Goal: Information Seeking & Learning: Check status

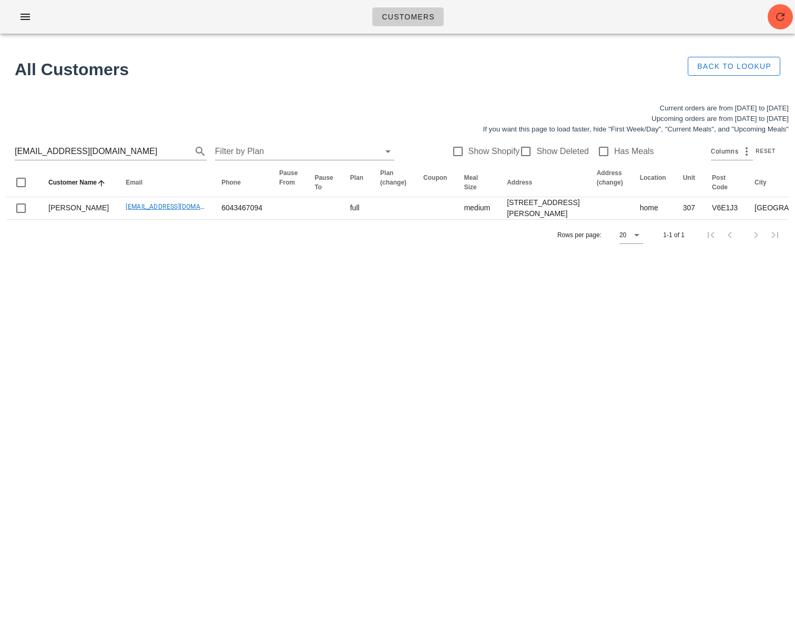
scroll to position [0, 528]
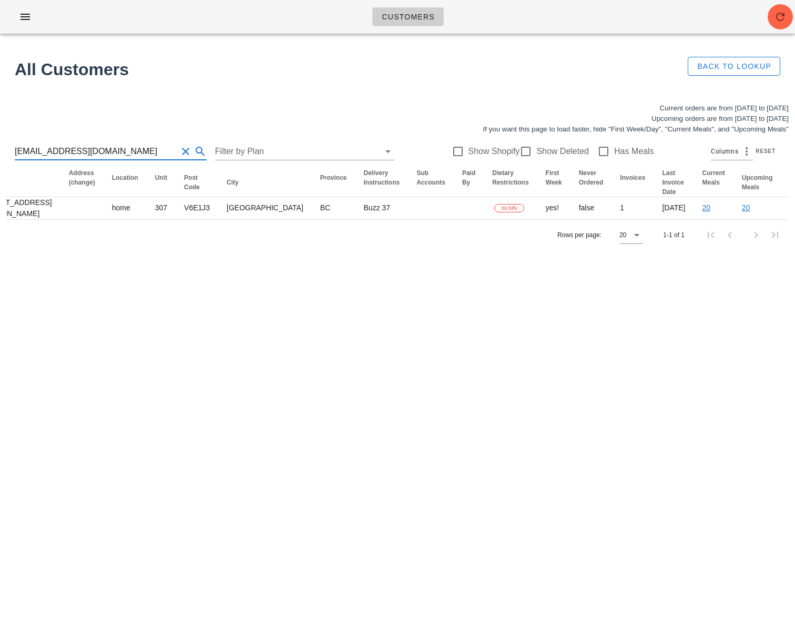
drag, startPoint x: 140, startPoint y: 152, endPoint x: 1, endPoint y: 147, distance: 139.0
click at [4, 148] on div "Current orders are from Sunday Sep 14 to Saturday Sep 20 Upcoming orders are fr…" at bounding box center [397, 177] width 795 height 160
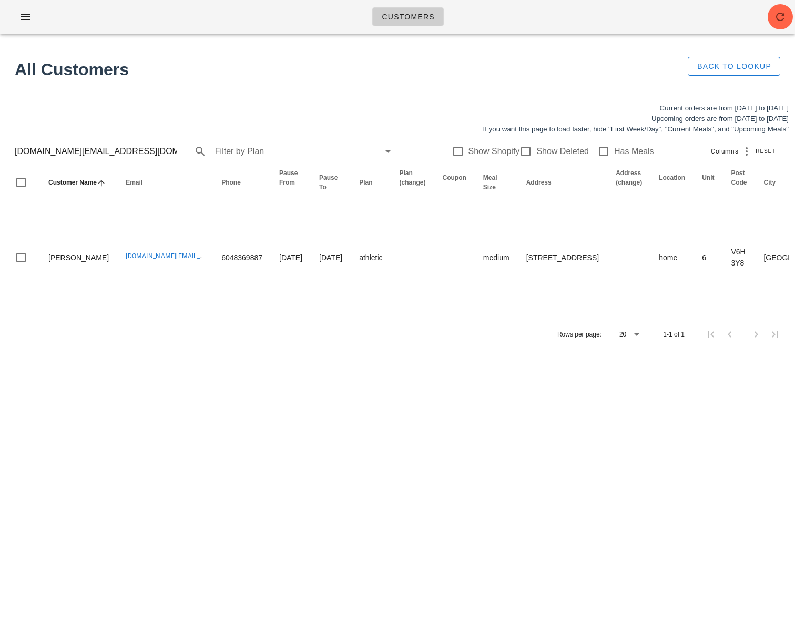
drag, startPoint x: 199, startPoint y: 377, endPoint x: 172, endPoint y: 375, distance: 27.5
click at [199, 377] on div "Customers No customers found for your search. All Customers Back to Lookup Curr…" at bounding box center [397, 316] width 795 height 632
drag, startPoint x: 83, startPoint y: 150, endPoint x: -76, endPoint y: 140, distance: 158.6
click at [0, 140] on html "Customers No customers found for your search. All Customers Back to Lookup Curr…" at bounding box center [397, 316] width 795 height 632
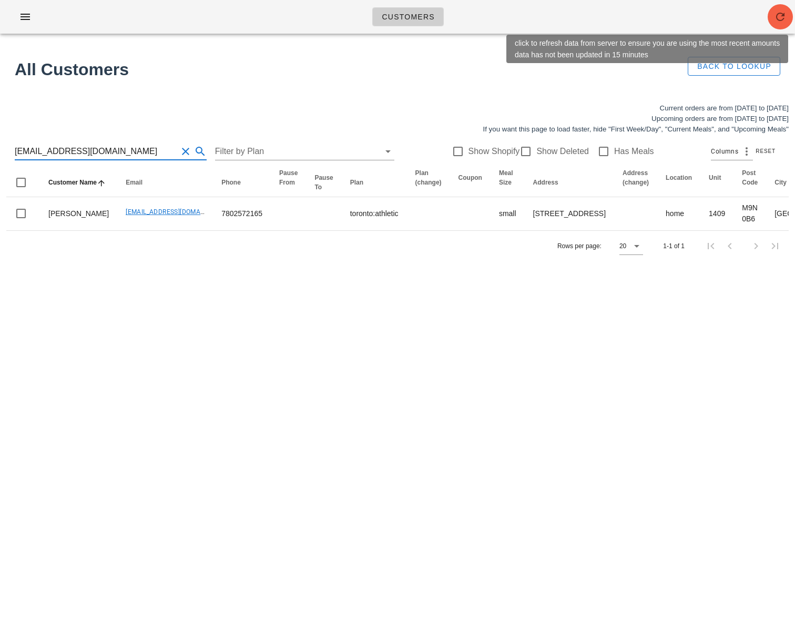
type input "aliayedh111@gmail.com"
click at [789, 13] on span "button" at bounding box center [780, 17] width 25 height 13
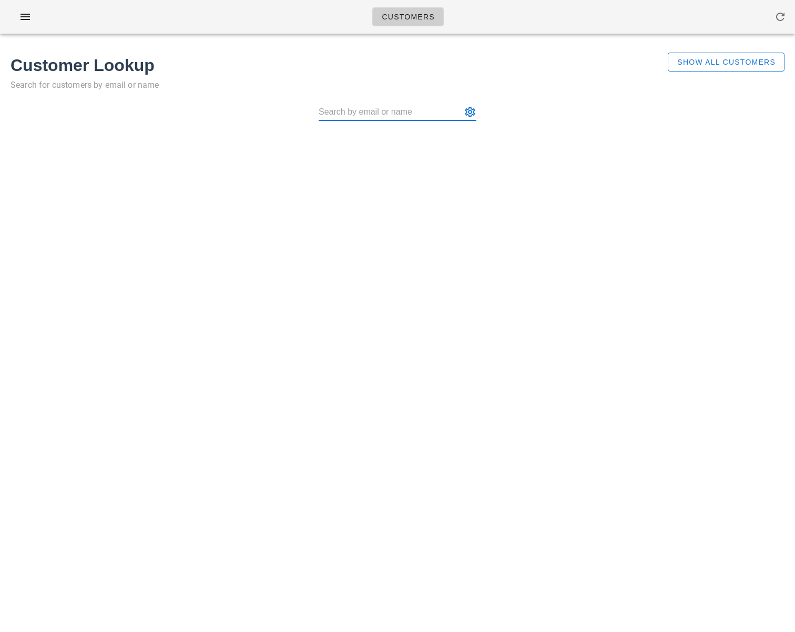
click at [405, 116] on input "text" at bounding box center [390, 112] width 143 height 17
click at [701, 66] on span "Show All Customers" at bounding box center [726, 62] width 99 height 8
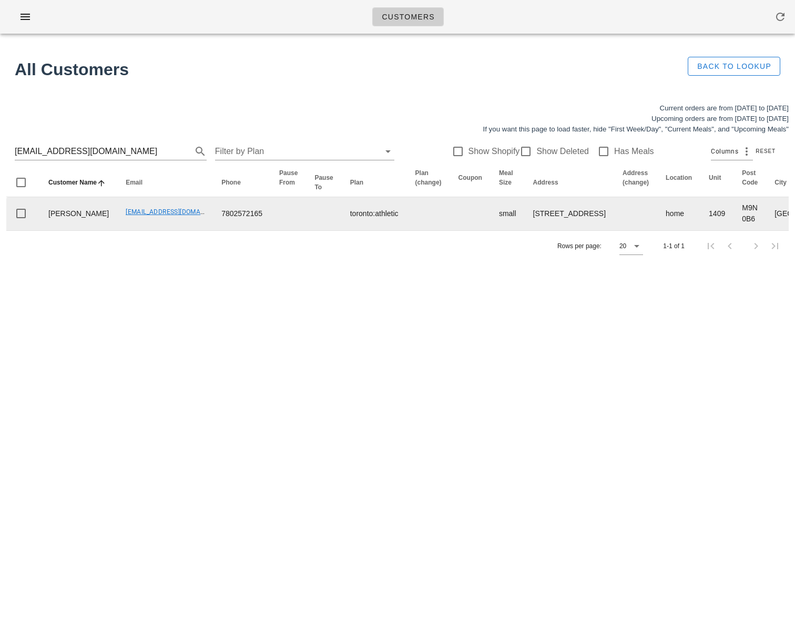
drag, startPoint x: 165, startPoint y: 257, endPoint x: 93, endPoint y: 244, distance: 73.7
click at [164, 230] on td "[EMAIL_ADDRESS][DOMAIN_NAME]" at bounding box center [165, 213] width 96 height 33
drag, startPoint x: 436, startPoint y: 307, endPoint x: 357, endPoint y: 261, distance: 91.7
click at [435, 268] on div "Current orders are from Sunday Sep 14 to Saturday Sep 20 Upcoming orders are fr…" at bounding box center [397, 182] width 795 height 171
drag, startPoint x: 91, startPoint y: 240, endPoint x: 172, endPoint y: 241, distance: 80.5
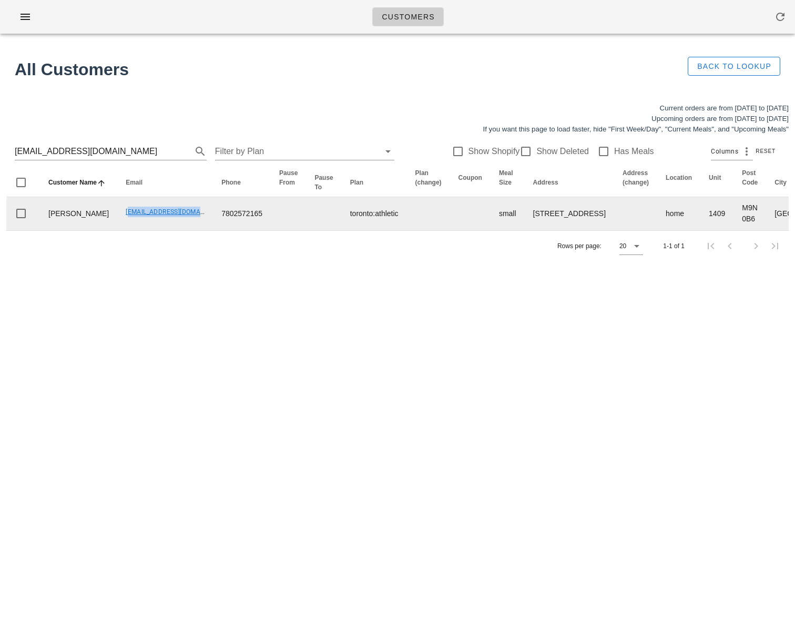
click at [172, 230] on td "[EMAIL_ADDRESS][DOMAIN_NAME]" at bounding box center [165, 213] width 96 height 33
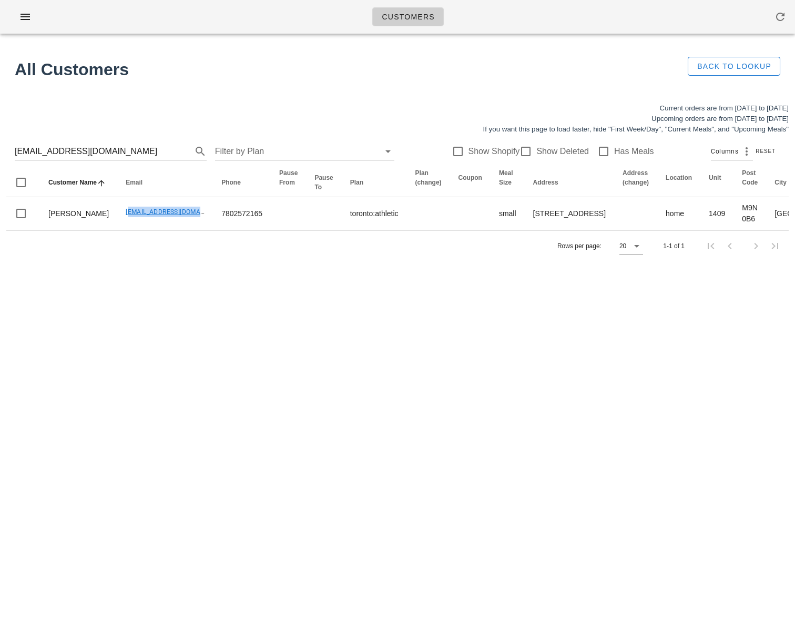
copy link "[EMAIL_ADDRESS][DOMAIN_NAME]"
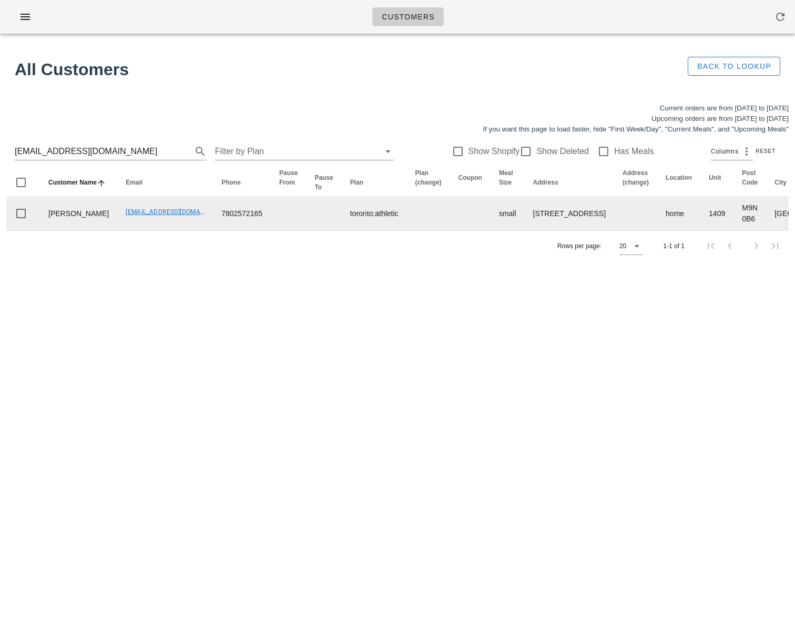
drag, startPoint x: 235, startPoint y: 337, endPoint x: 320, endPoint y: 228, distance: 138.7
click at [236, 336] on div "Customers Found 1 customer All Customers Back to Lookup Current orders are from…" at bounding box center [397, 316] width 795 height 632
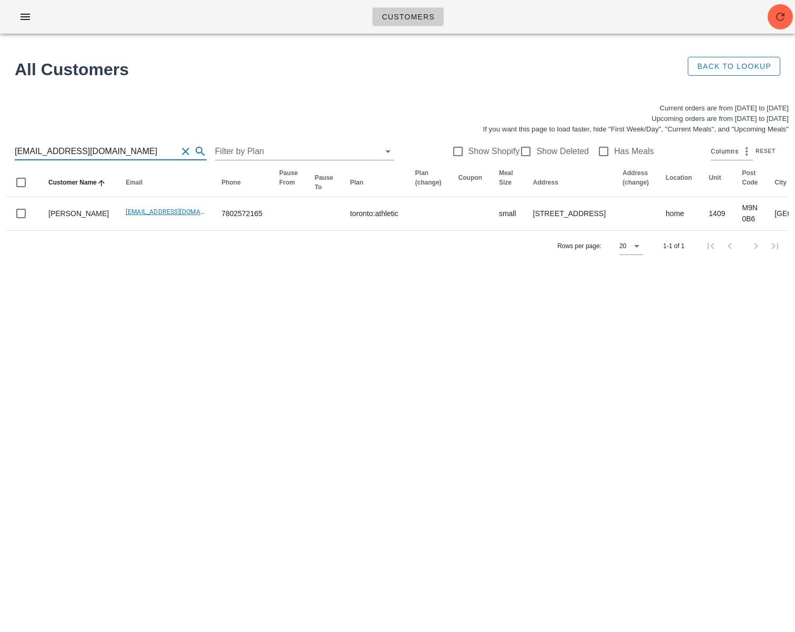
drag, startPoint x: 85, startPoint y: 151, endPoint x: -6, endPoint y: 144, distance: 91.8
click at [0, 144] on html "Customers Found 1 customer All Customers Back to Lookup Current orders are from…" at bounding box center [397, 316] width 795 height 632
click at [118, 154] on input "aliayedh111@gmail.com" at bounding box center [96, 151] width 163 height 17
drag, startPoint x: 113, startPoint y: 153, endPoint x: -28, endPoint y: 149, distance: 140.5
click at [0, 149] on html "Customers Found 1 customer All Customers Back to Lookup Current orders are from…" at bounding box center [397, 316] width 795 height 632
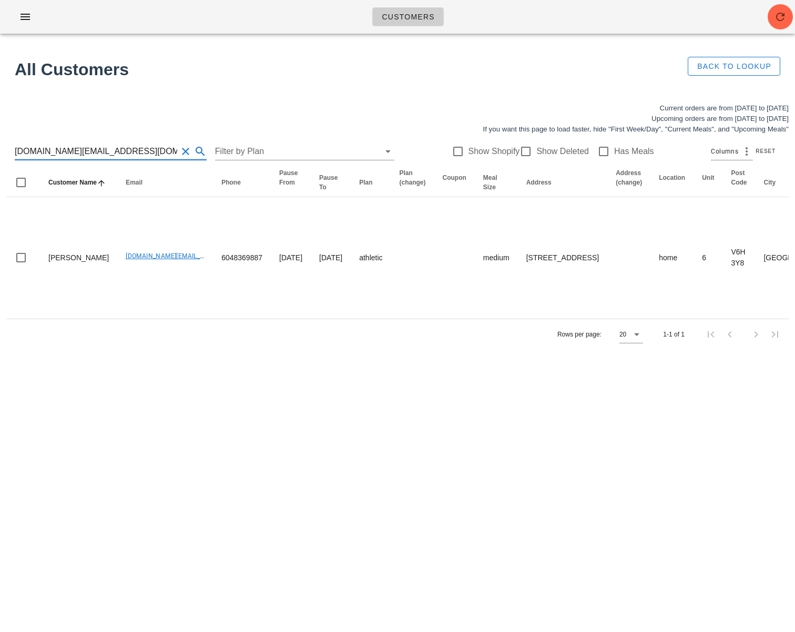
type input "Hannah.fitness@gmail.com"
click at [774, 17] on span "button" at bounding box center [780, 17] width 25 height 13
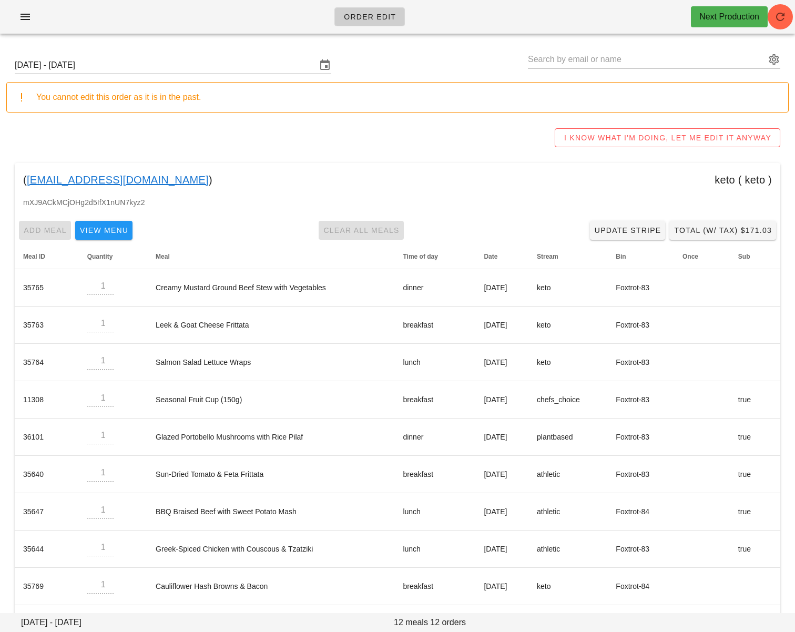
click at [550, 64] on input "text" at bounding box center [647, 59] width 238 height 17
paste input "Aliayedh111@gmail.com"
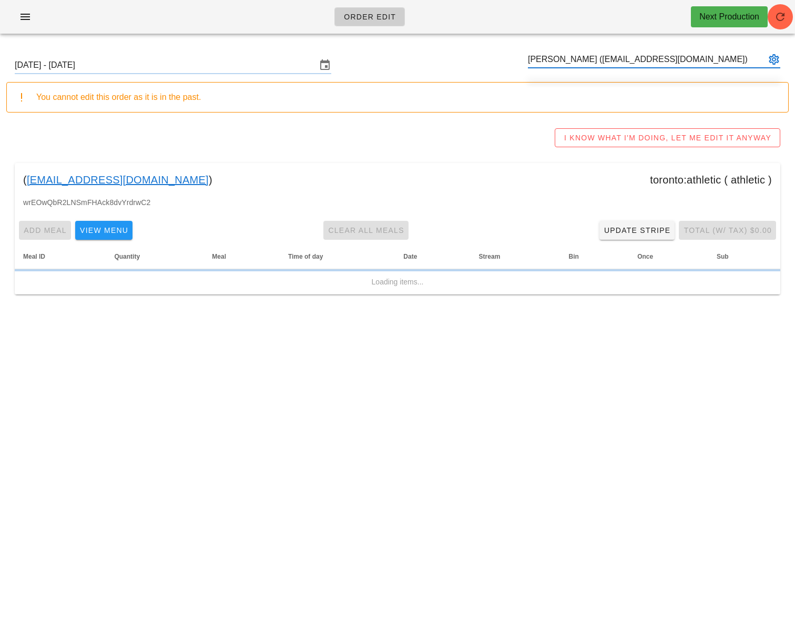
type input "Ali Alseiari (Aliayedh111@gmail.com)"
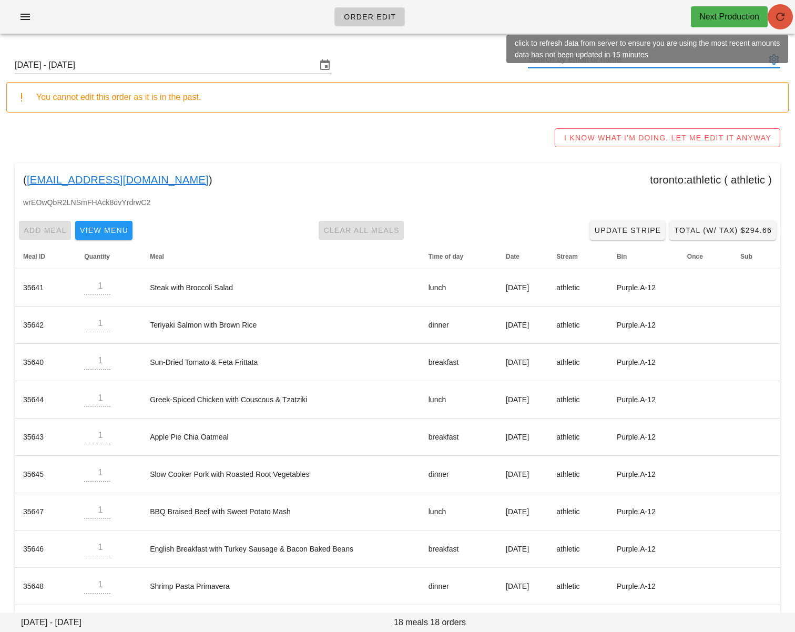
click at [786, 17] on icon "button" at bounding box center [780, 17] width 13 height 13
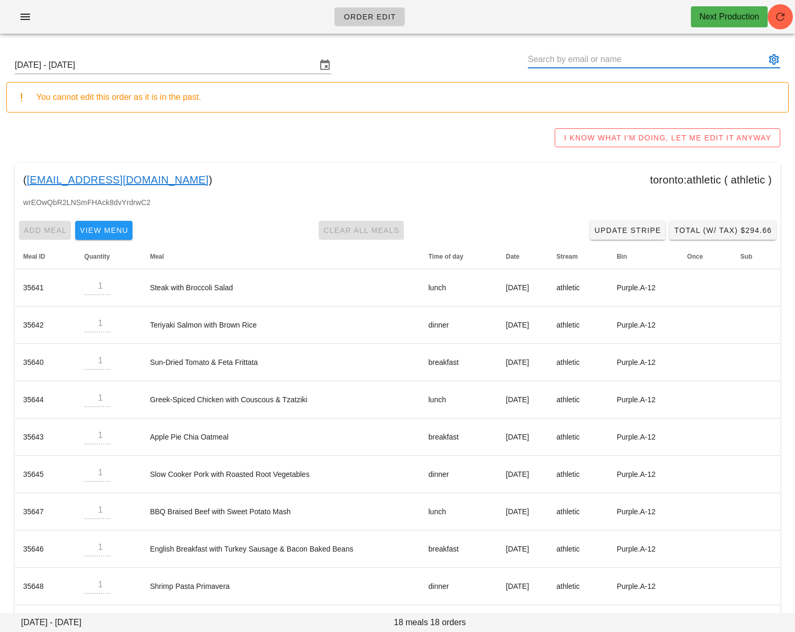
click at [599, 60] on input "text" at bounding box center [647, 59] width 238 height 17
paste input "[EMAIL_ADDRESS][DOMAIN_NAME]"
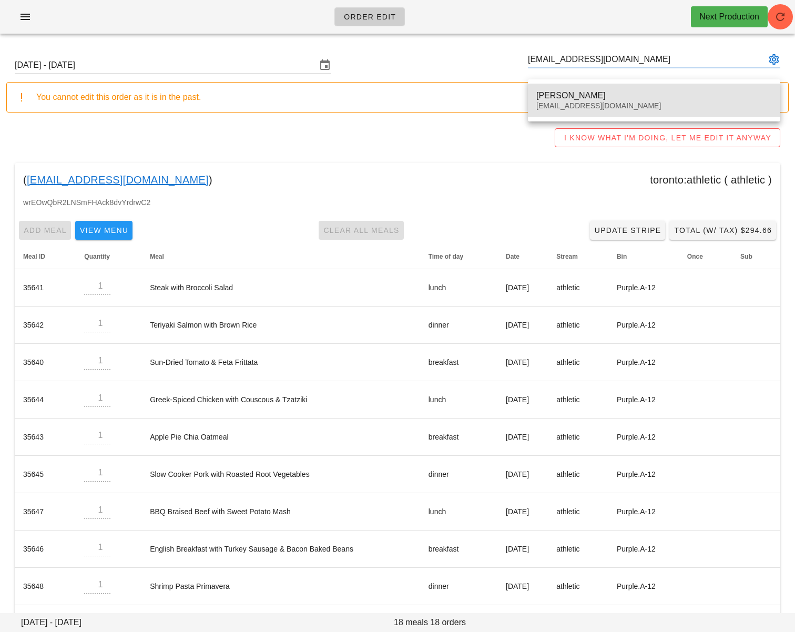
click at [594, 93] on div "[PERSON_NAME]" at bounding box center [655, 95] width 236 height 10
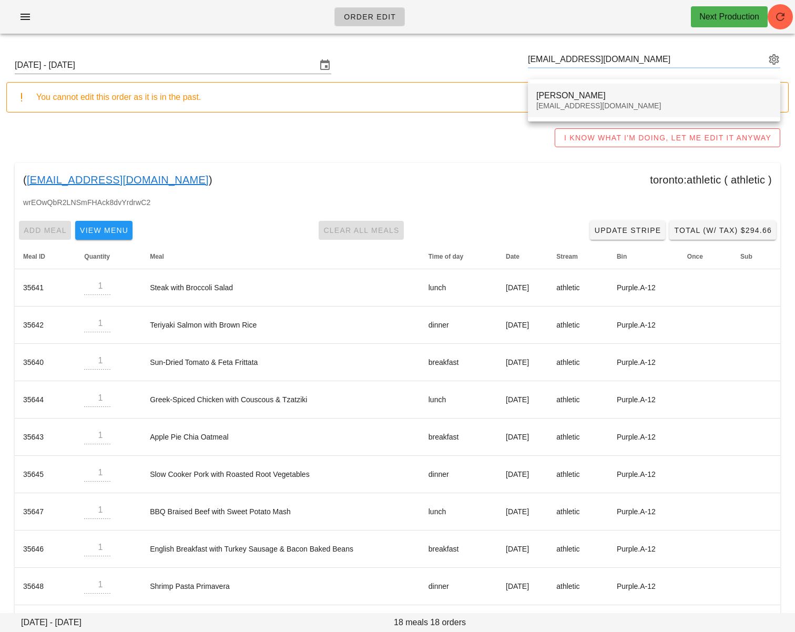
type input "[PERSON_NAME] ([EMAIL_ADDRESS][DOMAIN_NAME])"
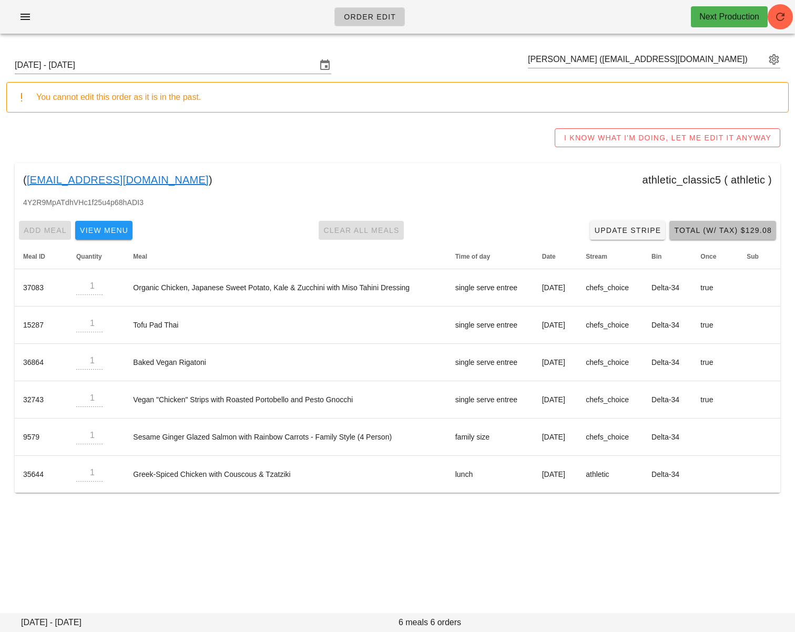
click at [723, 226] on span "Total (w/ Tax) $129.08" at bounding box center [723, 230] width 98 height 8
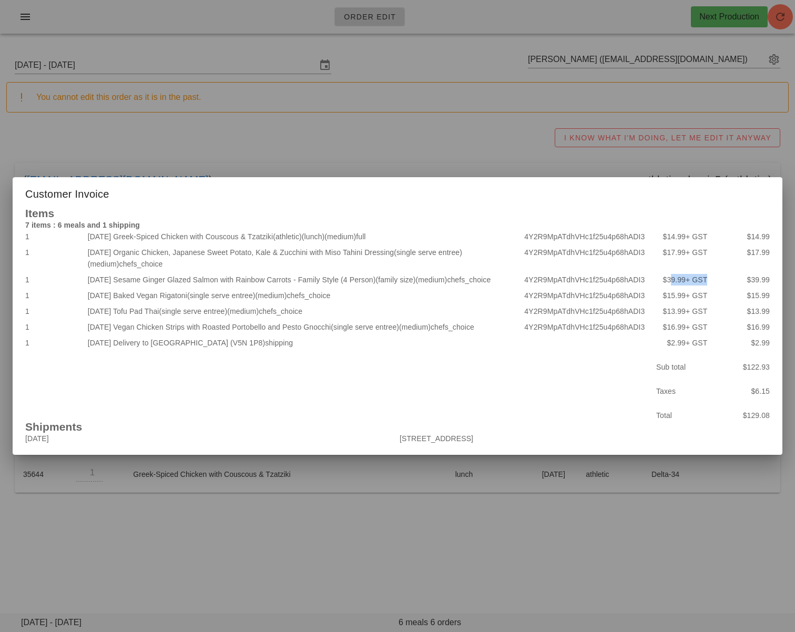
drag, startPoint x: 670, startPoint y: 277, endPoint x: 707, endPoint y: 277, distance: 37.4
click at [708, 277] on div "$39.99 + GST" at bounding box center [679, 280] width 63 height 16
drag, startPoint x: 707, startPoint y: 277, endPoint x: 606, endPoint y: 310, distance: 106.3
click at [707, 277] on span "+ GST" at bounding box center [697, 280] width 22 height 8
drag, startPoint x: 476, startPoint y: 533, endPoint x: 440, endPoint y: 520, distance: 37.9
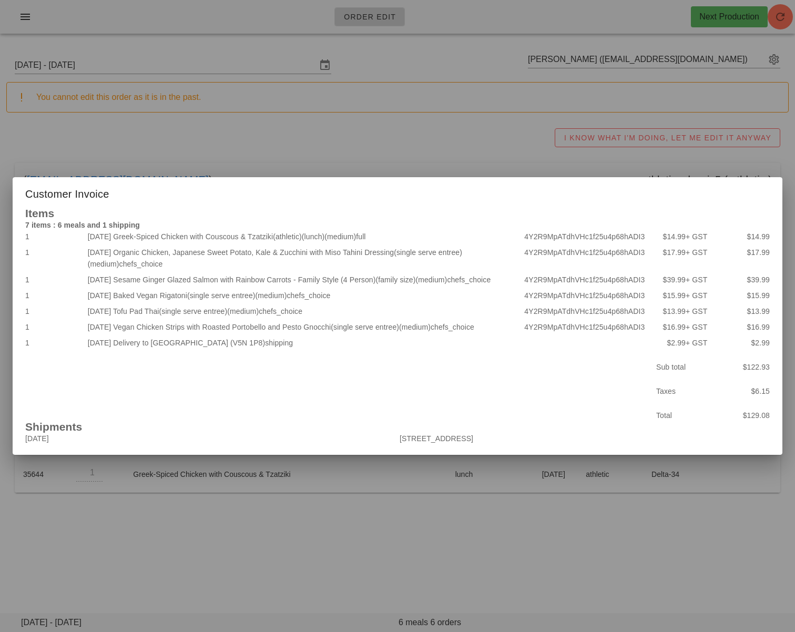
click at [476, 533] on div at bounding box center [397, 316] width 795 height 632
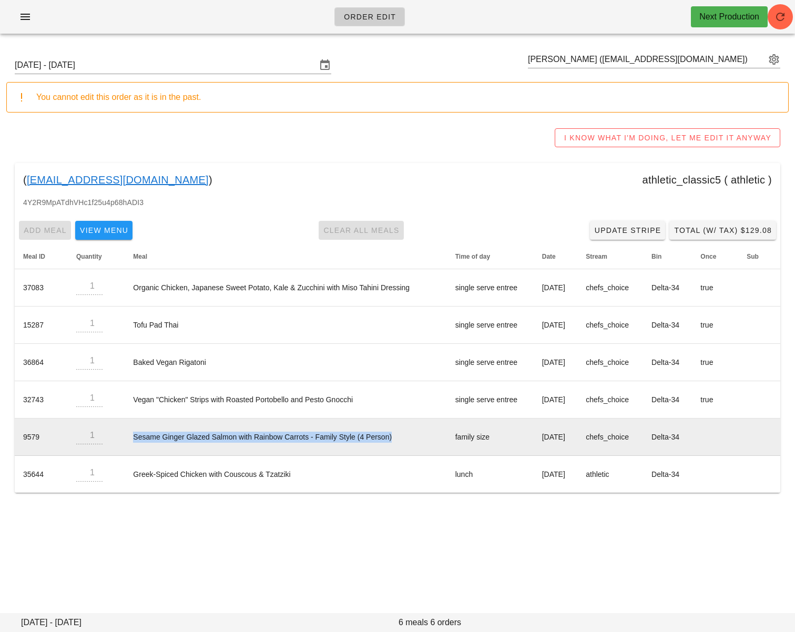
drag, startPoint x: 132, startPoint y: 436, endPoint x: 386, endPoint y: 438, distance: 254.1
click at [386, 438] on td "Sesame Ginger Glazed Salmon with Rainbow Carrots - Family Style (4 Person)" at bounding box center [286, 437] width 322 height 37
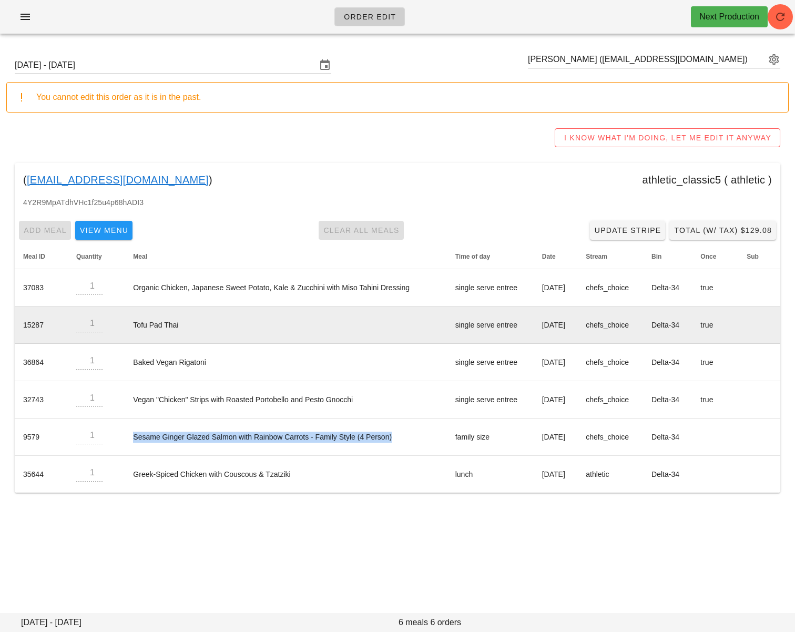
copy td "Sesame Ginger Glazed Salmon with Rainbow Carrots - Family Style (4 Person)"
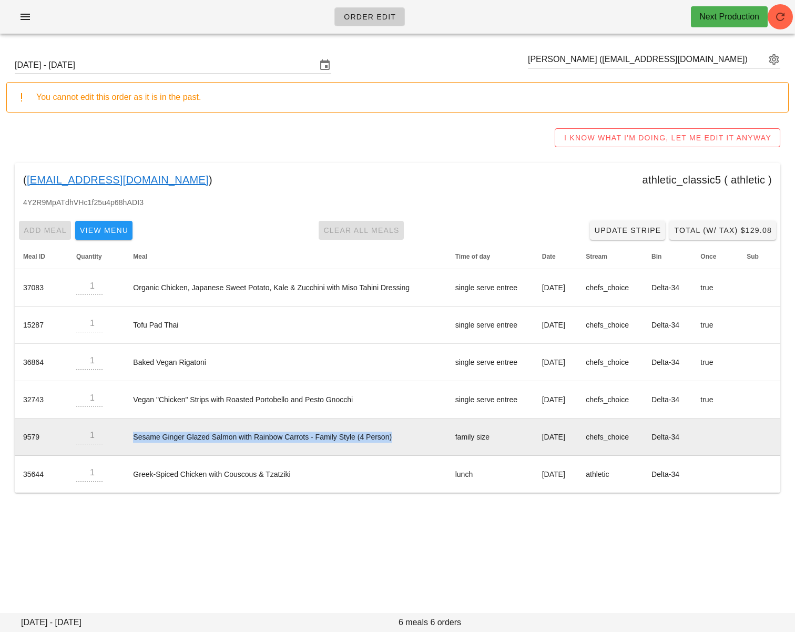
drag, startPoint x: 329, startPoint y: 440, endPoint x: 351, endPoint y: 440, distance: 22.1
click at [330, 440] on td "Sesame Ginger Glazed Salmon with Rainbow Carrots - Family Style (4 Person)" at bounding box center [286, 437] width 322 height 37
drag, startPoint x: 128, startPoint y: 436, endPoint x: 397, endPoint y: 444, distance: 269.5
click at [406, 445] on td "Sesame Ginger Glazed Salmon with Rainbow Carrots - Family Style (4 Person)" at bounding box center [286, 437] width 322 height 37
copy td "Sesame Ginger Glazed Salmon with Rainbow Carrots - Family Style (4 Person)"
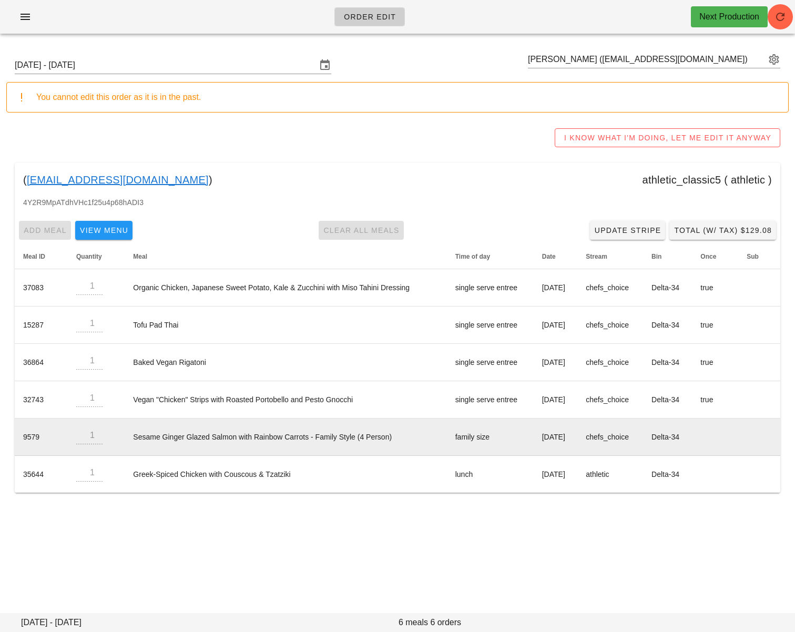
drag, startPoint x: 474, startPoint y: 423, endPoint x: 479, endPoint y: 427, distance: 6.0
click at [474, 423] on td "family size" at bounding box center [490, 437] width 87 height 37
drag, startPoint x: 504, startPoint y: 436, endPoint x: 543, endPoint y: 442, distance: 39.4
click at [574, 444] on tr "9579 1 Sesame Ginger Glazed Salmon with Rainbow Carrots - Family Style (4 Perso…" at bounding box center [398, 437] width 766 height 37
copy tr "[DATE]"
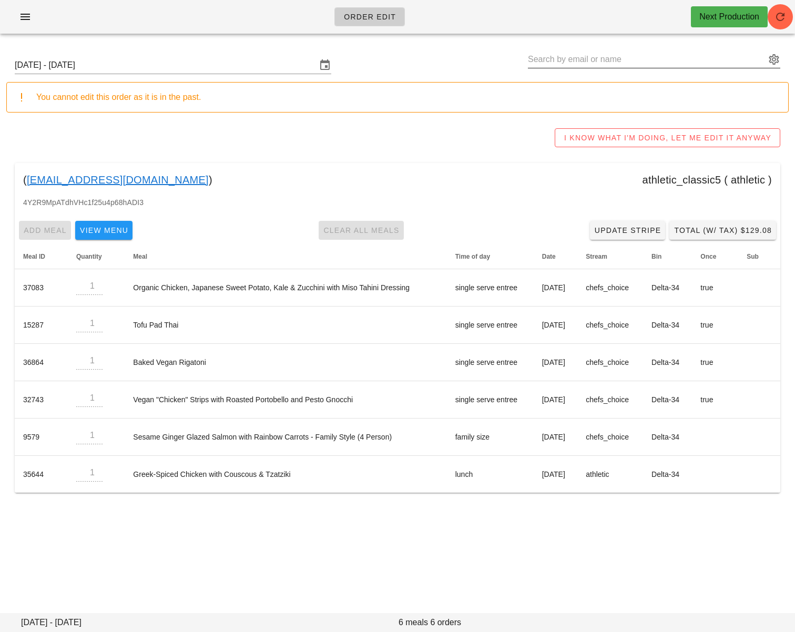
click at [593, 62] on input "text" at bounding box center [647, 59] width 238 height 17
paste input "layana1005@gmail.com"
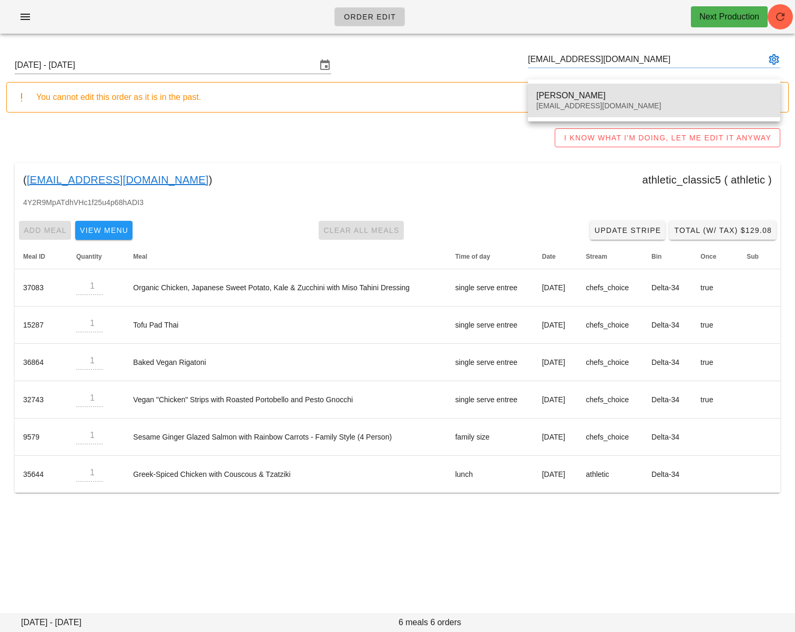
drag, startPoint x: 571, startPoint y: 95, endPoint x: 489, endPoint y: 82, distance: 82.7
click at [571, 95] on div "Lia Ayana" at bounding box center [655, 95] width 236 height 10
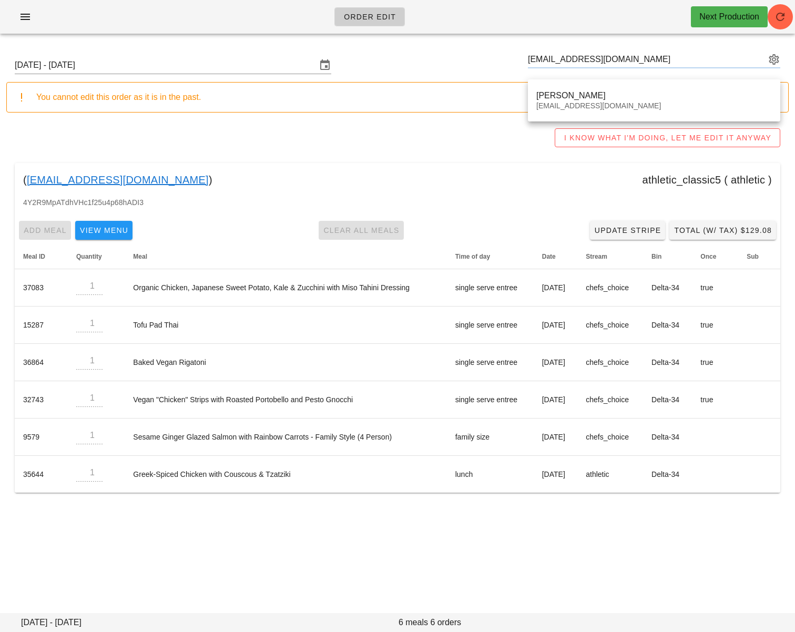
type input "Lia Ayana (layana1005@gmail.com)"
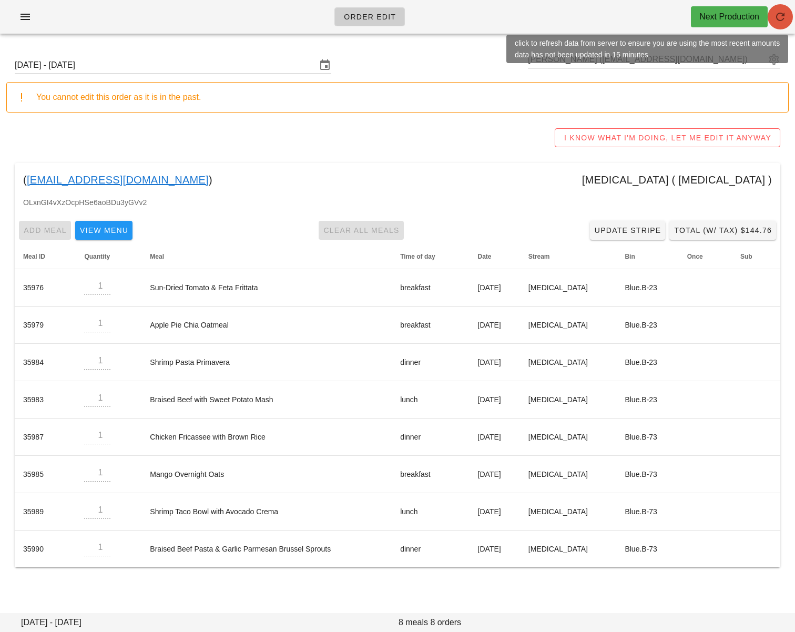
click at [782, 22] on icon "button" at bounding box center [780, 17] width 13 height 13
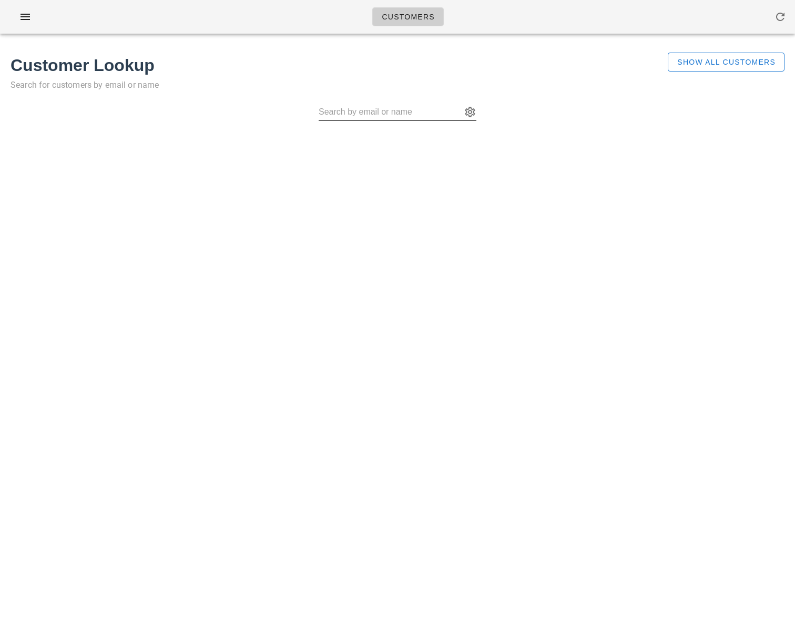
click at [352, 113] on input "text" at bounding box center [390, 112] width 143 height 17
paste input "cgfarnsworth@gmail.com"
type input "Chris Farnsworth (cgfarnsworth@gmail.com)"
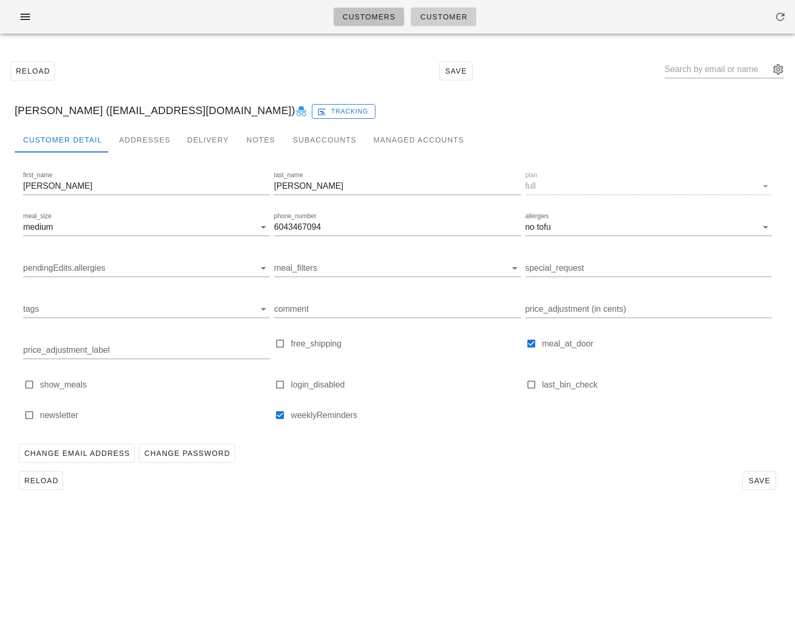
click at [380, 16] on span "Customers" at bounding box center [370, 17] width 54 height 8
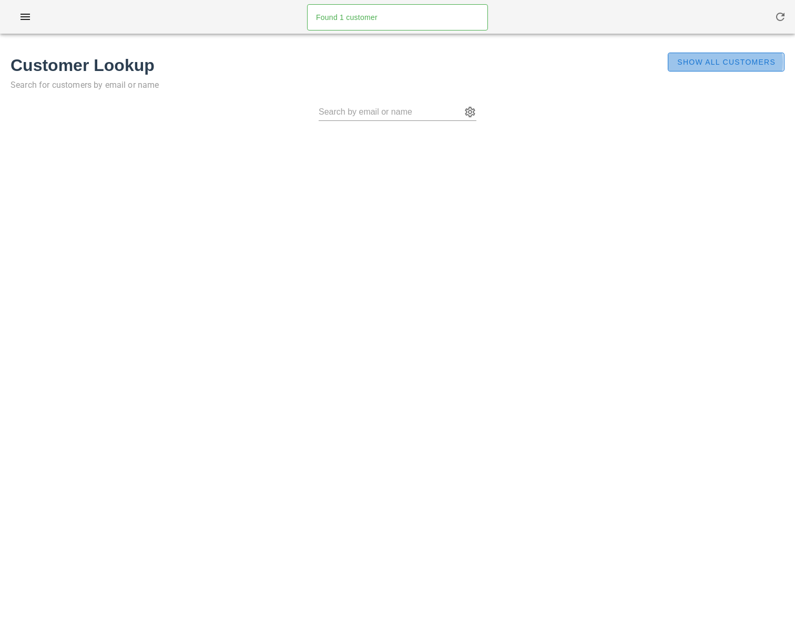
click at [703, 64] on span "Show All Customers" at bounding box center [726, 62] width 99 height 8
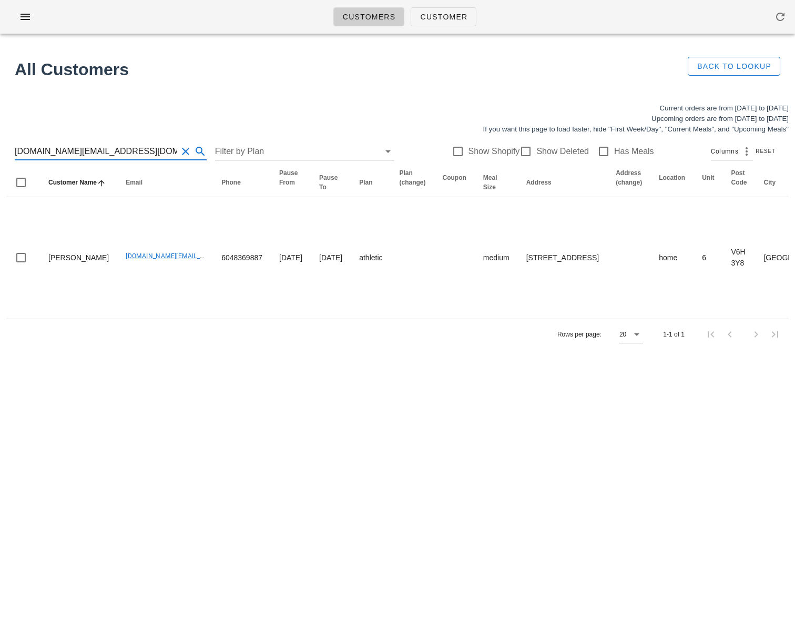
drag, startPoint x: 118, startPoint y: 152, endPoint x: -42, endPoint y: 149, distance: 160.5
click at [0, 149] on html "Customers Customer Found 1 customer All Customers Back to Lookup Current orders…" at bounding box center [397, 316] width 795 height 632
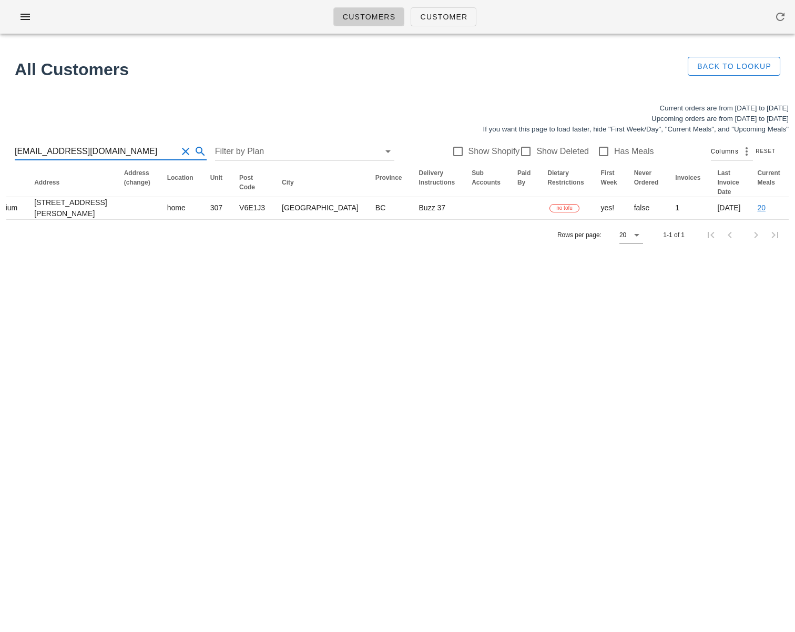
scroll to position [0, 528]
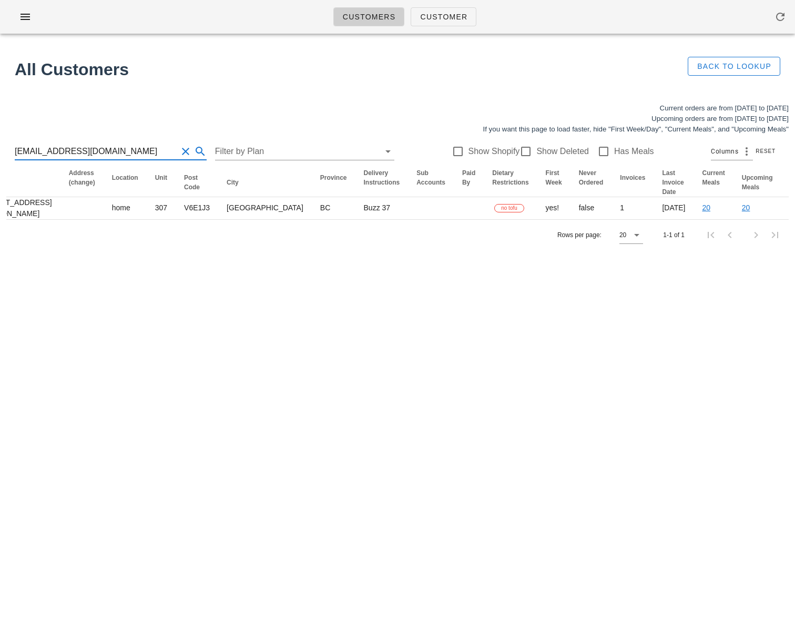
type input "cgfarnsworth@gmail.com"
drag, startPoint x: 321, startPoint y: 339, endPoint x: 388, endPoint y: 362, distance: 71.2
click at [321, 340] on div "Customers Customer Found 1 customer All Customers Back to Lookup Current orders…" at bounding box center [397, 316] width 795 height 632
drag, startPoint x: 66, startPoint y: 151, endPoint x: -39, endPoint y: 151, distance: 104.7
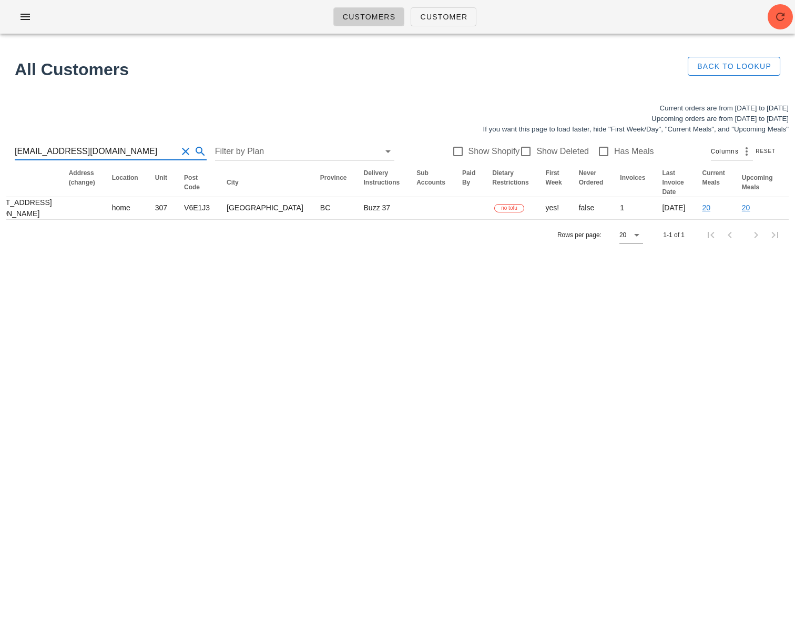
click at [0, 151] on html "Customers Customer Found 1 customer All Customers Back to Lookup Current orders…" at bounding box center [397, 316] width 795 height 632
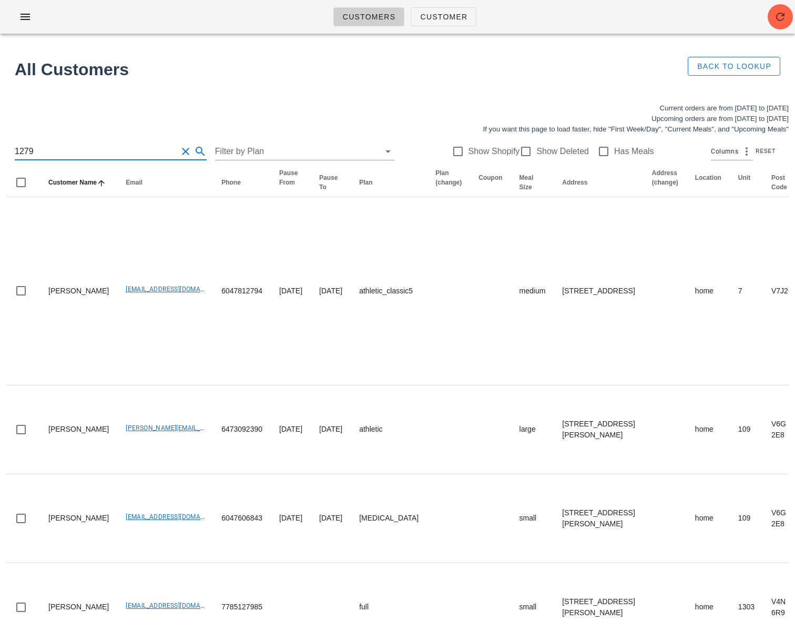
click at [16, 153] on input "1279" at bounding box center [96, 151] width 163 height 17
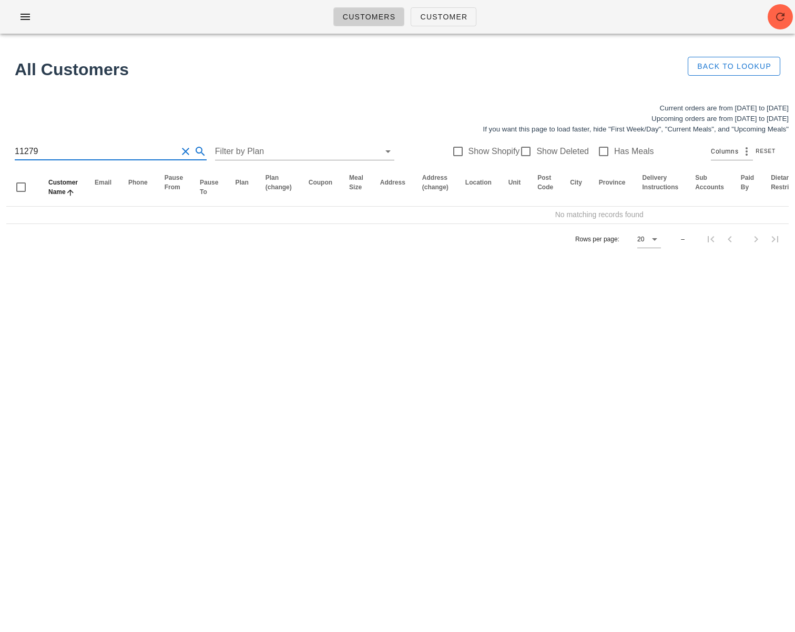
type input "11279"
click at [784, 12] on icon "button" at bounding box center [780, 17] width 13 height 13
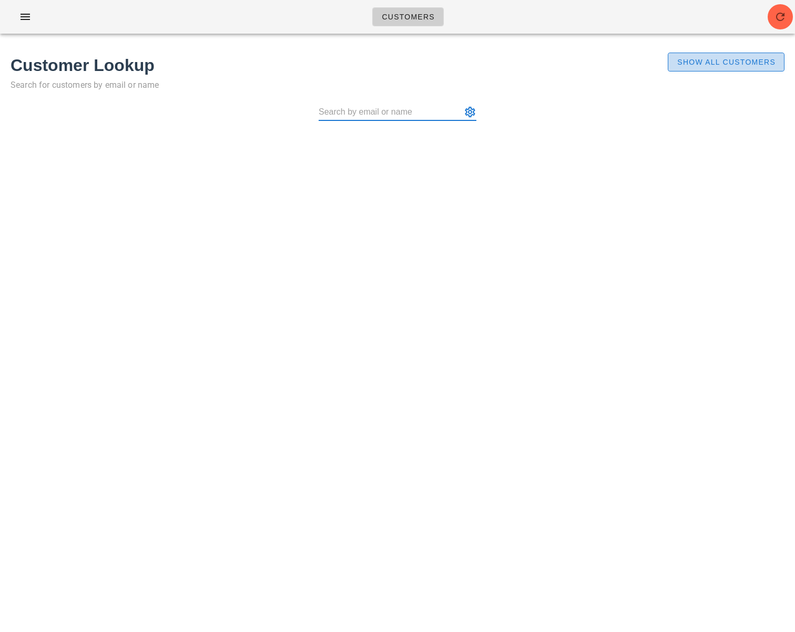
click at [737, 58] on span "Show All Customers" at bounding box center [726, 62] width 99 height 8
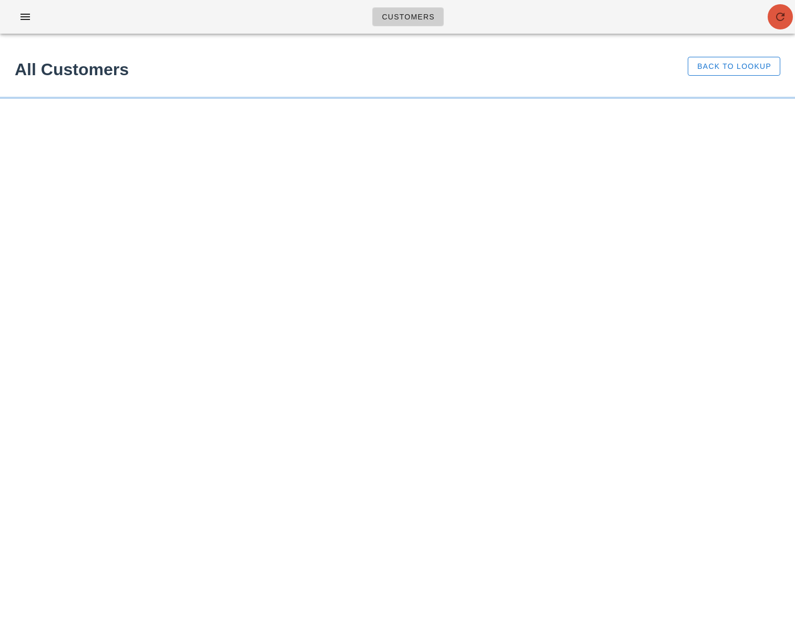
click at [782, 18] on icon "button" at bounding box center [780, 17] width 13 height 13
click at [728, 13] on div "Customers" at bounding box center [397, 17] width 795 height 34
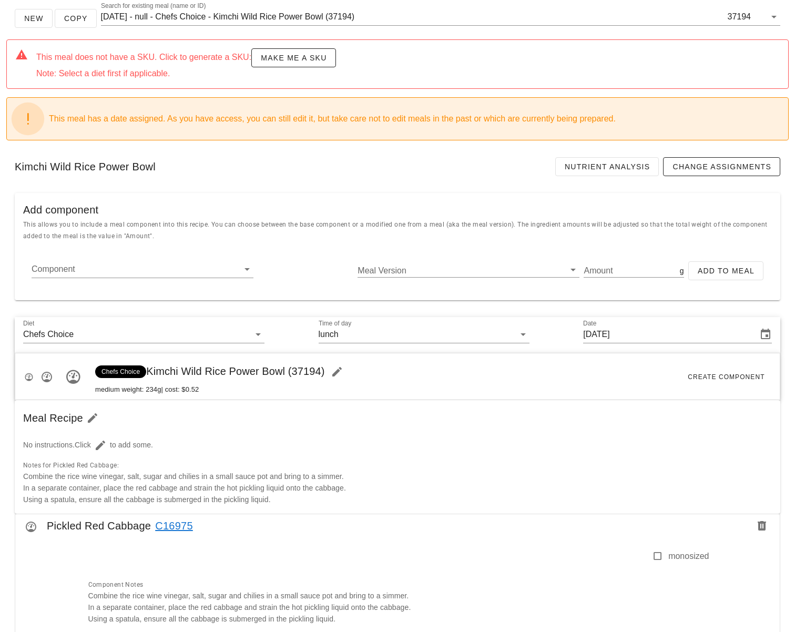
click at [314, 210] on div "New Copy Search for existing meal (name or ID) [DATE] - null - Chefs Choice - K…" at bounding box center [397, 495] width 795 height 993
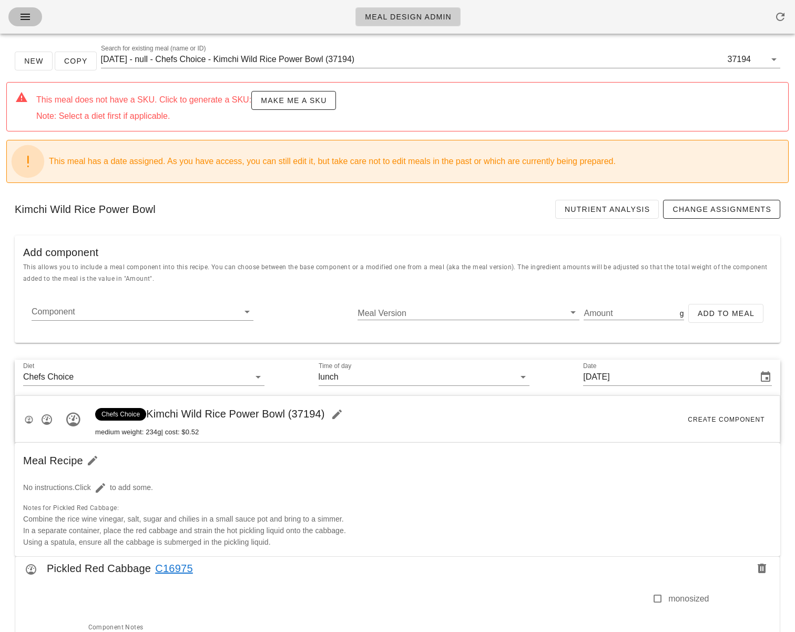
click at [24, 15] on icon "button" at bounding box center [25, 17] width 13 height 13
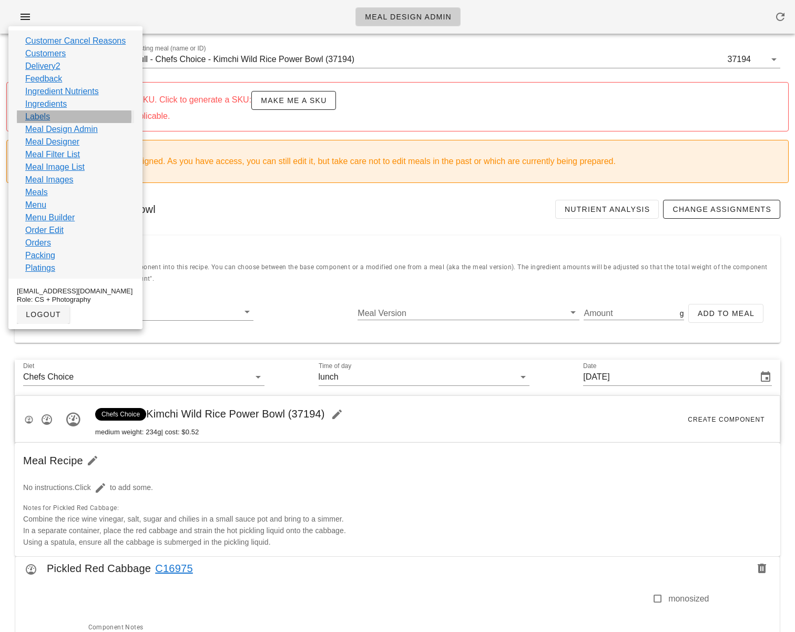
click at [44, 119] on link "Labels" at bounding box center [37, 116] width 25 height 13
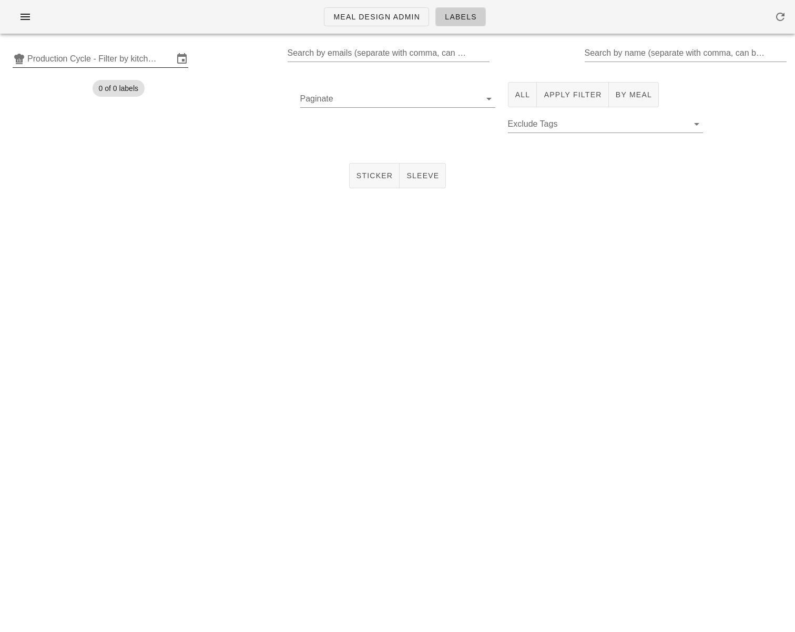
click at [152, 64] on input "Production Cycle - Filter by kitchen production schedules" at bounding box center [100, 59] width 146 height 17
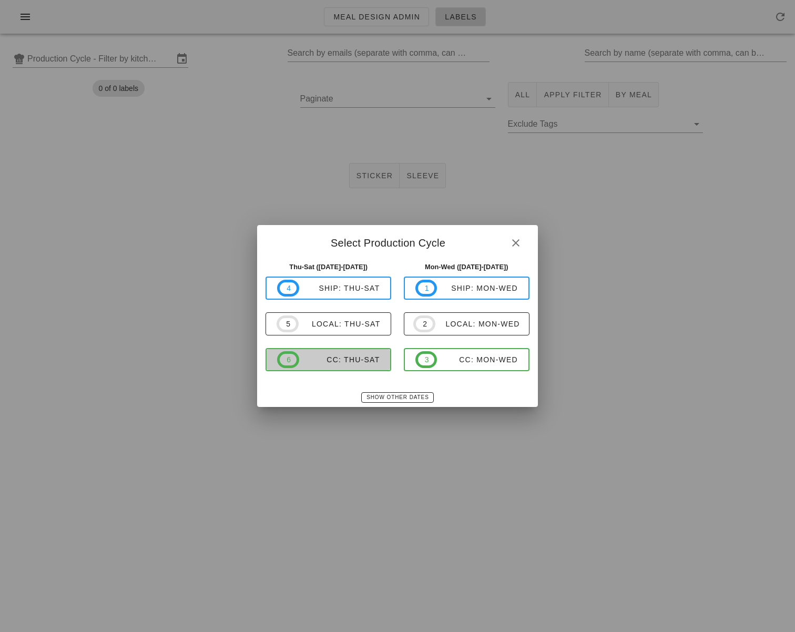
click at [357, 357] on div "CC: Thu-Sat" at bounding box center [339, 360] width 81 height 8
type input "CC: Thu-Sat ([DATE]-[DATE])"
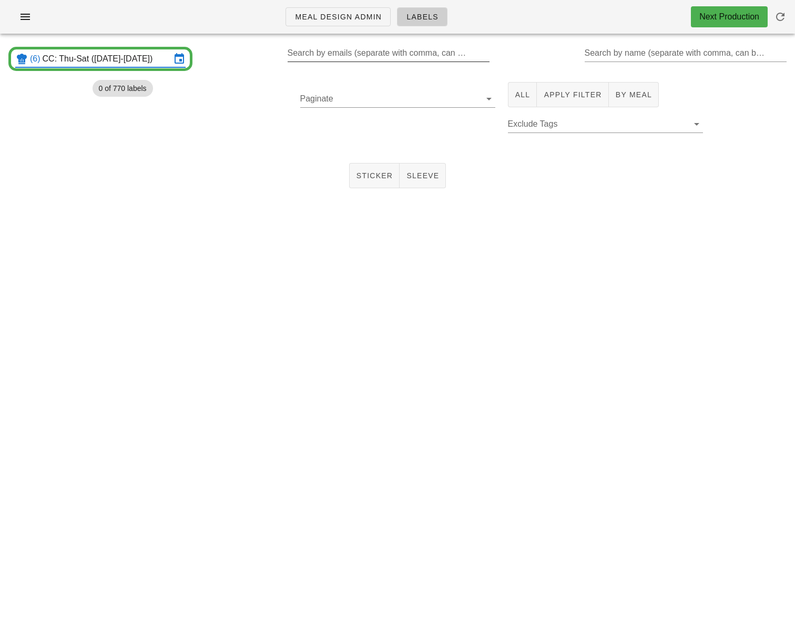
click at [347, 53] on input "Search by emails (separate with comma, can be partial)" at bounding box center [388, 53] width 200 height 17
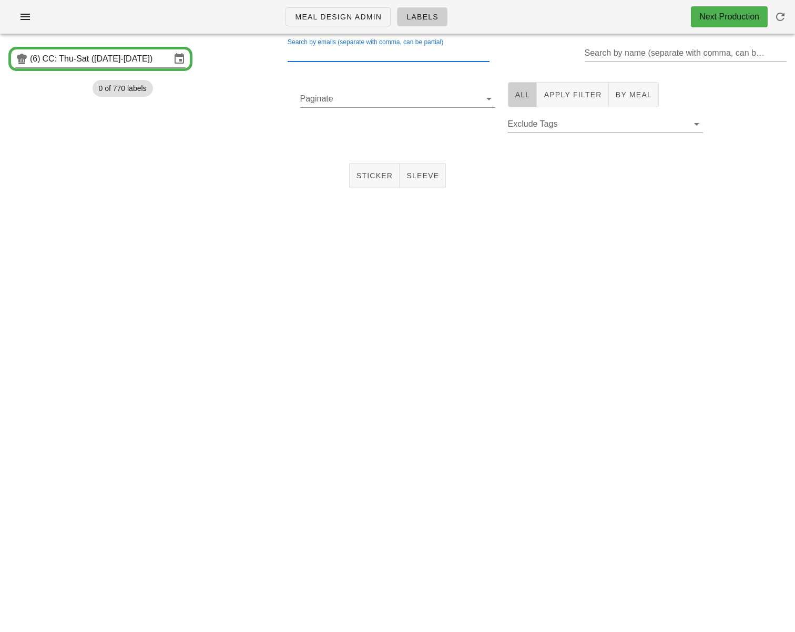
click at [518, 97] on span "All" at bounding box center [523, 94] width 16 height 8
click at [333, 96] on input "Paginate" at bounding box center [389, 98] width 178 height 17
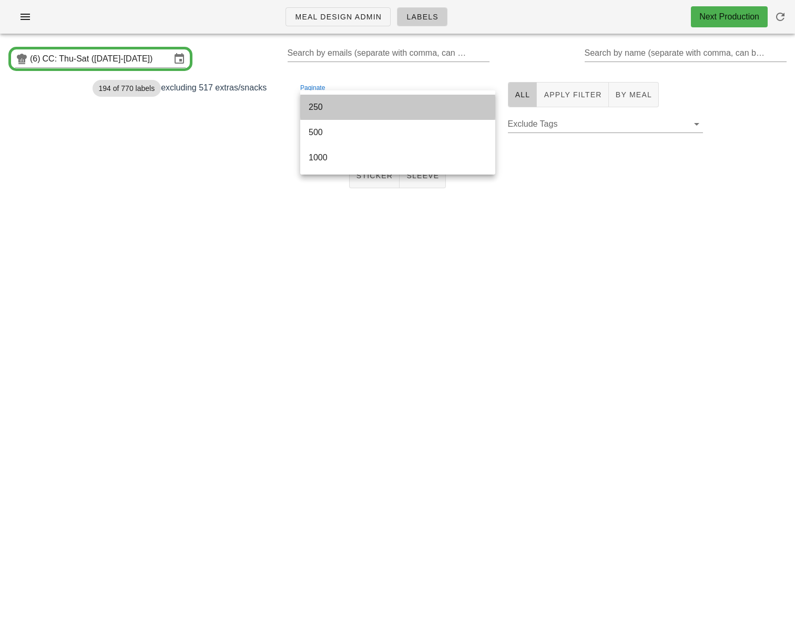
drag, startPoint x: 347, startPoint y: 109, endPoint x: 355, endPoint y: 112, distance: 8.3
click at [347, 109] on div "250" at bounding box center [398, 107] width 178 height 10
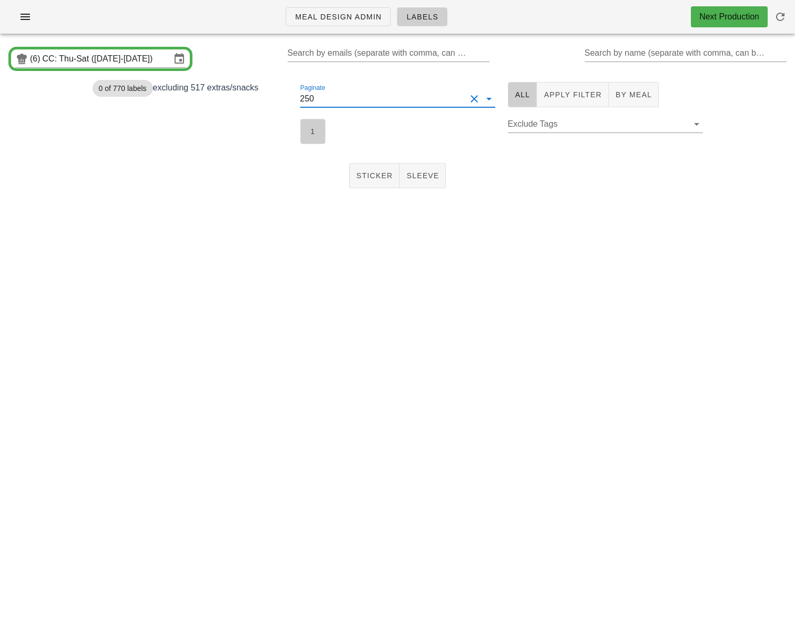
drag, startPoint x: 304, startPoint y: 127, endPoint x: 327, endPoint y: 129, distance: 23.2
click at [304, 127] on button "1" at bounding box center [312, 131] width 25 height 25
click at [567, 99] on span "Apply Filter" at bounding box center [572, 94] width 58 height 8
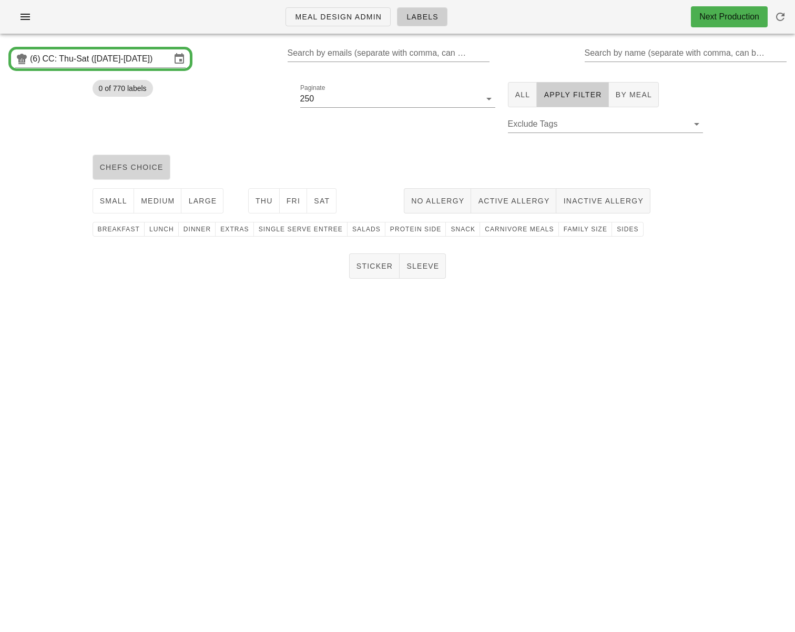
click at [109, 164] on span "chefs choice" at bounding box center [131, 167] width 64 height 8
click at [162, 207] on button "medium" at bounding box center [158, 200] width 48 height 25
drag, startPoint x: 269, startPoint y: 204, endPoint x: 297, endPoint y: 202, distance: 28.5
click at [269, 204] on span "Thu" at bounding box center [264, 201] width 18 height 8
drag, startPoint x: 297, startPoint y: 202, endPoint x: 313, endPoint y: 201, distance: 15.8
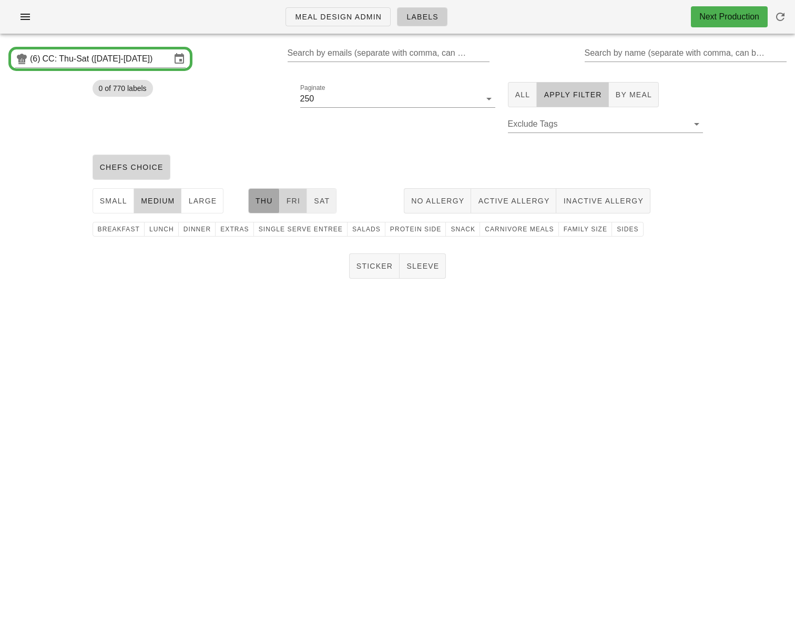
click at [297, 202] on span "Fri" at bounding box center [293, 201] width 15 height 8
click at [314, 201] on span "Sat" at bounding box center [322, 201] width 16 height 8
click at [371, 268] on span "Sticker" at bounding box center [374, 266] width 37 height 8
click at [617, 230] on span "Sides" at bounding box center [628, 229] width 22 height 7
click at [307, 122] on button "1" at bounding box center [312, 131] width 25 height 25
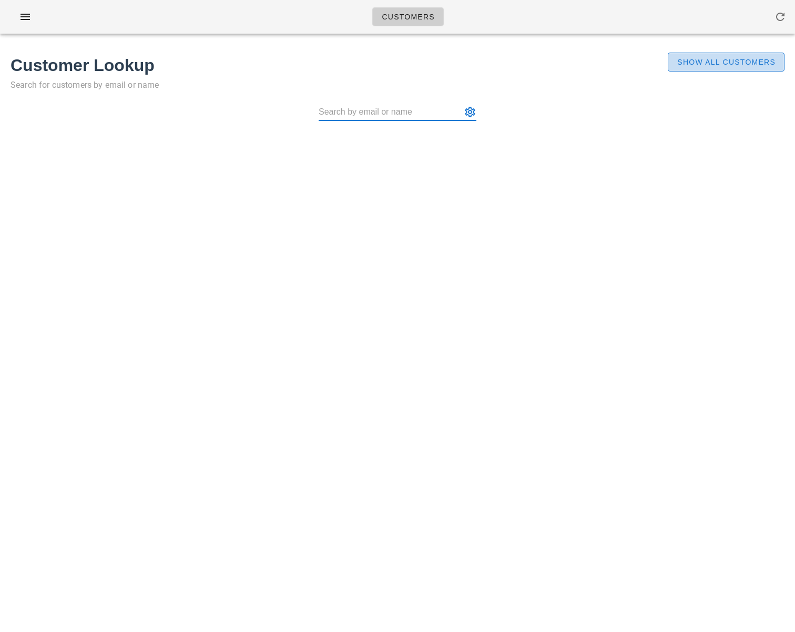
click at [691, 64] on span "Show All Customers" at bounding box center [726, 62] width 99 height 8
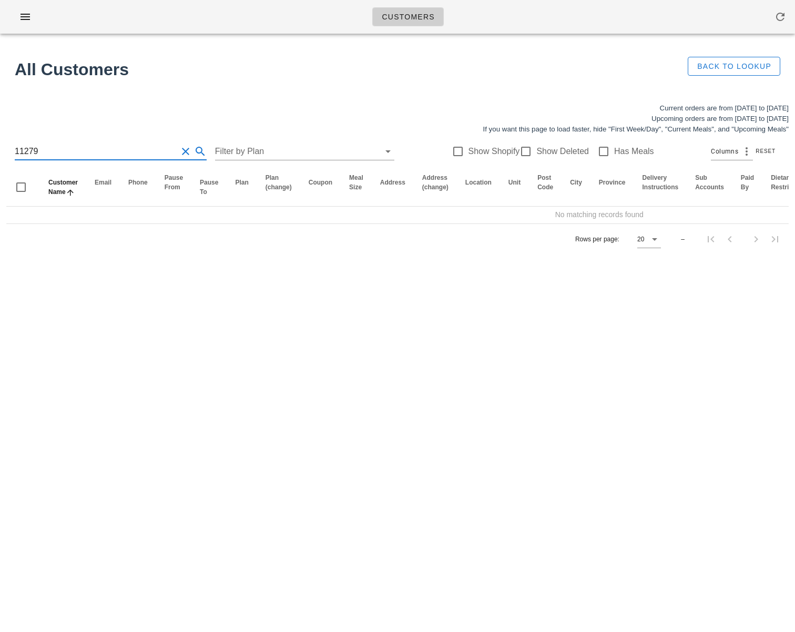
drag, startPoint x: 53, startPoint y: 149, endPoint x: -37, endPoint y: 147, distance: 90.0
click at [0, 147] on html "Customers No customers found for your search. All Customers Back to Lookup Curr…" at bounding box center [397, 316] width 795 height 632
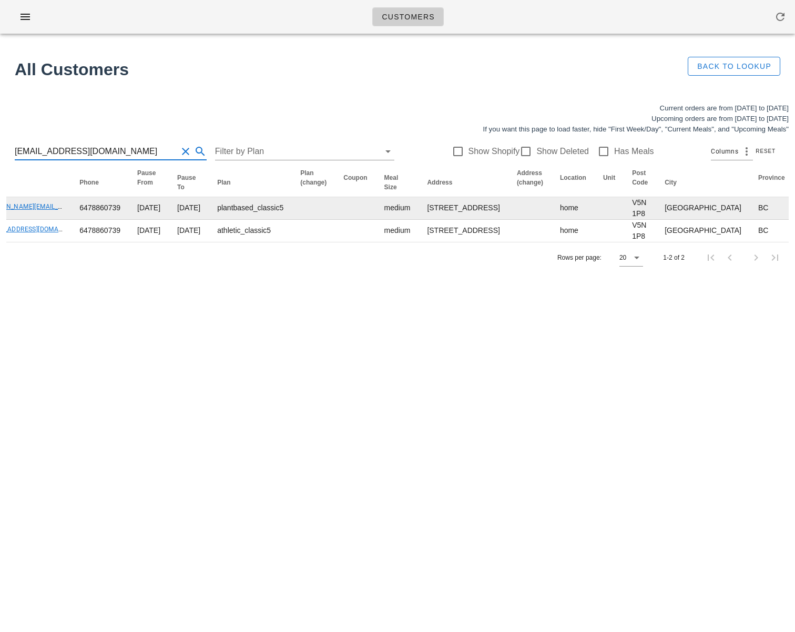
scroll to position [0, 523]
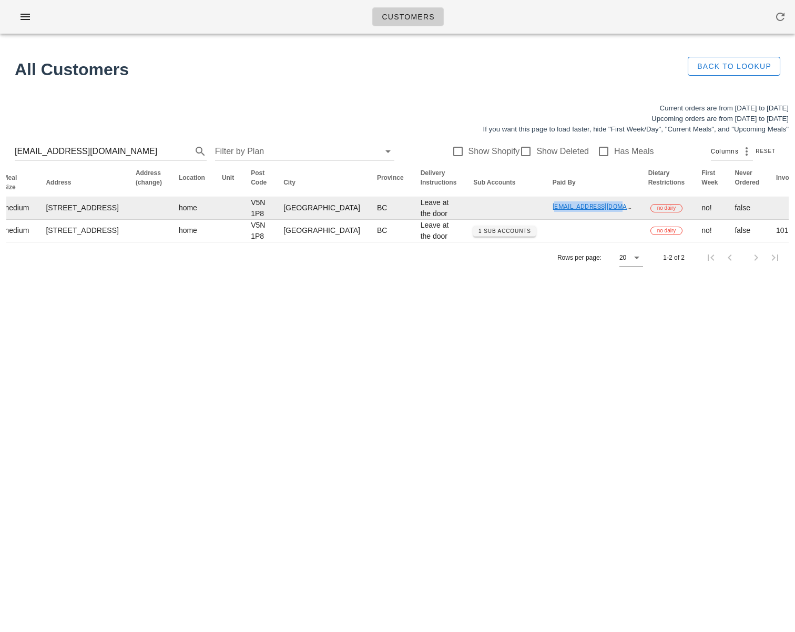
drag, startPoint x: 496, startPoint y: 235, endPoint x: 488, endPoint y: 232, distance: 8.0
click at [545, 220] on td "[EMAIL_ADDRESS][DOMAIN_NAME]" at bounding box center [593, 208] width 96 height 23
copy link "[EMAIL_ADDRESS][DOMAIN_NAME]"
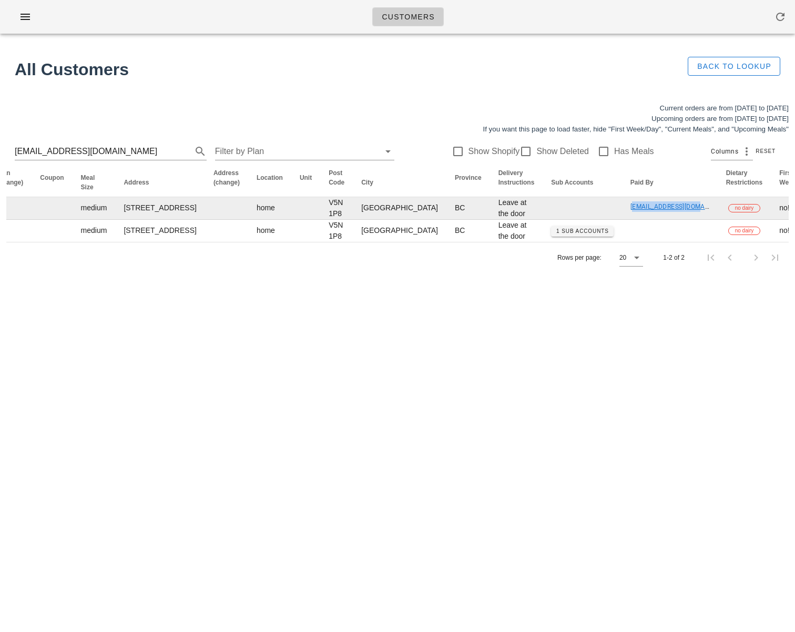
scroll to position [0, 653]
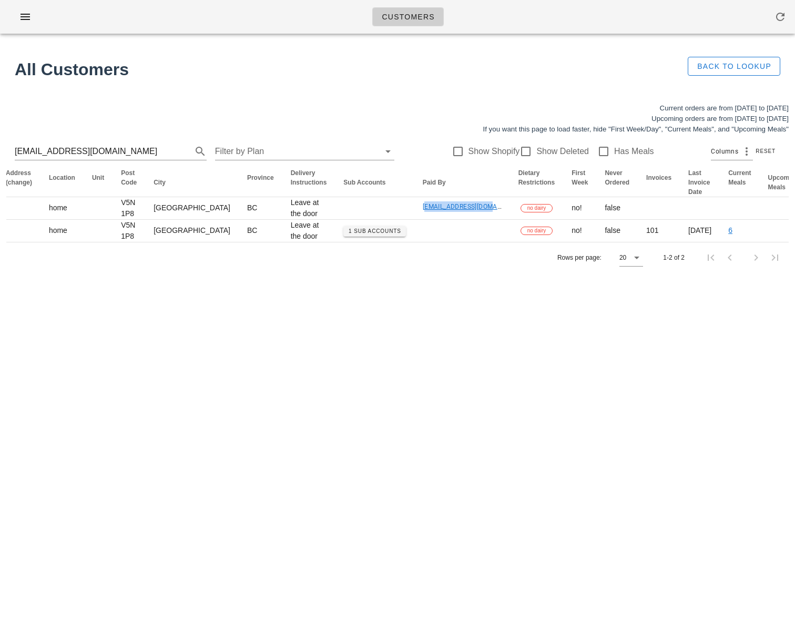
copy link "[EMAIL_ADDRESS][DOMAIN_NAME]"
drag, startPoint x: 103, startPoint y: 150, endPoint x: -51, endPoint y: 144, distance: 154.3
click at [0, 144] on html "Customers No customers found for your search. All Customers Back to Lookup Curr…" at bounding box center [397, 316] width 795 height 632
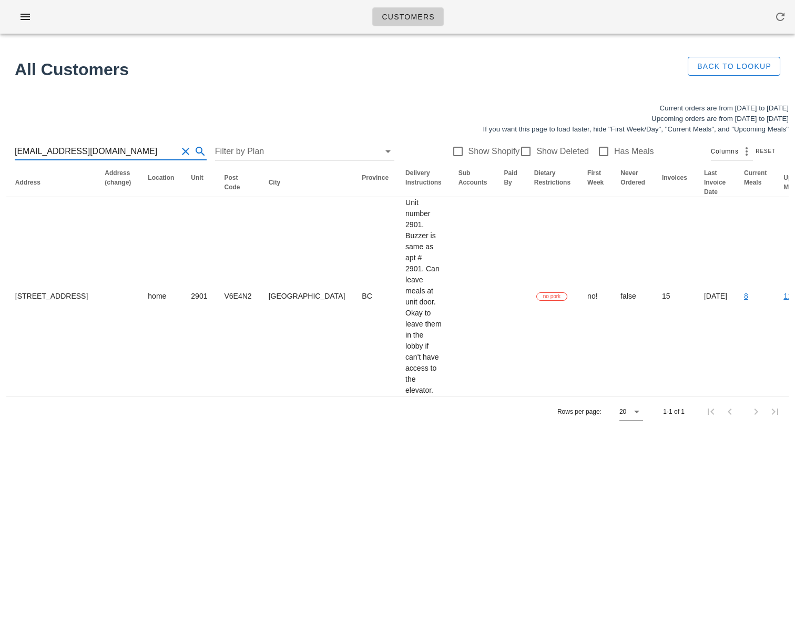
drag, startPoint x: 88, startPoint y: 152, endPoint x: -14, endPoint y: 150, distance: 102.1
click at [0, 150] on html "Customers No customers found for your search. All Customers Back to Lookup Curr…" at bounding box center [397, 316] width 795 height 632
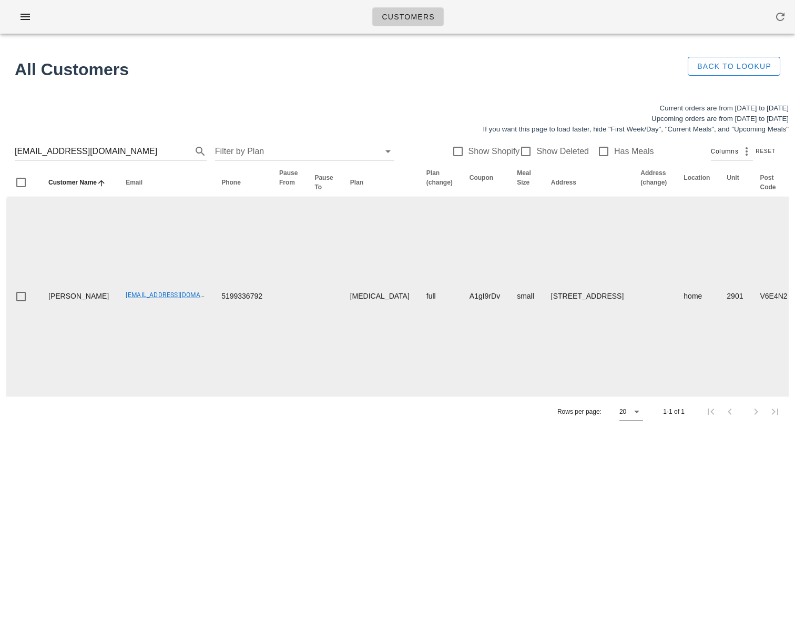
drag, startPoint x: 118, startPoint y: 359, endPoint x: 86, endPoint y: 321, distance: 49.6
click at [117, 357] on td "[EMAIL_ADDRESS][DOMAIN_NAME]" at bounding box center [165, 296] width 96 height 199
drag, startPoint x: 88, startPoint y: 311, endPoint x: 164, endPoint y: 314, distance: 75.8
click at [164, 314] on td "[EMAIL_ADDRESS][DOMAIN_NAME]" at bounding box center [165, 296] width 96 height 199
copy link "[EMAIL_ADDRESS][DOMAIN_NAME]"
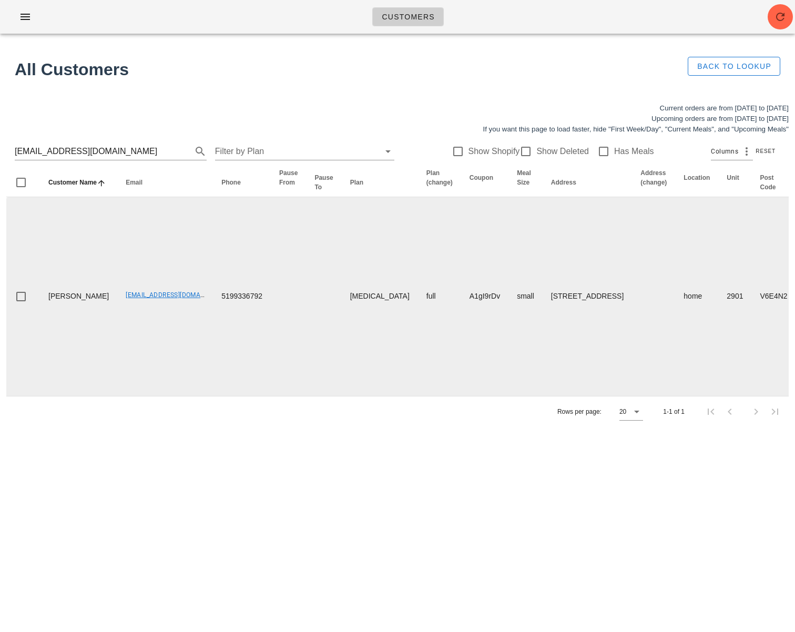
drag, startPoint x: 134, startPoint y: 337, endPoint x: 166, endPoint y: 333, distance: 32.3
click at [135, 337] on td "[EMAIL_ADDRESS][DOMAIN_NAME]" at bounding box center [165, 296] width 96 height 199
drag, startPoint x: 138, startPoint y: 312, endPoint x: 90, endPoint y: 310, distance: 47.9
click at [117, 310] on td "[EMAIL_ADDRESS][DOMAIN_NAME]" at bounding box center [165, 296] width 96 height 199
copy link "[EMAIL_ADDRESS][DOMAIN_NAME]"
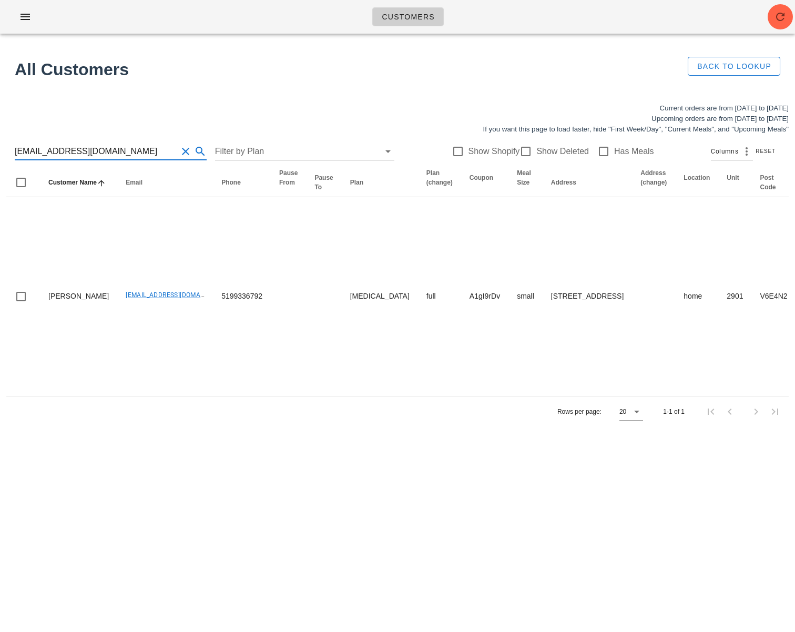
drag, startPoint x: 7, startPoint y: 150, endPoint x: -60, endPoint y: 149, distance: 66.8
click at [0, 149] on html "Customers No customers found for your search. All Customers Back to Lookup Curr…" at bounding box center [397, 316] width 795 height 632
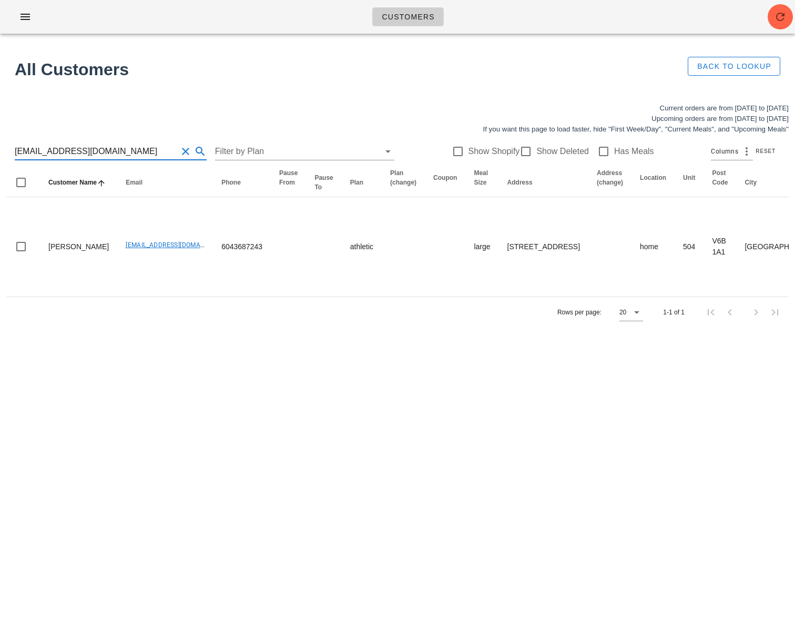
type input "[EMAIL_ADDRESS][DOMAIN_NAME]"
drag, startPoint x: 105, startPoint y: 155, endPoint x: -9, endPoint y: 148, distance: 114.3
click at [0, 148] on html "Customers No customers found for your search. All Customers Back to Lookup Curr…" at bounding box center [397, 316] width 795 height 632
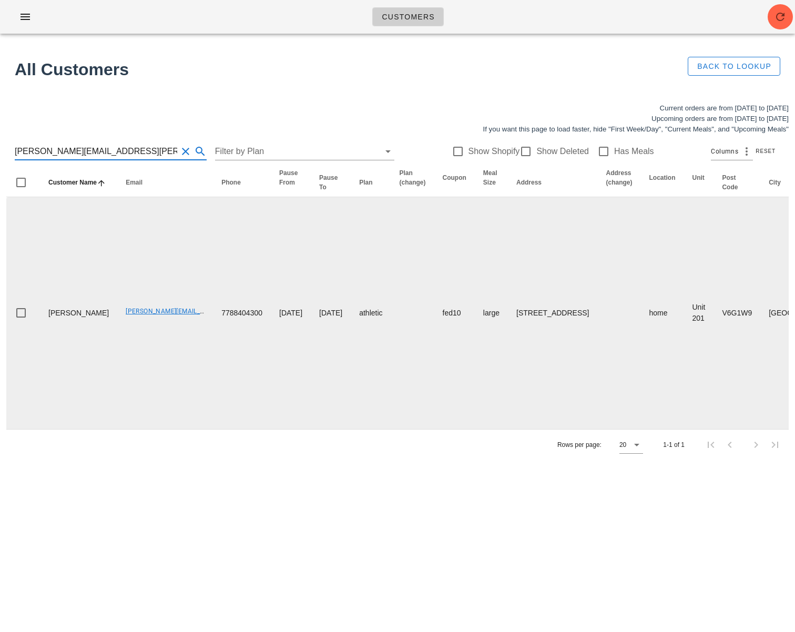
drag, startPoint x: 159, startPoint y: 389, endPoint x: 99, endPoint y: 374, distance: 61.9
click at [213, 389] on td "7788404300" at bounding box center [242, 313] width 58 height 232
drag, startPoint x: 90, startPoint y: 339, endPoint x: 147, endPoint y: 340, distance: 56.8
click at [148, 341] on td "[PERSON_NAME][EMAIL_ADDRESS][PERSON_NAME][DOMAIN_NAME]" at bounding box center [165, 313] width 96 height 232
copy link "[PERSON_NAME][EMAIL_ADDRESS][PERSON_NAME][DOMAIN_NAME]"
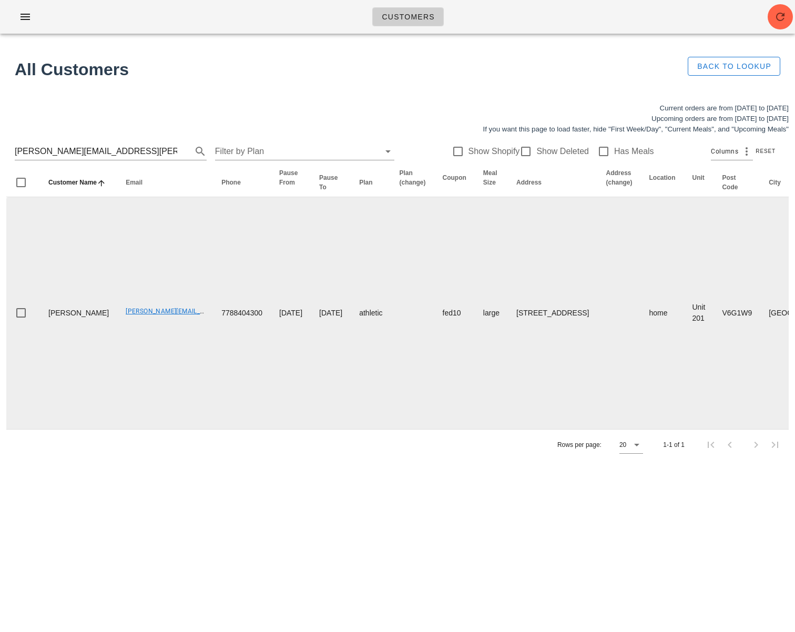
click at [213, 344] on td "7788404300" at bounding box center [242, 313] width 58 height 232
drag, startPoint x: 204, startPoint y: 340, endPoint x: 16, endPoint y: 459, distance: 222.0
click at [213, 344] on td "7788404300" at bounding box center [242, 313] width 58 height 232
copy td "7788404300"
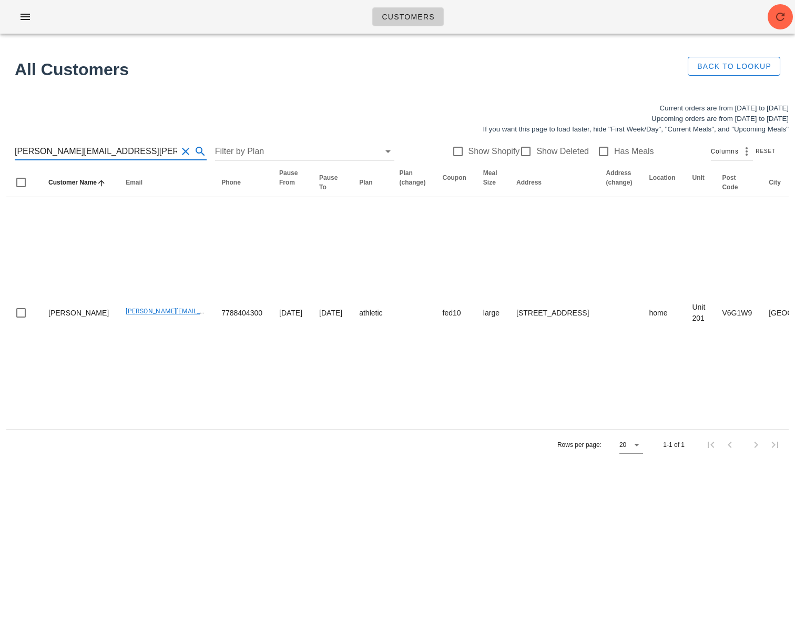
drag, startPoint x: 94, startPoint y: 149, endPoint x: -35, endPoint y: 146, distance: 129.0
click at [0, 146] on html "Customers No customers found for your search. All Customers Back to Lookup Curr…" at bounding box center [397, 316] width 795 height 632
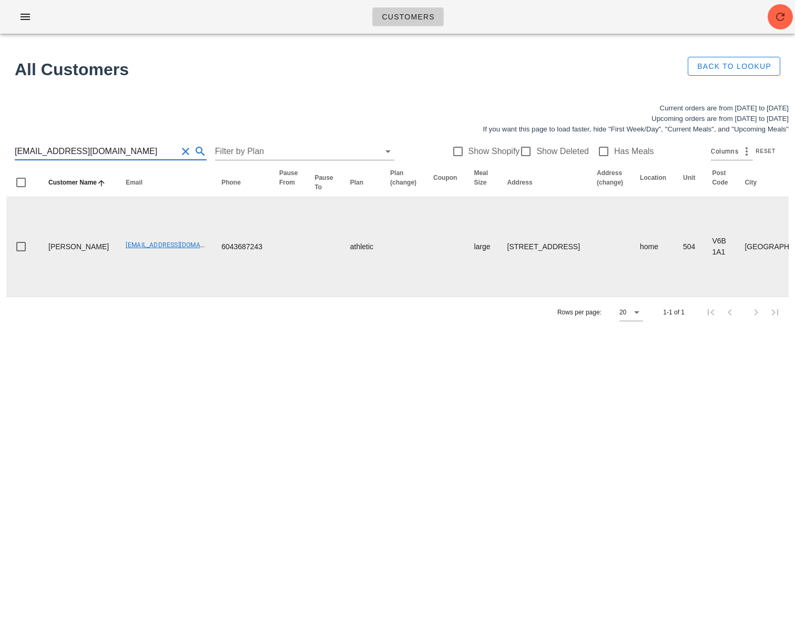
type input "[EMAIL_ADDRESS][DOMAIN_NAME]"
drag, startPoint x: 109, startPoint y: 276, endPoint x: 98, endPoint y: 259, distance: 20.1
click at [117, 276] on td "[EMAIL_ADDRESS][DOMAIN_NAME]" at bounding box center [165, 246] width 96 height 99
drag, startPoint x: 89, startPoint y: 256, endPoint x: 174, endPoint y: 257, distance: 84.7
click at [174, 257] on td "[EMAIL_ADDRESS][DOMAIN_NAME]" at bounding box center [165, 246] width 96 height 99
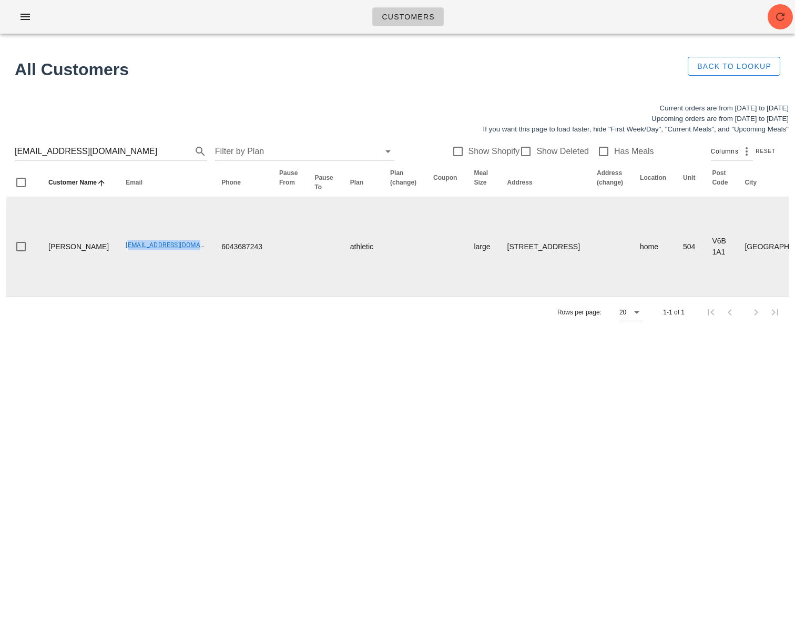
copy link "[EMAIL_ADDRESS][DOMAIN_NAME]"
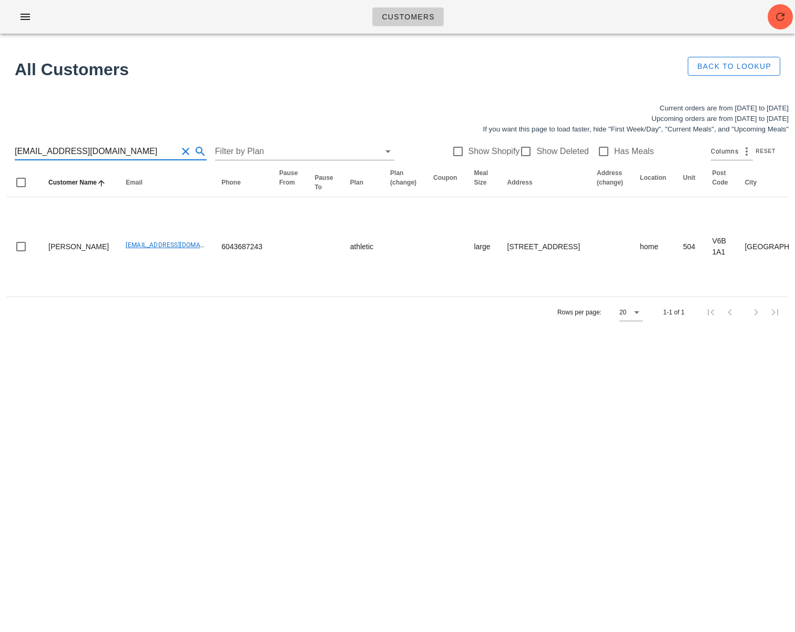
scroll to position [1, 0]
drag, startPoint x: 118, startPoint y: 154, endPoint x: -27, endPoint y: 154, distance: 145.7
click at [0, 154] on html "Customers No customers found for your search. All Customers Back to Lookup Curr…" at bounding box center [397, 316] width 795 height 632
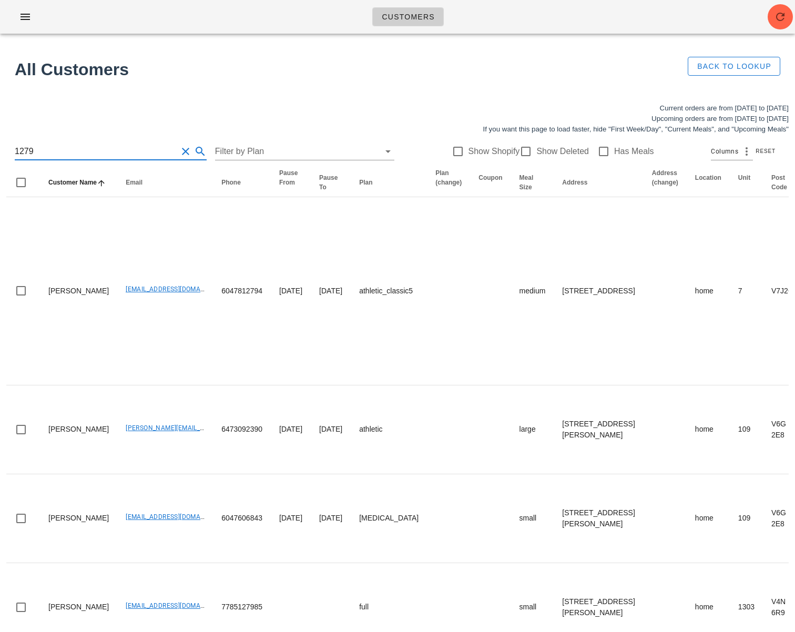
drag, startPoint x: 17, startPoint y: 150, endPoint x: 18, endPoint y: 156, distance: 6.0
click at [17, 150] on input "1279" at bounding box center [96, 151] width 163 height 17
type input "1279"
click at [63, 144] on input "1279" at bounding box center [96, 151] width 163 height 17
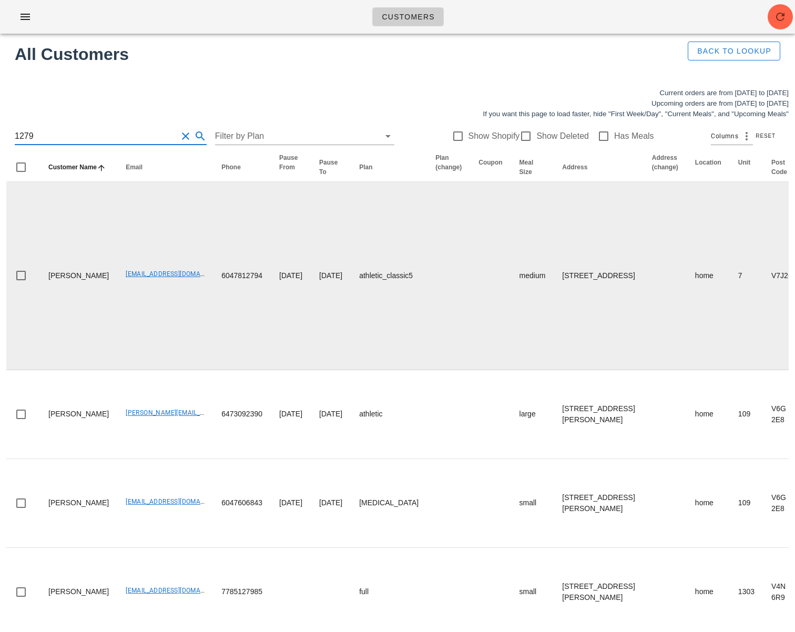
scroll to position [77, 0]
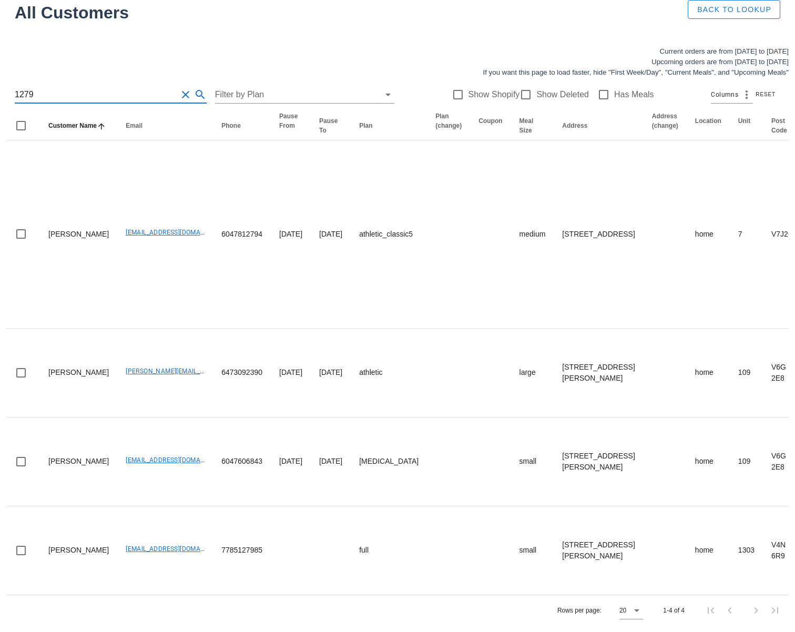
drag, startPoint x: 27, startPoint y: 70, endPoint x: -14, endPoint y: 69, distance: 41.6
click at [0, 69] on html "Customers No customers found for your search. All Customers Back to Lookup Curr…" at bounding box center [397, 287] width 795 height 689
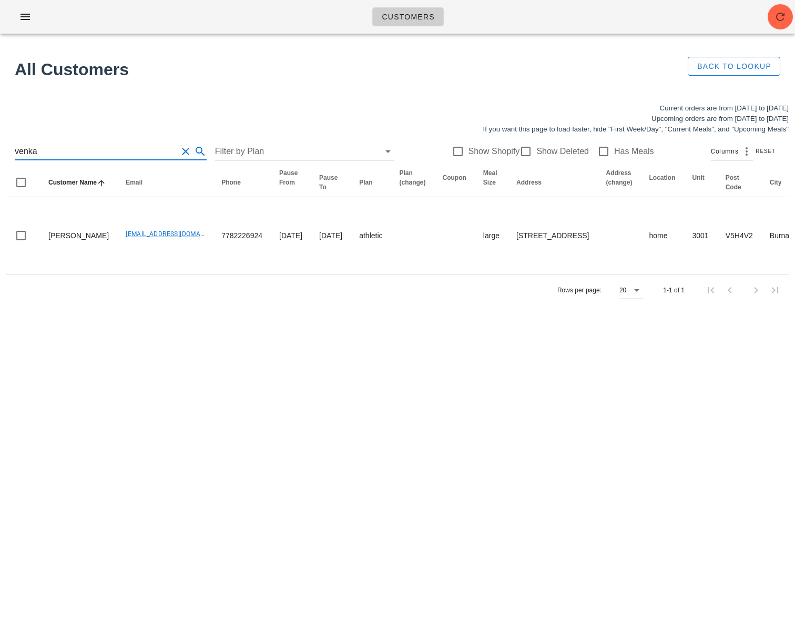
drag, startPoint x: 4, startPoint y: 145, endPoint x: -6, endPoint y: 143, distance: 10.2
click at [0, 143] on html "Customers No customers found for your search. All Customers Back to Lookup Curr…" at bounding box center [397, 316] width 795 height 632
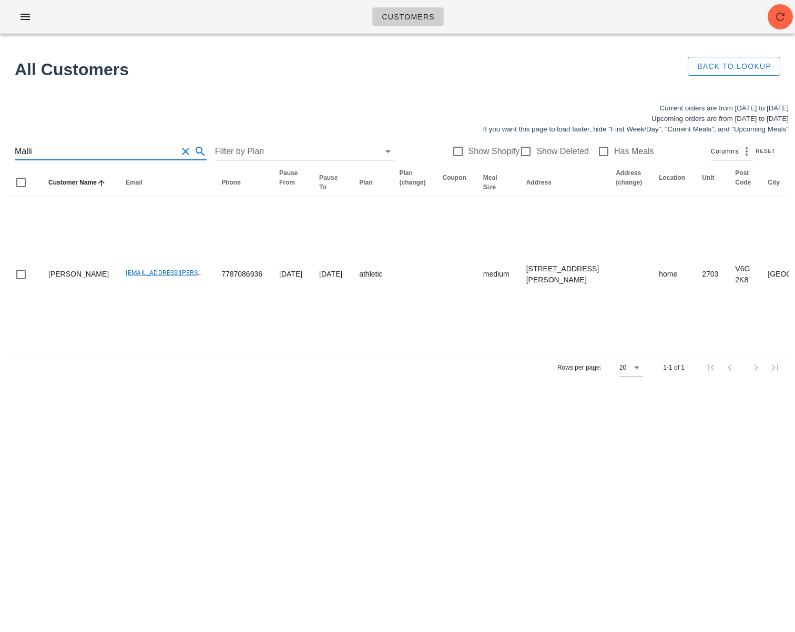
drag, startPoint x: 7, startPoint y: 150, endPoint x: -4, endPoint y: 149, distance: 10.6
click at [0, 149] on html "Customers No customers found for your search. All Customers Back to Lookup Curr…" at bounding box center [397, 316] width 795 height 632
click at [51, 154] on input "Malli" at bounding box center [96, 151] width 163 height 17
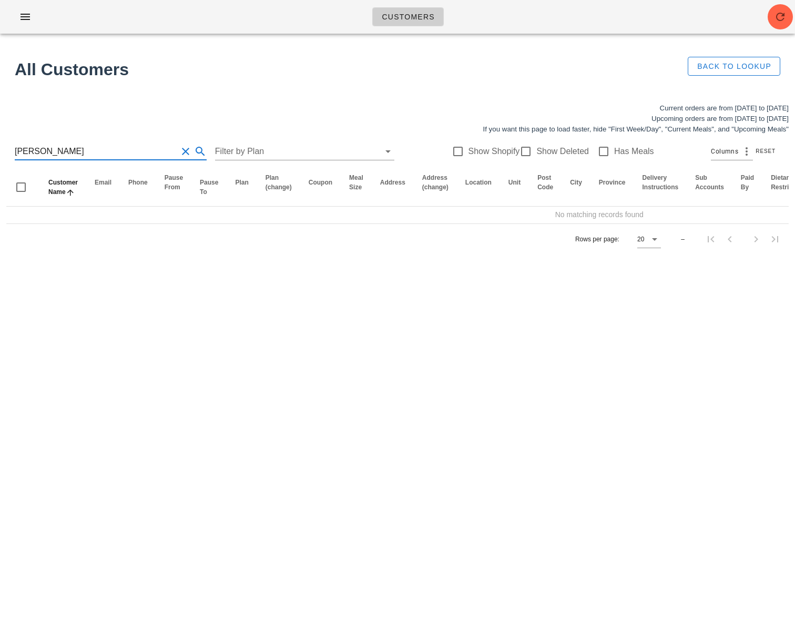
click at [22, 150] on input "Mallie" at bounding box center [96, 151] width 163 height 17
click at [56, 152] on input "Mallie" at bounding box center [96, 151] width 163 height 17
click at [21, 153] on input "Mallie" at bounding box center [96, 151] width 163 height 17
type input "Mallie"
drag, startPoint x: 41, startPoint y: 153, endPoint x: 50, endPoint y: 152, distance: 9.5
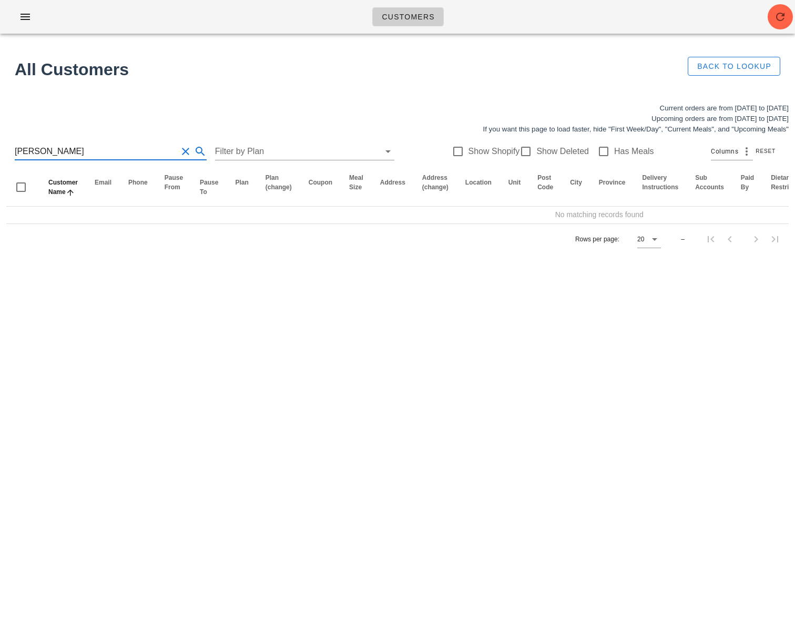
click at [41, 153] on input "Mallie" at bounding box center [96, 151] width 163 height 17
drag, startPoint x: 28, startPoint y: 150, endPoint x: -23, endPoint y: 147, distance: 51.7
click at [0, 147] on html "Customers No customers found for your search. All Customers Back to Lookup Curr…" at bounding box center [397, 316] width 795 height 632
click at [14, 152] on div "anjitmai Filter by Plan Show Shopify Show Deleted Has Meals Columns Reset" at bounding box center [397, 152] width 783 height 34
drag, startPoint x: 16, startPoint y: 154, endPoint x: 24, endPoint y: 157, distance: 9.0
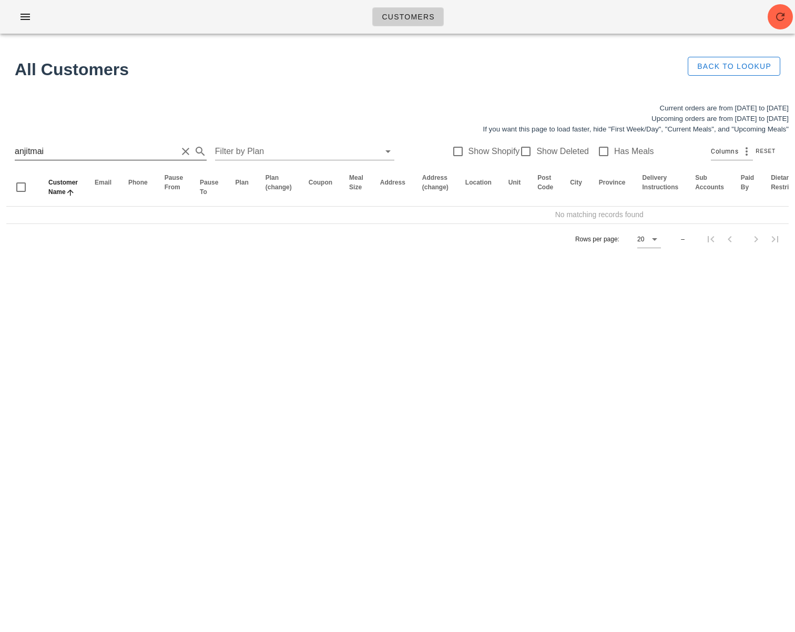
click at [16, 154] on input "anjitmai" at bounding box center [96, 151] width 163 height 17
click at [51, 151] on input "anjitmai" at bounding box center [96, 151] width 163 height 17
type input "anjitmail"
click at [211, 314] on div "Customers No customers found for your search. All Customers Back to Lookup Curr…" at bounding box center [397, 316] width 795 height 632
drag, startPoint x: 49, startPoint y: 153, endPoint x: -11, endPoint y: 146, distance: 60.4
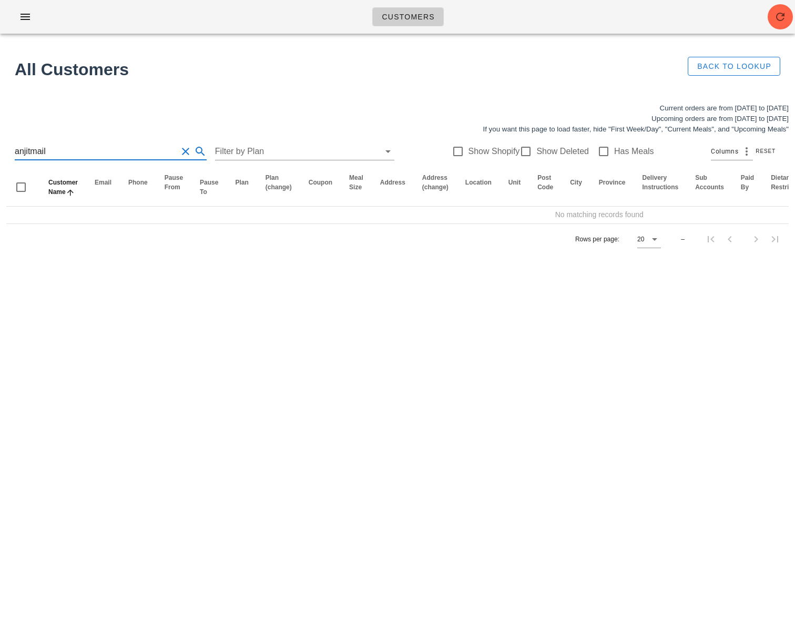
click at [0, 146] on html "Customers No customers found for your search. All Customers Back to Lookup Curr…" at bounding box center [397, 316] width 795 height 632
type input "[EMAIL_ADDRESS][DOMAIN_NAME]"
click at [785, 11] on icon "button" at bounding box center [780, 17] width 13 height 13
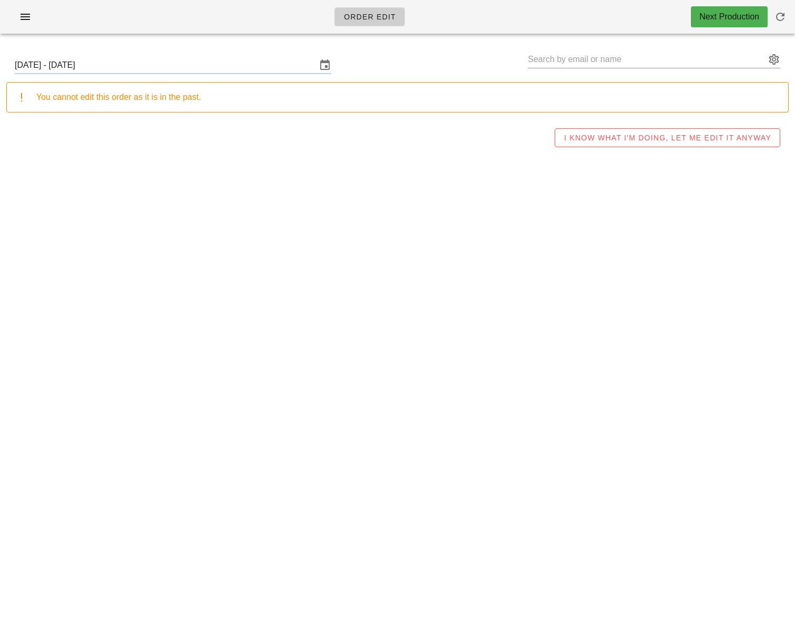
type input "[PERSON_NAME] ([EMAIL_ADDRESS][DOMAIN_NAME])"
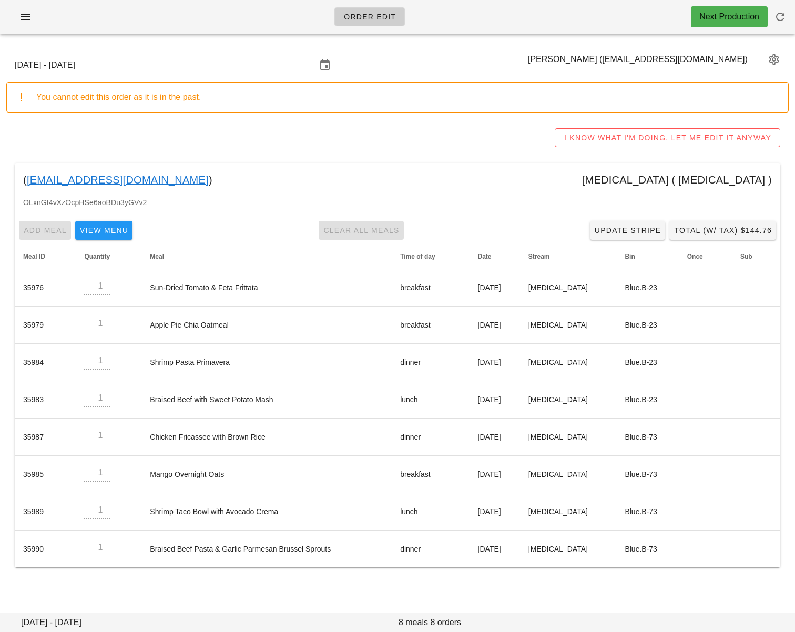
click at [578, 61] on input "[PERSON_NAME] ([EMAIL_ADDRESS][DOMAIN_NAME])" at bounding box center [647, 59] width 238 height 17
paste input "[EMAIL_ADDRESS][DOMAIN_NAME]"
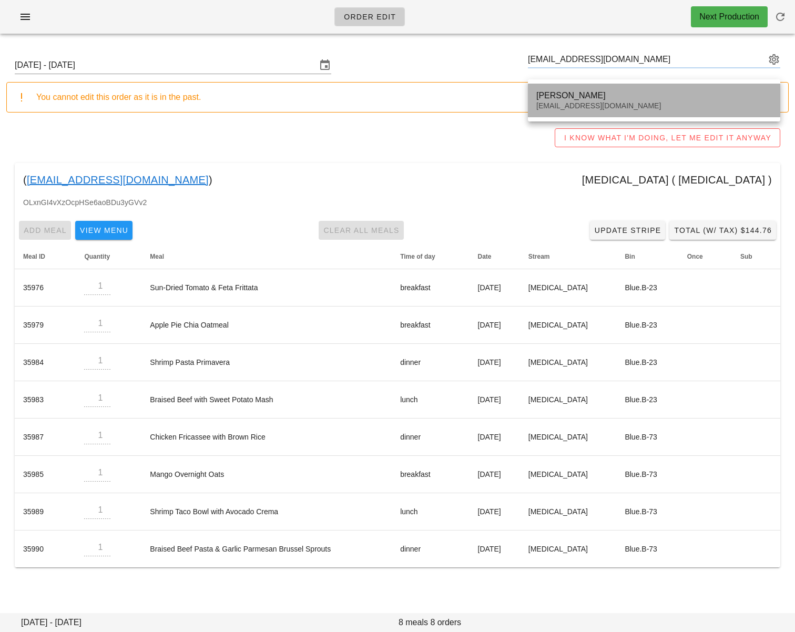
drag, startPoint x: 575, startPoint y: 98, endPoint x: 480, endPoint y: 122, distance: 97.6
click at [575, 98] on div "[PERSON_NAME]" at bounding box center [655, 95] width 236 height 10
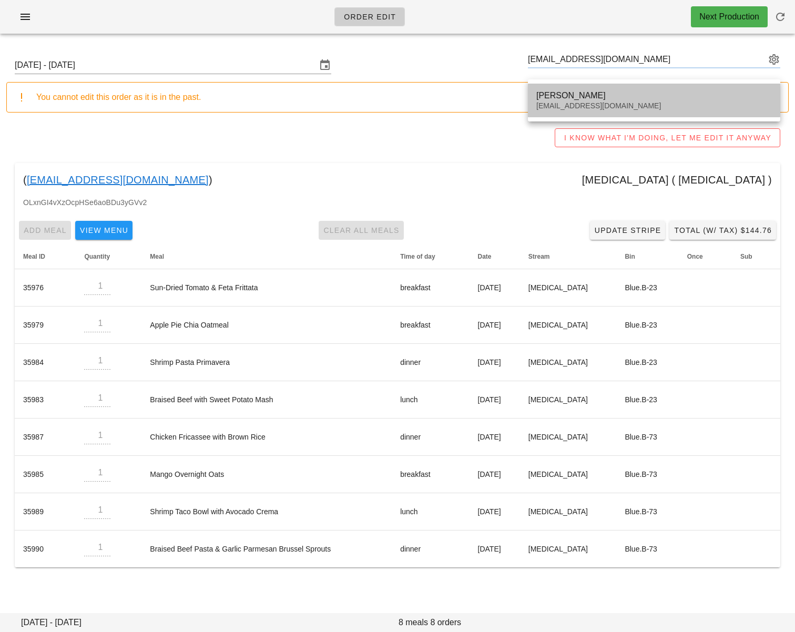
type input "[PERSON_NAME] ([EMAIL_ADDRESS][DOMAIN_NAME])"
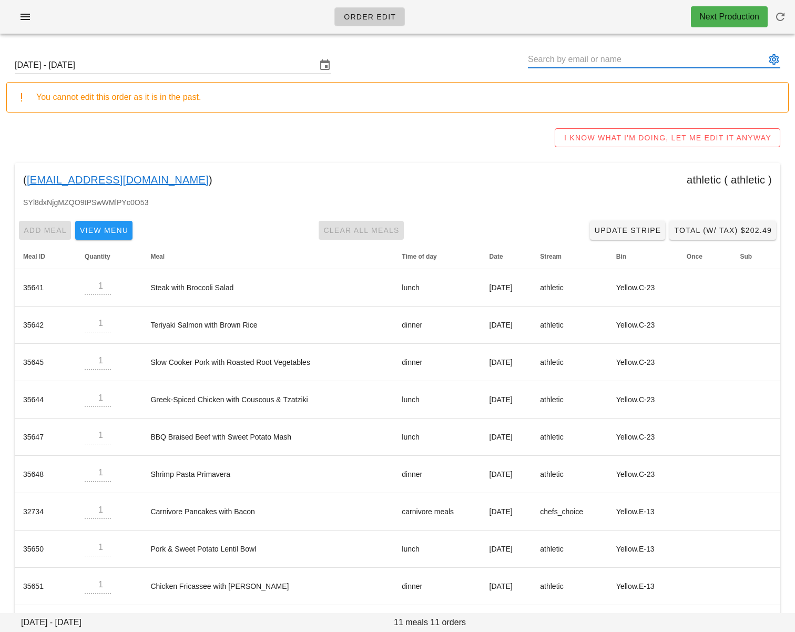
click at [567, 58] on input "text" at bounding box center [647, 59] width 238 height 17
paste input "[PERSON_NAME][EMAIL_ADDRESS][PERSON_NAME][DOMAIN_NAME]"
type input "[PERSON_NAME] ([PERSON_NAME][EMAIL_ADDRESS][PERSON_NAME][DOMAIN_NAME])"
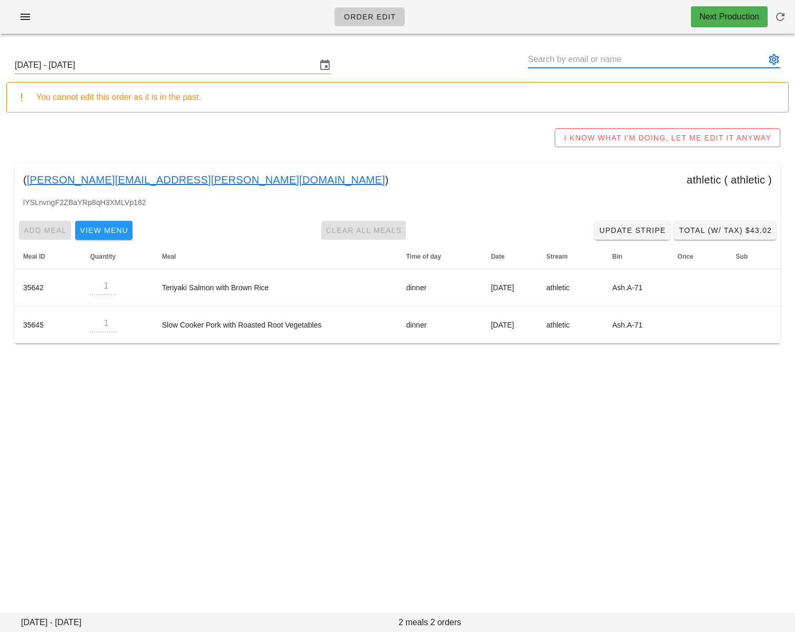
paste input "[EMAIL_ADDRESS][DOMAIN_NAME]"
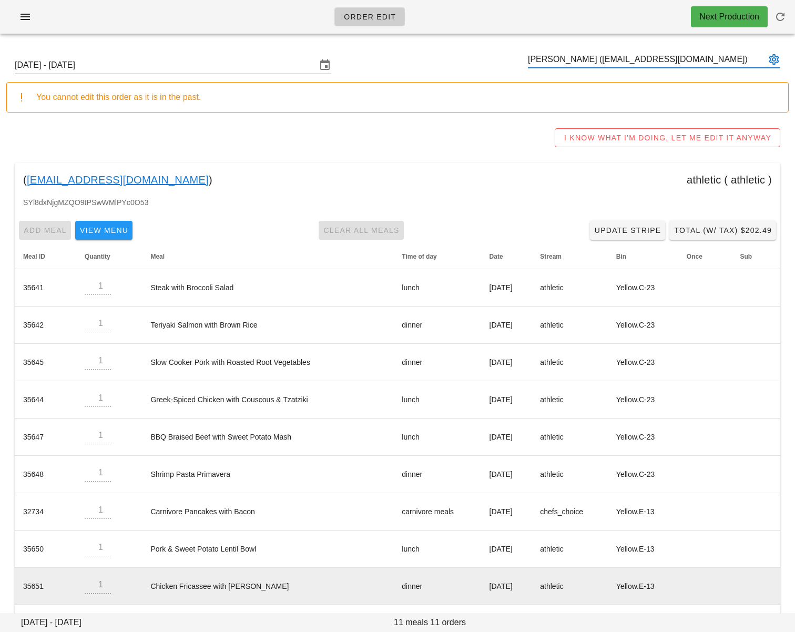
scroll to position [79, 0]
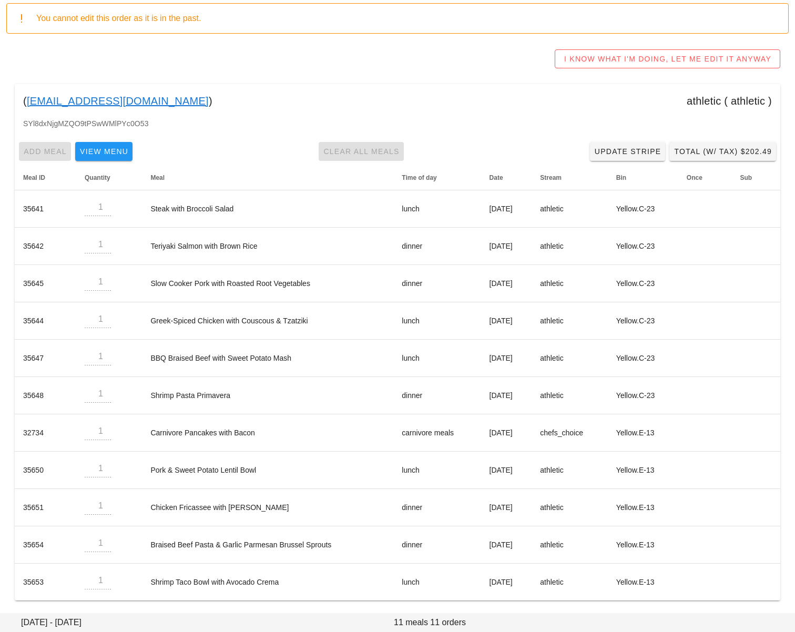
type input "[PERSON_NAME] ([EMAIL_ADDRESS][DOMAIN_NAME])"
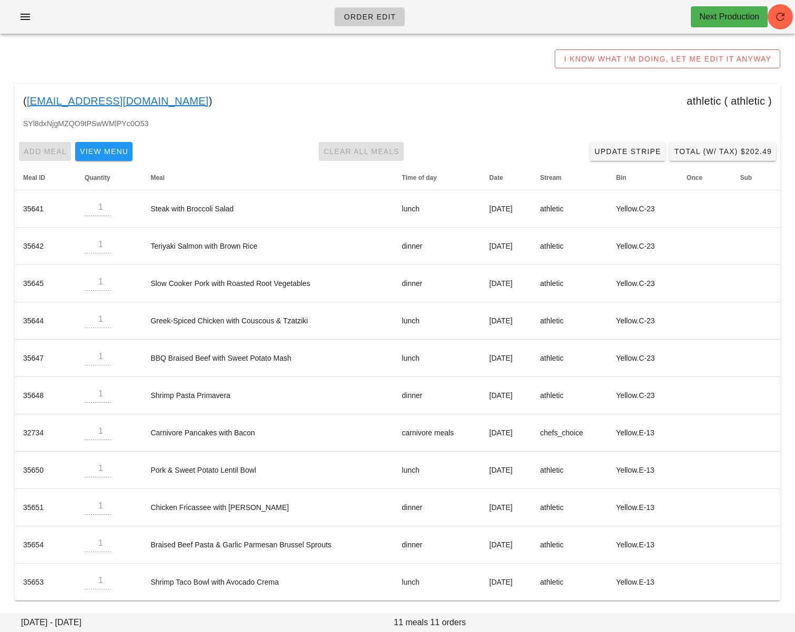
scroll to position [0, 0]
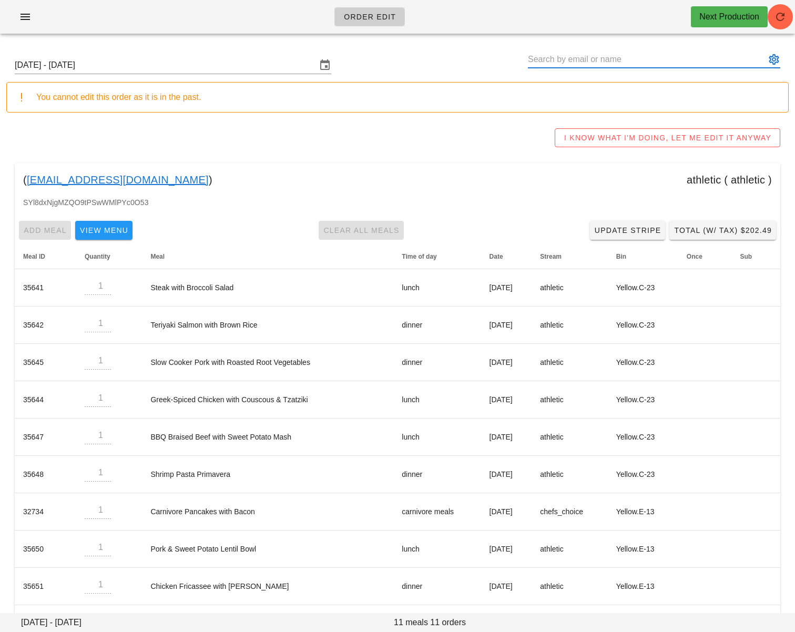
click at [545, 59] on input "text" at bounding box center [647, 59] width 238 height 17
paste input "[PERSON_NAME][EMAIL_ADDRESS][PERSON_NAME][DOMAIN_NAME]"
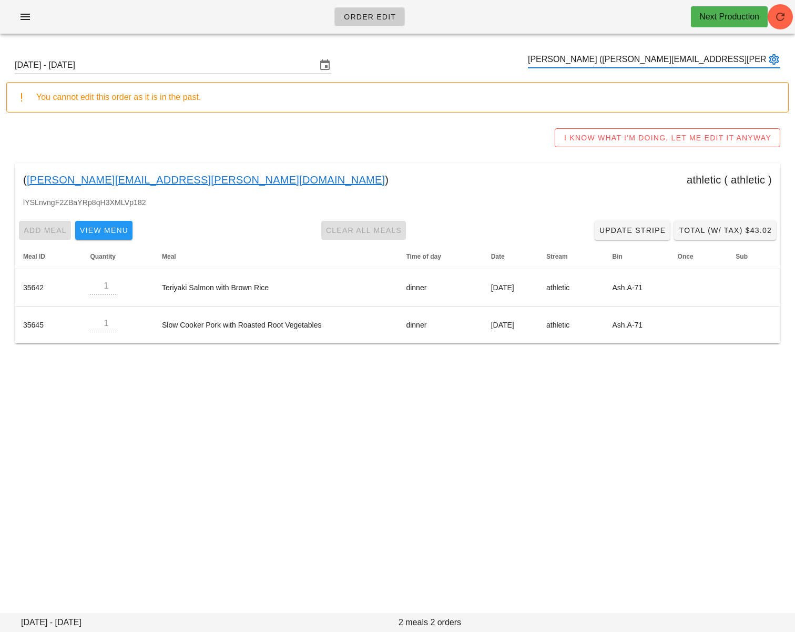
type input "[PERSON_NAME] ([PERSON_NAME][EMAIL_ADDRESS][PERSON_NAME][DOMAIN_NAME])"
paste input "[PERSON_NAME]"
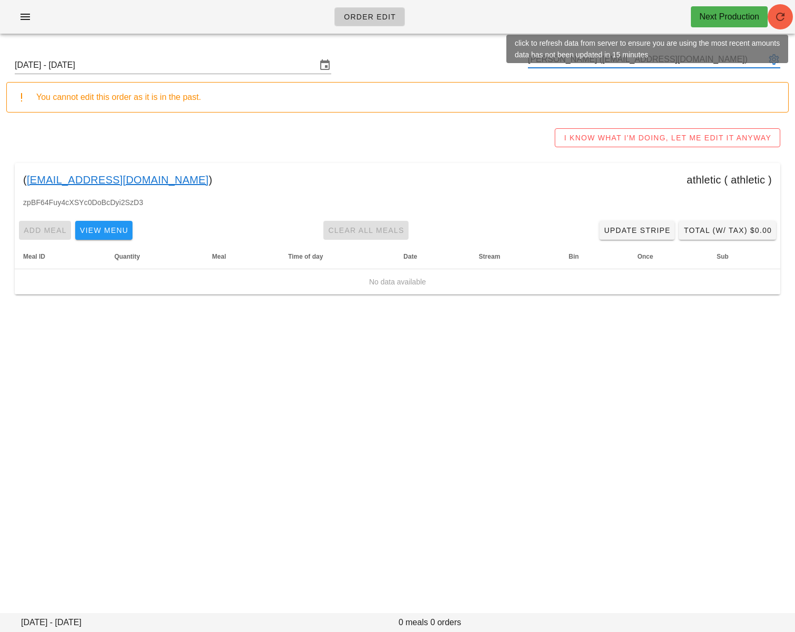
type input "[PERSON_NAME] ([EMAIL_ADDRESS][DOMAIN_NAME])"
click at [783, 18] on icon "button" at bounding box center [780, 17] width 13 height 13
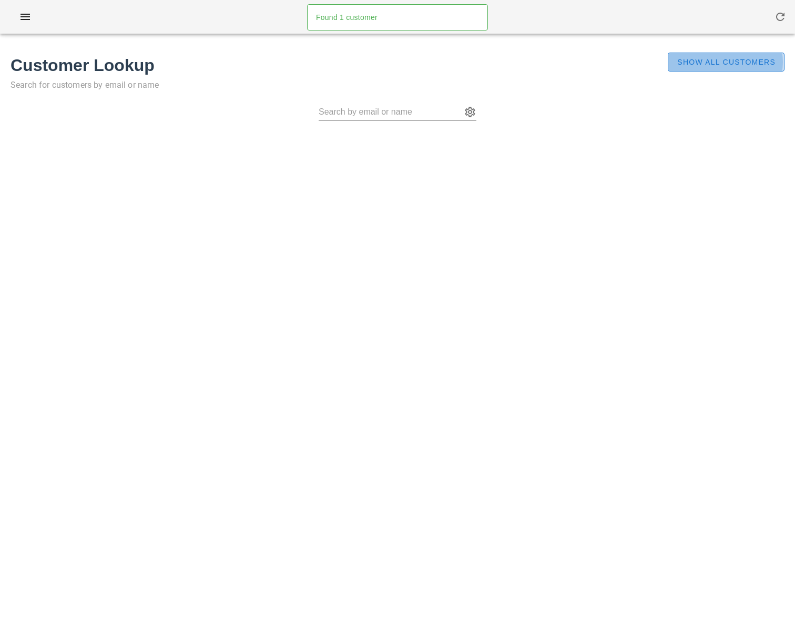
click at [689, 64] on span "Show All Customers" at bounding box center [726, 62] width 99 height 8
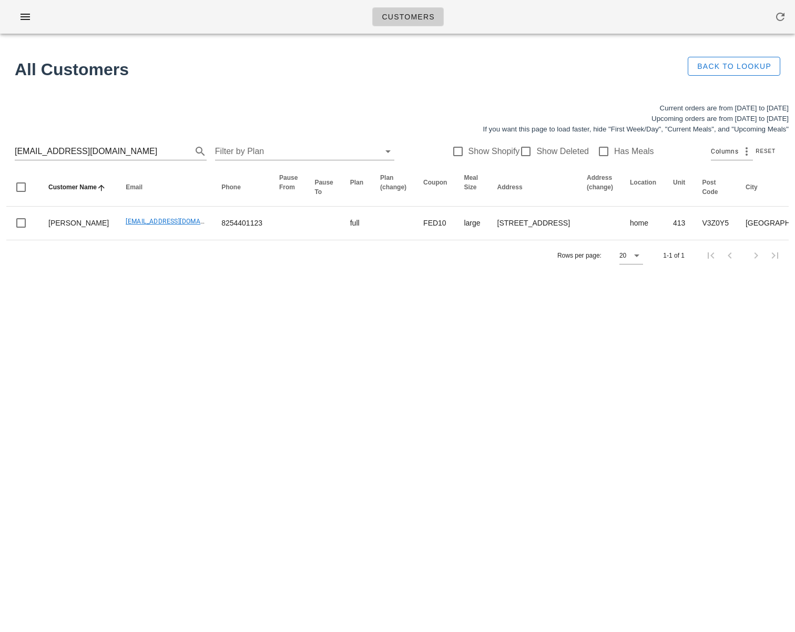
click at [122, 356] on div "Customers Found 1 customer All Customers Back to Lookup Current orders are from…" at bounding box center [397, 316] width 795 height 632
drag, startPoint x: 170, startPoint y: 303, endPoint x: 148, endPoint y: 281, distance: 30.9
click at [166, 271] on div "Rows per page: 20 1-1 of 1" at bounding box center [397, 255] width 783 height 31
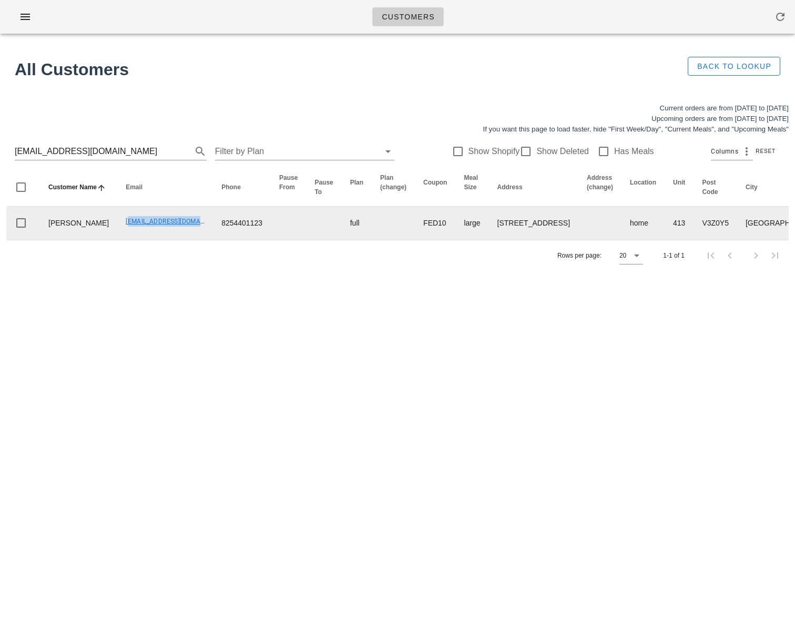
drag, startPoint x: 98, startPoint y: 238, endPoint x: 180, endPoint y: 241, distance: 82.1
click at [181, 240] on td "[EMAIL_ADDRESS][DOMAIN_NAME]" at bounding box center [165, 223] width 96 height 33
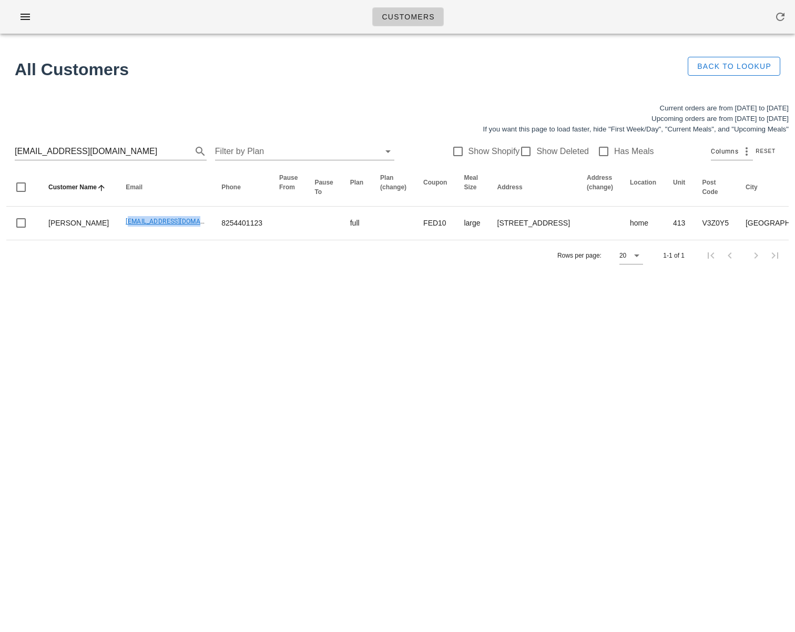
copy link "[EMAIL_ADDRESS][DOMAIN_NAME]"
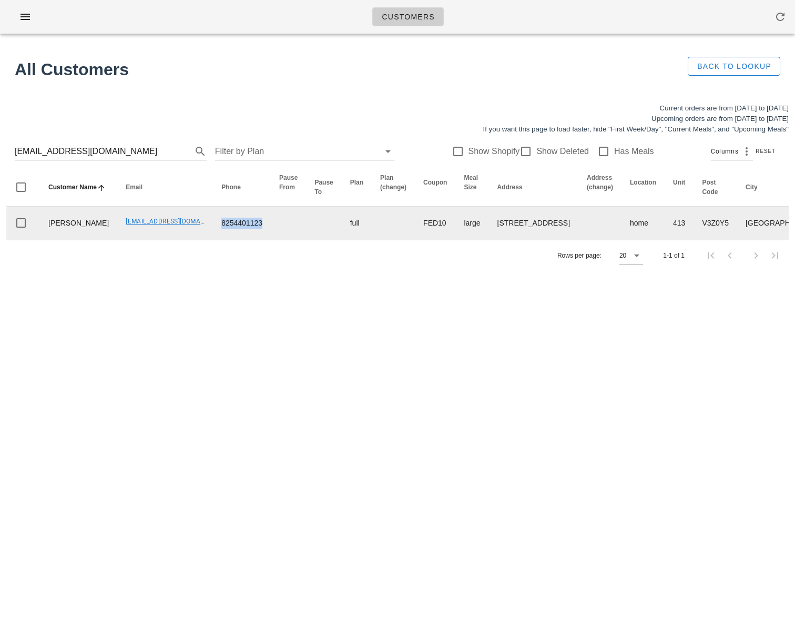
drag, startPoint x: 192, startPoint y: 241, endPoint x: 251, endPoint y: 240, distance: 60.0
click at [251, 240] on tr "[PERSON_NAME] [EMAIL_ADDRESS][DOMAIN_NAME] 8254401123 full FED10 large 413-[STR…" at bounding box center [720, 223] width 1429 height 33
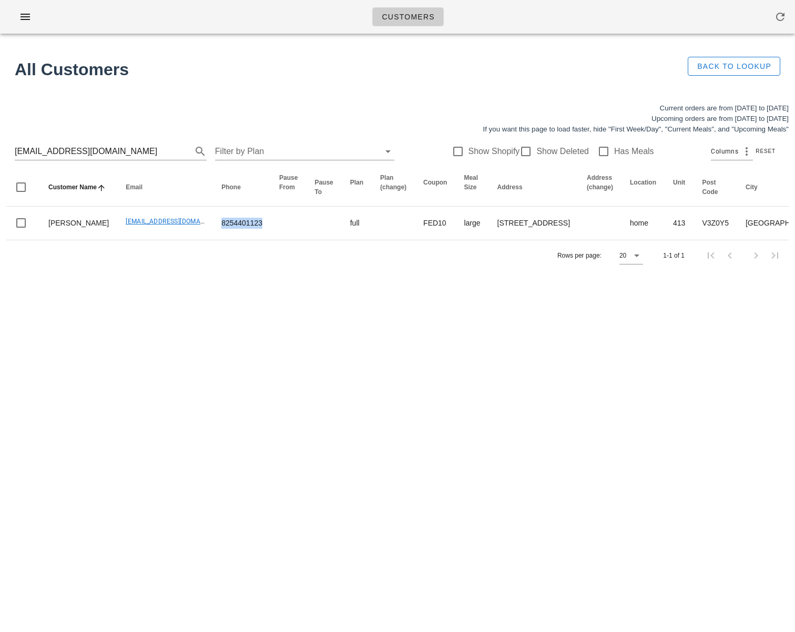
copy td "8254401123"
drag, startPoint x: 128, startPoint y: 154, endPoint x: -18, endPoint y: 150, distance: 145.8
click at [0, 150] on html "Customers Found 1 customer All Customers Back to Lookup Current orders are from…" at bounding box center [397, 316] width 795 height 632
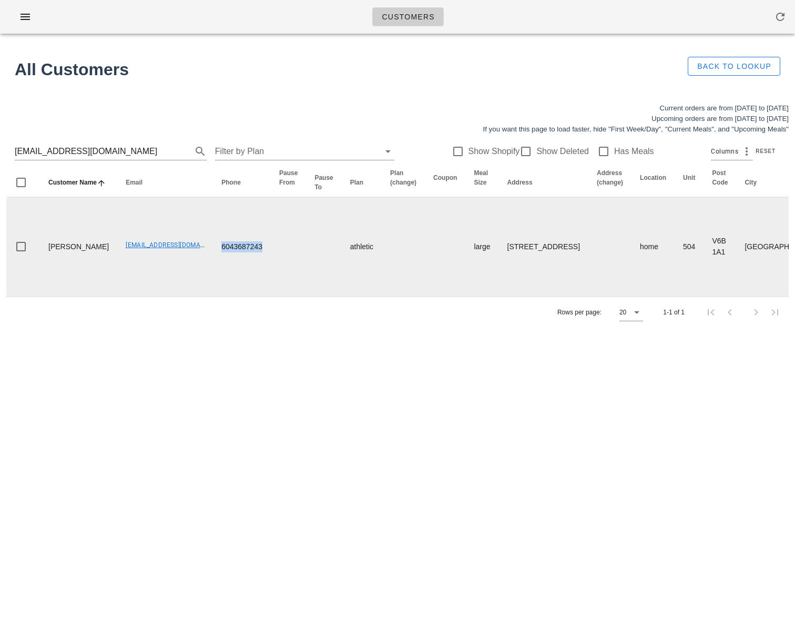
drag, startPoint x: 189, startPoint y: 255, endPoint x: 249, endPoint y: 263, distance: 60.6
click at [264, 254] on tr "[PERSON_NAME] [EMAIL_ADDRESS][DOMAIN_NAME] 6043687243 athletic large [STREET_AD…" at bounding box center [720, 246] width 1429 height 99
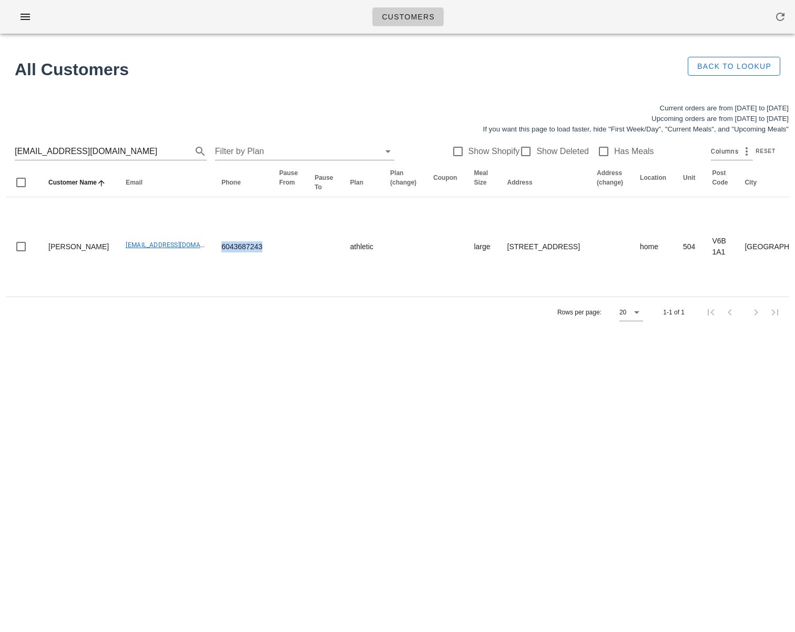
copy td "6043687243"
drag, startPoint x: 113, startPoint y: 152, endPoint x: -4, endPoint y: 148, distance: 116.3
click at [0, 148] on html "Customers Found 1 customer All Customers Back to Lookup Current orders are from…" at bounding box center [397, 316] width 795 height 632
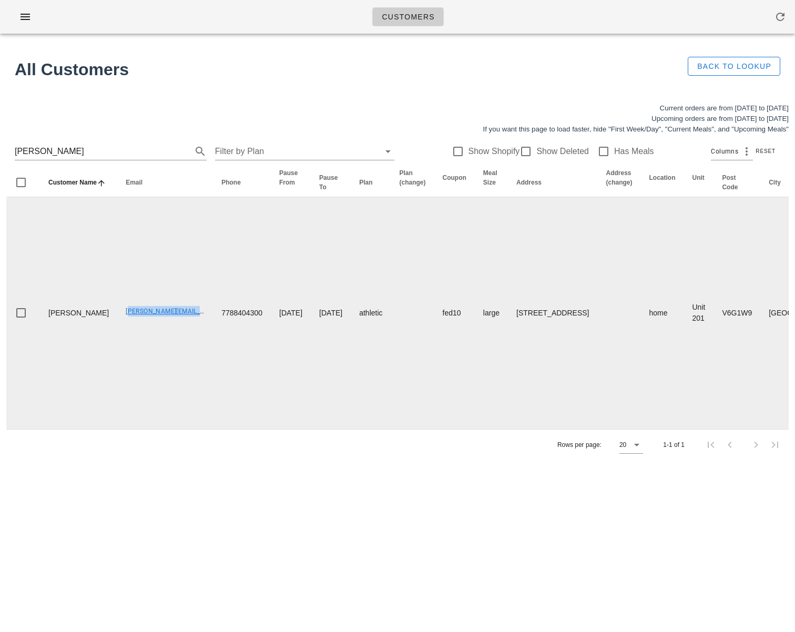
drag, startPoint x: 91, startPoint y: 340, endPoint x: 157, endPoint y: 331, distance: 66.8
click at [158, 336] on tr "Paul Doran Paul@dorans.org 7788404300 2025-06-08 2025-08-03 athletic fed10 larg…" at bounding box center [733, 313] width 1454 height 232
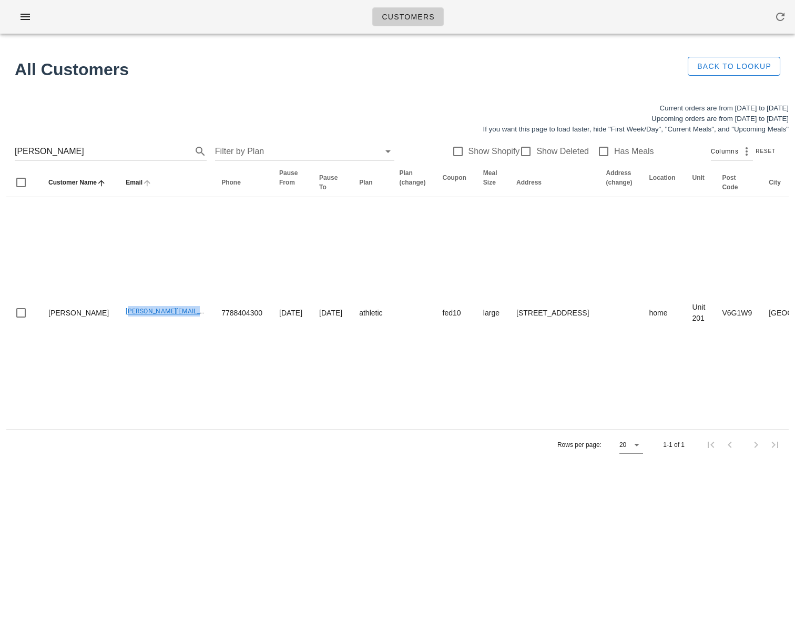
copy link "Paul@dorans.org"
drag, startPoint x: 25, startPoint y: 154, endPoint x: -6, endPoint y: 153, distance: 31.1
click at [0, 153] on html "Customers Found 1 customer All Customers Back to Lookup Current orders are from…" at bounding box center [397, 316] width 795 height 632
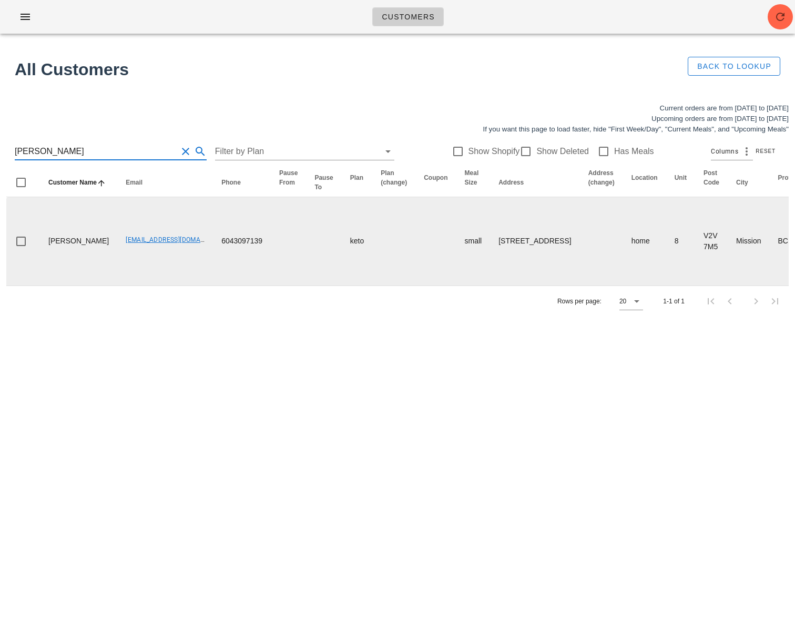
type input "[PERSON_NAME]"
drag, startPoint x: 196, startPoint y: 264, endPoint x: 254, endPoint y: 261, distance: 58.4
click at [254, 262] on tr "Mary Mackenzie scottandserena@hotmail.com 6043097139 keto small 8-9201 Shook Ro…" at bounding box center [690, 241] width 1369 height 88
copy td "6043097139"
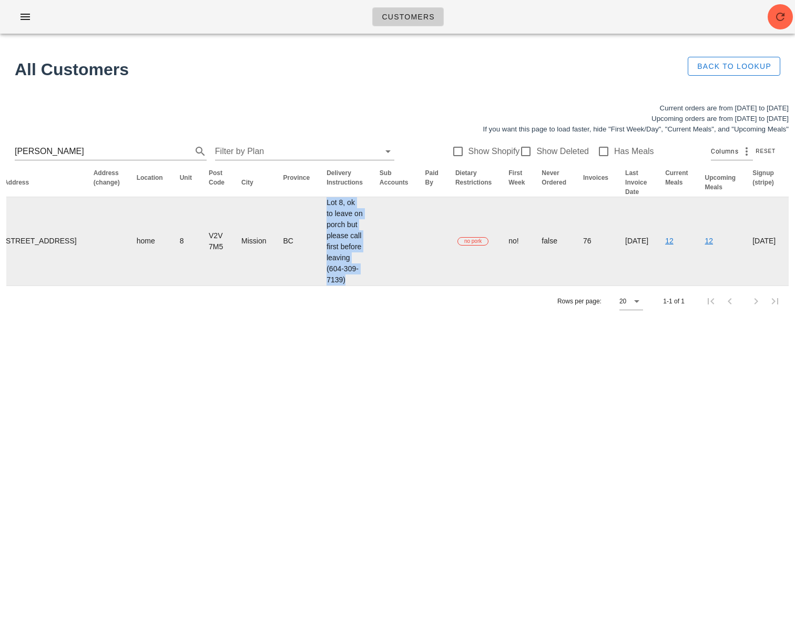
drag, startPoint x: 244, startPoint y: 211, endPoint x: 298, endPoint y: 309, distance: 111.4
click at [297, 286] on tr "Mary Mackenzie scottandserena@hotmail.com 6043097139 keto small 8-9201 Shook Ro…" at bounding box center [195, 241] width 1369 height 88
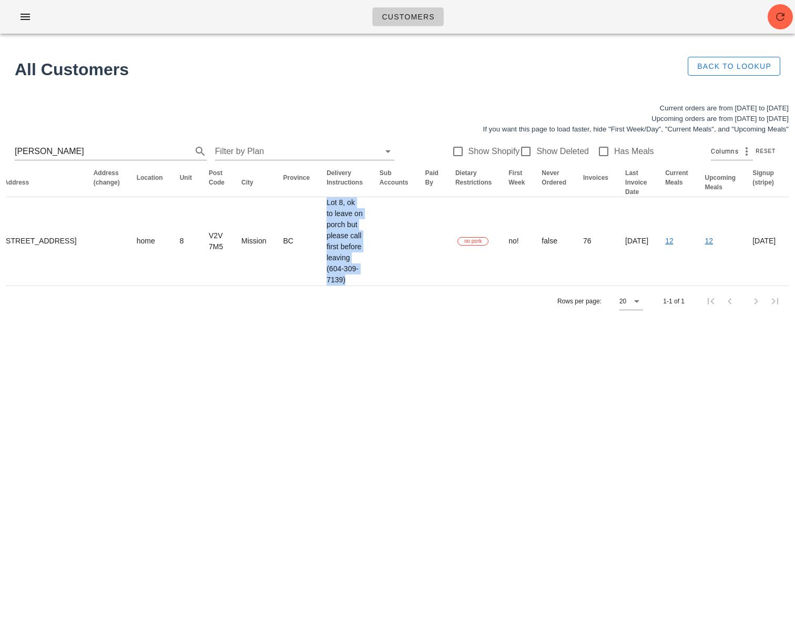
copy td "Lot 8, ok to leave on porch but please call first before leaving (604-309-7139)"
drag, startPoint x: 91, startPoint y: 154, endPoint x: -62, endPoint y: 136, distance: 153.6
click at [0, 136] on html "Customers Found 1 customer All Customers Back to Lookup Current orders are from…" at bounding box center [397, 316] width 795 height 632
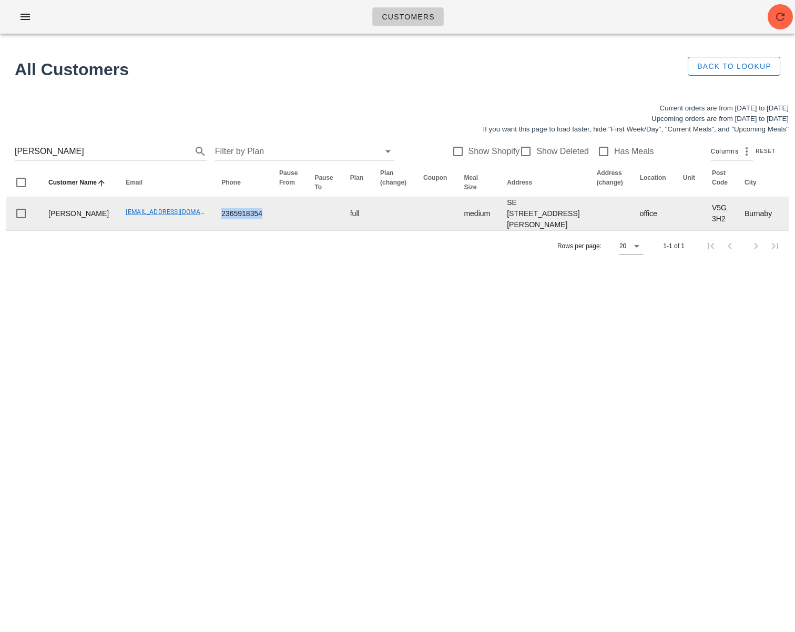
drag, startPoint x: 199, startPoint y: 240, endPoint x: 229, endPoint y: 241, distance: 30.0
click at [227, 230] on tr "JN Ang angjn920@gmail.com 2365918354 full medium SE 10 Roper Ave, Burnaby, V5G3…" at bounding box center [716, 213] width 1421 height 33
copy td "2365918354"
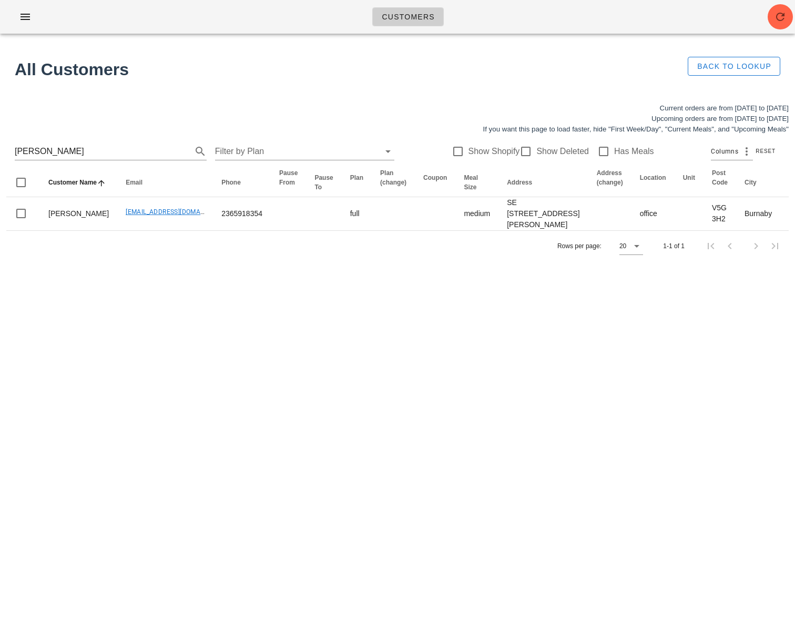
click at [609, 449] on div "Customers Found 1 customer All Customers Back to Lookup Current orders are from…" at bounding box center [397, 316] width 795 height 632
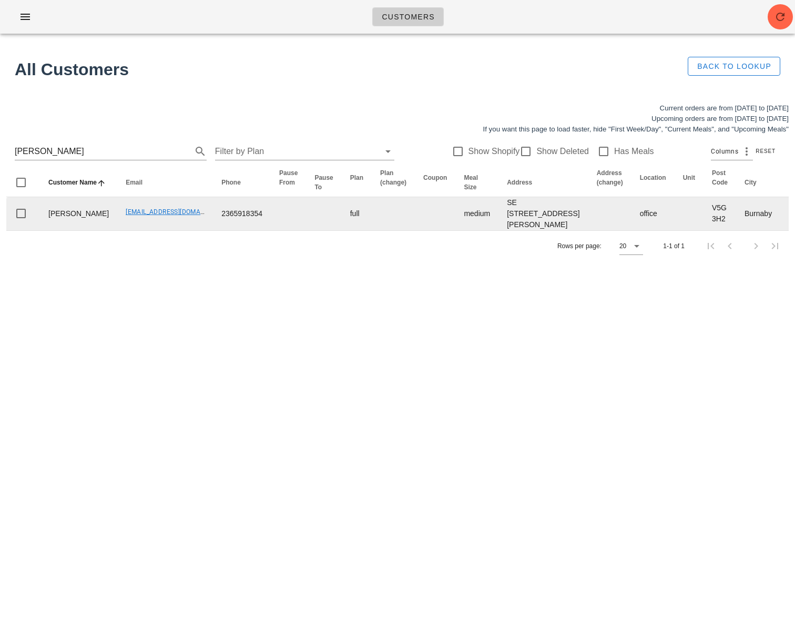
click at [117, 230] on td "angjn920@gmail.com" at bounding box center [165, 213] width 96 height 33
drag, startPoint x: 79, startPoint y: 246, endPoint x: 49, endPoint y: 237, distance: 30.6
click at [49, 230] on td "[PERSON_NAME]" at bounding box center [78, 213] width 77 height 33
copy td "[PERSON_NAME]"
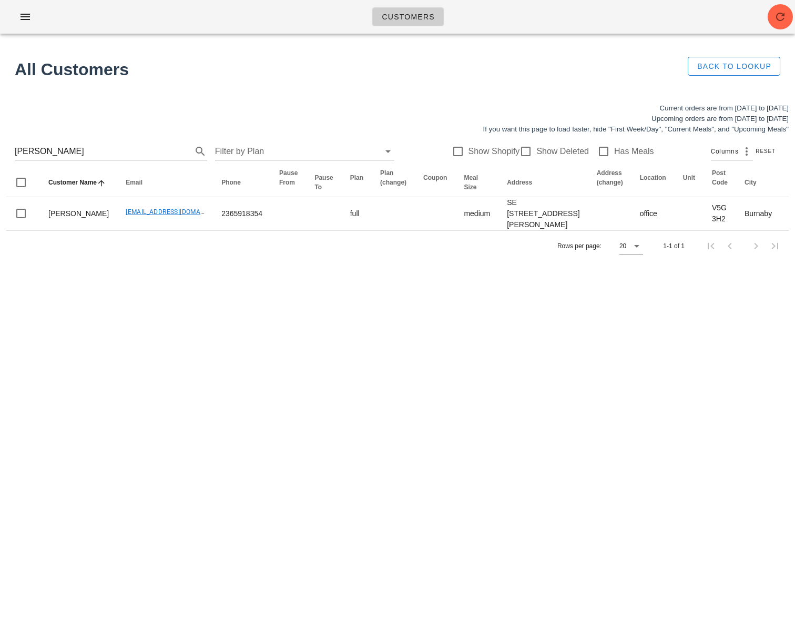
click at [297, 369] on div "Customers Found 1 customer All Customers Back to Lookup Current orders are from…" at bounding box center [397, 316] width 795 height 632
drag, startPoint x: 22, startPoint y: 147, endPoint x: -4, endPoint y: 145, distance: 25.3
click at [0, 145] on html "Customers Found 1 customer All Customers Back to Lookup Current orders are from…" at bounding box center [397, 316] width 795 height 632
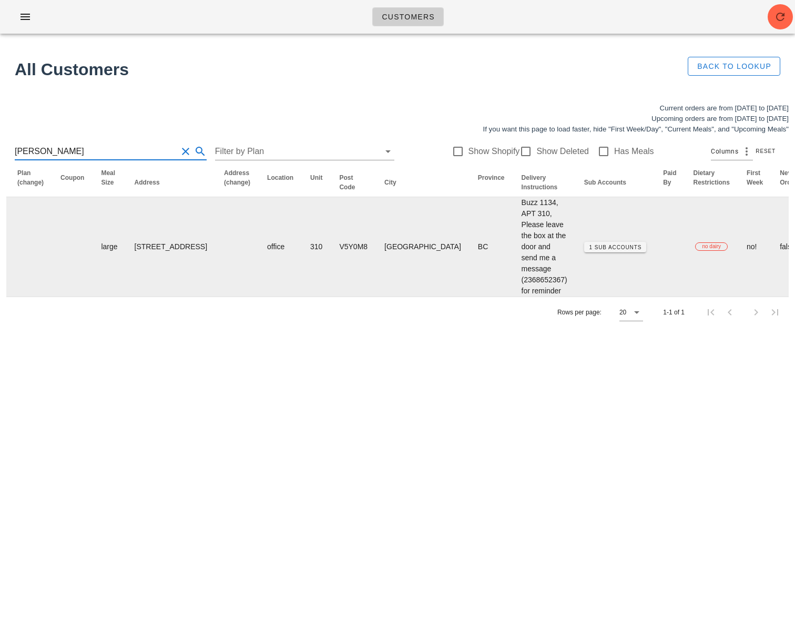
scroll to position [0, 569]
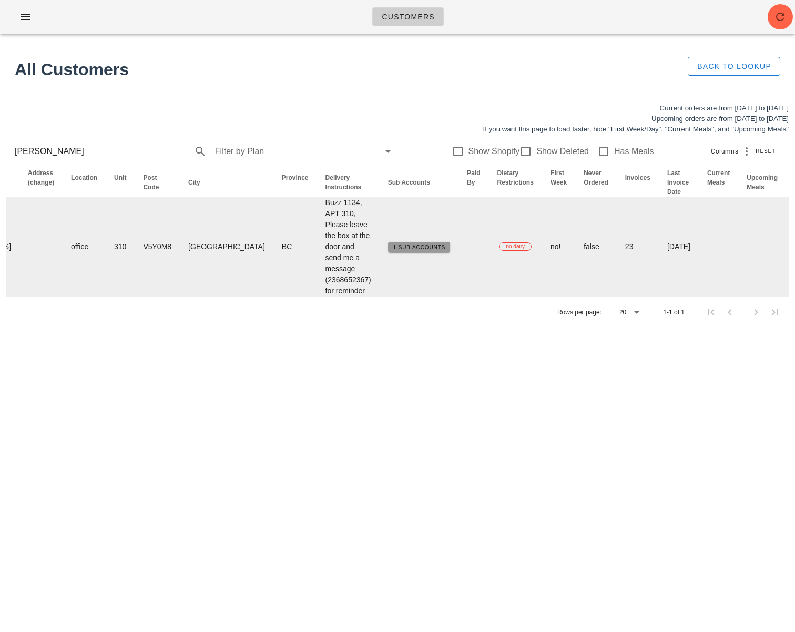
click at [393, 250] on span "1 Sub Accounts" at bounding box center [419, 248] width 53 height 6
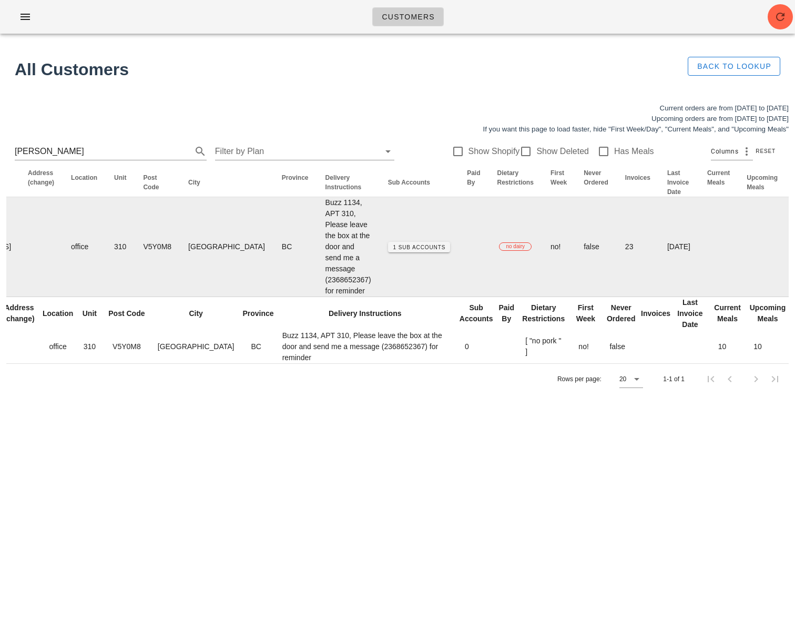
scroll to position [0, 0]
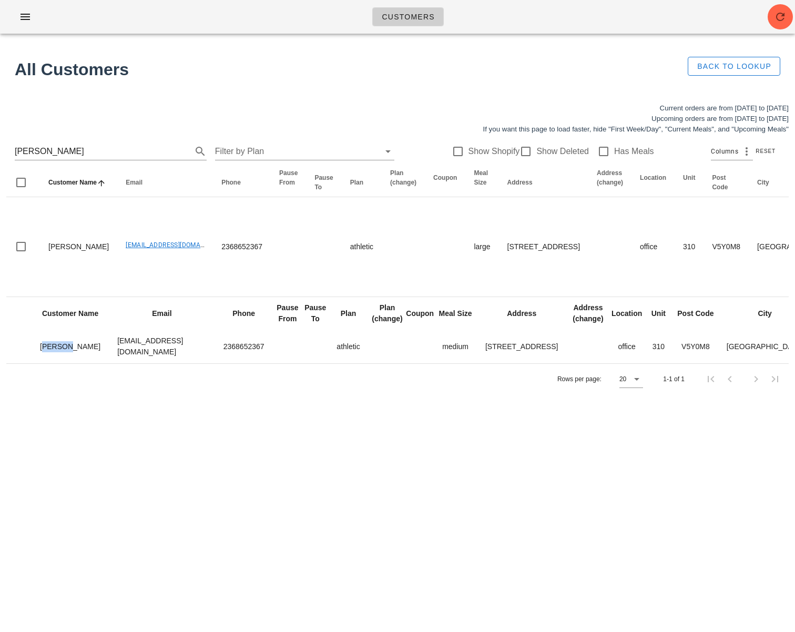
drag, startPoint x: 61, startPoint y: 357, endPoint x: 279, endPoint y: 388, distance: 221.1
click at [39, 355] on td "Lu Yin" at bounding box center [70, 346] width 77 height 33
copy td "Lu Yin"
drag, startPoint x: 85, startPoint y: 153, endPoint x: -29, endPoint y: 144, distance: 114.0
click at [0, 144] on html "Customers Found 1 customer All Customers Back to Lookup Current orders are from…" at bounding box center [397, 316] width 795 height 632
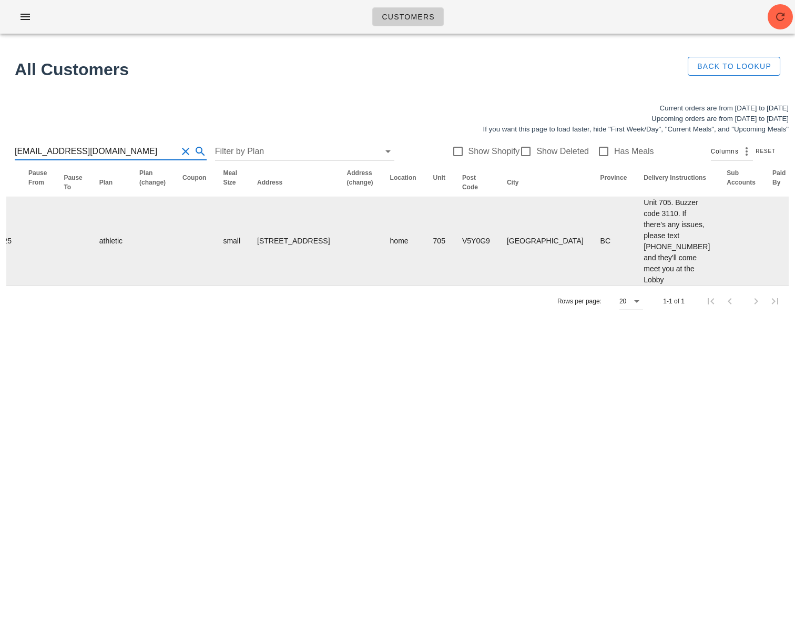
scroll to position [0, 519]
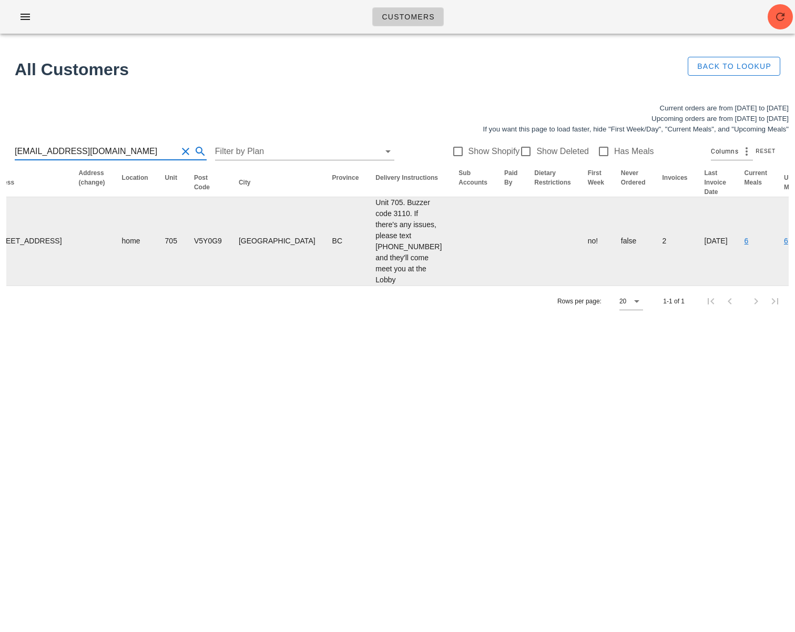
type input "nsilves0101@gmail.com"
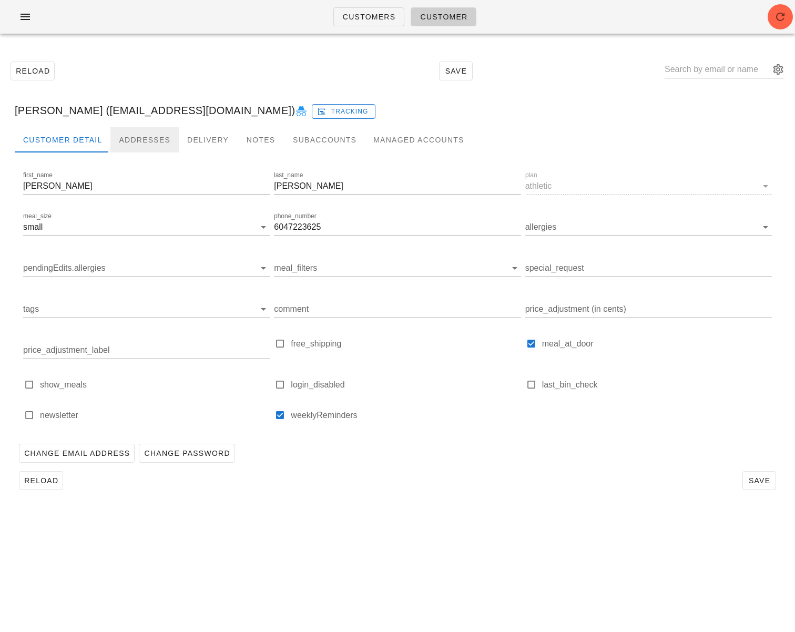
click at [142, 138] on div "Addresses" at bounding box center [144, 139] width 68 height 25
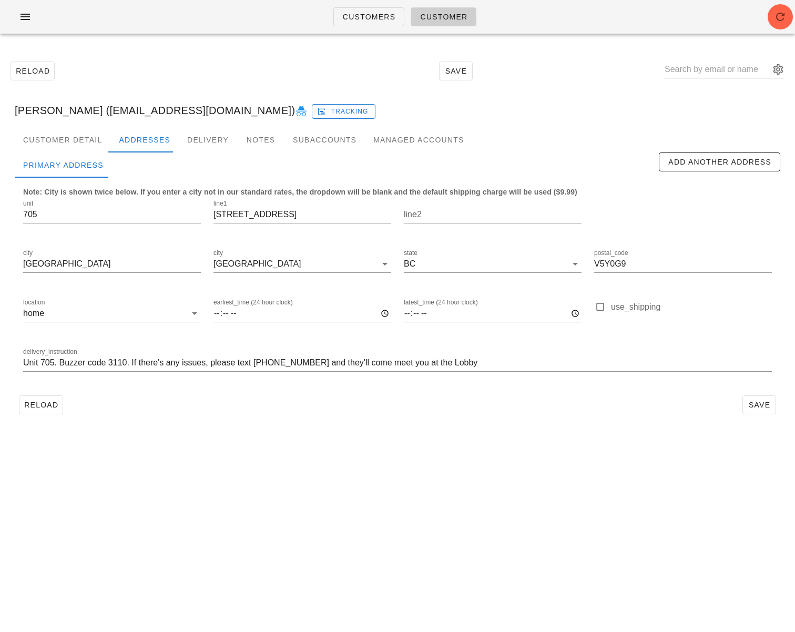
click at [404, 313] on div "latest_time (24 hour clock)" at bounding box center [493, 314] width 190 height 49
click at [406, 315] on input "latest_time (24 hour clock)" at bounding box center [493, 313] width 178 height 17
type input "19:30"
click at [762, 404] on span "Save" at bounding box center [760, 405] width 24 height 8
drag, startPoint x: 326, startPoint y: 440, endPoint x: 143, endPoint y: 411, distance: 185.4
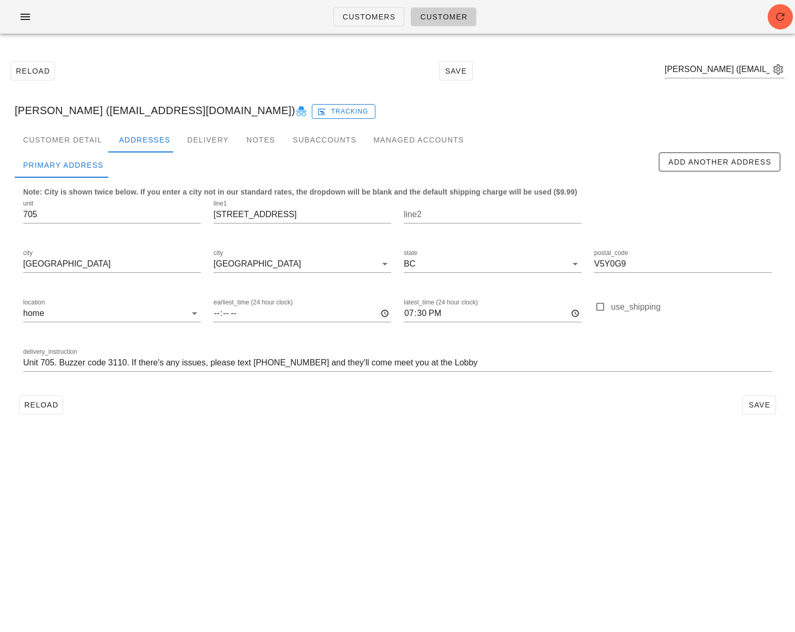
click at [321, 437] on div "Customers Customer Reload Save Natalia Silvestre (nsilves0101@gmail.com) Natali…" at bounding box center [397, 316] width 795 height 632
click at [51, 405] on span "Reload" at bounding box center [41, 405] width 35 height 8
drag, startPoint x: 293, startPoint y: 434, endPoint x: 474, endPoint y: 416, distance: 181.3
click at [297, 429] on div "Customers Customer Reload Save Natalia Silvestre (nsilves0101@gmail.com) Tracki…" at bounding box center [397, 316] width 795 height 632
click at [39, 406] on span "Reload" at bounding box center [41, 405] width 35 height 8
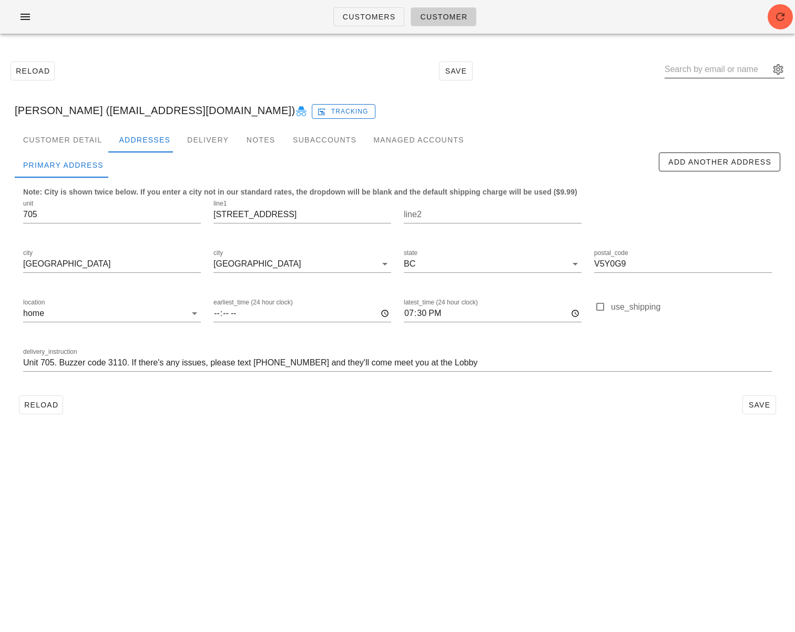
click at [723, 68] on input "text" at bounding box center [717, 69] width 105 height 17
type input "Moez Haque"
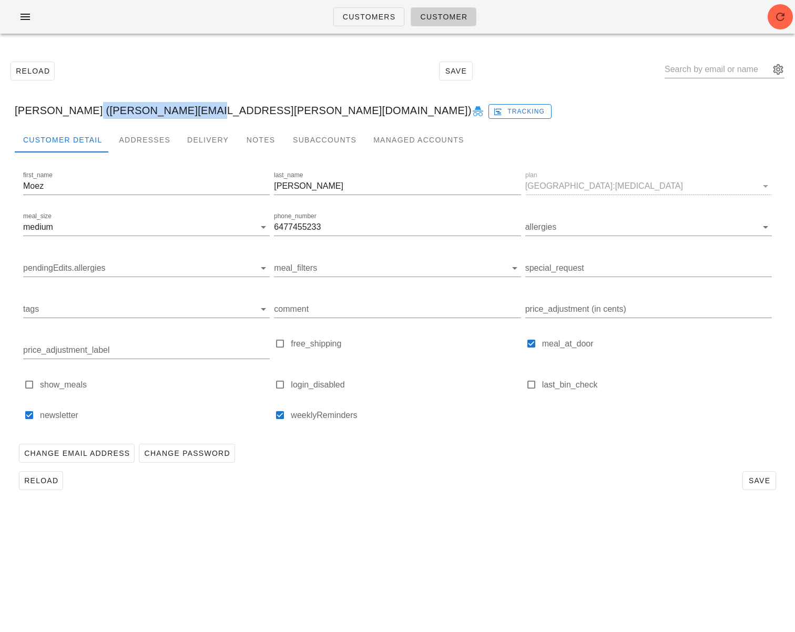
drag, startPoint x: 83, startPoint y: 113, endPoint x: 200, endPoint y: 114, distance: 116.8
click at [200, 114] on div "Moez Haque (moez.haque@gmail.com) Tracking" at bounding box center [397, 111] width 783 height 34
copy div "moez.haque@gmail.com"
click at [717, 65] on input "text" at bounding box center [717, 69] width 105 height 17
paste input "Sunny yerra"
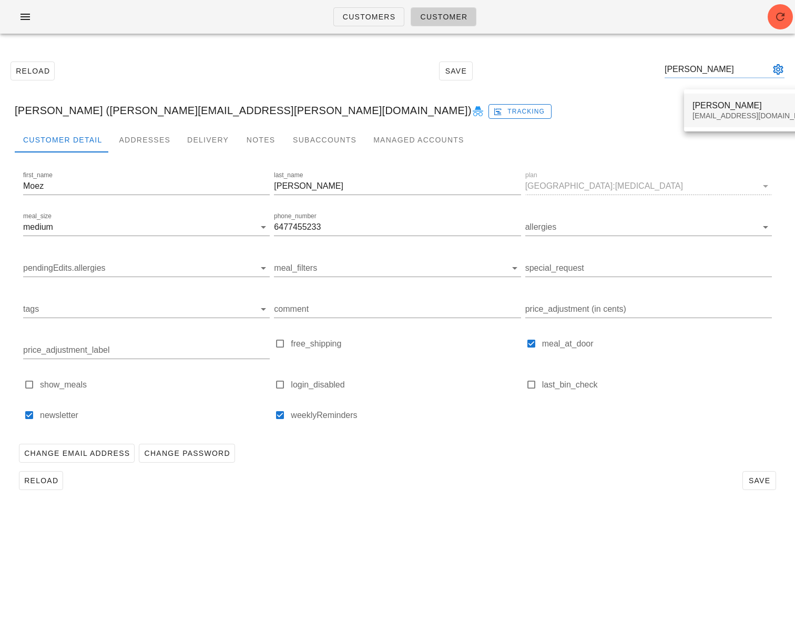
type input "Sunny yerra"
drag, startPoint x: 715, startPoint y: 101, endPoint x: 447, endPoint y: 64, distance: 270.4
click at [715, 101] on div "Sunny Yerra" at bounding box center [755, 105] width 125 height 10
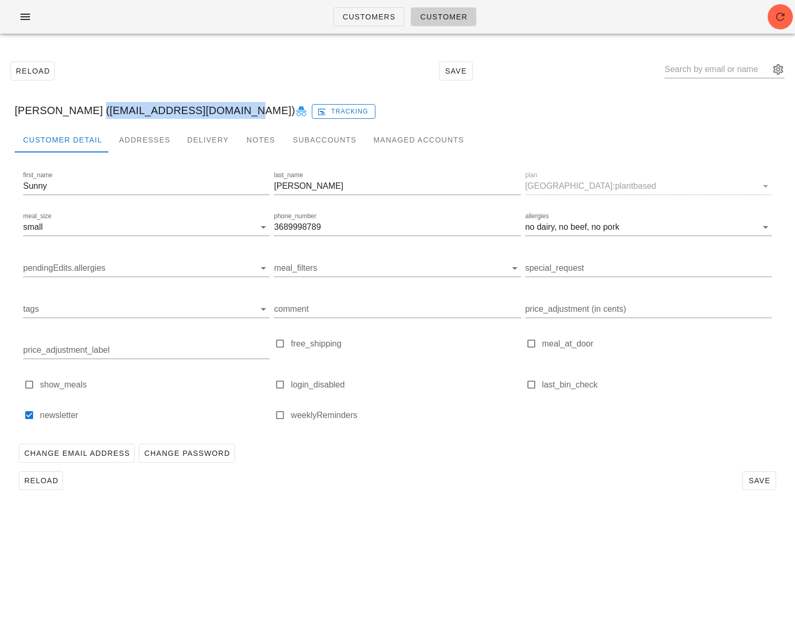
drag, startPoint x: 79, startPoint y: 109, endPoint x: 213, endPoint y: 109, distance: 134.2
click at [213, 109] on div "Sunny Yerra (sunnyeverhart1@icloud.com) Tracking" at bounding box center [397, 111] width 783 height 34
click at [720, 74] on input "text" at bounding box center [717, 69] width 105 height 17
paste input "Rory bussbaumer"
click at [702, 69] on input "Rory bussbaumer" at bounding box center [717, 69] width 105 height 17
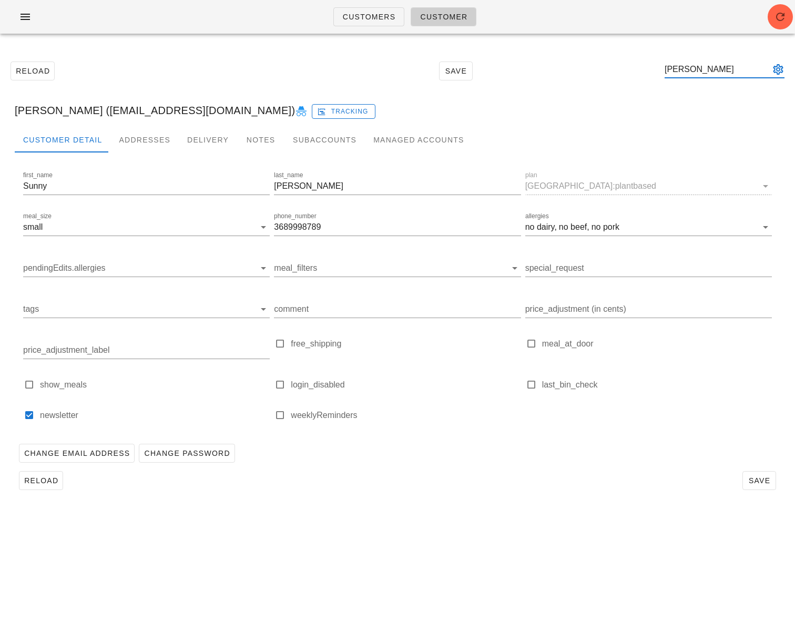
drag, startPoint x: 703, startPoint y: 70, endPoint x: 624, endPoint y: 68, distance: 78.9
click at [625, 68] on div "Reload Save Rory bussbaumer" at bounding box center [397, 70] width 783 height 45
drag, startPoint x: 687, startPoint y: 71, endPoint x: 679, endPoint y: 71, distance: 7.9
click at [679, 71] on div "Reload Save bussbaumer" at bounding box center [397, 70] width 783 height 45
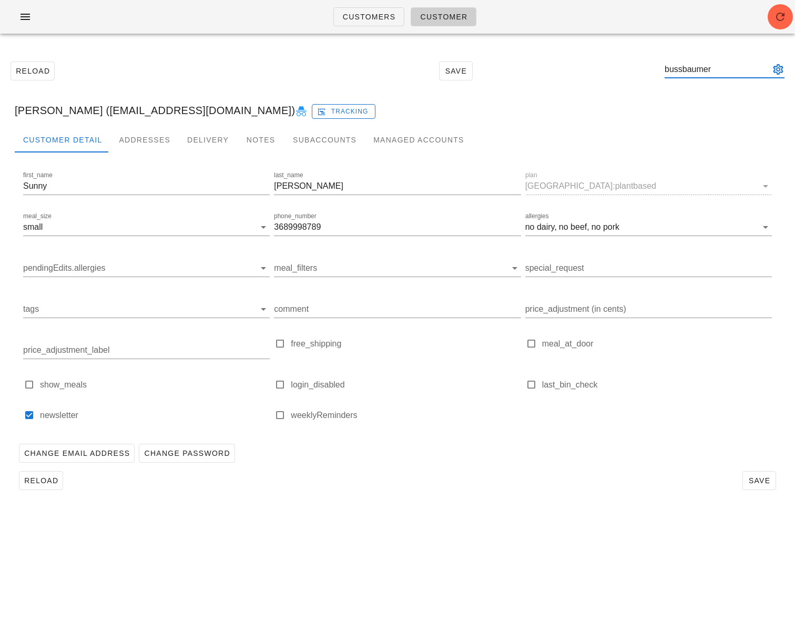
drag, startPoint x: 739, startPoint y: 70, endPoint x: 710, endPoint y: 70, distance: 28.4
click at [629, 75] on div "Reload Save bussbaumer" at bounding box center [397, 70] width 783 height 45
paste input "Rory bussbaumer"
drag, startPoint x: 704, startPoint y: 69, endPoint x: 600, endPoint y: 64, distance: 104.3
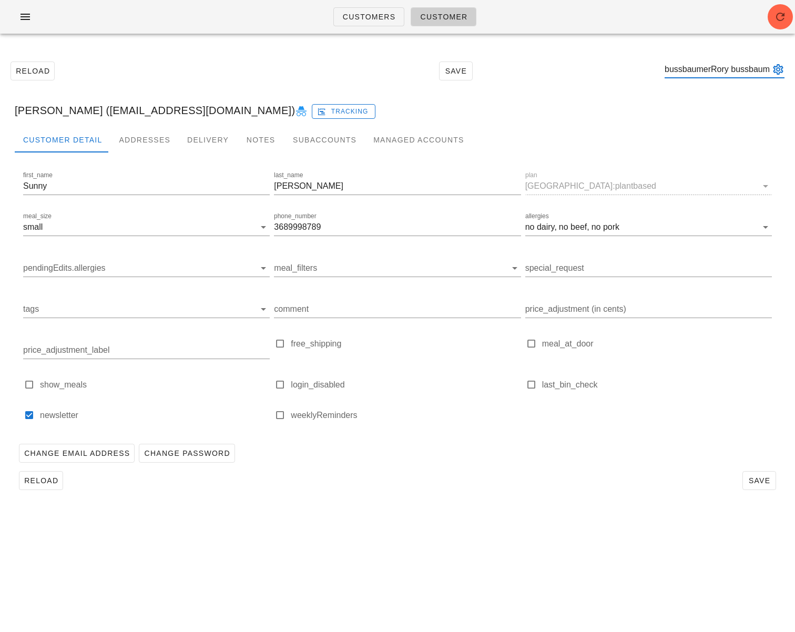
click at [599, 64] on div "Reload Save bussbaumerRory bussbaumer" at bounding box center [397, 70] width 783 height 45
drag, startPoint x: 748, startPoint y: 70, endPoint x: 709, endPoint y: 70, distance: 38.4
click at [709, 70] on input "Rory bussbaumer" at bounding box center [717, 69] width 105 height 17
click at [729, 70] on input "Rory br" at bounding box center [717, 69] width 105 height 17
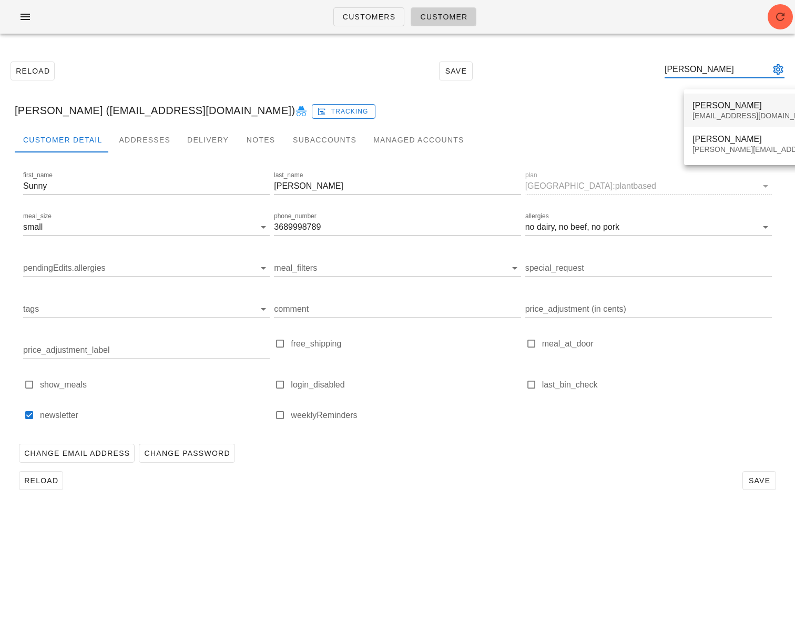
type input "Rory"
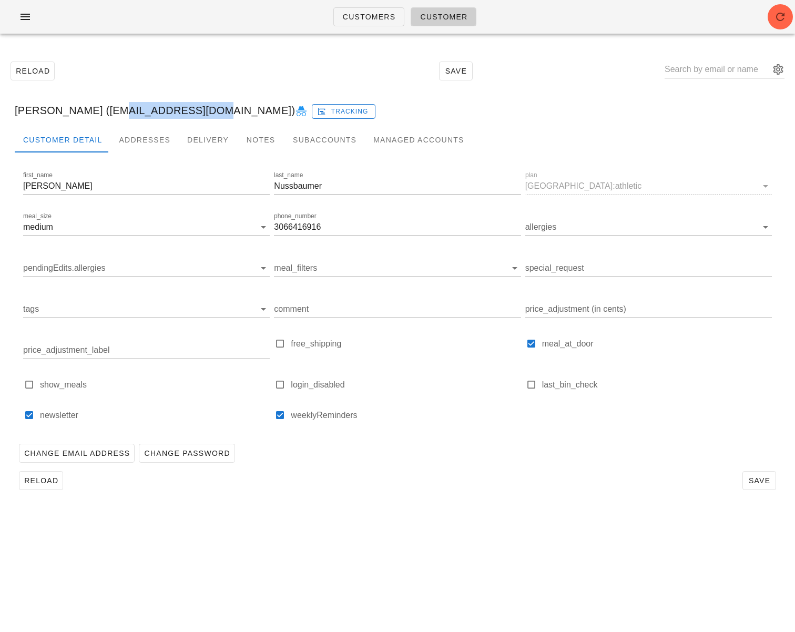
drag, startPoint x: 107, startPoint y: 113, endPoint x: 196, endPoint y: 109, distance: 89.0
click at [196, 109] on div "Rory Nussbaumer (roryn1@gmail.com) Tracking" at bounding box center [397, 111] width 783 height 34
click at [356, 17] on span "Customers" at bounding box center [370, 17] width 54 height 8
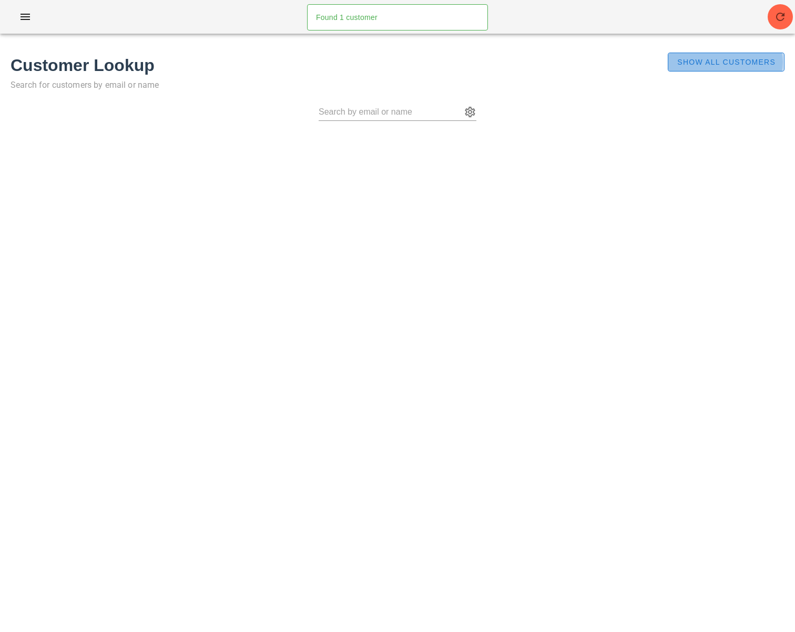
click at [728, 63] on span "Show All Customers" at bounding box center [726, 62] width 99 height 8
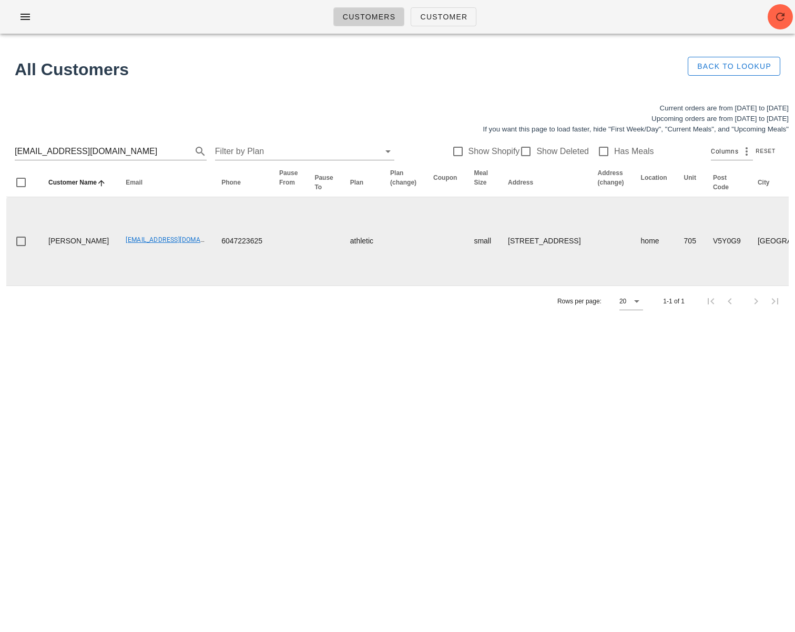
scroll to position [0, 519]
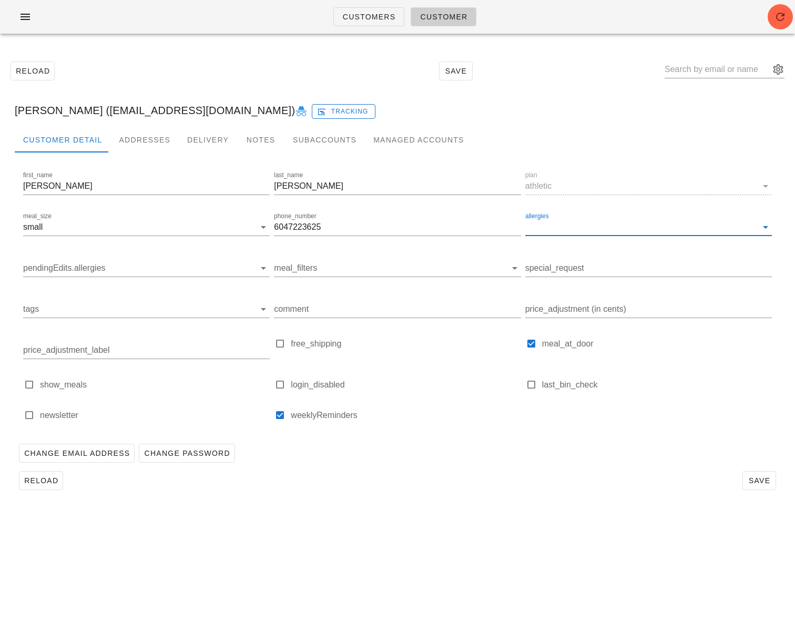
click at [570, 228] on input "allergies" at bounding box center [641, 227] width 230 height 17
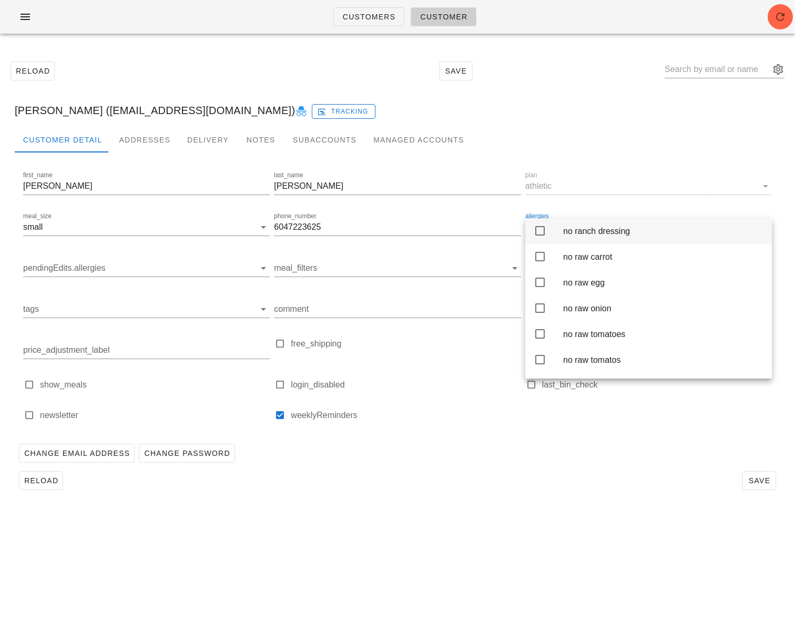
scroll to position [2063, 0]
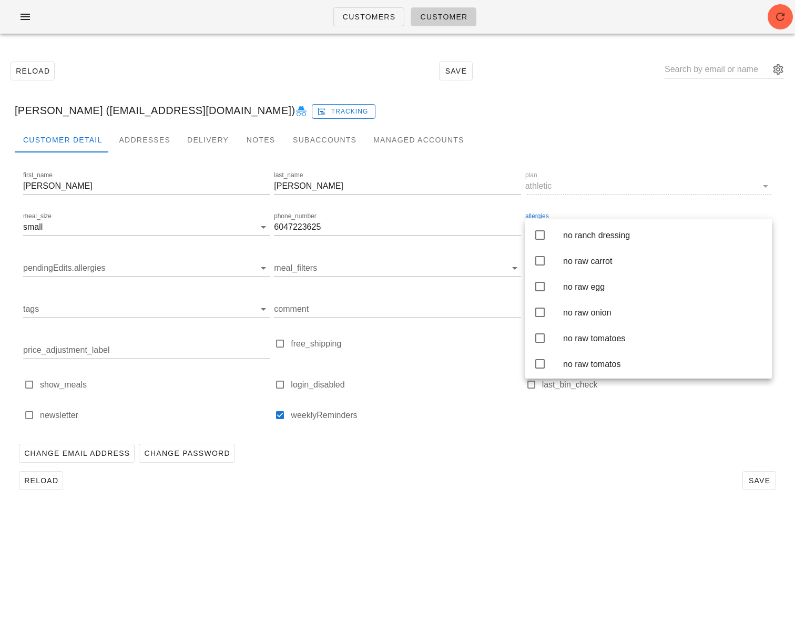
drag, startPoint x: 506, startPoint y: 481, endPoint x: 285, endPoint y: 470, distance: 221.2
click at [506, 481] on div "Reload Save" at bounding box center [398, 480] width 766 height 27
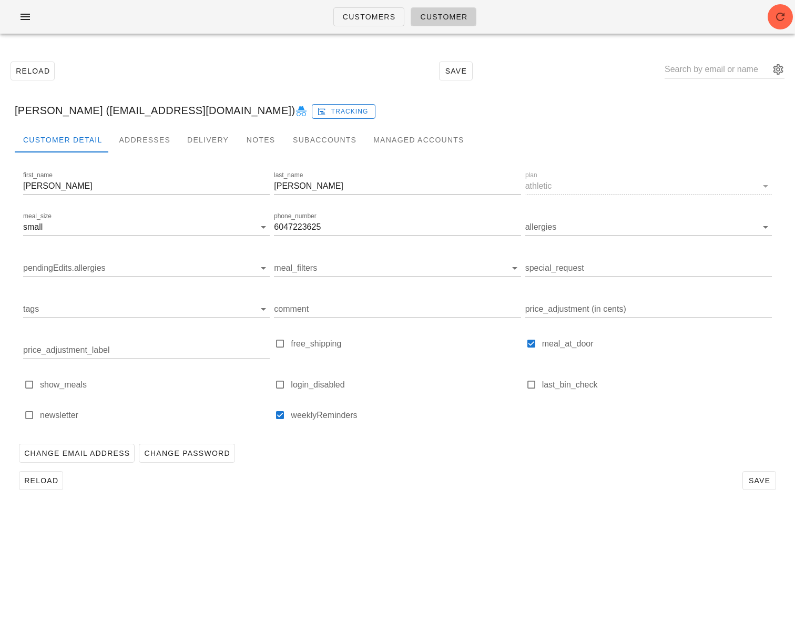
click at [163, 64] on div "Reload Save" at bounding box center [397, 70] width 783 height 45
click at [375, 20] on span "Customers" at bounding box center [370, 17] width 54 height 8
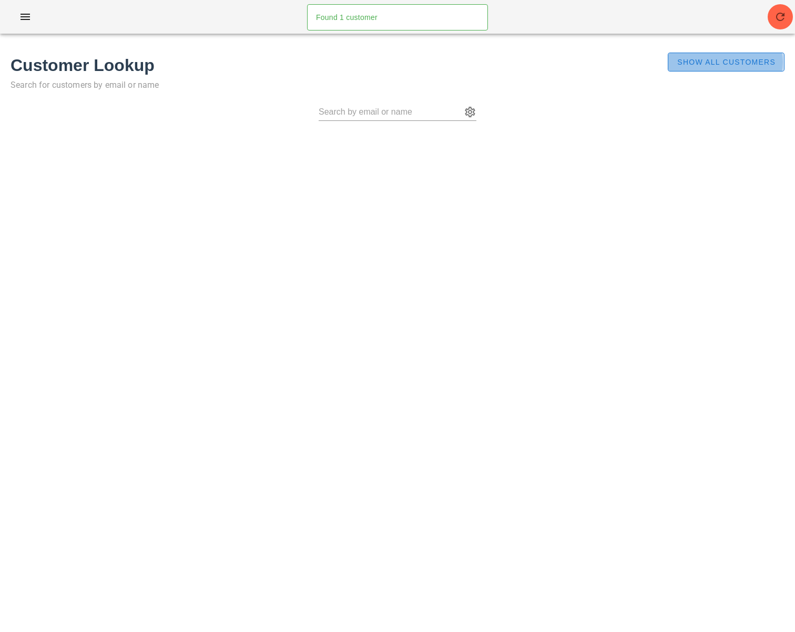
click at [699, 64] on span "Show All Customers" at bounding box center [726, 62] width 99 height 8
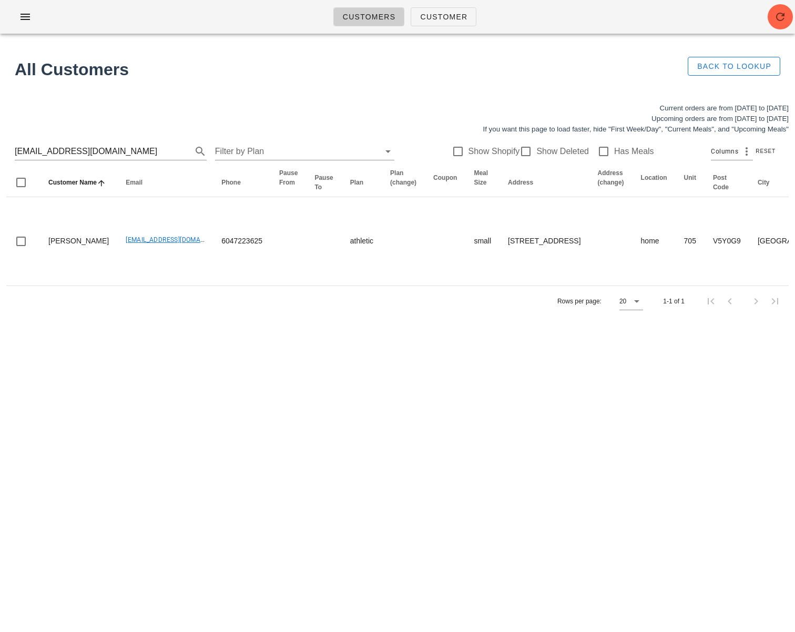
click at [440, 489] on div "Customers Customer Found 1 customer All Customers Back to Lookup Current orders…" at bounding box center [397, 316] width 795 height 632
drag, startPoint x: 83, startPoint y: 153, endPoint x: -6, endPoint y: 148, distance: 88.5
click at [0, 148] on html "Customers Customer Found 1 customer All Customers Back to Lookup Current orders…" at bounding box center [397, 316] width 795 height 632
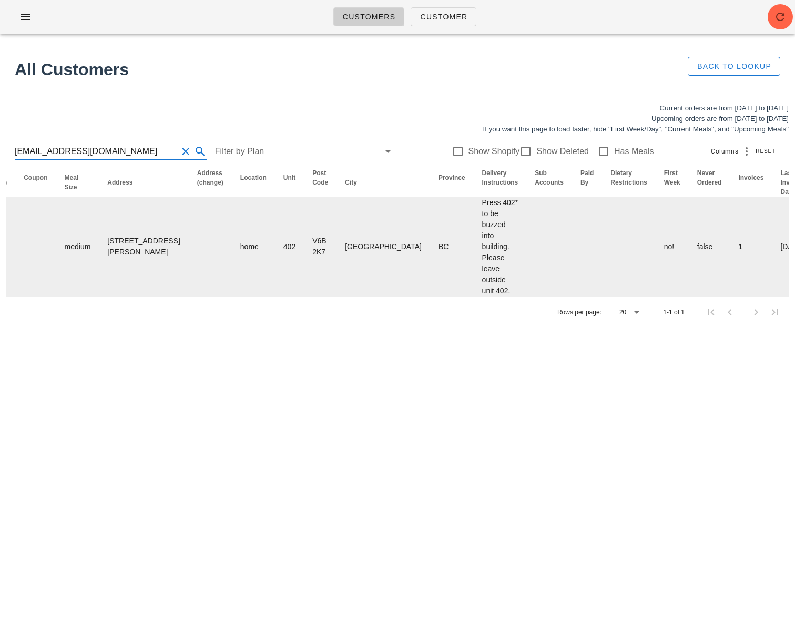
scroll to position [0, 518]
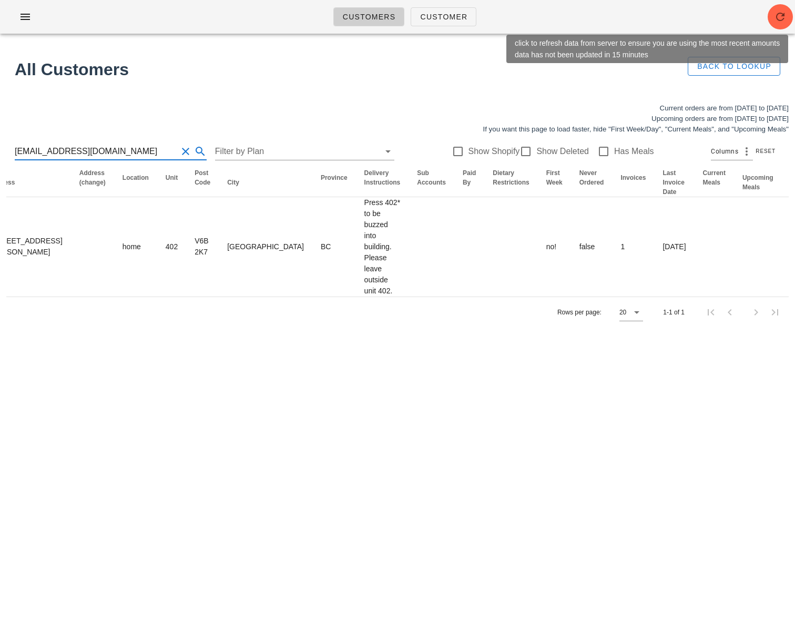
type input "[EMAIL_ADDRESS][DOMAIN_NAME]"
click at [779, 18] on icon "button" at bounding box center [780, 17] width 13 height 13
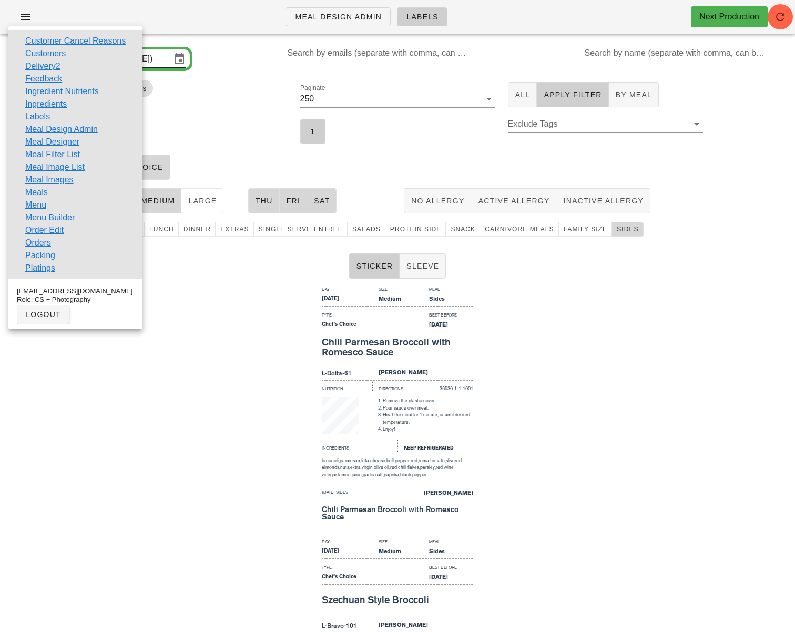
click at [53, 63] on link "Delivery2" at bounding box center [42, 66] width 35 height 13
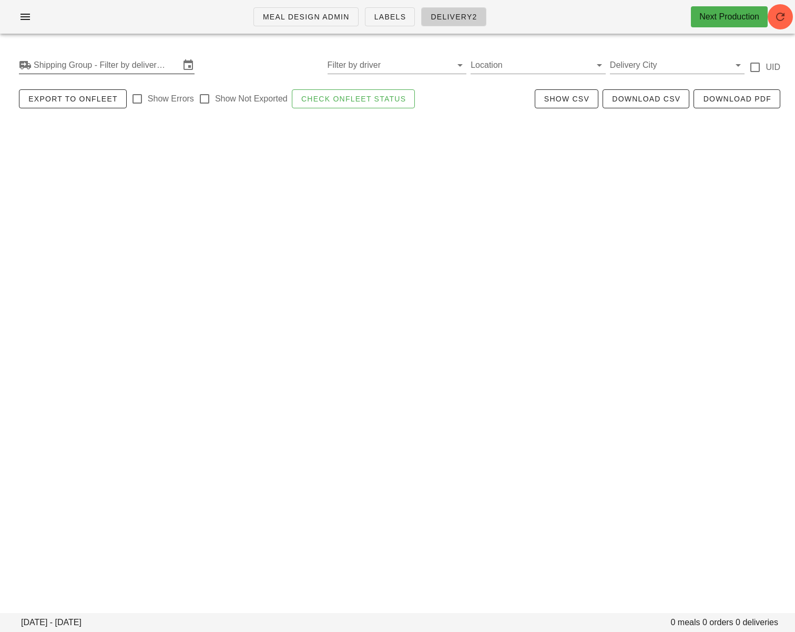
click at [157, 69] on input "Shipping Group - Filter by delivery logistics" at bounding box center [107, 65] width 146 height 17
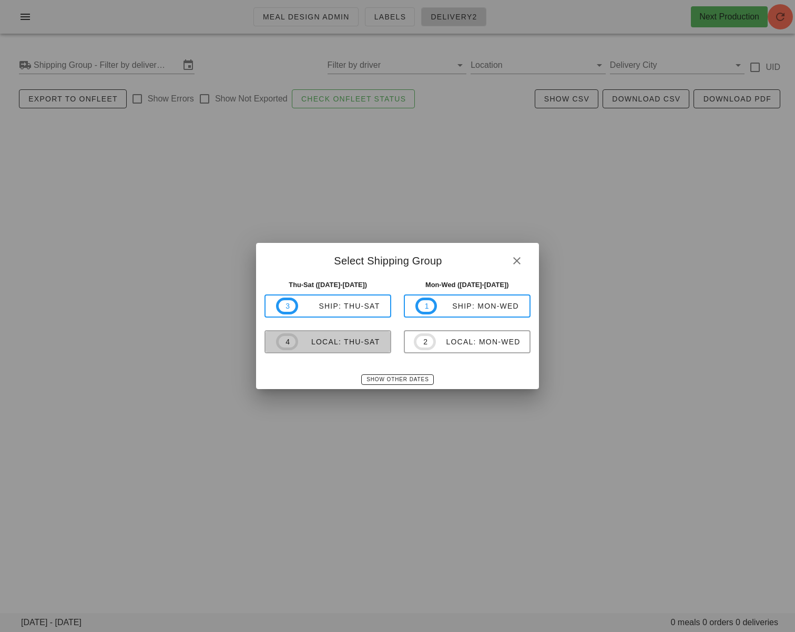
click at [367, 338] on div "local: Thu-Sat" at bounding box center [339, 342] width 82 height 8
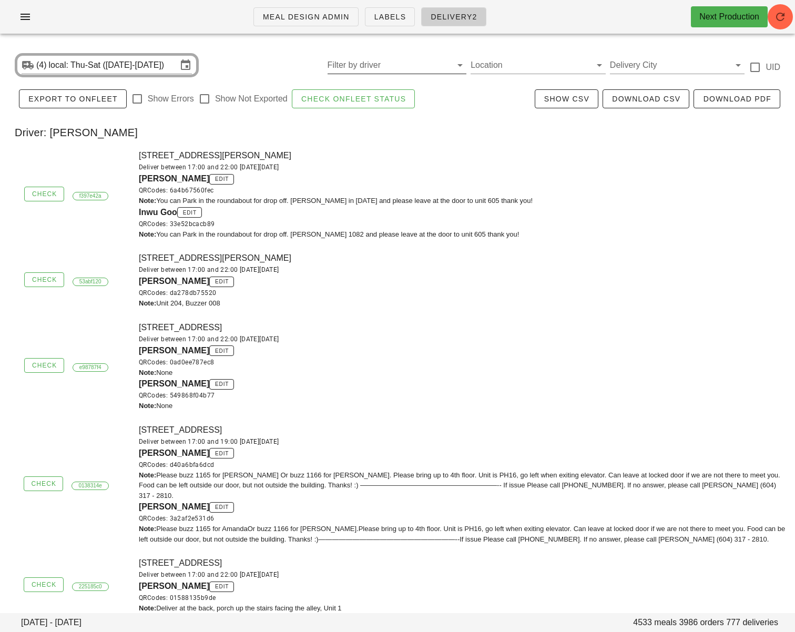
click at [362, 68] on input "Filter by driver" at bounding box center [389, 65] width 123 height 17
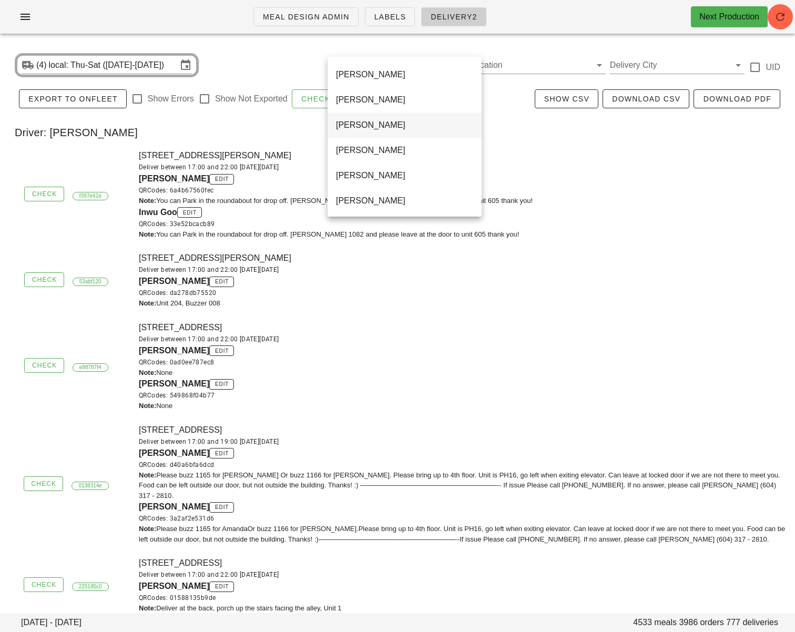
scroll to position [707, 0]
click at [369, 128] on div "Unassigned" at bounding box center [404, 124] width 137 height 10
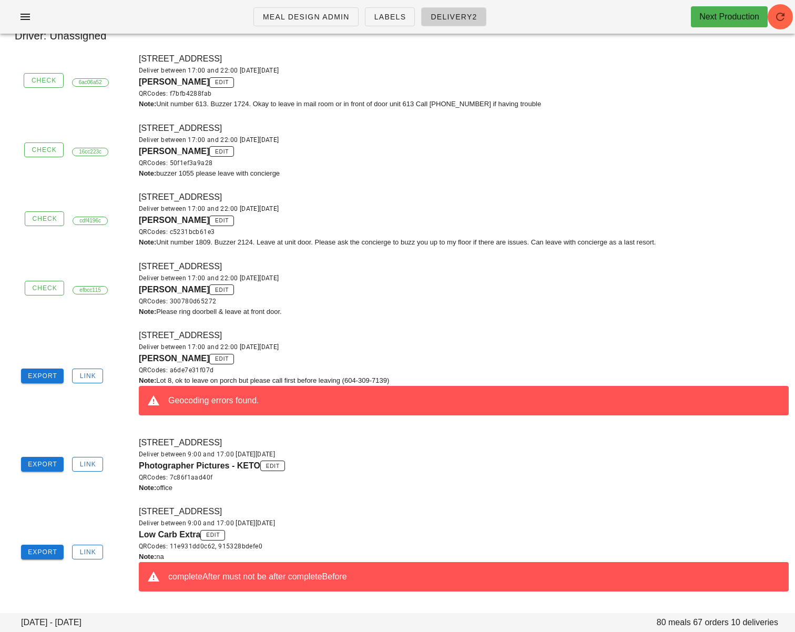
scroll to position [49, 0]
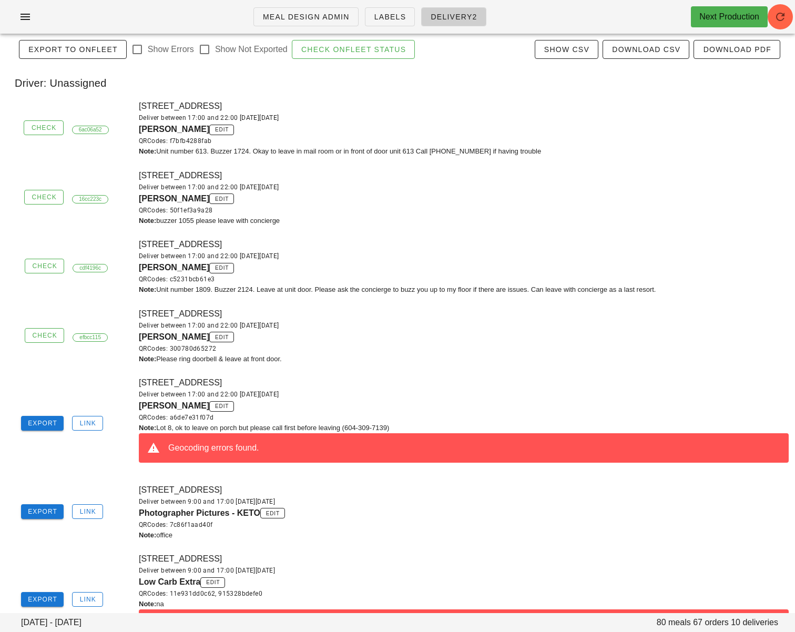
drag, startPoint x: 138, startPoint y: 340, endPoint x: 202, endPoint y: 341, distance: 63.7
click at [202, 341] on span "Danielle Bradley" at bounding box center [174, 337] width 70 height 9
copy span "Danielle Bradley"
drag, startPoint x: 134, startPoint y: 268, endPoint x: 170, endPoint y: 269, distance: 35.8
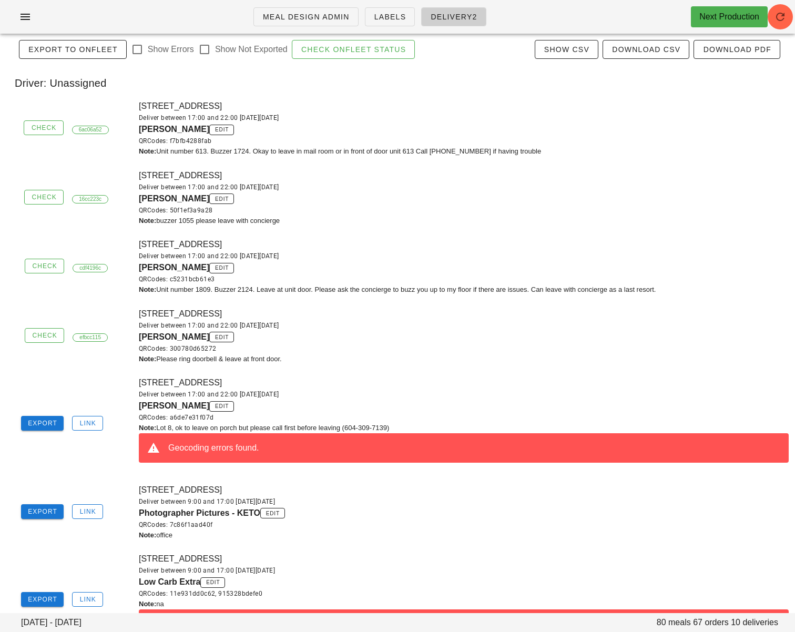
click at [176, 269] on div "Check cdf4196c 1809-1289 Hornby St, Vancouver, V6Z0G7 Deliver between 17:00 and…" at bounding box center [397, 266] width 795 height 69
click at [140, 269] on span "Myron Yao" at bounding box center [174, 267] width 70 height 9
drag, startPoint x: 147, startPoint y: 270, endPoint x: 179, endPoint y: 270, distance: 32.1
click at [179, 270] on div "1809-1289 Hornby St, Vancouver, V6Z0G7 Deliver between 17:00 and 22:00 on Wedne…" at bounding box center [464, 266] width 663 height 69
copy span "Myron Yao"
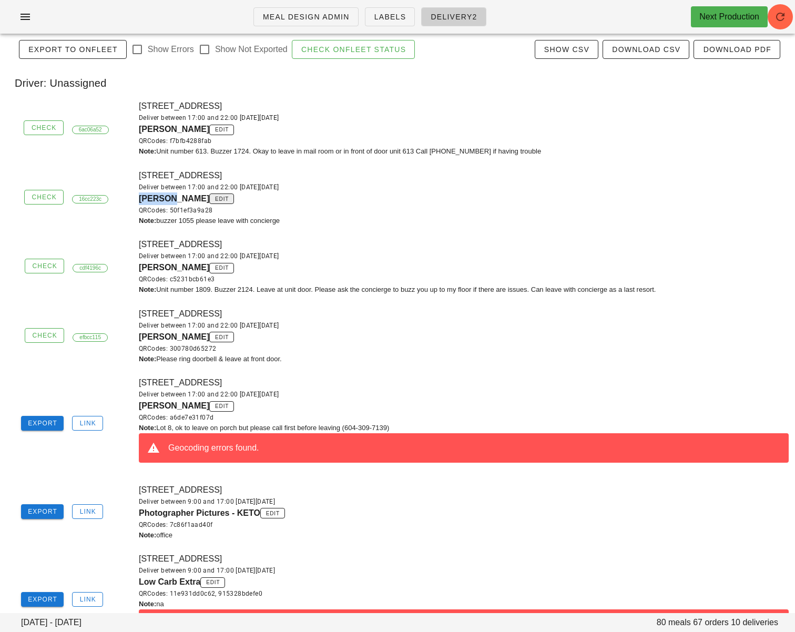
drag, startPoint x: 139, startPoint y: 200, endPoint x: 164, endPoint y: 200, distance: 24.7
click at [164, 200] on div "Lei Liu edit QRCodes: 50f1ef3a9a28" at bounding box center [464, 204] width 650 height 23
copy span "Lei Liu"
drag, startPoint x: 135, startPoint y: 132, endPoint x: 194, endPoint y: 132, distance: 58.4
click at [195, 132] on div "613-135 17th Street East, North Vancouver, V7L2V5 Deliver between 17:00 and 22:…" at bounding box center [464, 128] width 663 height 69
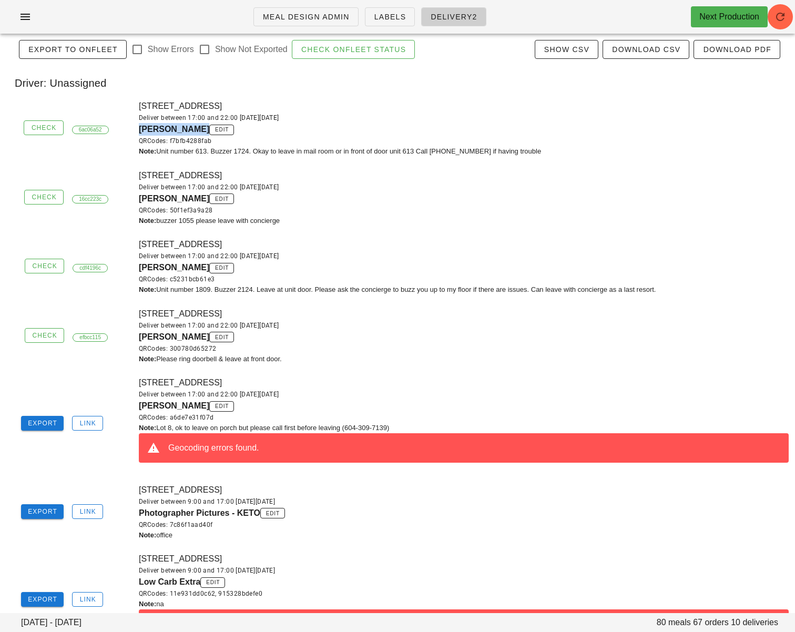
copy span "Zhi Hao Zhang"
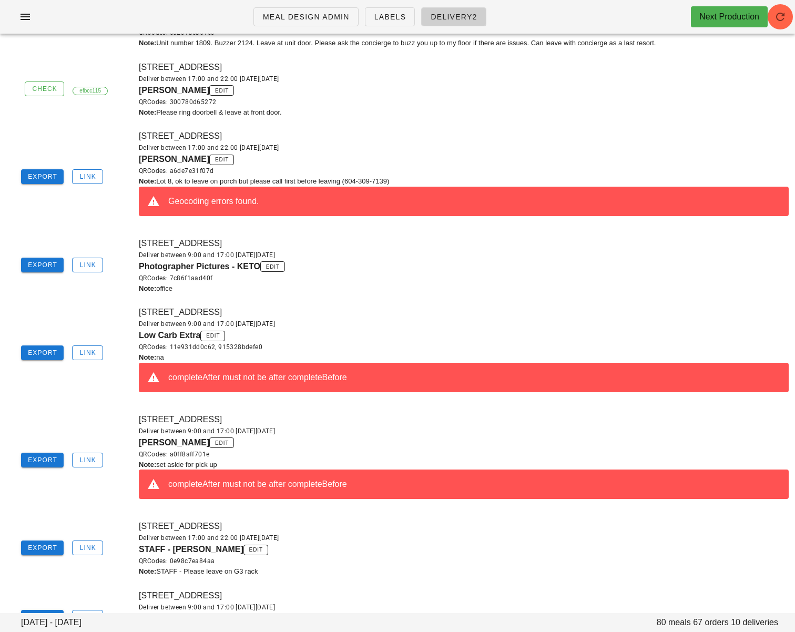
scroll to position [195, 0]
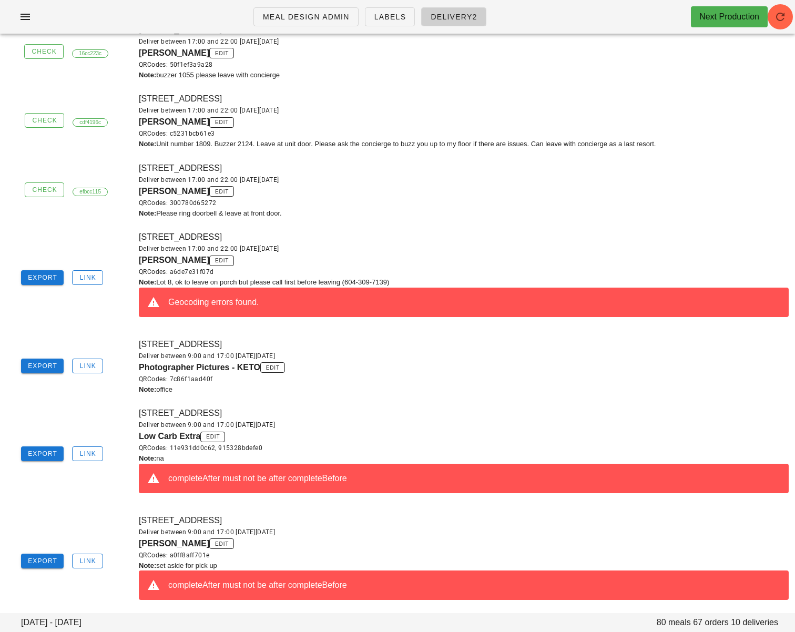
drag, startPoint x: 137, startPoint y: 264, endPoint x: 201, endPoint y: 264, distance: 64.2
click at [201, 264] on div "8-9201 Shook Road, Mission, V2V7M5 Deliver between 17:00 and 22:00 on Wednesday…" at bounding box center [464, 278] width 663 height 107
copy span "Mary Mackenzie"
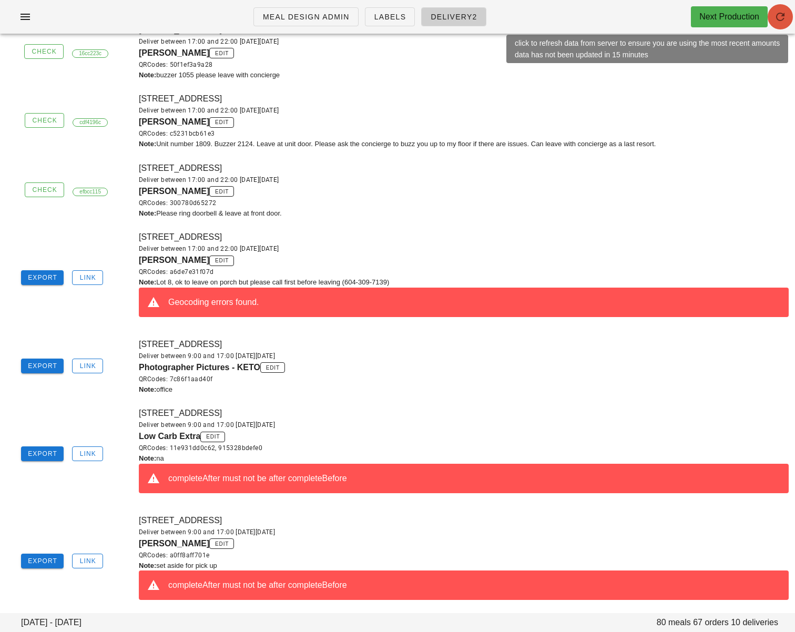
click at [785, 16] on icon "button" at bounding box center [780, 17] width 13 height 13
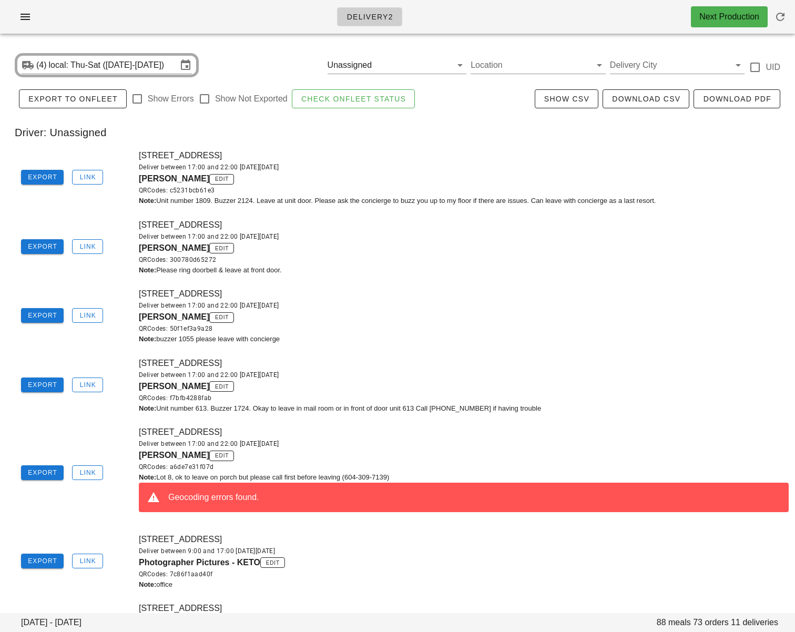
scroll to position [3, 0]
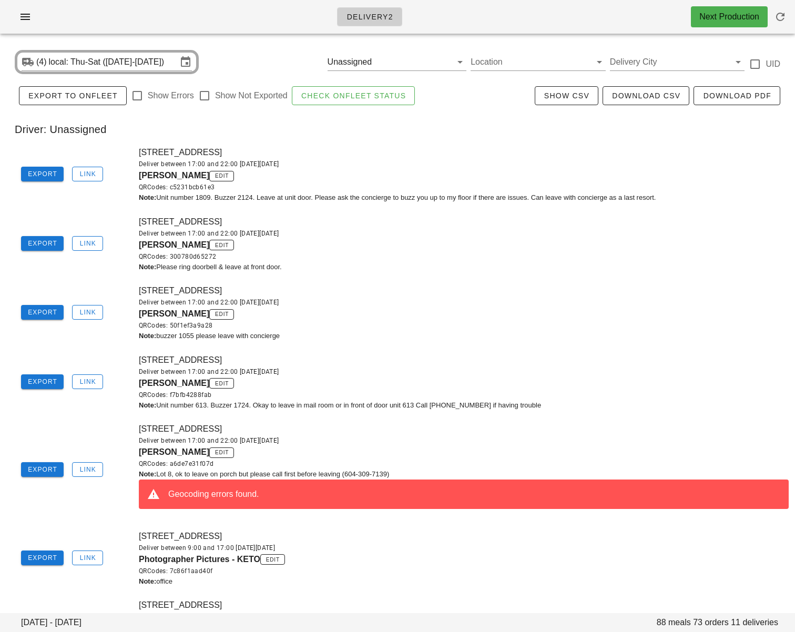
click at [375, 248] on div "[PERSON_NAME] edit QRCodes: 300780d65272" at bounding box center [464, 250] width 650 height 23
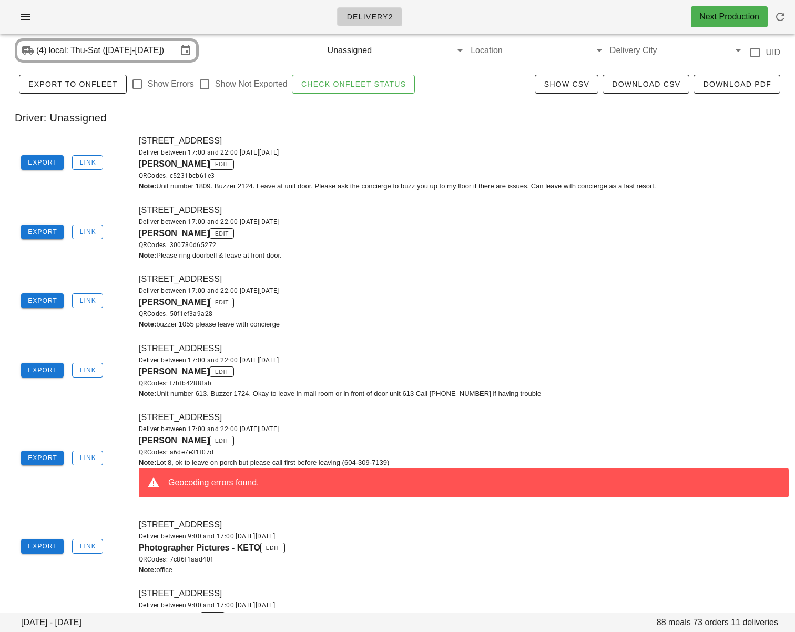
scroll to position [0, 0]
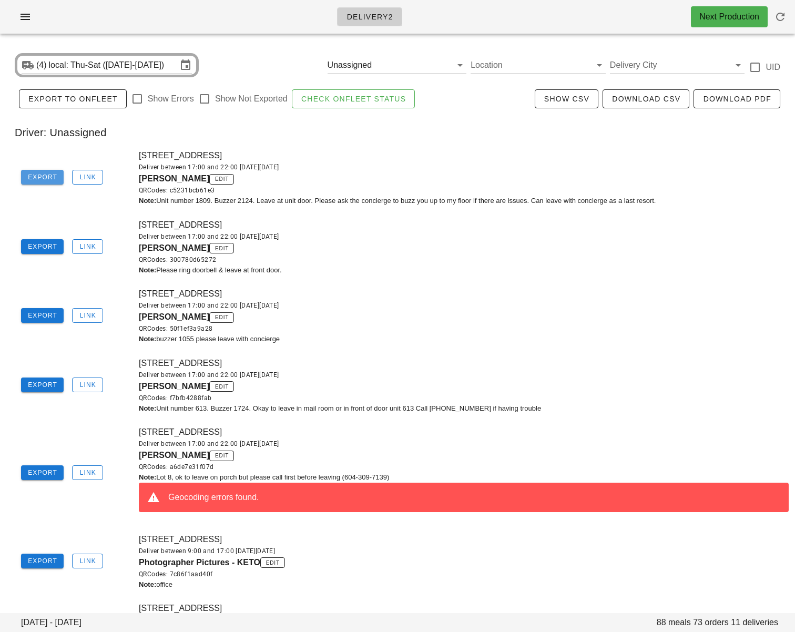
click at [44, 175] on span "Export" at bounding box center [42, 177] width 30 height 7
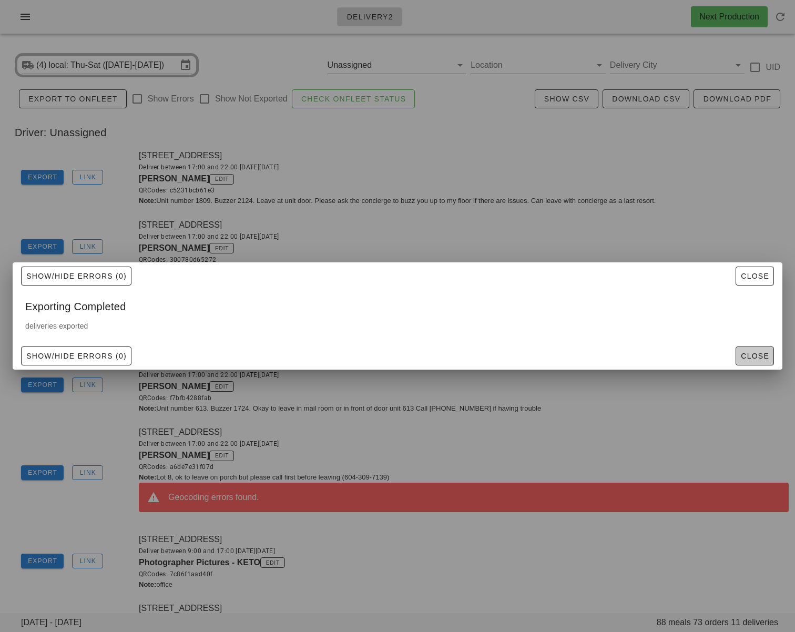
click at [762, 358] on span "Close" at bounding box center [755, 356] width 29 height 8
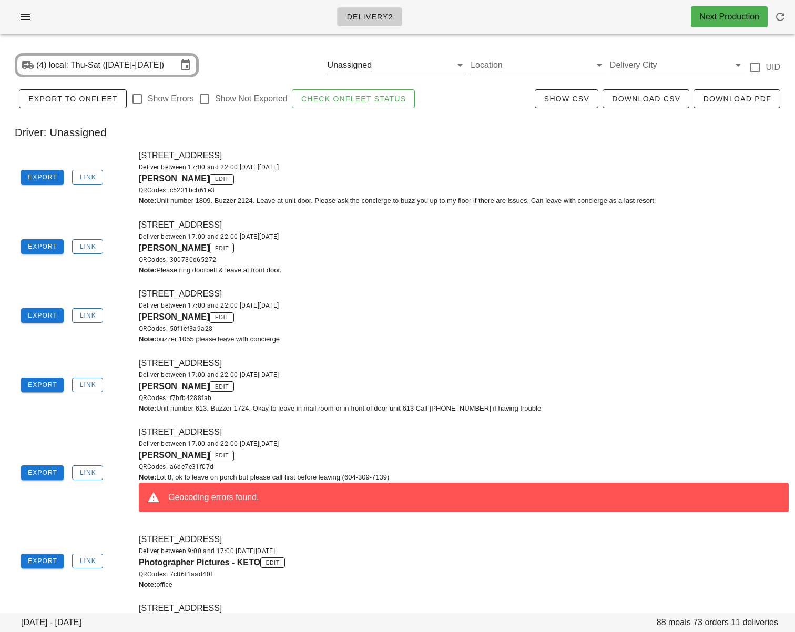
click at [122, 215] on div "Export Link [STREET_ADDRESS] Deliver between 17:00 and 22:00 [DATE][DATE] [PERS…" at bounding box center [397, 247] width 795 height 69
click at [44, 245] on span "Export" at bounding box center [42, 246] width 30 height 7
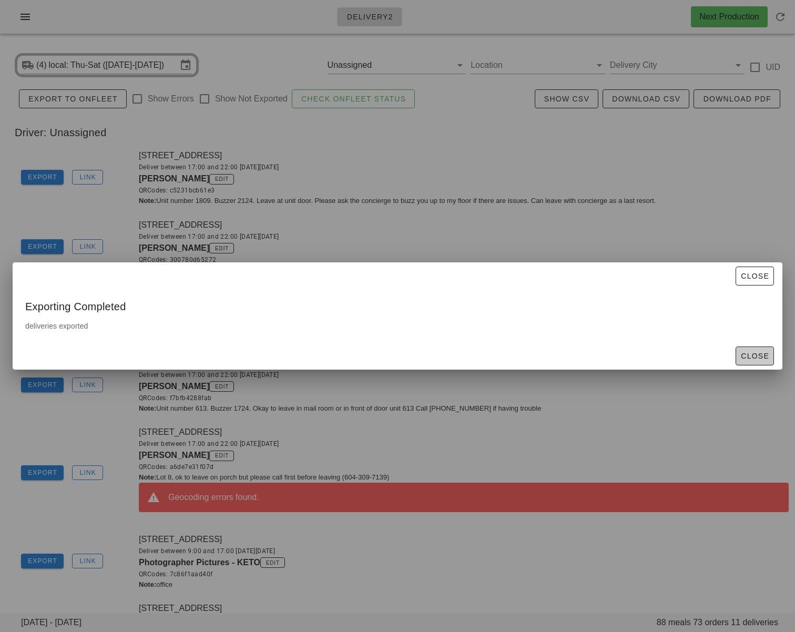
click at [751, 352] on span "Close" at bounding box center [755, 356] width 29 height 8
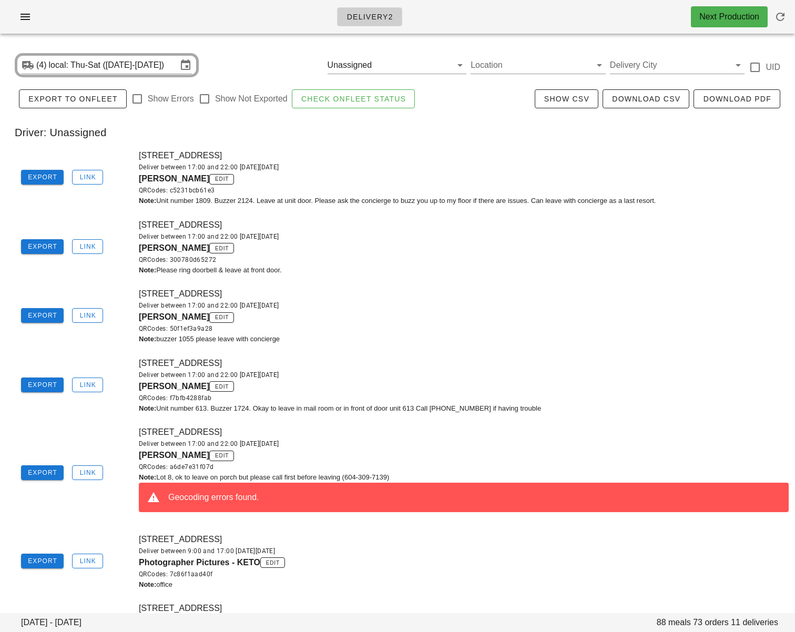
drag, startPoint x: 472, startPoint y: 310, endPoint x: 594, endPoint y: 325, distance: 122.5
click at [474, 309] on div "Deliver between 17:00 and 22:00 [DATE][DATE]" at bounding box center [464, 305] width 650 height 11
click at [51, 314] on span "Export" at bounding box center [42, 315] width 30 height 7
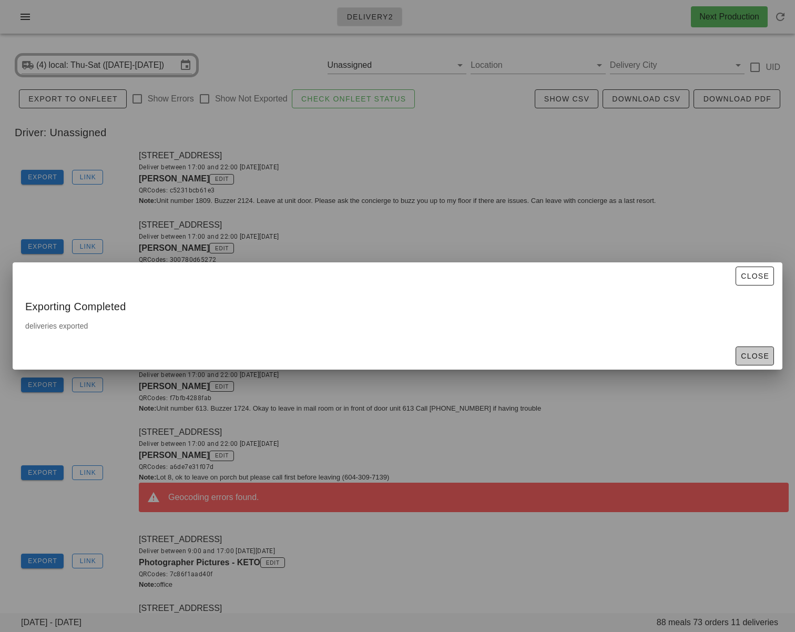
click at [763, 349] on button "Close" at bounding box center [755, 356] width 38 height 19
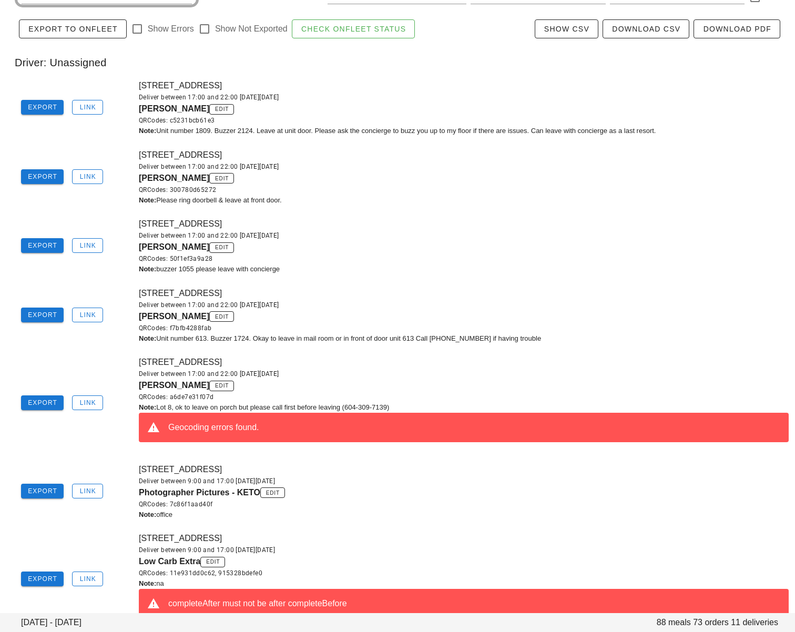
scroll to position [82, 0]
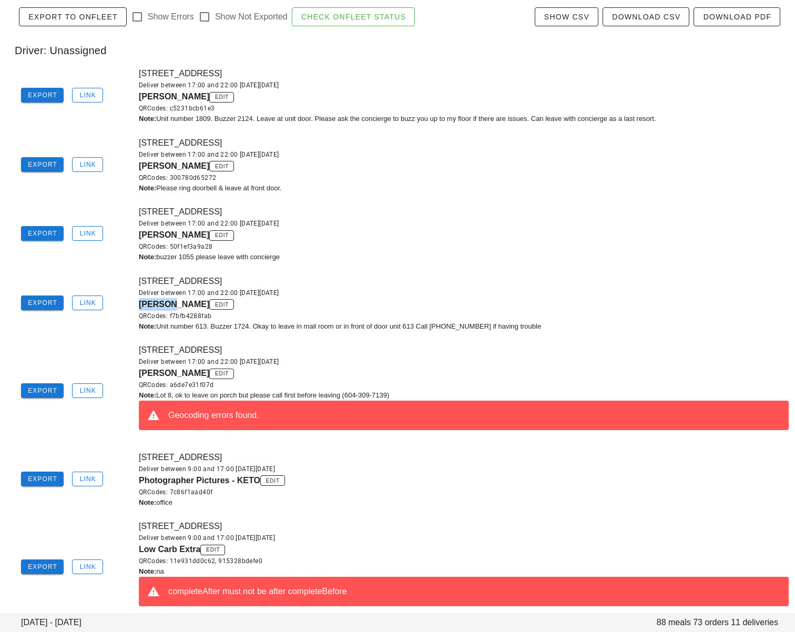
drag, startPoint x: 135, startPoint y: 306, endPoint x: 168, endPoint y: 306, distance: 33.1
click at [168, 306] on div "[STREET_ADDRESS] Deliver between 17:00 and 22:00 [DATE][DATE] Zhi [PERSON_NAME]…" at bounding box center [464, 303] width 663 height 69
click at [101, 328] on div "Export Link [STREET_ADDRESS] Deliver between 17:00 and 22:00 [DATE][DATE] Zhi […" at bounding box center [397, 303] width 795 height 69
click at [47, 306] on span "Export" at bounding box center [42, 302] width 30 height 7
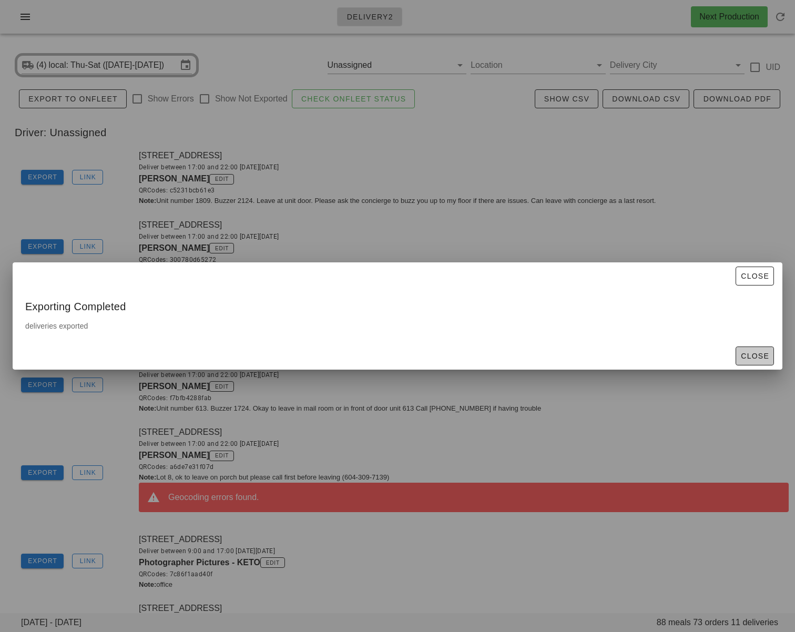
click at [757, 357] on span "Close" at bounding box center [755, 356] width 29 height 8
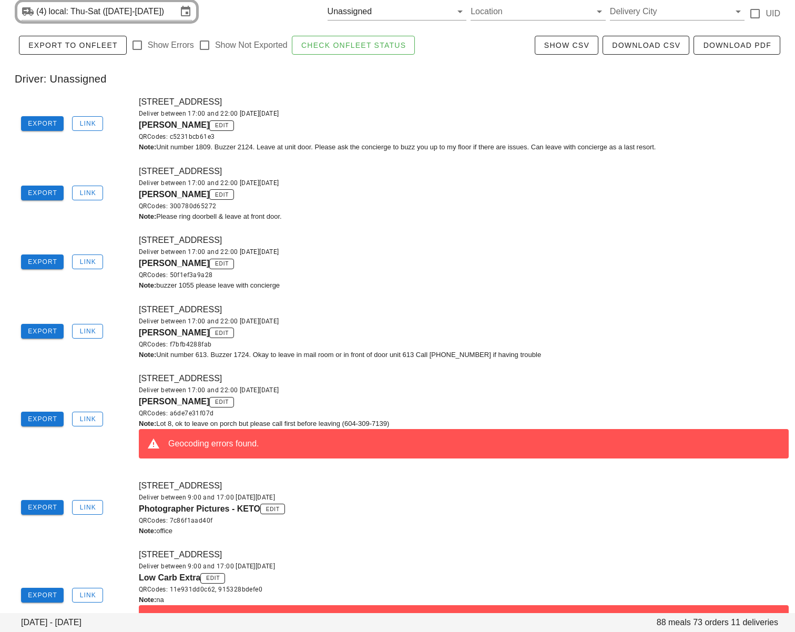
scroll to position [62, 0]
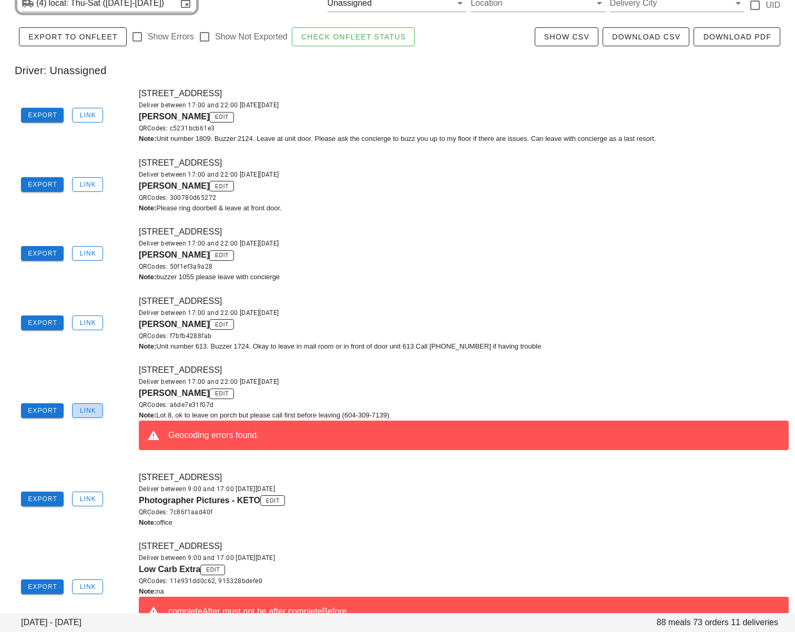
click at [84, 408] on span "Link" at bounding box center [87, 410] width 17 height 7
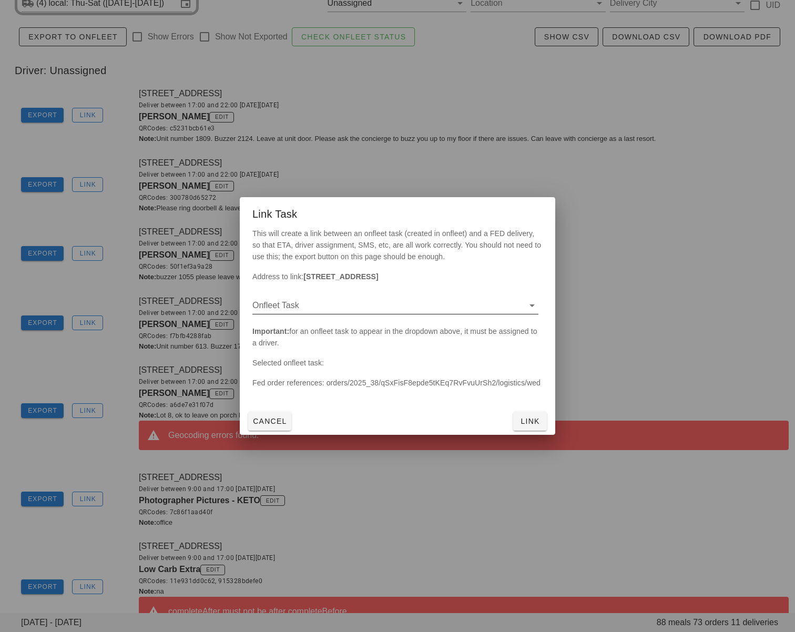
click at [347, 311] on input "Onfleet Task" at bounding box center [387, 305] width 269 height 17
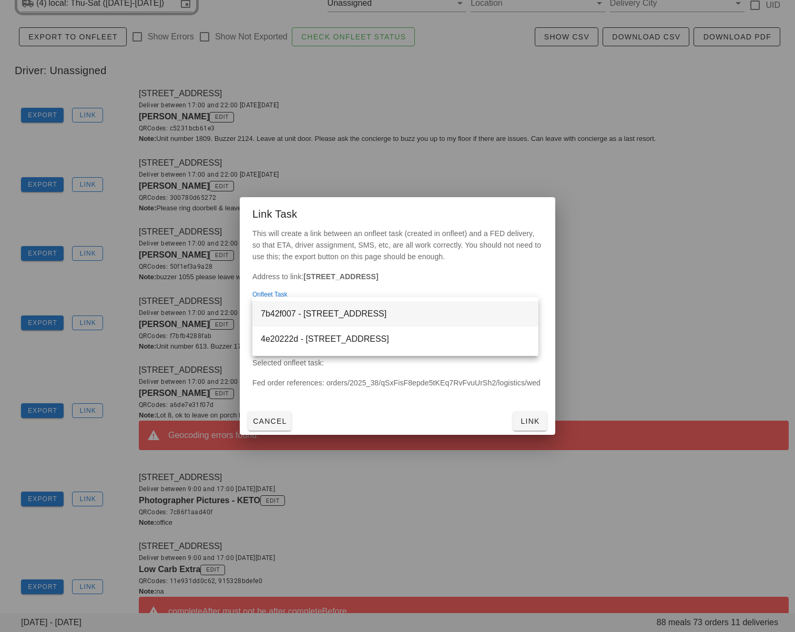
click at [355, 312] on div "7b42f007 - [STREET_ADDRESS]" at bounding box center [395, 314] width 269 height 10
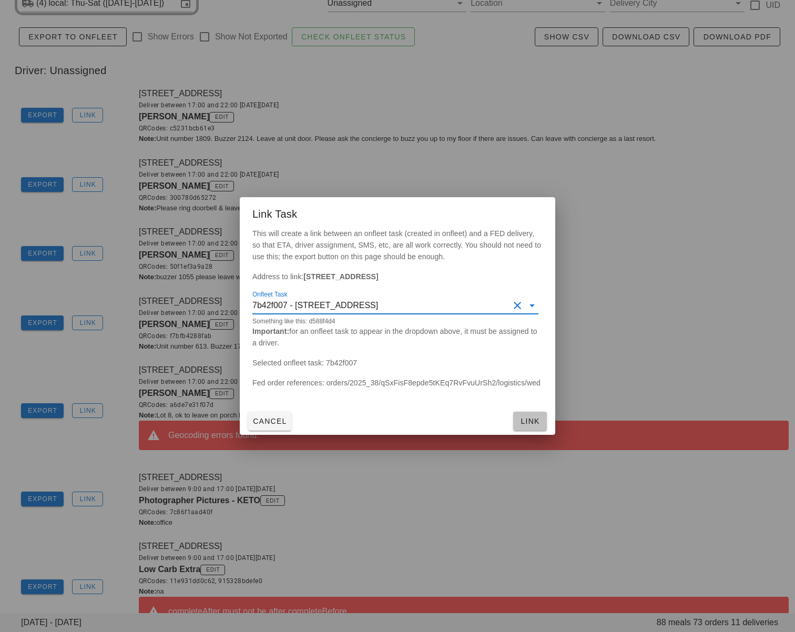
click at [527, 415] on button "Link" at bounding box center [530, 421] width 34 height 19
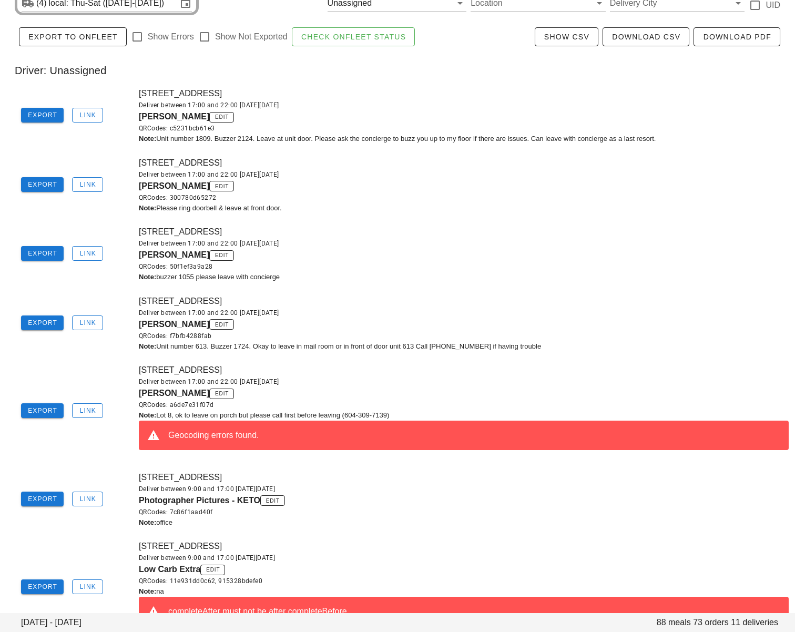
click at [527, 157] on div "[STREET_ADDRESS] Deliver between 17:00 and 22:00 [DATE][DATE] [PERSON_NAME] edi…" at bounding box center [464, 184] width 663 height 69
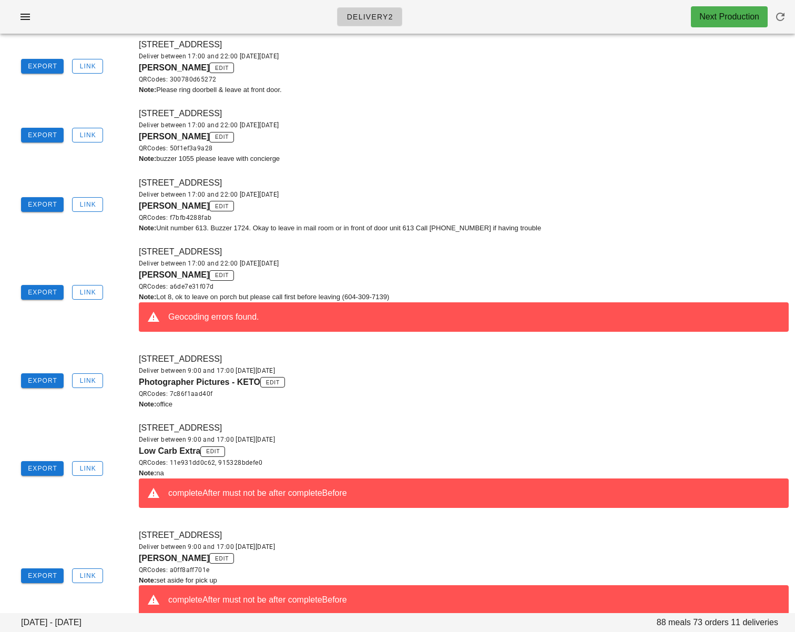
scroll to position [0, 0]
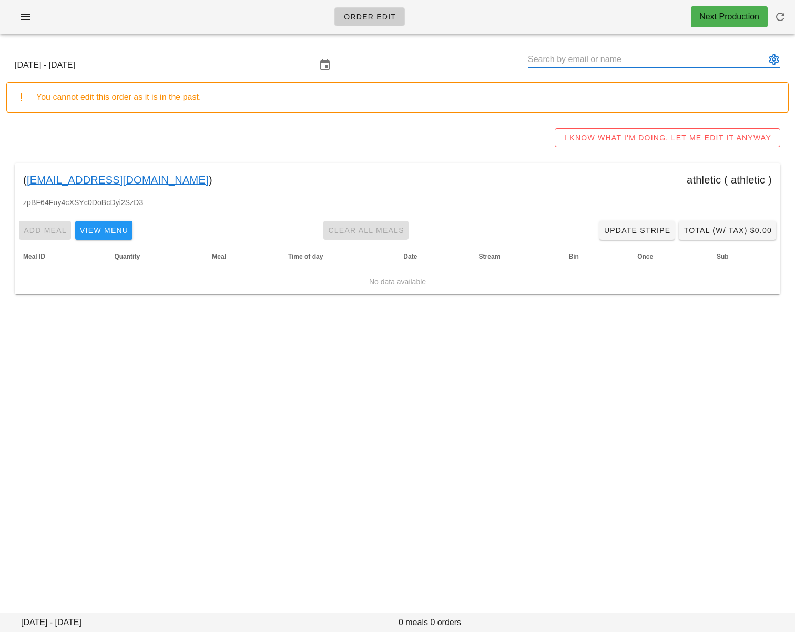
click at [567, 58] on input "text" at bounding box center [647, 59] width 238 height 17
paste input "[PERSON_NAME]"
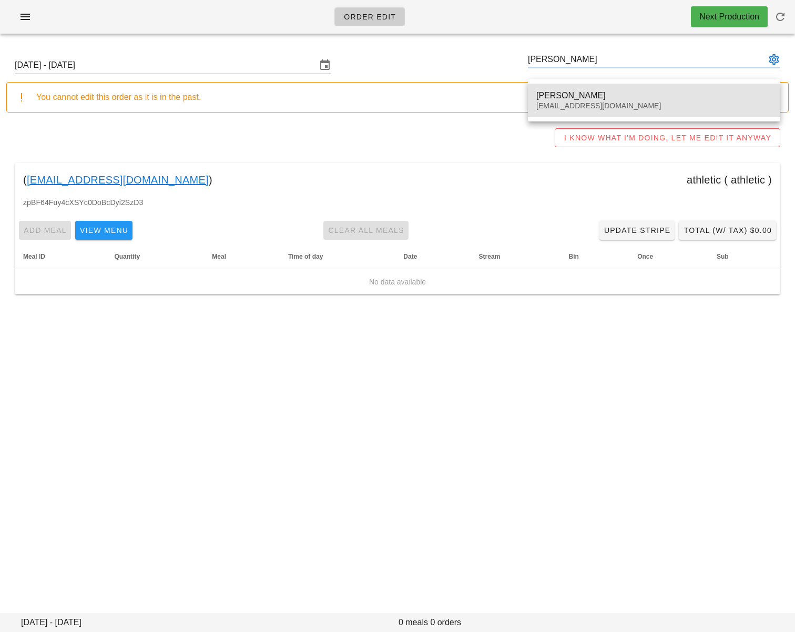
click at [571, 88] on div "[PERSON_NAME] [EMAIL_ADDRESS][DOMAIN_NAME]" at bounding box center [655, 100] width 236 height 33
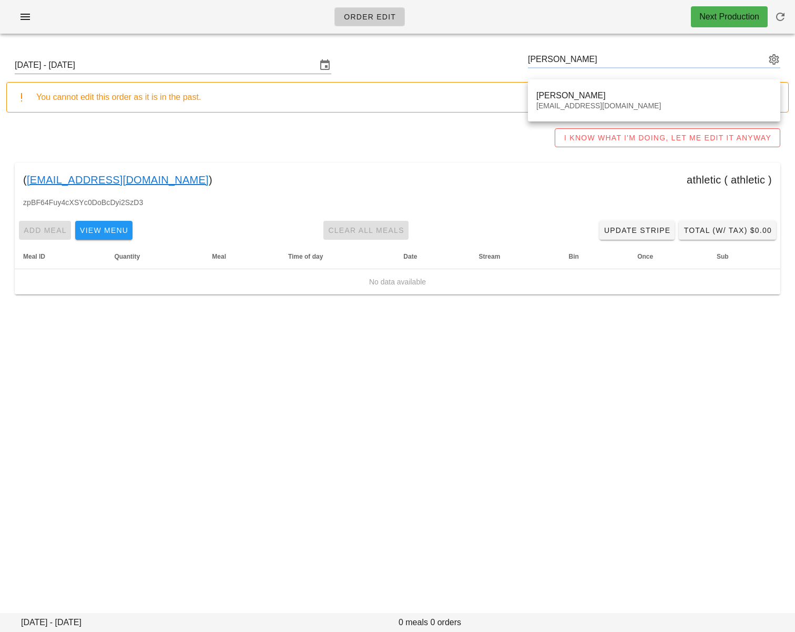
type input "[PERSON_NAME] ([EMAIL_ADDRESS][DOMAIN_NAME])"
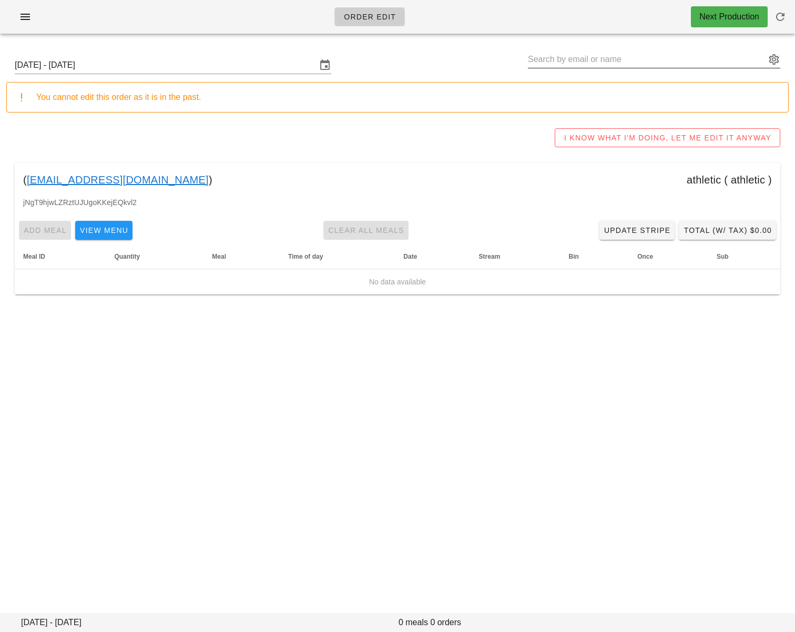
click at [549, 63] on input "text" at bounding box center [647, 59] width 238 height 17
paste input "[PERSON_NAME]"
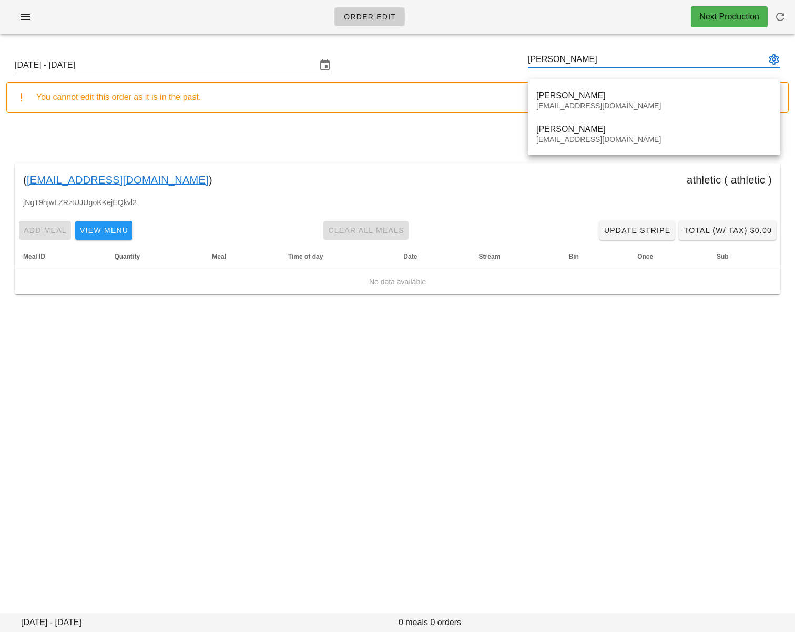
type input "[PERSON_NAME]"
paste input "[PERSON_NAME]"
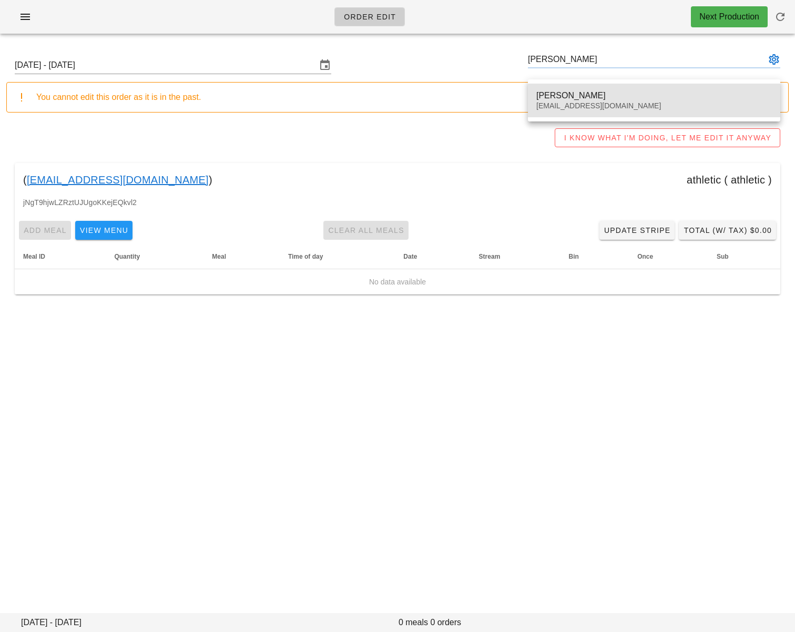
click at [567, 92] on div "[PERSON_NAME]" at bounding box center [655, 95] width 236 height 10
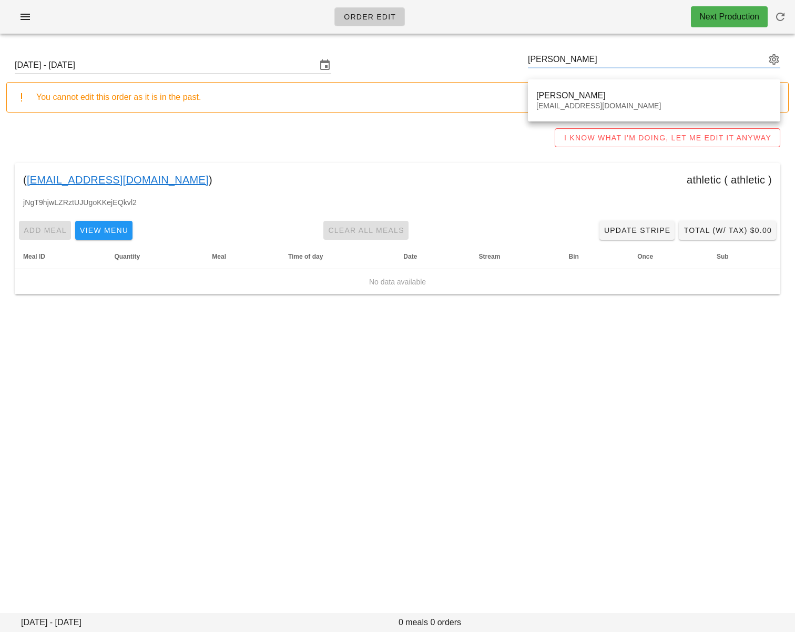
type input "[PERSON_NAME] ([EMAIL_ADDRESS][DOMAIN_NAME])"
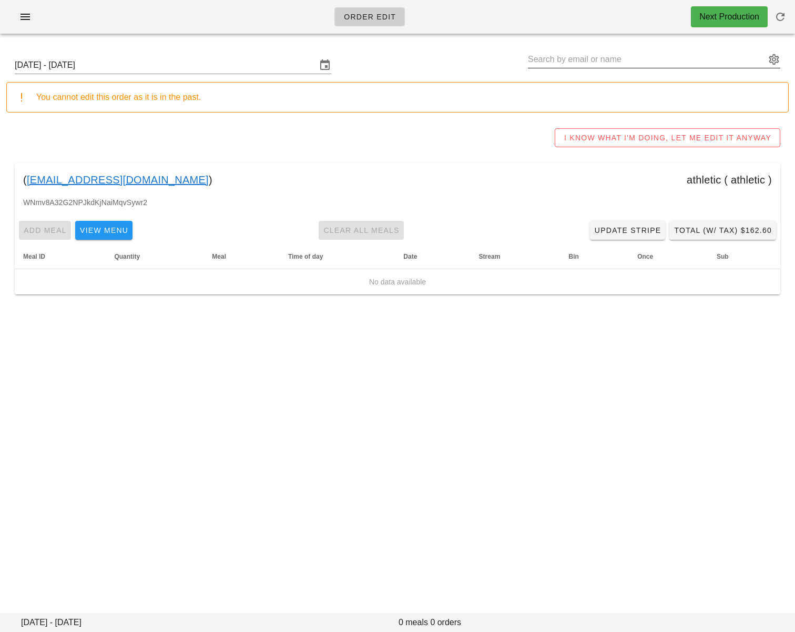
click at [582, 59] on input "text" at bounding box center [647, 59] width 238 height 17
paste input "[PERSON_NAME]"
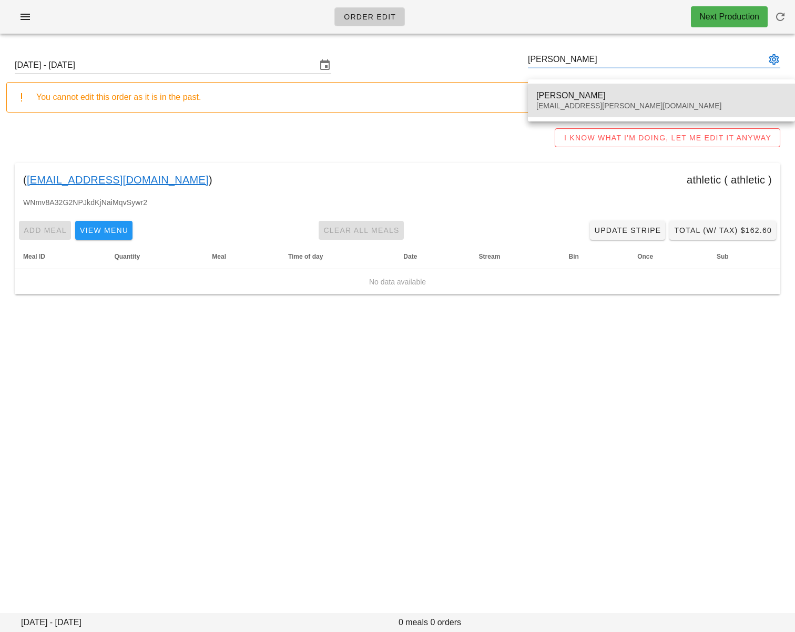
click at [588, 88] on div "[PERSON_NAME] [EMAIL_ADDRESS][PERSON_NAME][DOMAIN_NAME]" at bounding box center [662, 100] width 250 height 33
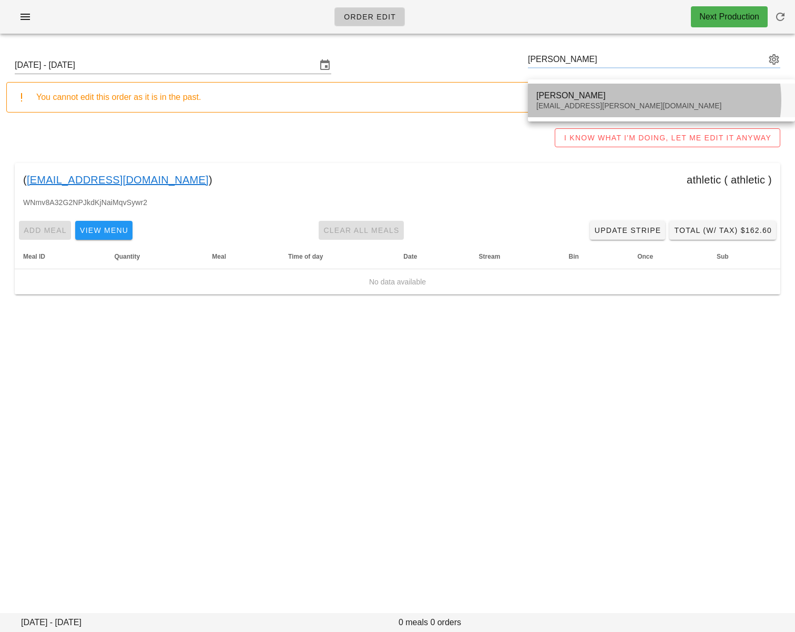
type input "[PERSON_NAME] ([EMAIL_ADDRESS][PERSON_NAME][DOMAIN_NAME])"
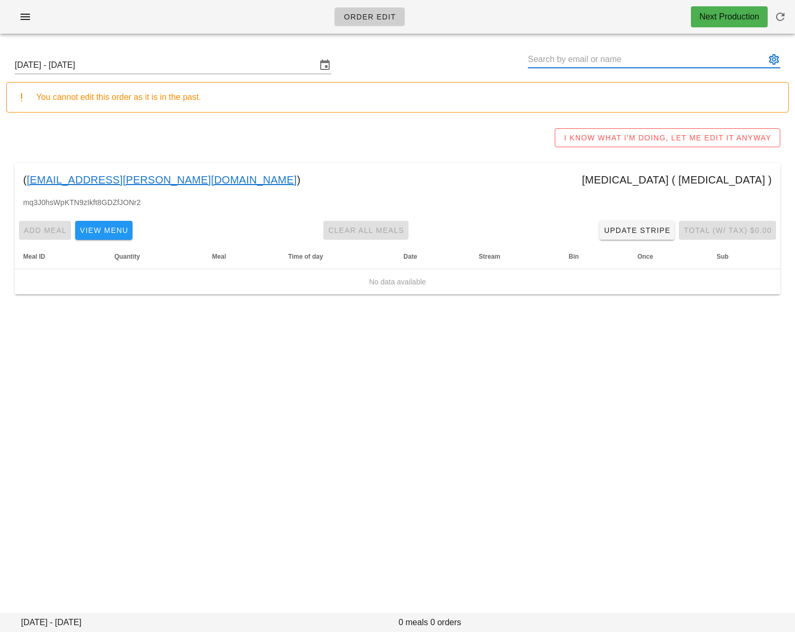
click at [607, 62] on input "text" at bounding box center [647, 59] width 238 height 17
paste input "[PERSON_NAME]"
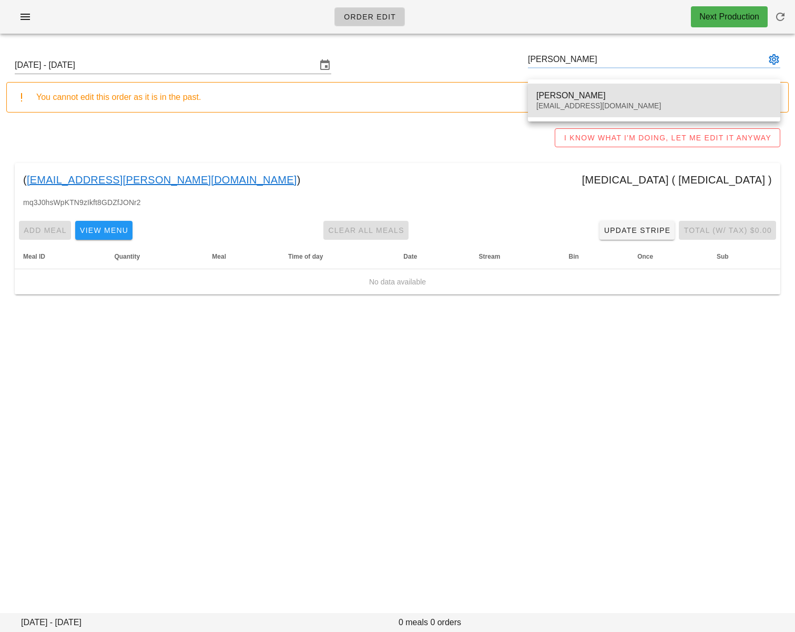
click at [585, 92] on div "[PERSON_NAME]" at bounding box center [655, 95] width 236 height 10
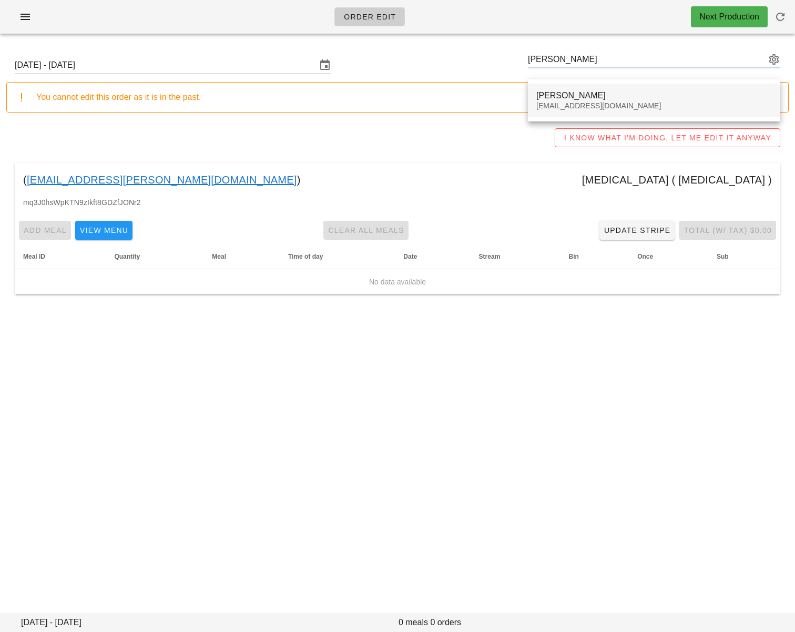
type input "[PERSON_NAME] ([EMAIL_ADDRESS][DOMAIN_NAME])"
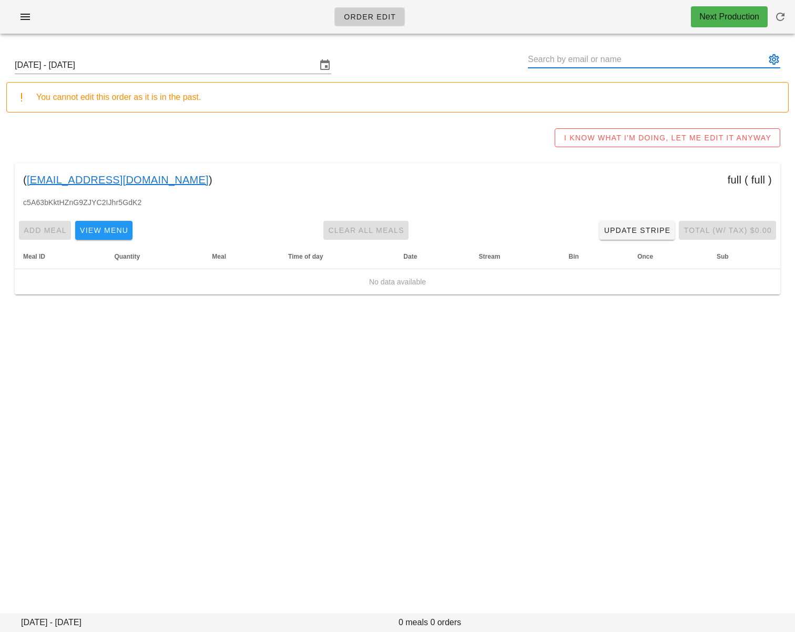
click at [577, 62] on input "text" at bounding box center [647, 59] width 238 height 17
paste input "[PERSON_NAME]"
click at [590, 58] on input "[PERSON_NAME] ([EMAIL_ADDRESS][DOMAIN_NAME])" at bounding box center [647, 59] width 238 height 17
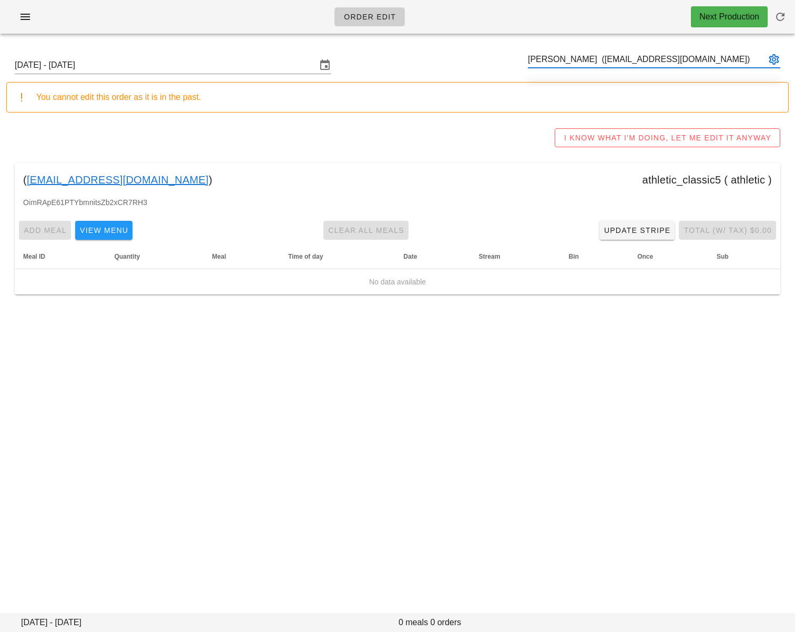
drag, startPoint x: 583, startPoint y: 58, endPoint x: 673, endPoint y: 61, distance: 90.0
click at [673, 61] on input "[PERSON_NAME] ([EMAIL_ADDRESS][DOMAIN_NAME])" at bounding box center [647, 59] width 238 height 17
type input "[PERSON_NAME] ([EMAIL_ADDRESS][DOMAIN_NAME])"
paste input "[EMAIL_ADDRESS][DOMAIN_NAME]"
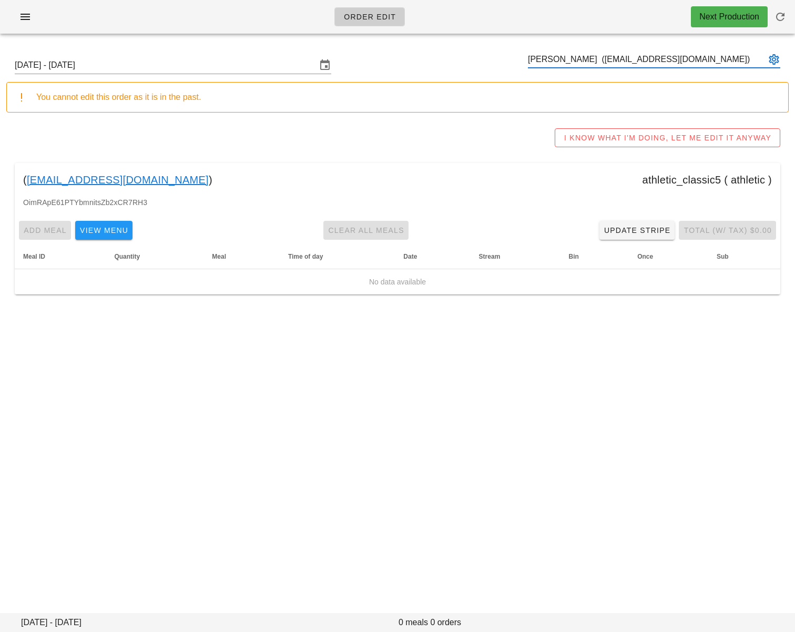
type input "[PERSON_NAME] ([EMAIL_ADDRESS][DOMAIN_NAME])"
drag, startPoint x: 468, startPoint y: 333, endPoint x: 401, endPoint y: 251, distance: 105.4
click at [468, 332] on div "Order Edit Next Production [DATE] - [DATE] [PERSON_NAME] ([EMAIL_ADDRESS][DOMAI…" at bounding box center [397, 316] width 795 height 632
click at [570, 57] on input "text" at bounding box center [647, 59] width 238 height 17
paste input "Rob Peterson"
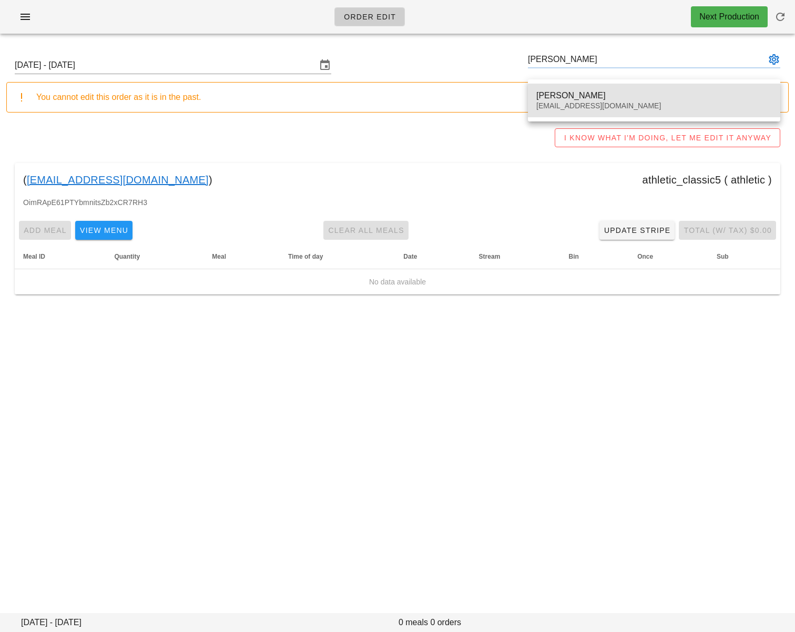
click at [580, 85] on div "Rob Peterson Perersonrob92@gmail.com" at bounding box center [655, 100] width 236 height 33
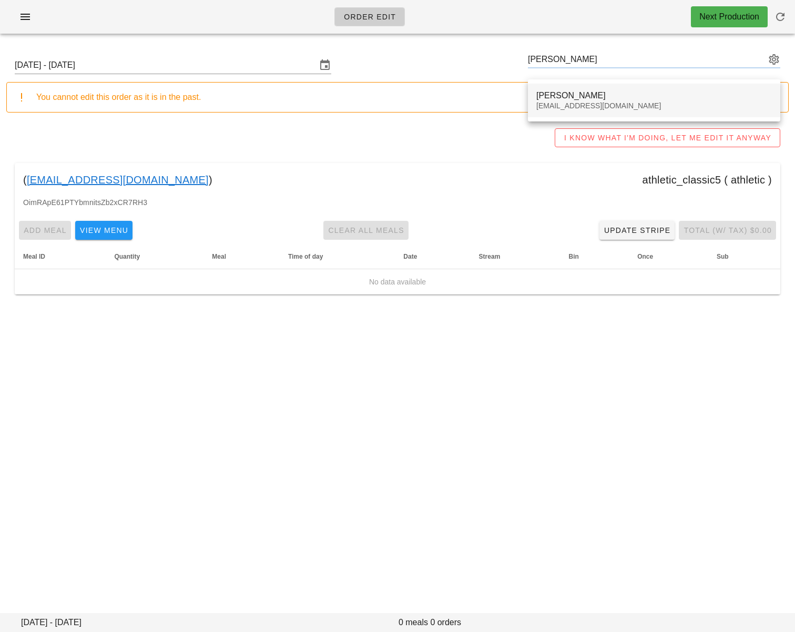
type input "Rob Peterson (Perersonrob92@gmail.com)"
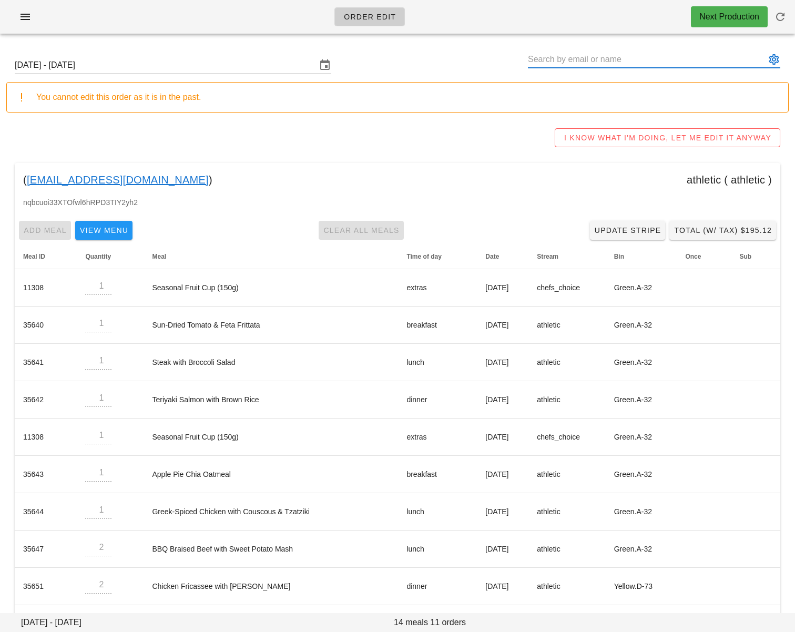
click at [566, 61] on input "text" at bounding box center [647, 59] width 238 height 17
paste input "nsilves0101@gmail.com"
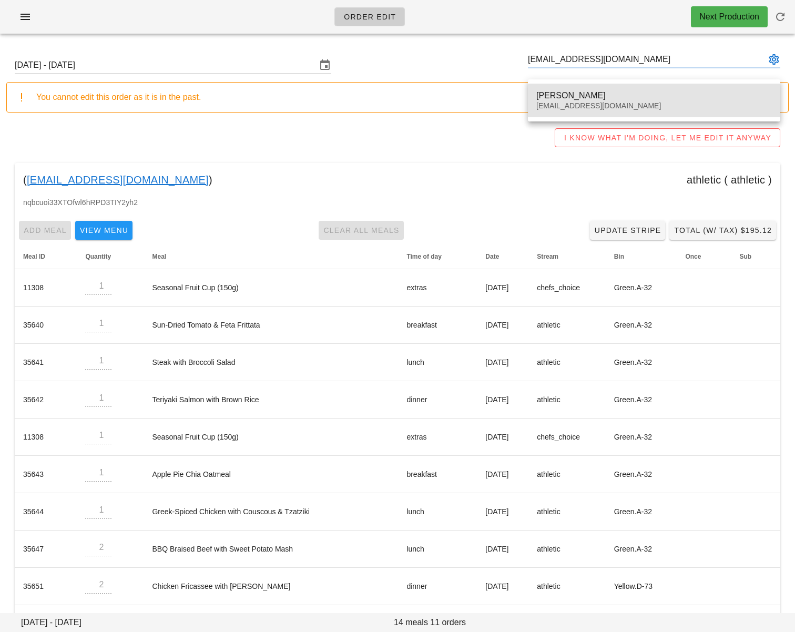
click at [581, 90] on div "Natalia Silvestre" at bounding box center [655, 95] width 236 height 10
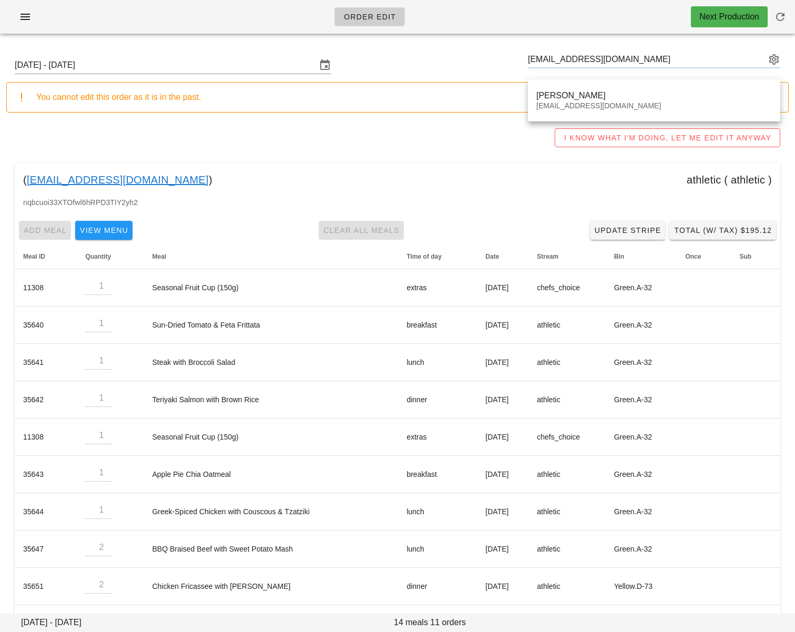
type input "Natalia Silvestre (nsilves0101@gmail.com)"
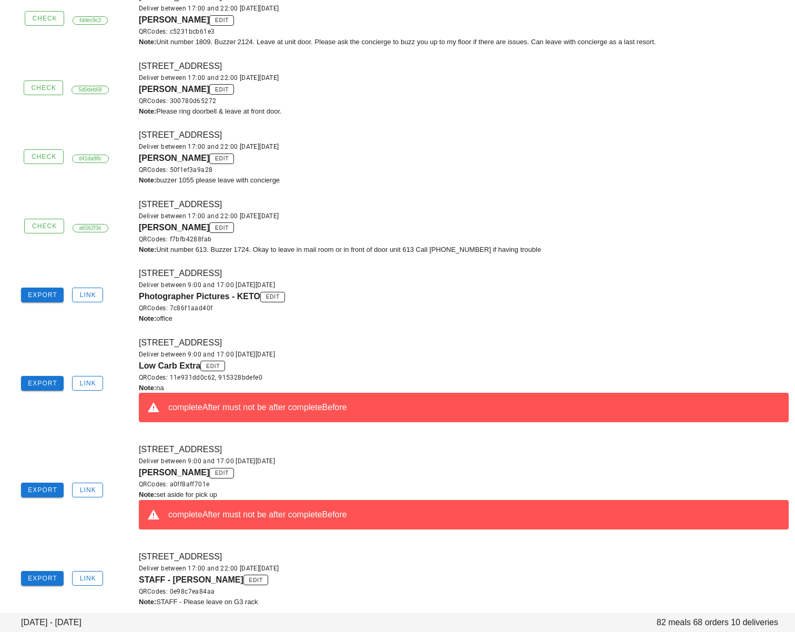
scroll to position [295, 0]
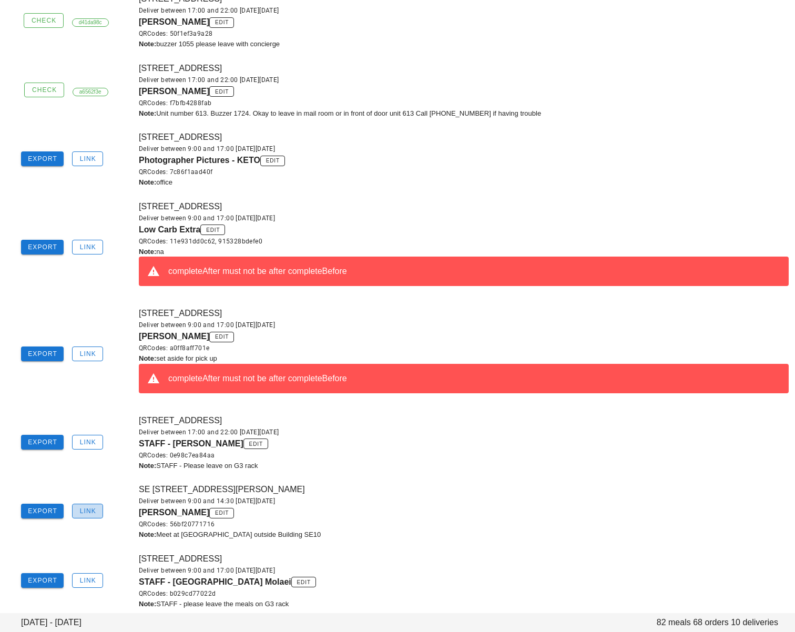
click at [83, 515] on span "Link" at bounding box center [87, 511] width 17 height 7
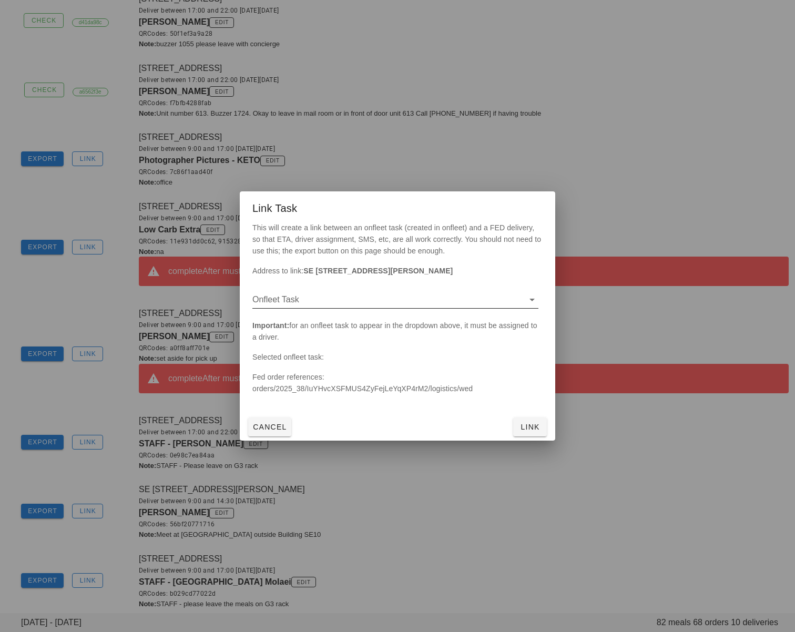
click at [317, 291] on input "Onfleet Task" at bounding box center [387, 299] width 269 height 17
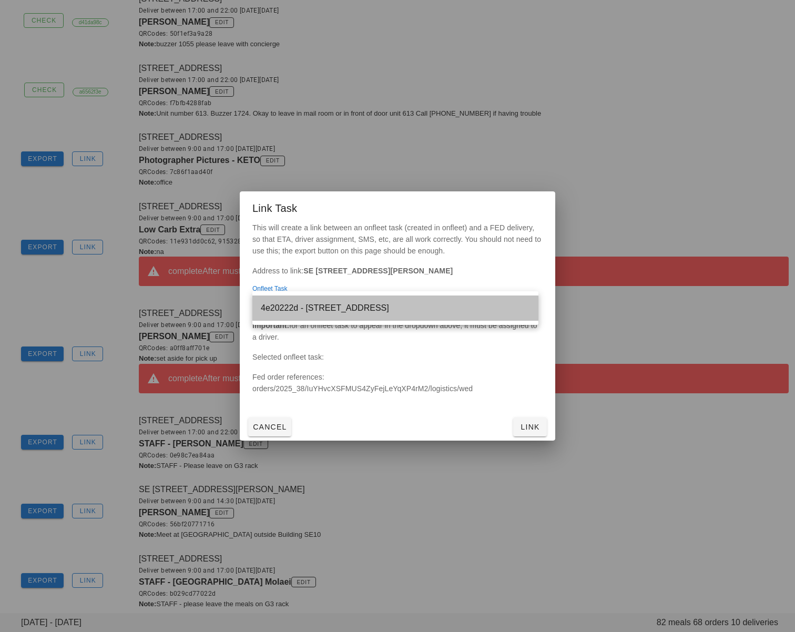
click at [324, 311] on div "4e20222d - [STREET_ADDRESS]" at bounding box center [395, 308] width 269 height 10
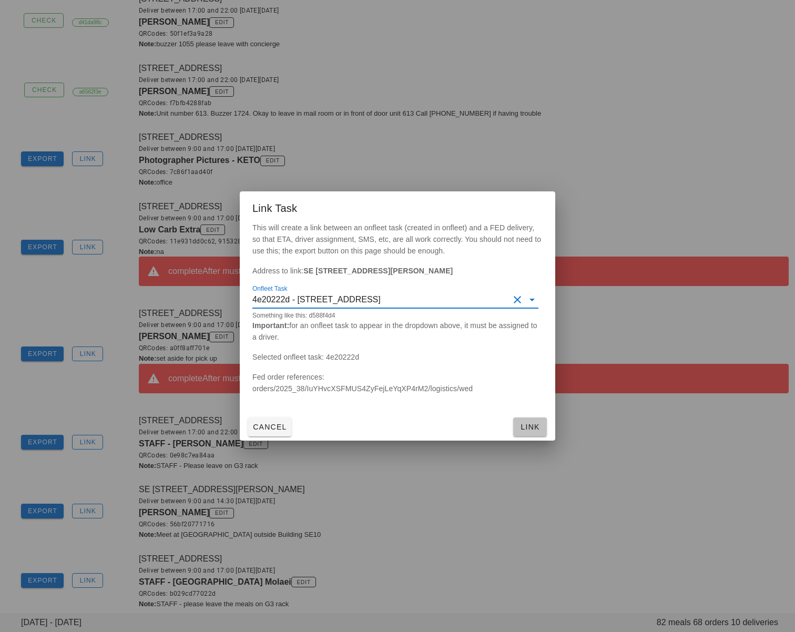
click at [515, 425] on button "Link" at bounding box center [530, 427] width 34 height 19
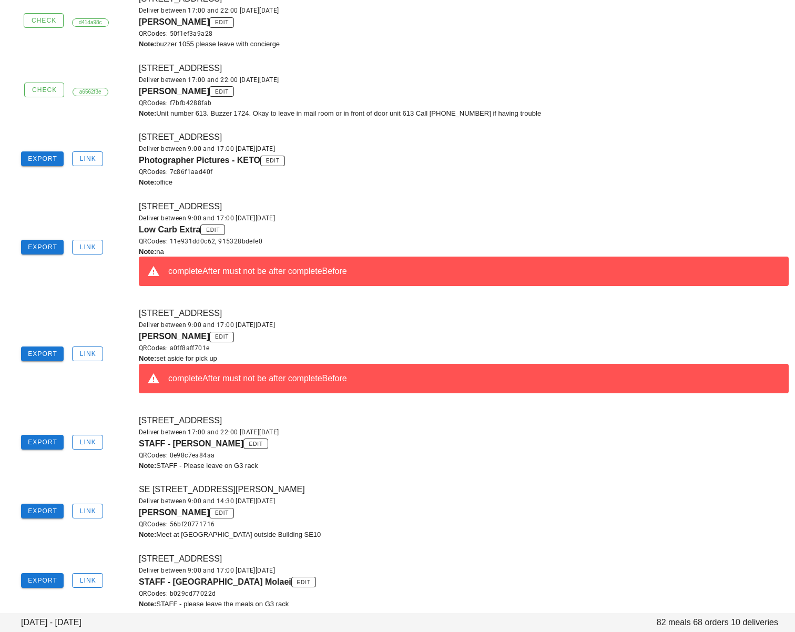
click at [448, 182] on div "Note: office" at bounding box center [464, 182] width 650 height 11
click at [95, 511] on span "Link" at bounding box center [87, 511] width 17 height 7
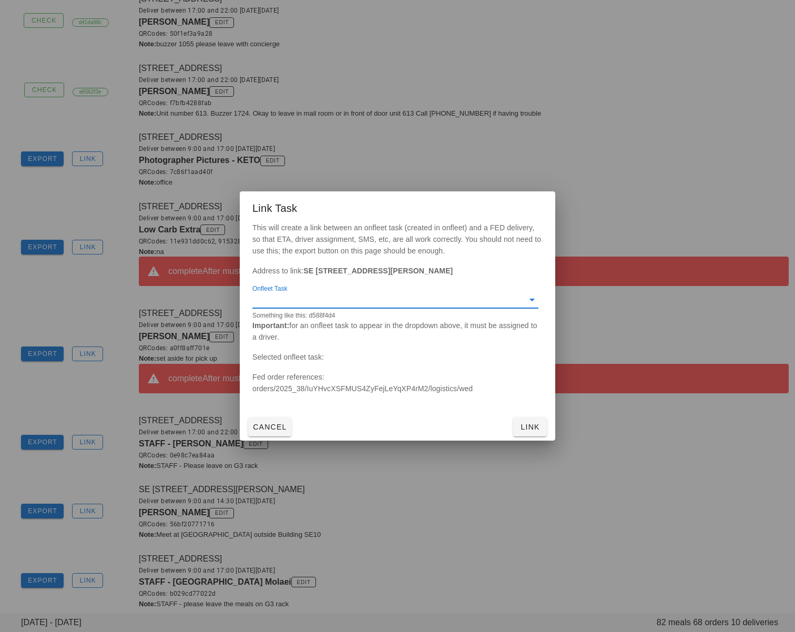
click at [318, 298] on input "Onfleet Task" at bounding box center [387, 299] width 269 height 17
click at [337, 309] on div "4e20222d - [STREET_ADDRESS]" at bounding box center [395, 308] width 269 height 10
click at [529, 421] on button "Link" at bounding box center [530, 427] width 34 height 19
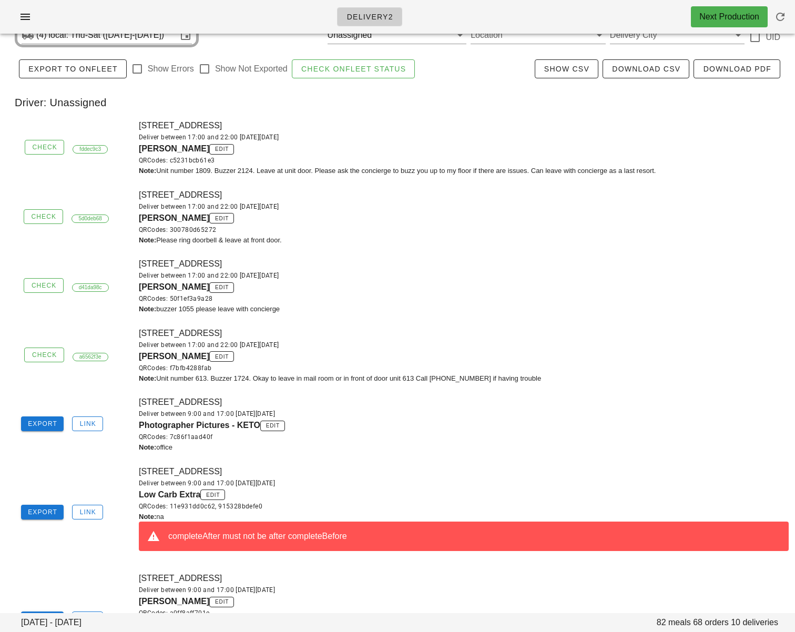
scroll to position [0, 0]
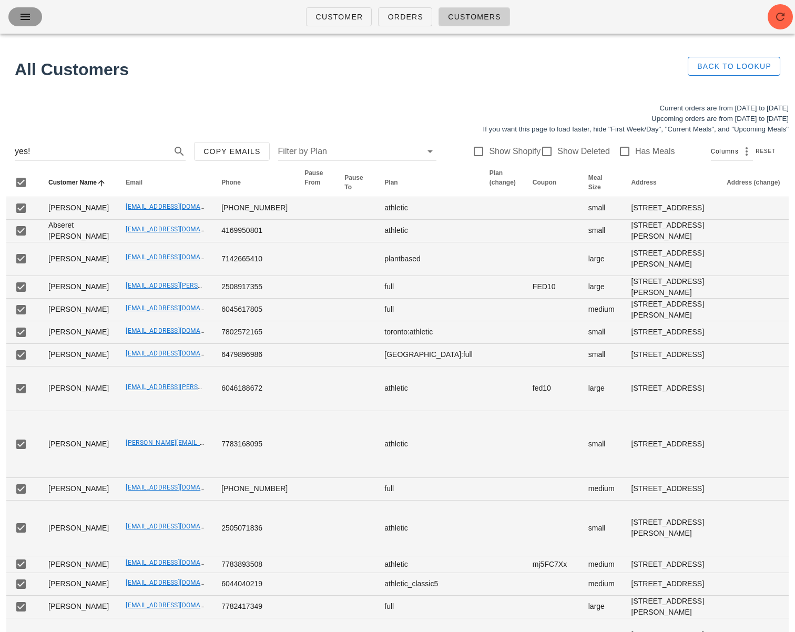
click at [28, 19] on icon "button" at bounding box center [25, 17] width 13 height 13
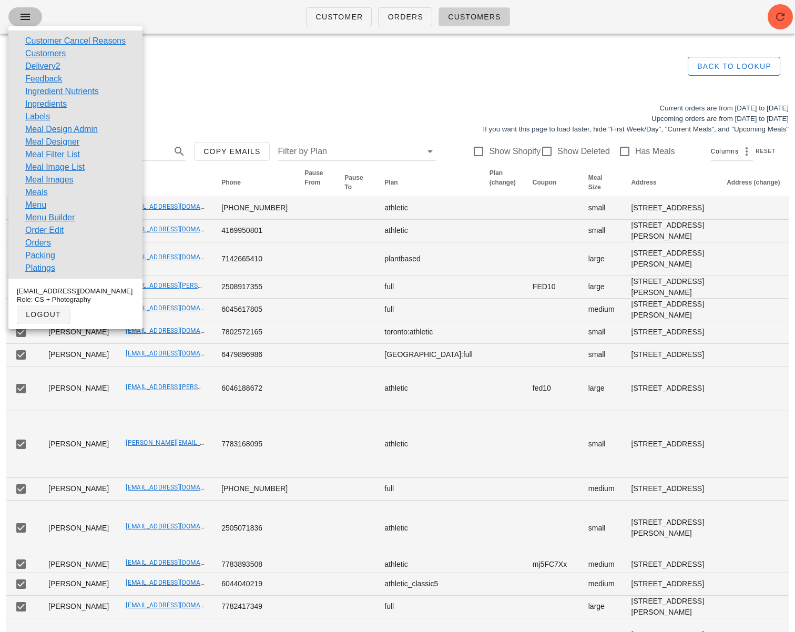
scroll to position [2, 0]
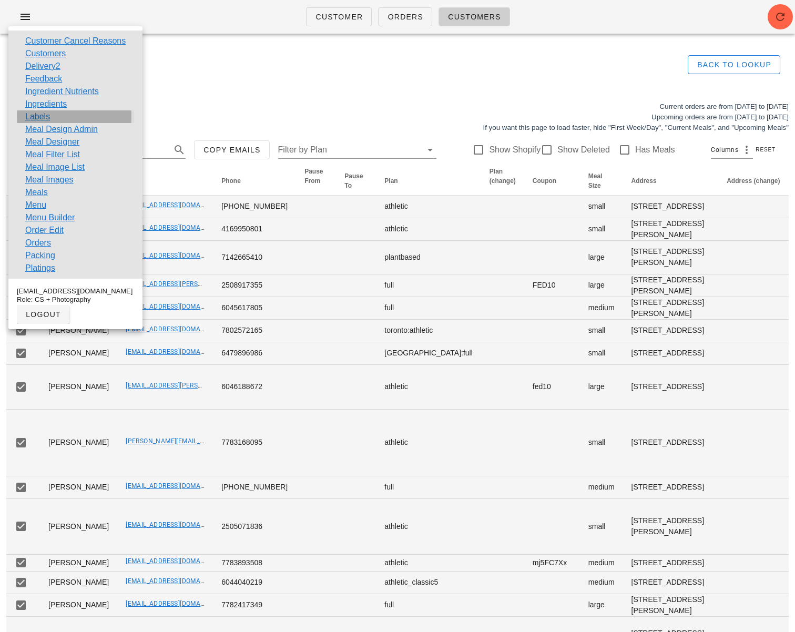
click at [38, 116] on link "Labels" at bounding box center [37, 116] width 25 height 13
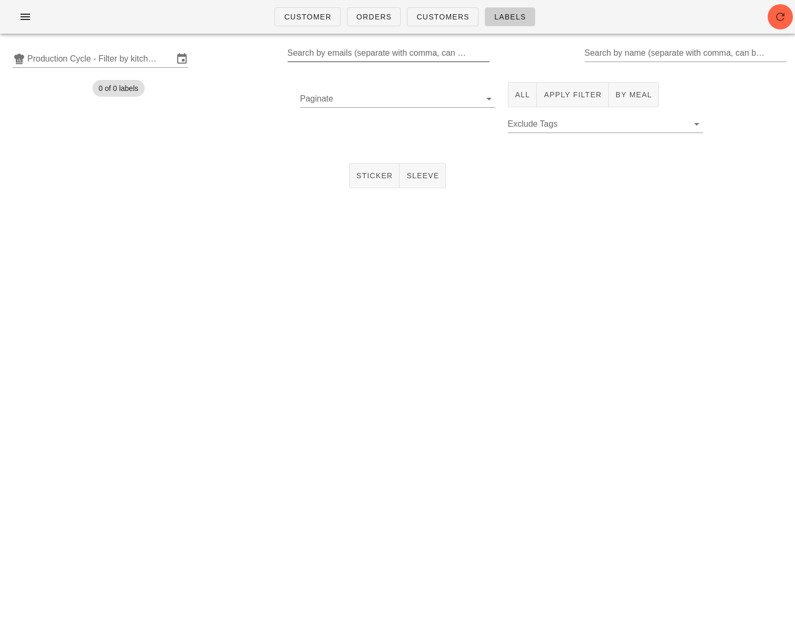
click at [310, 52] on div "Search by emails (separate with comma, can be partial)" at bounding box center [388, 53] width 200 height 17
drag, startPoint x: 350, startPoint y: 52, endPoint x: 301, endPoint y: 48, distance: 49.6
click at [299, 47] on input "Moez Haque" at bounding box center [383, 53] width 197 height 17
type input "moez.haque@gmail.com"
drag, startPoint x: 133, startPoint y: 63, endPoint x: 141, endPoint y: 66, distance: 8.7
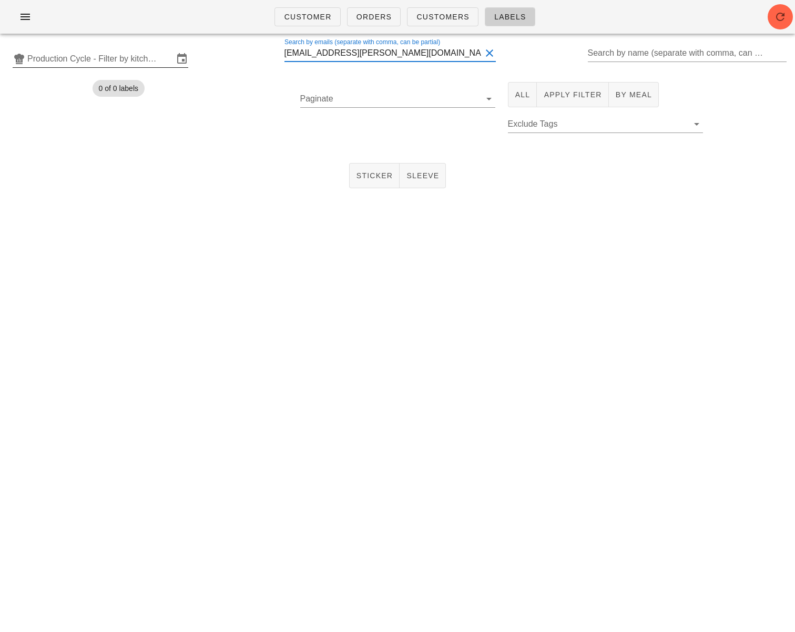
click at [133, 62] on input "Production Cycle - Filter by kitchen production schedules" at bounding box center [100, 59] width 146 height 17
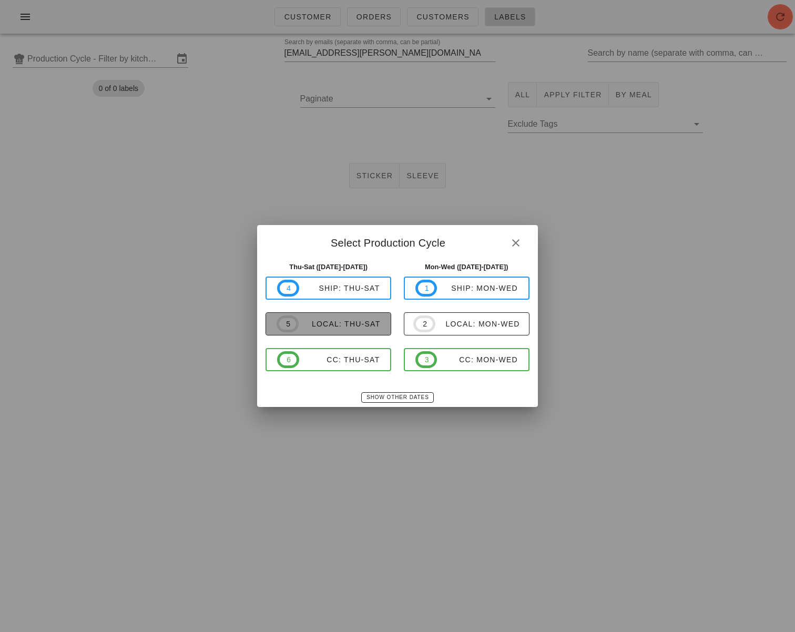
click at [352, 329] on span "5 local: Thu-Sat" at bounding box center [329, 324] width 104 height 17
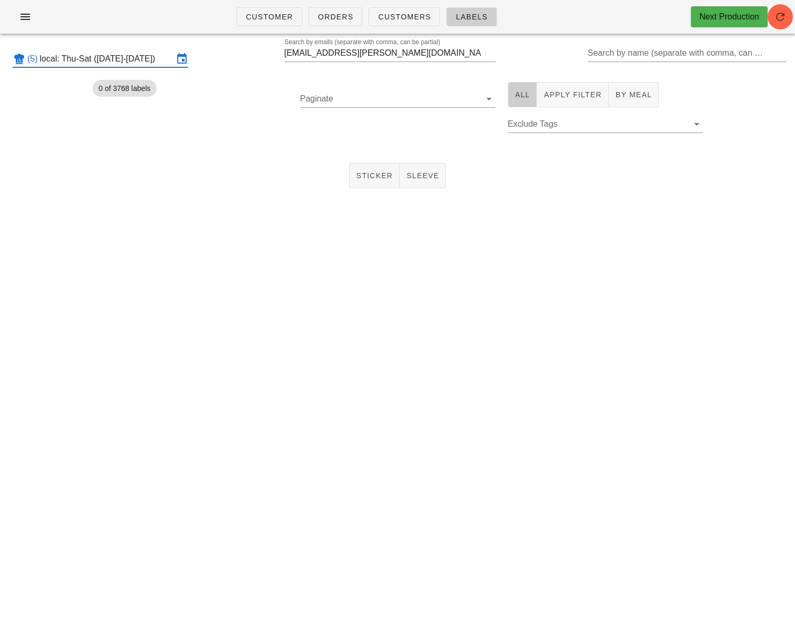
drag, startPoint x: 521, startPoint y: 95, endPoint x: 477, endPoint y: 97, distance: 44.2
click at [521, 94] on span "All" at bounding box center [523, 94] width 16 height 8
click at [422, 96] on input "Paginate" at bounding box center [389, 98] width 178 height 17
click at [380, 106] on div "250" at bounding box center [398, 107] width 178 height 10
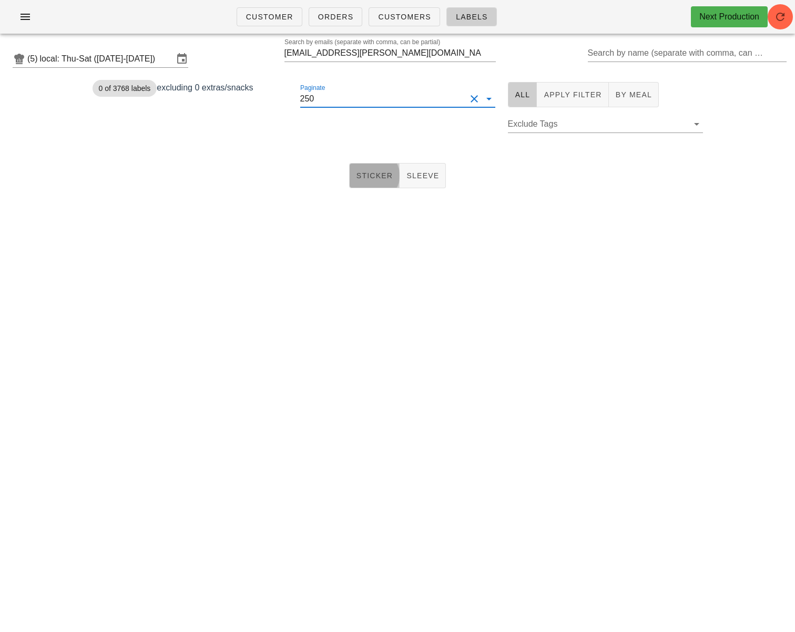
click at [364, 167] on button "Sticker" at bounding box center [374, 175] width 51 height 25
drag, startPoint x: 268, startPoint y: 125, endPoint x: 291, endPoint y: 118, distance: 24.5
click at [268, 125] on div "0 of 3768 labels excluding 0 extras/snacks" at bounding box center [190, 113] width 208 height 75
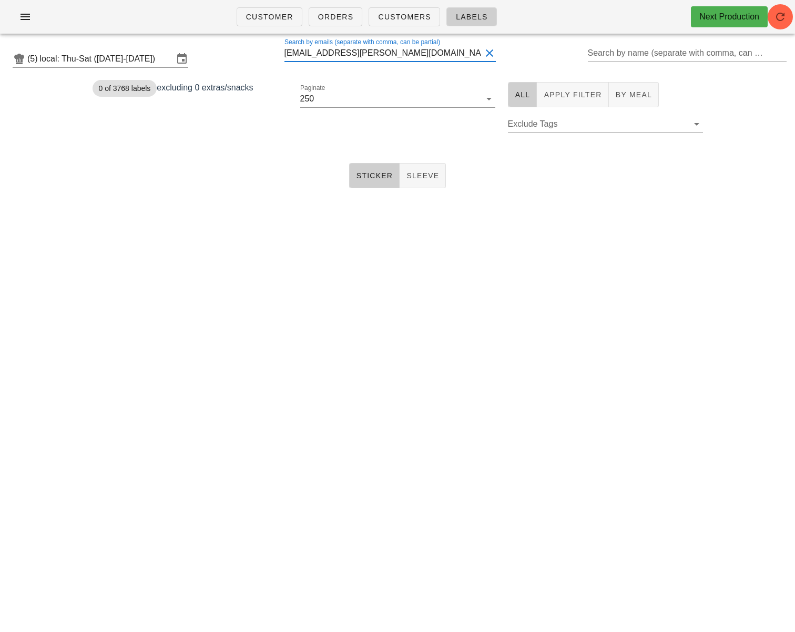
drag, startPoint x: 384, startPoint y: 52, endPoint x: 396, endPoint y: 56, distance: 12.3
click at [384, 52] on input "moez.haque@gmail.com" at bounding box center [383, 53] width 197 height 17
click at [113, 58] on input "local: Thu-Sat (Sep 18-Sep 20)" at bounding box center [107, 59] width 134 height 17
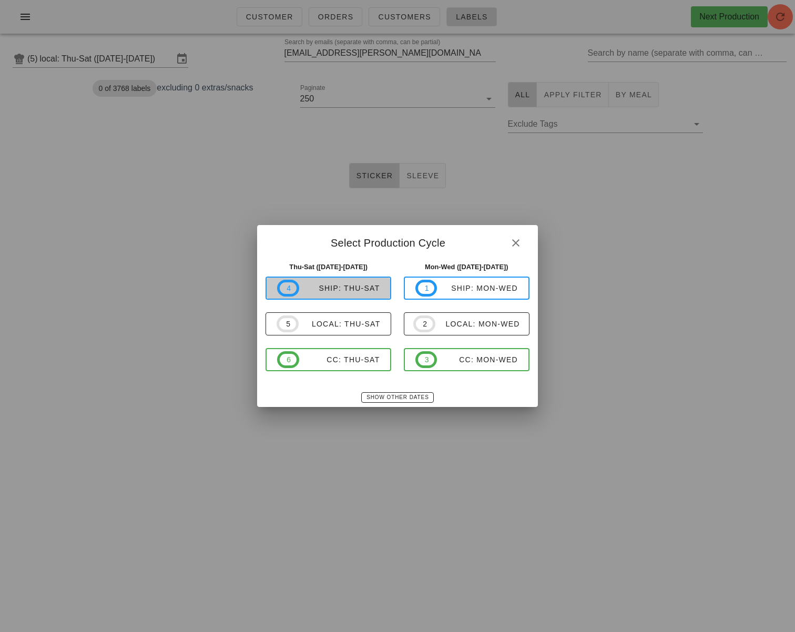
click at [355, 288] on div "ship: Thu-Sat" at bounding box center [339, 288] width 81 height 8
type input "ship: Thu-Sat (Sep 18-Sep 20)"
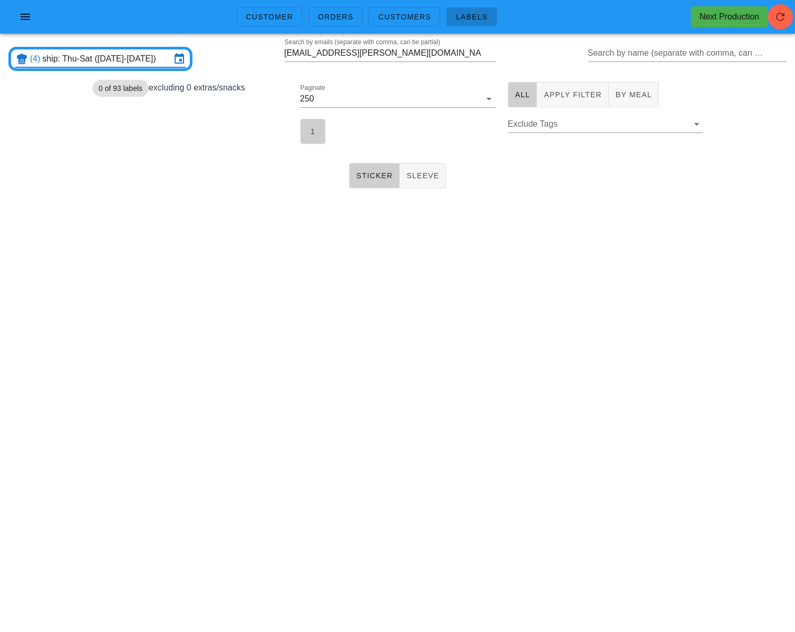
click at [303, 132] on button "1" at bounding box center [312, 131] width 25 height 25
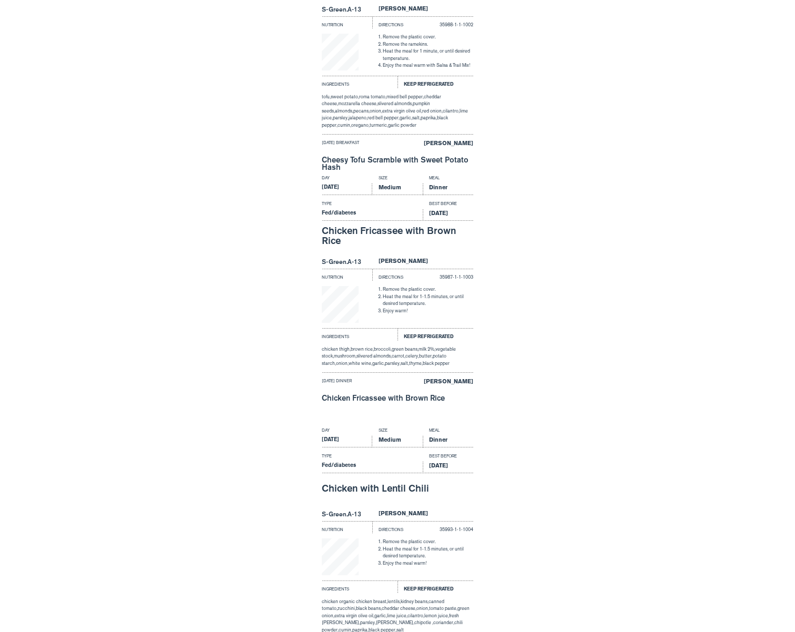
scroll to position [778, 0]
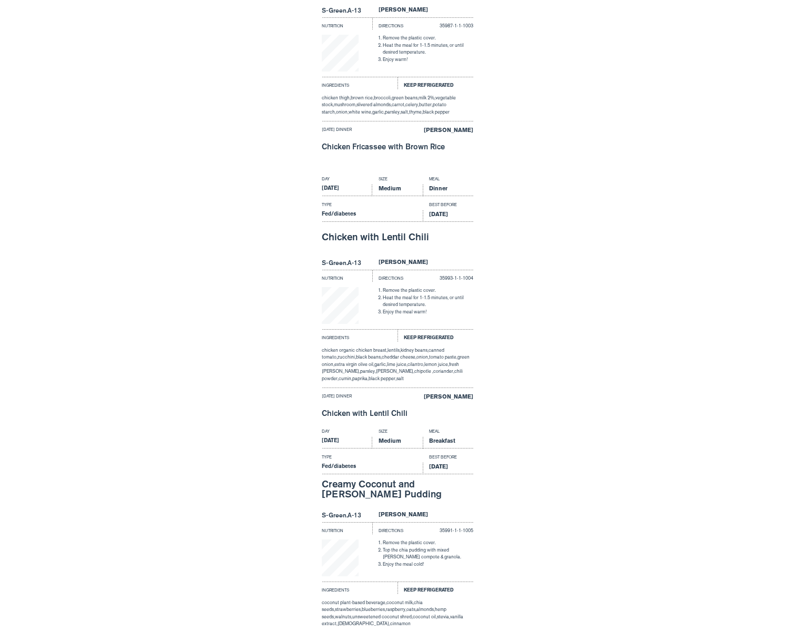
click at [558, 377] on div "Day Size Meal Saturday Medium Dinner Type Best Before Fed/diabetes Sep 22, 2025…" at bounding box center [397, 299] width 795 height 253
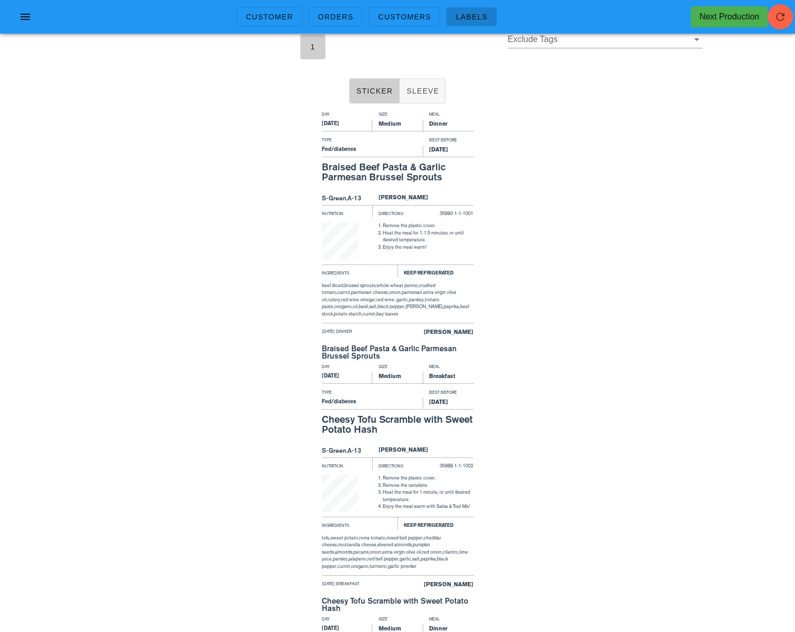
scroll to position [0, 0]
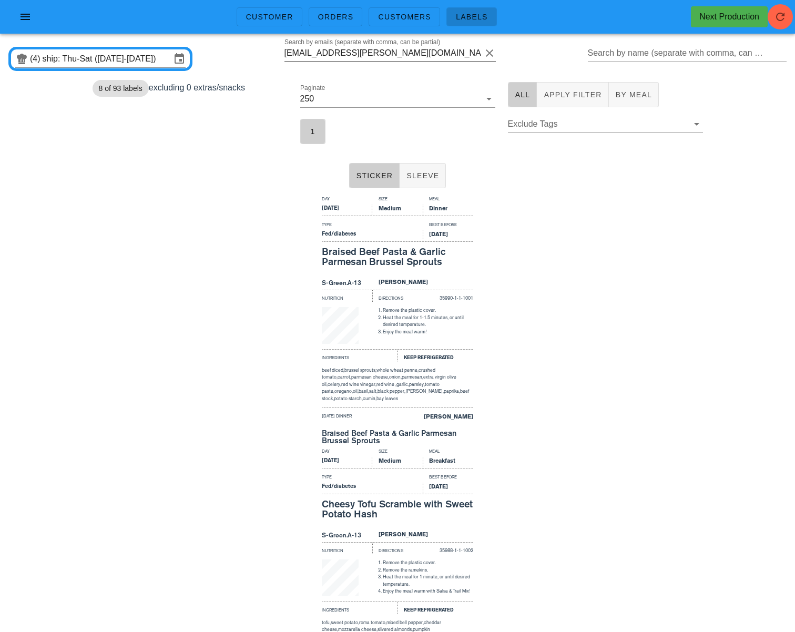
click at [343, 53] on input "moez.haque@gmail.com" at bounding box center [383, 53] width 197 height 17
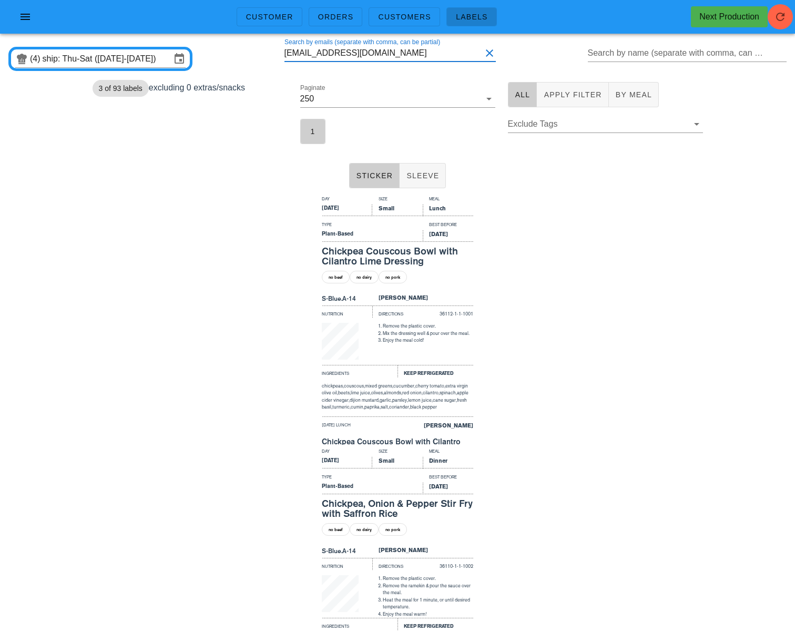
type input "sunnyeverhart1@icloud.com"
drag, startPoint x: 263, startPoint y: 179, endPoint x: 269, endPoint y: 184, distance: 7.9
click at [263, 179] on div "Sticker Sleeve" at bounding box center [397, 176] width 795 height 34
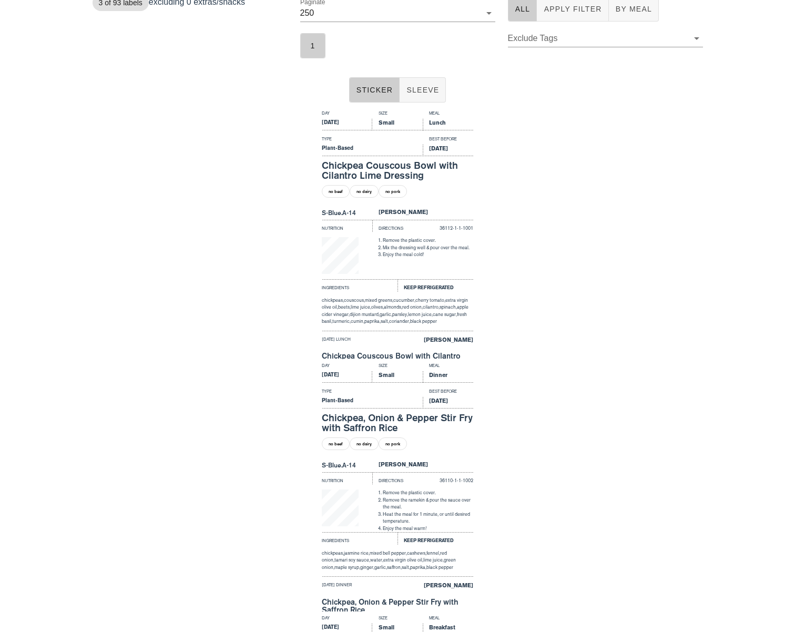
scroll to position [360, 0]
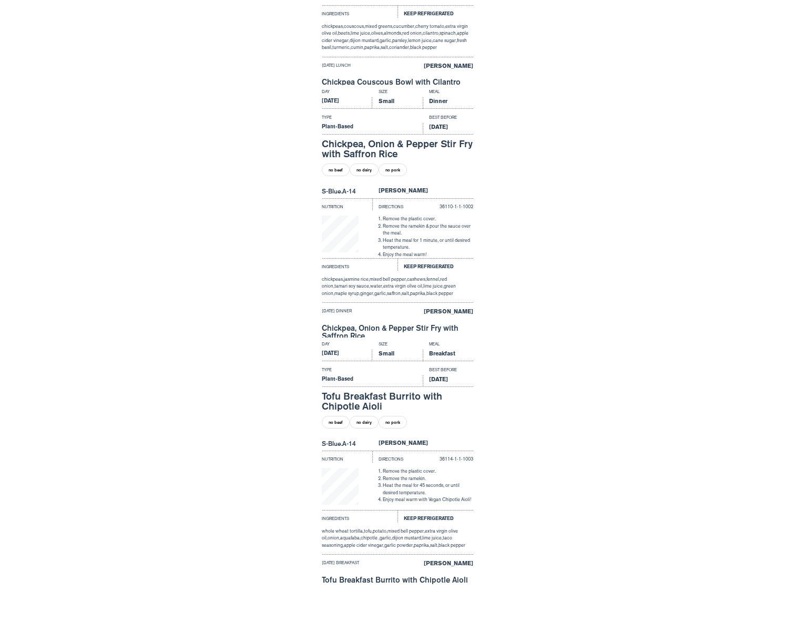
click at [278, 369] on div "Day Size Meal Saturday Small Breakfast Type Best Before Plant-Based Sep 22, 202…" at bounding box center [397, 464] width 795 height 253
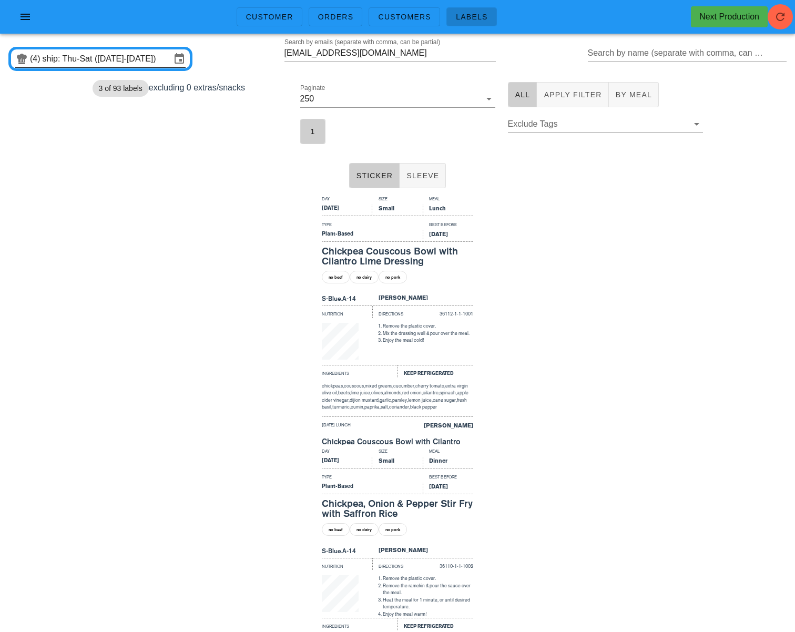
click at [152, 67] on input "ship: Thu-Sat (Sep 18-Sep 20)" at bounding box center [107, 59] width 128 height 17
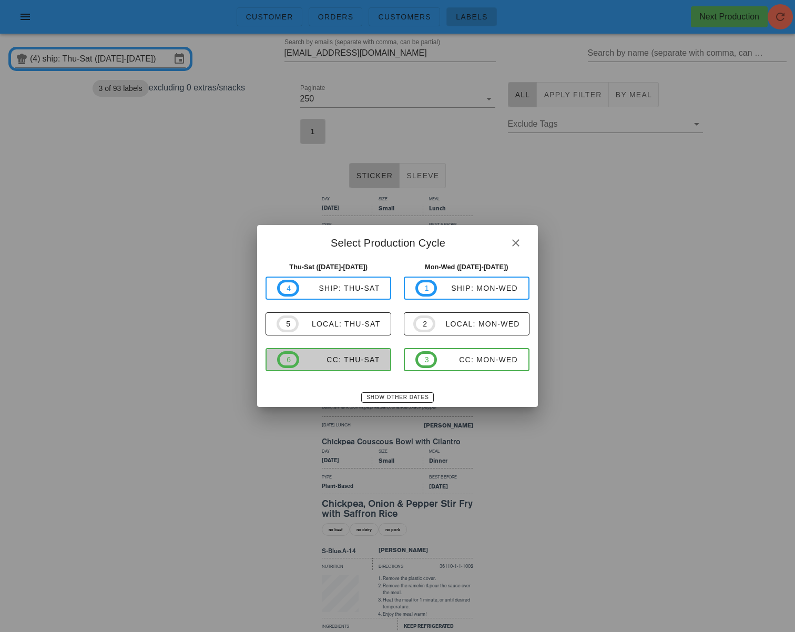
click at [337, 359] on div "CC: Thu-Sat" at bounding box center [339, 360] width 81 height 8
type input "CC: Thu-Sat (Sep 18-Sep 20)"
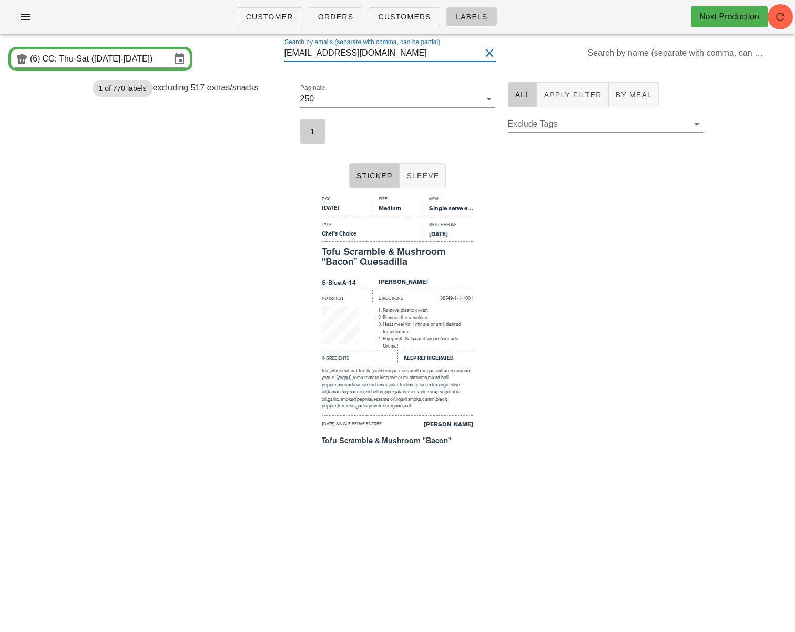
click at [361, 51] on input "sunnyeverhart1@icloud.com" at bounding box center [383, 53] width 197 height 17
click at [361, 52] on input "sunnyeverhart1@icloud.com" at bounding box center [383, 53] width 197 height 17
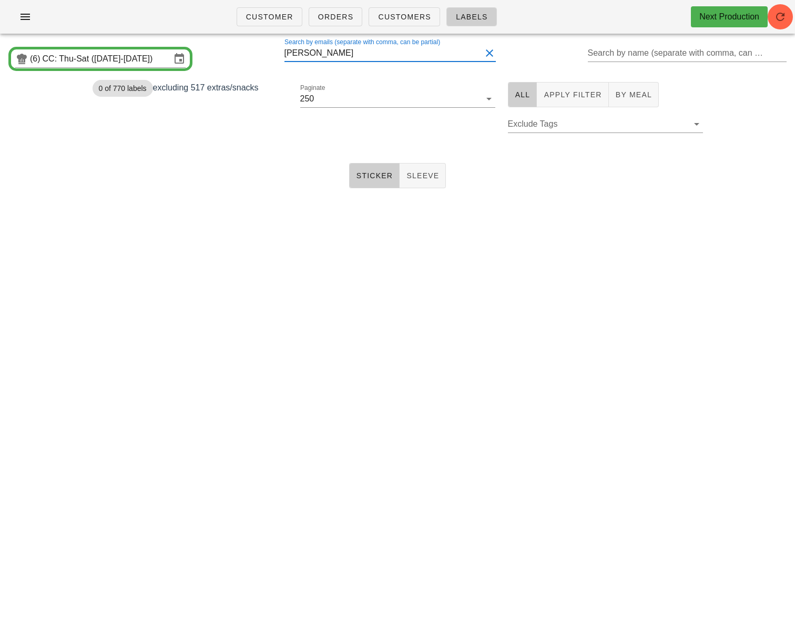
drag, startPoint x: 389, startPoint y: 57, endPoint x: 155, endPoint y: 23, distance: 236.6
click at [182, 35] on div "Customer Orders Customers Labels Next Production (6) CC: Thu-Sat (Sep 18-Sep 20…" at bounding box center [397, 316] width 795 height 632
drag, startPoint x: 373, startPoint y: 56, endPoint x: 264, endPoint y: 54, distance: 108.9
click at [260, 53] on div "(6) CC: Thu-Sat (Sep 18-Sep 20) Search by emails (separate with comma, can be p…" at bounding box center [397, 59] width 795 height 34
type input "roryn1@gmail.com"
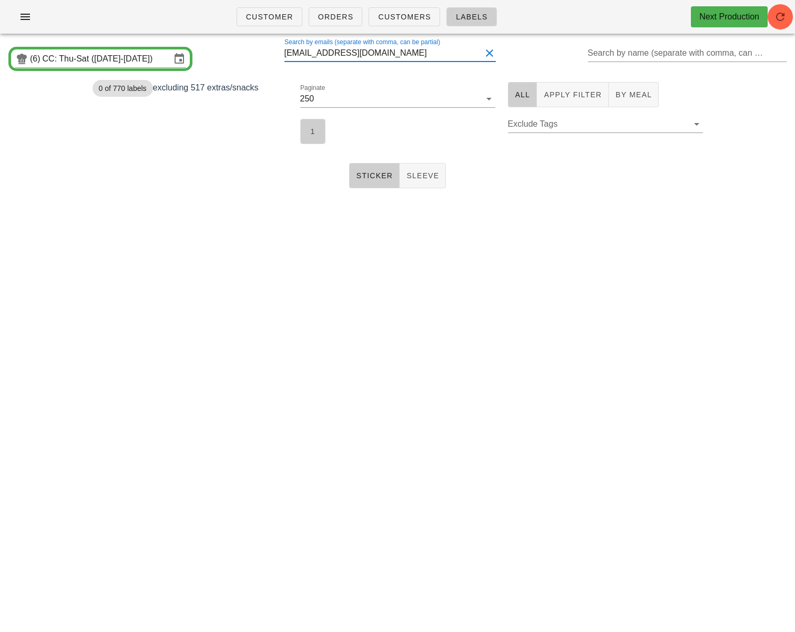
click at [312, 135] on span "1" at bounding box center [313, 131] width 12 height 8
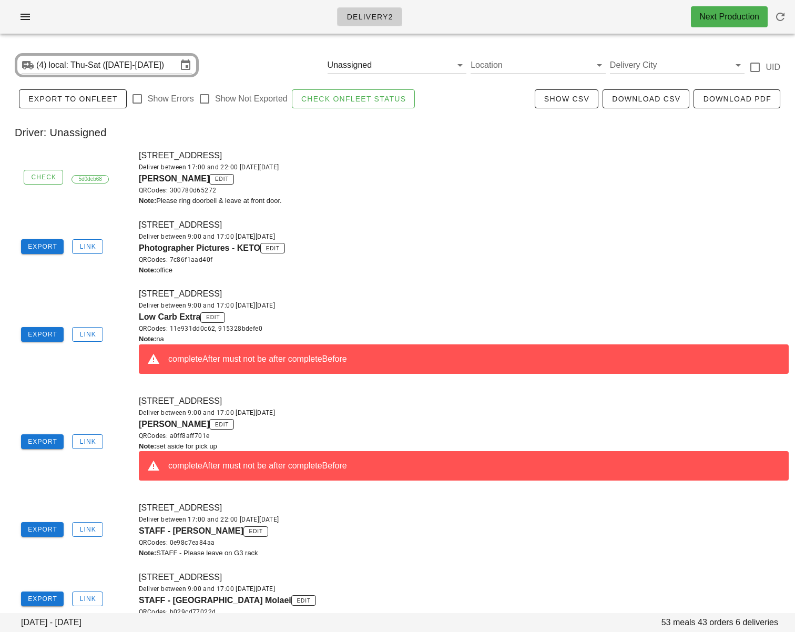
drag, startPoint x: 135, startPoint y: 180, endPoint x: 203, endPoint y: 178, distance: 67.4
click at [203, 178] on div "2057 E 3rd Avenue, Vancouver, V5N1H6 Deliver between 17:00 and 22:00 on Wednesd…" at bounding box center [464, 177] width 663 height 69
copy span "Danielle Bradley"
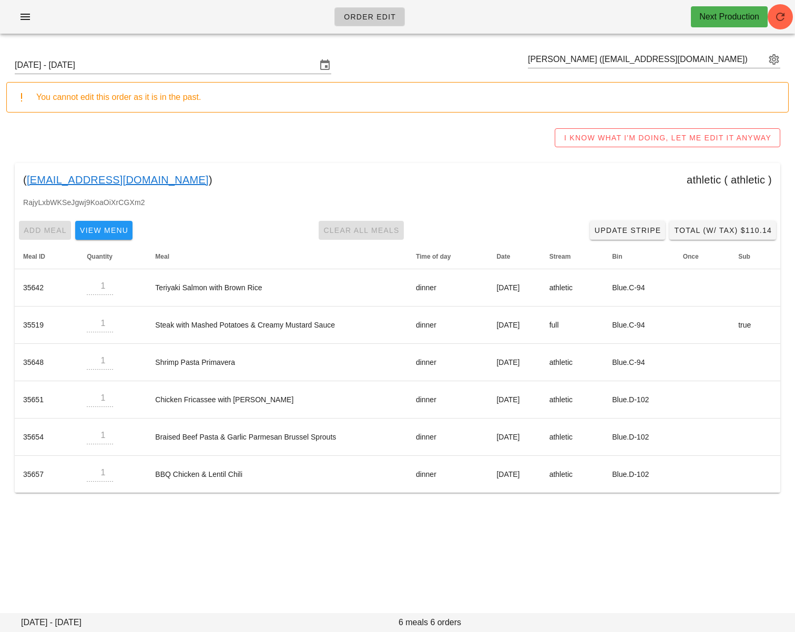
click at [548, 61] on input "[PERSON_NAME] ([EMAIL_ADDRESS][DOMAIN_NAME])" at bounding box center [647, 59] width 238 height 17
click at [548, 61] on input "text" at bounding box center [647, 59] width 238 height 17
paste input "[EMAIL_ADDRESS][DOMAIN_NAME]"
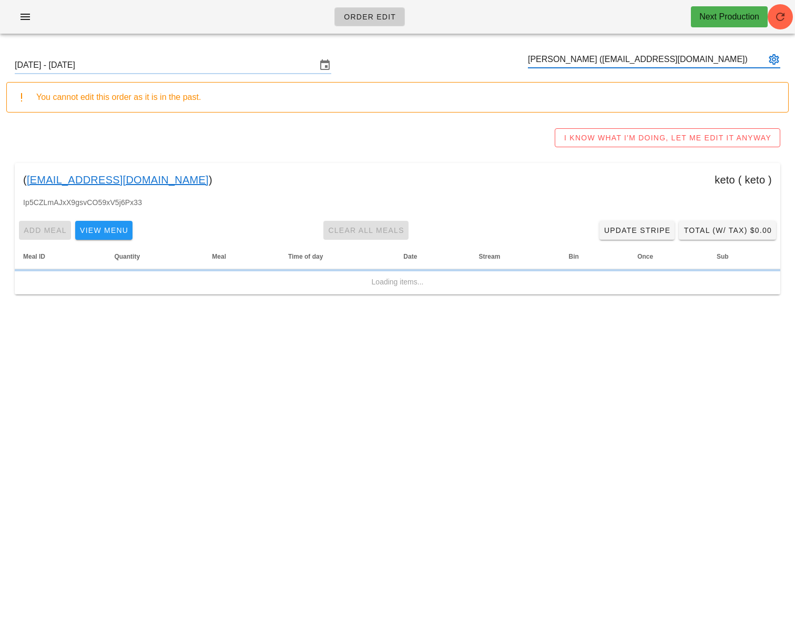
type input "amber alexander (amberjoyalexander@gmail.com)"
click at [219, 68] on input "Sunday September 14 - Saturday September 20" at bounding box center [166, 65] width 302 height 17
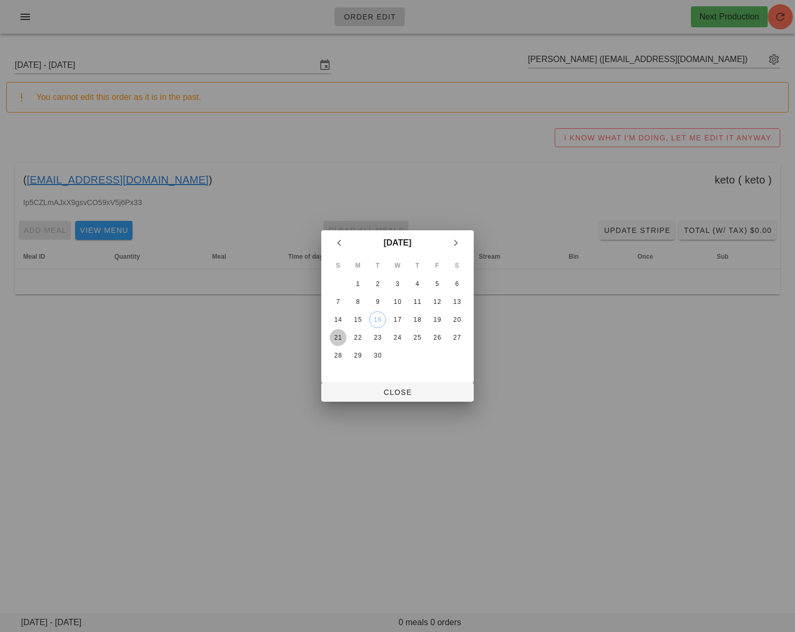
click at [342, 334] on div "21" at bounding box center [338, 337] width 17 height 7
drag, startPoint x: 361, startPoint y: 388, endPoint x: 357, endPoint y: 379, distance: 10.2
click at [361, 388] on span "Close" at bounding box center [398, 392] width 136 height 8
type input "[DATE] - [DATE]"
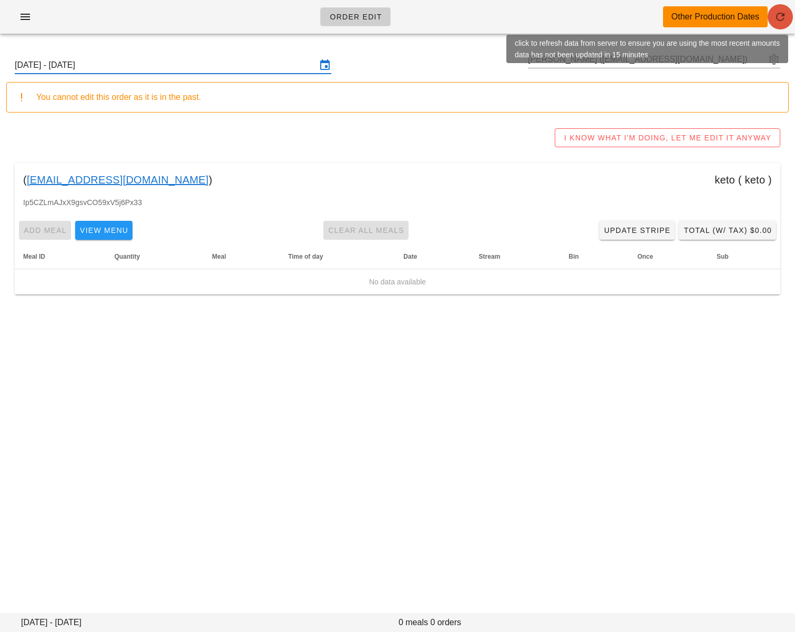
click at [781, 16] on icon "button" at bounding box center [780, 17] width 13 height 13
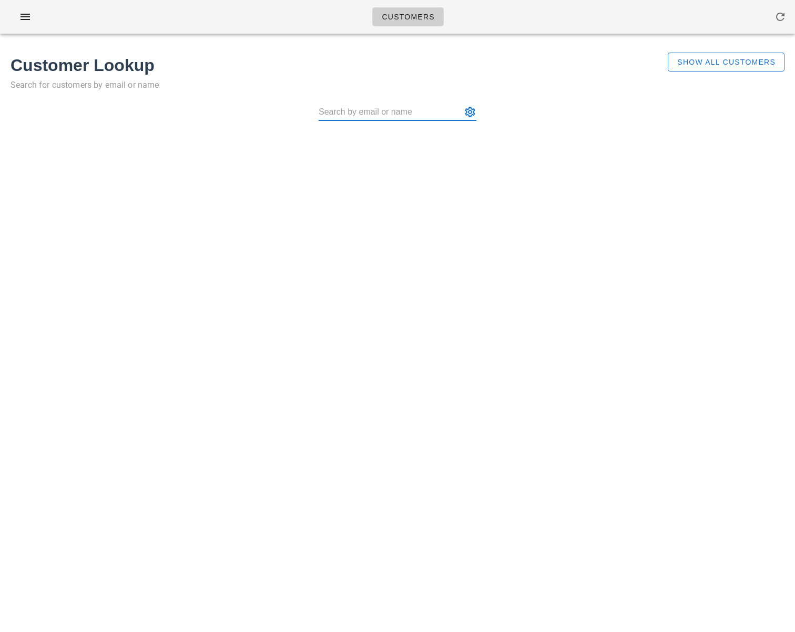
click at [382, 115] on input "text" at bounding box center [390, 112] width 143 height 17
paste input "[PERSON_NAME]"
click at [350, 113] on input "[PERSON_NAME]" at bounding box center [390, 112] width 143 height 17
drag, startPoint x: 352, startPoint y: 114, endPoint x: 285, endPoint y: 106, distance: 68.3
click at [285, 106] on div "Anthony DiNinno" at bounding box center [398, 118] width 774 height 34
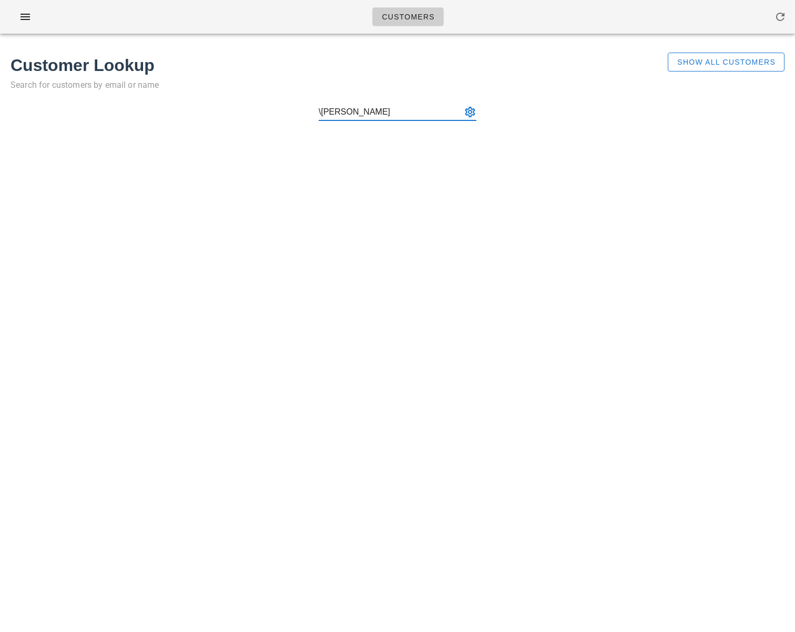
type input "DiNinno"
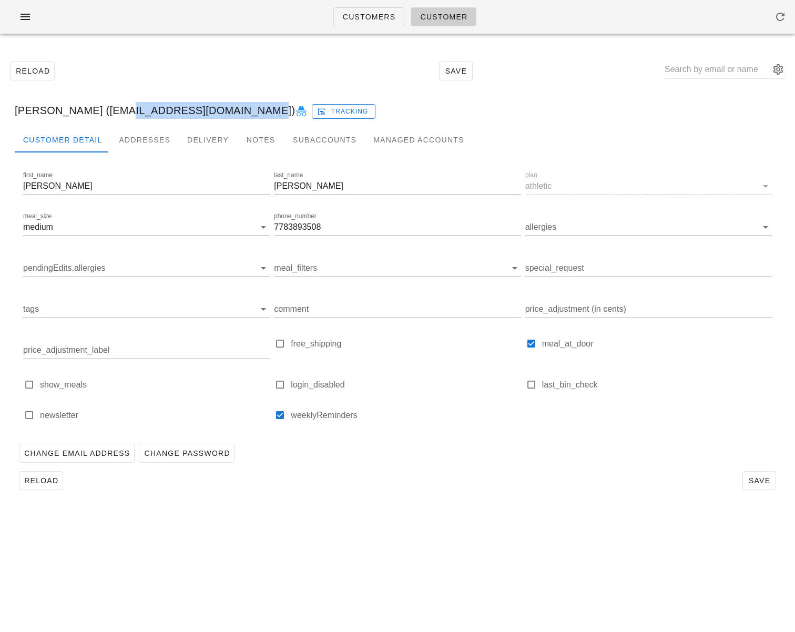
drag, startPoint x: 109, startPoint y: 110, endPoint x: 236, endPoint y: 110, distance: 127.3
click at [236, 110] on div "Anthony Di Ninno (adininno@protonmail.com) Tracking" at bounding box center [397, 111] width 783 height 34
copy div "adininno@protonmail.com"
drag, startPoint x: 343, startPoint y: 21, endPoint x: 352, endPoint y: 22, distance: 9.5
click at [343, 21] on link "Customers" at bounding box center [370, 16] width 72 height 19
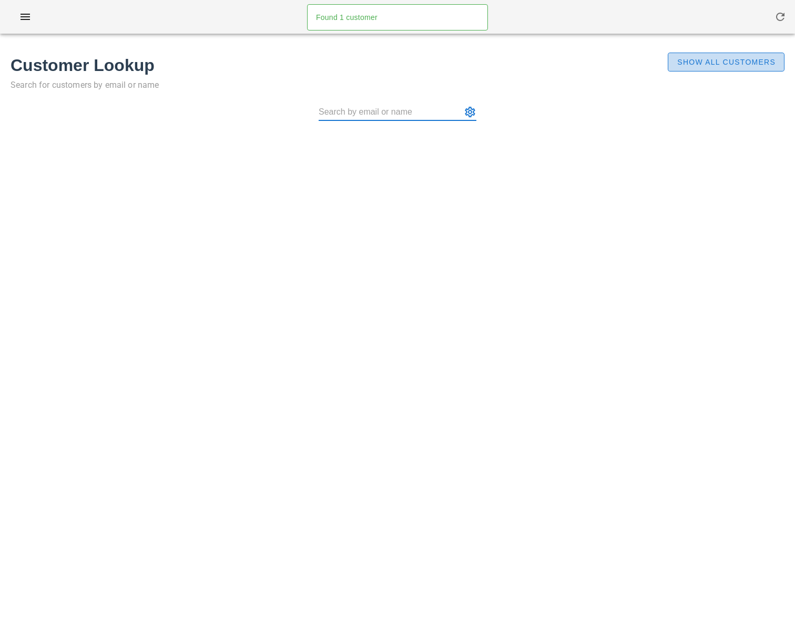
click at [719, 64] on span "Show All Customers" at bounding box center [726, 62] width 99 height 8
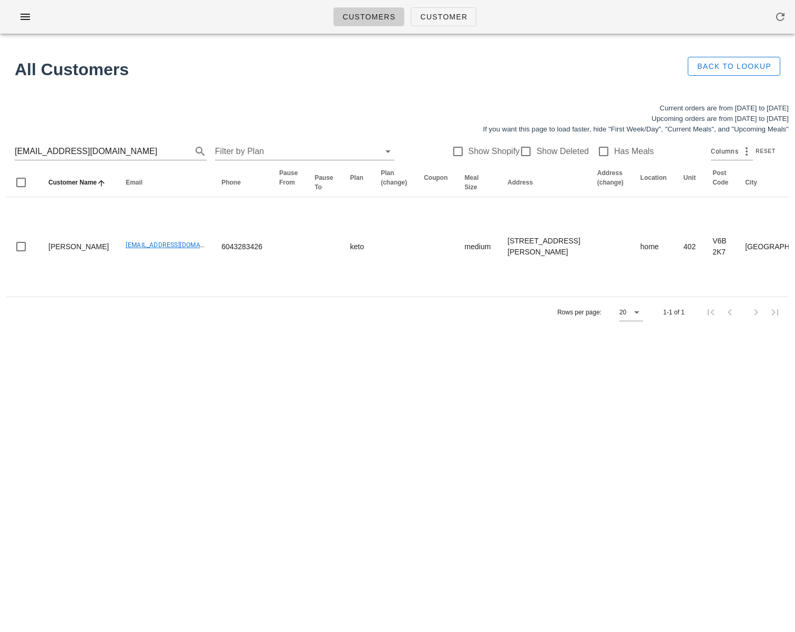
drag, startPoint x: 144, startPoint y: 153, endPoint x: -3, endPoint y: 148, distance: 147.4
click at [0, 148] on html "Customers Customer Found 1 customer All Customers Back to Lookup Current orders…" at bounding box center [397, 316] width 795 height 632
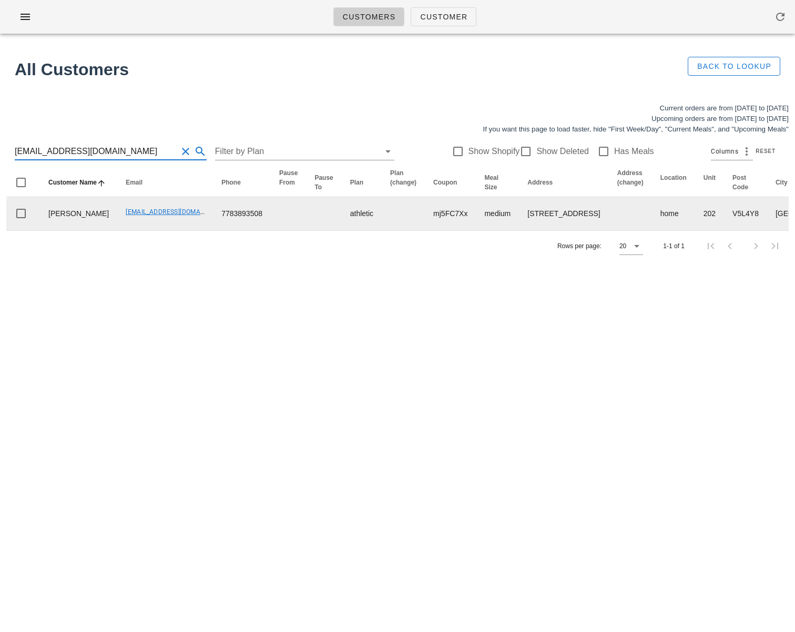
type input "adininno@protonmail.com"
drag, startPoint x: 87, startPoint y: 236, endPoint x: 177, endPoint y: 239, distance: 90.0
click at [176, 230] on td "adininno@protonmail.com" at bounding box center [165, 213] width 96 height 33
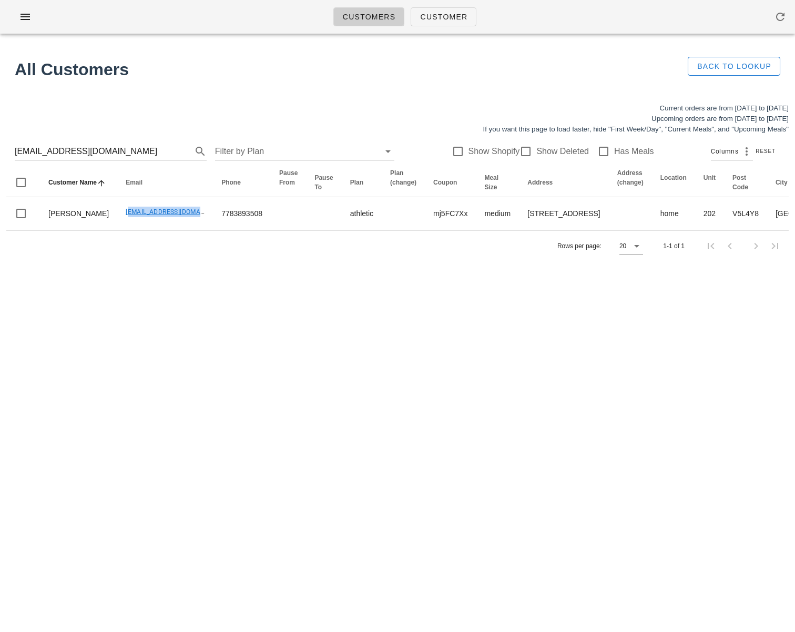
copy link "adininno@protonmail.com"
drag, startPoint x: 124, startPoint y: 155, endPoint x: -86, endPoint y: 150, distance: 210.0
click at [0, 150] on html "Customers Customer Found 1 customer All Customers Back to Lookup Current orders…" at bounding box center [397, 316] width 795 height 632
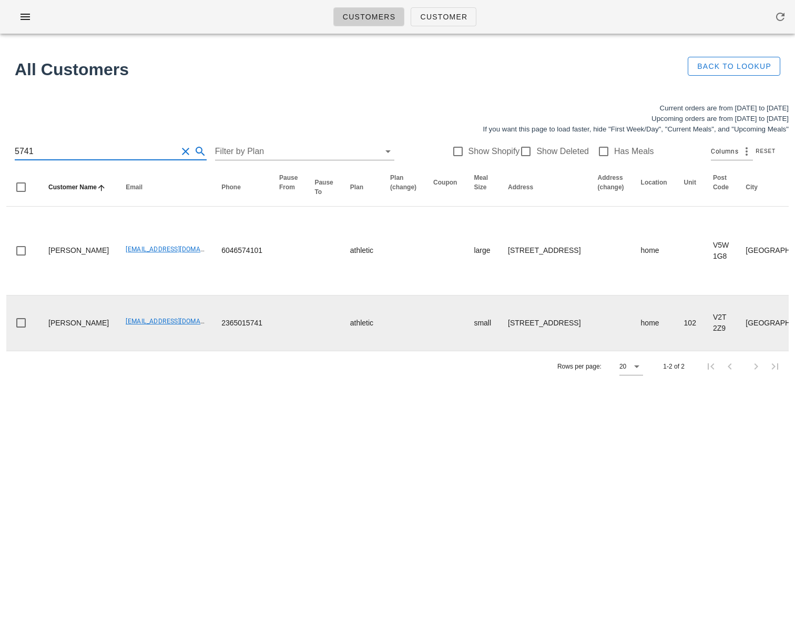
type input "5741"
click at [80, 340] on td "Michelle Bonwick" at bounding box center [78, 323] width 77 height 55
drag, startPoint x: 76, startPoint y: 339, endPoint x: 46, endPoint y: 323, distance: 33.7
click at [46, 323] on td "Michelle Bonwick" at bounding box center [78, 323] width 77 height 55
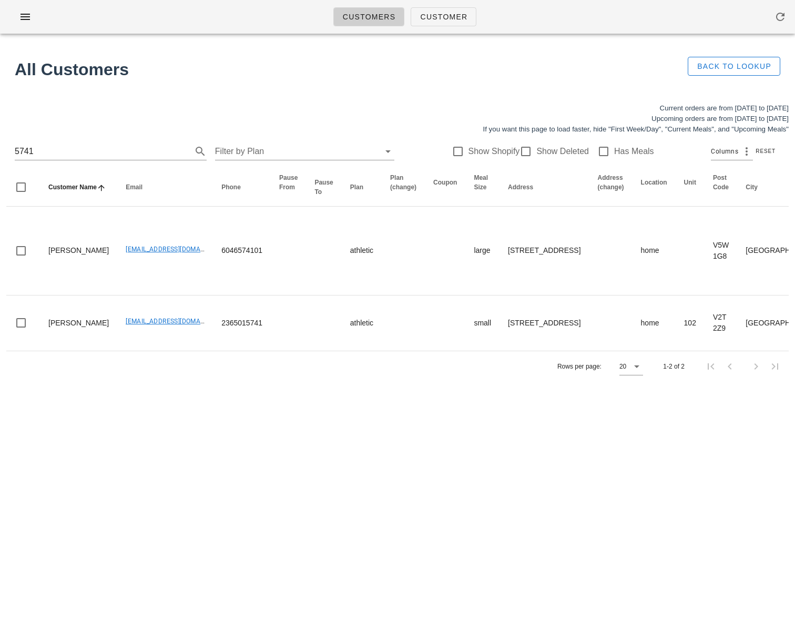
copy td "Michelle Bonwick"
click at [233, 388] on div "Current orders are from Sunday Sep 14 to Saturday Sep 20 Upcoming orders are fr…" at bounding box center [397, 242] width 795 height 291
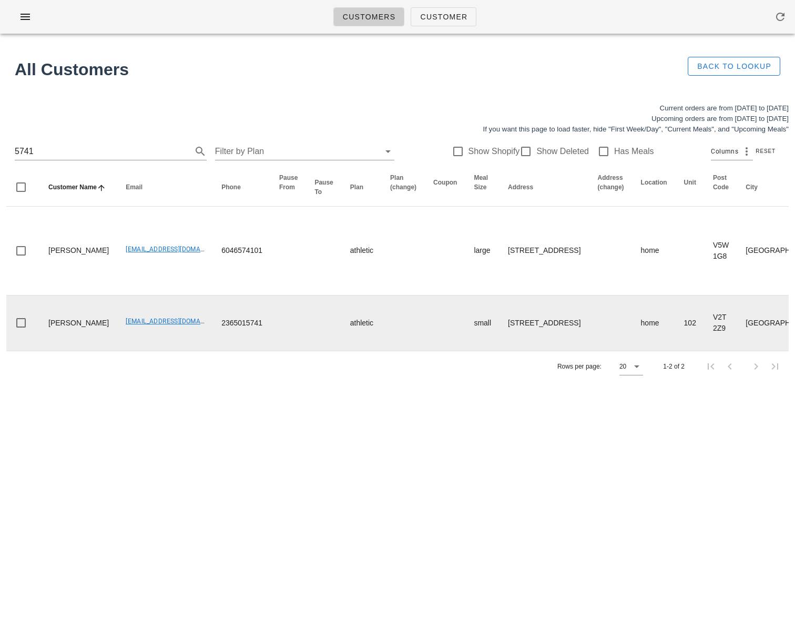
drag, startPoint x: 251, startPoint y: 380, endPoint x: 254, endPoint y: 347, distance: 33.2
click at [251, 379] on div "Rows per page: 20 1-2 of 2" at bounding box center [397, 366] width 783 height 31
drag, startPoint x: 115, startPoint y: 340, endPoint x: 99, endPoint y: 338, distance: 15.5
click at [117, 340] on td "michellessetenity@live.com" at bounding box center [165, 323] width 96 height 55
drag, startPoint x: 90, startPoint y: 328, endPoint x: 173, endPoint y: 328, distance: 82.6
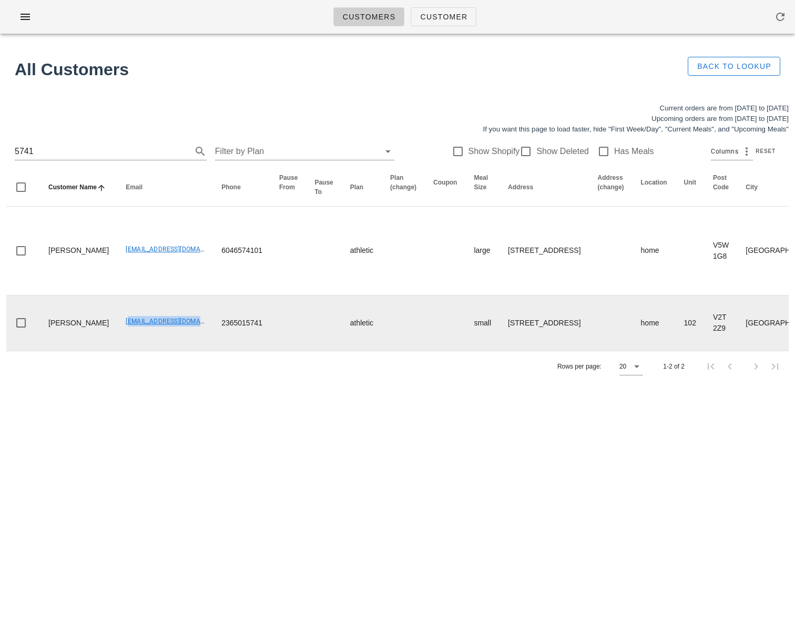
click at [173, 328] on td "michellessetenity@live.com" at bounding box center [165, 323] width 96 height 55
copy link "michellessetenity@live.co"
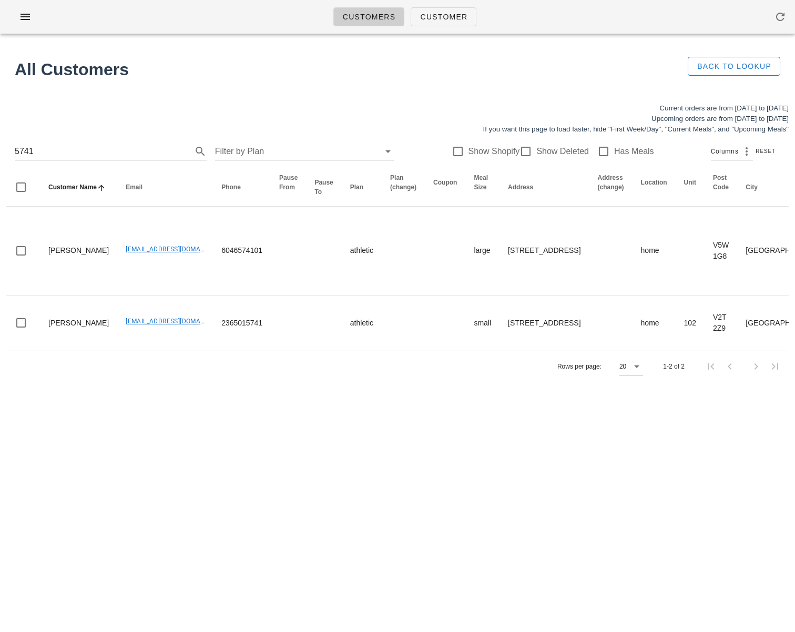
drag, startPoint x: 349, startPoint y: 483, endPoint x: 378, endPoint y: 486, distance: 28.6
click at [349, 483] on div "Customers Customer Found 1 customer All Customers Back to Lookup Current orders…" at bounding box center [397, 316] width 795 height 632
drag, startPoint x: 63, startPoint y: 150, endPoint x: -38, endPoint y: 148, distance: 101.6
click at [0, 148] on html "Customers Customer Found 1 customer All Customers Back to Lookup Current orders…" at bounding box center [397, 316] width 795 height 632
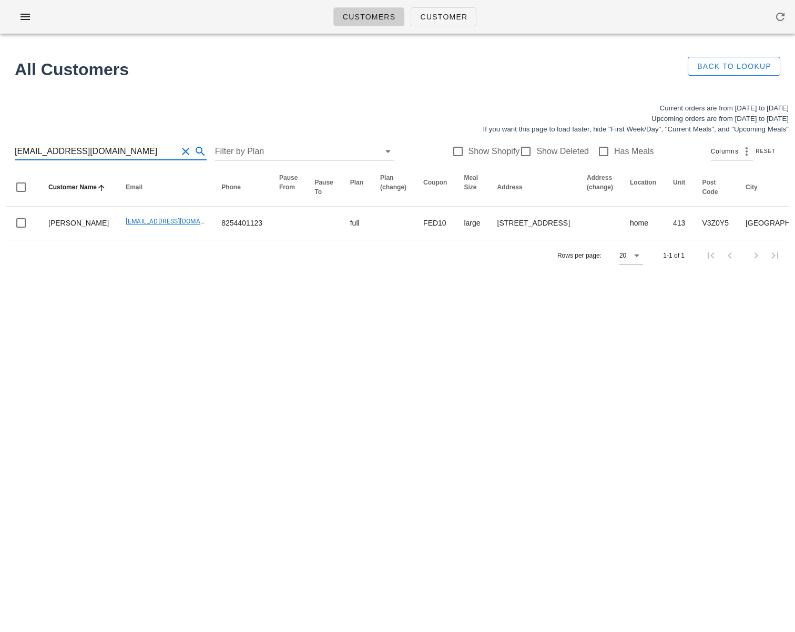
type input "anjitmallireddy@gmail.com"
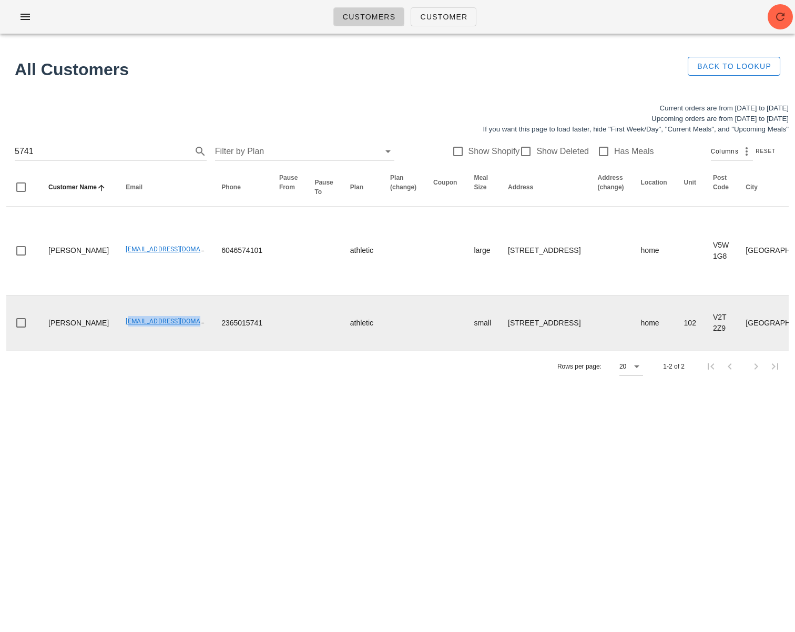
drag, startPoint x: 92, startPoint y: 326, endPoint x: 175, endPoint y: 328, distance: 83.7
click at [175, 328] on td "michellessetenity@live.com" at bounding box center [165, 323] width 96 height 55
copy link "michellessetenity@live.com"
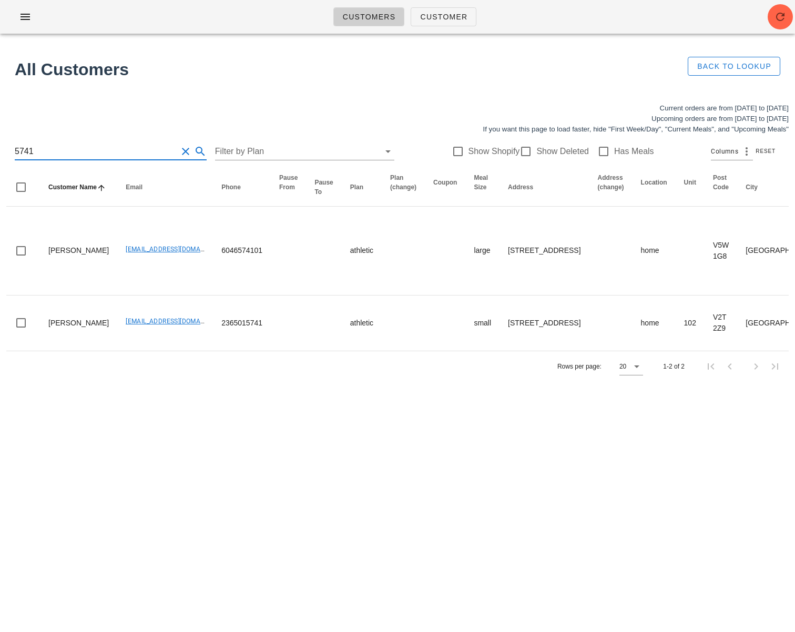
drag, startPoint x: 49, startPoint y: 148, endPoint x: -23, endPoint y: 139, distance: 72.7
click at [0, 139] on html "Customers Customer Found 1 customer All Customers Back to Lookup Current orders…" at bounding box center [397, 316] width 795 height 632
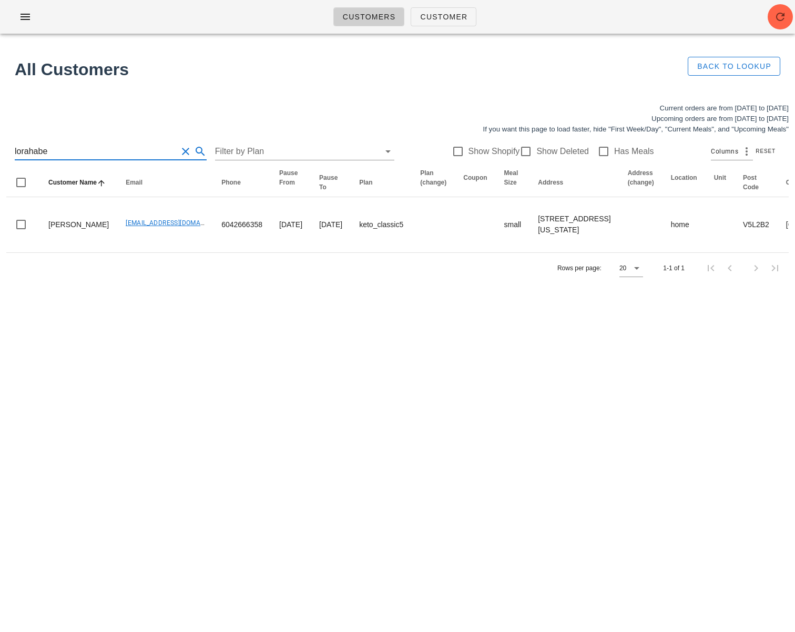
drag, startPoint x: 67, startPoint y: 150, endPoint x: -15, endPoint y: 148, distance: 81.6
click at [0, 148] on html "Customers Customer Found 1 customer All Customers Back to Lookup Current orders…" at bounding box center [397, 316] width 795 height 632
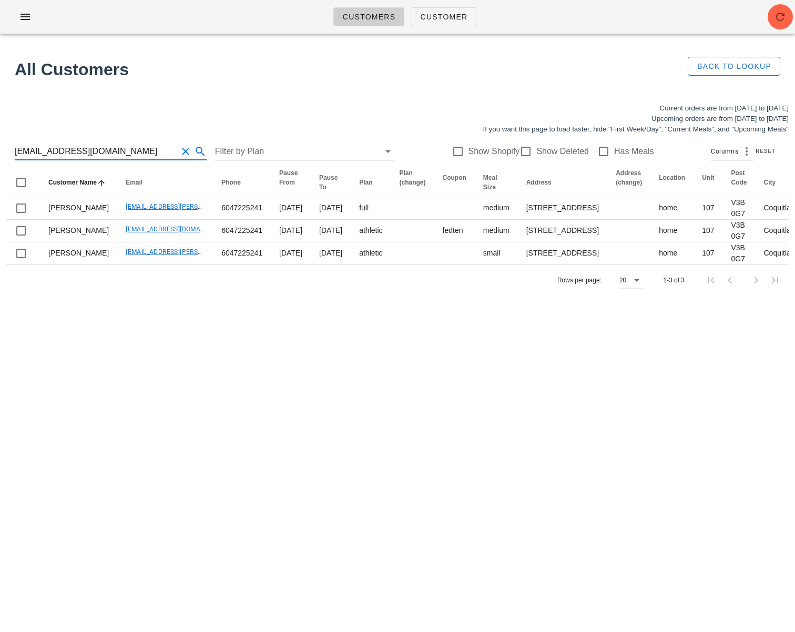
scroll to position [1, 0]
drag, startPoint x: 112, startPoint y: 156, endPoint x: -26, endPoint y: 155, distance: 137.8
click at [0, 155] on html "Customers Customer Found 1 customer All Customers Back to Lookup Current orders…" at bounding box center [397, 316] width 795 height 632
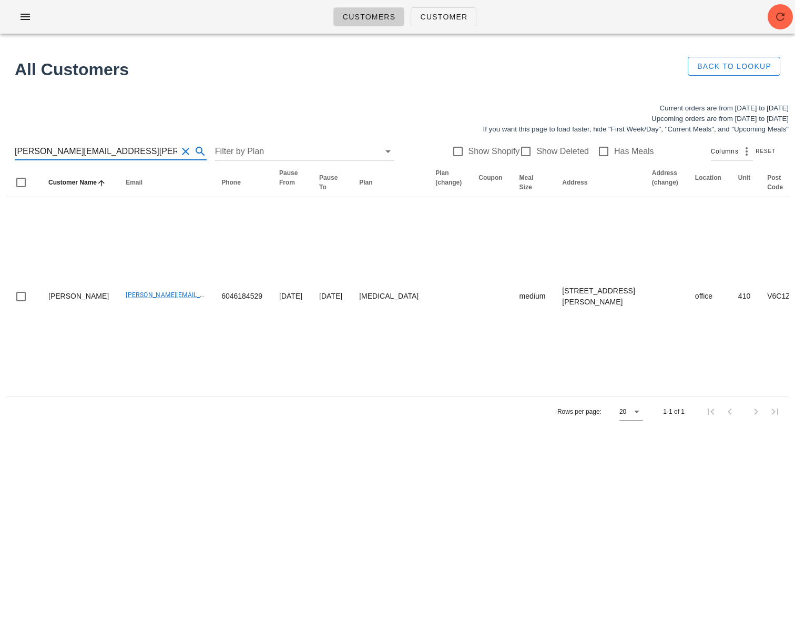
click at [80, 145] on input "bruce.chapman@chapmantaxlaw.com" at bounding box center [96, 151] width 163 height 17
click at [79, 145] on input "bruce.chapman@chapmantaxlaw.com" at bounding box center [96, 151] width 163 height 17
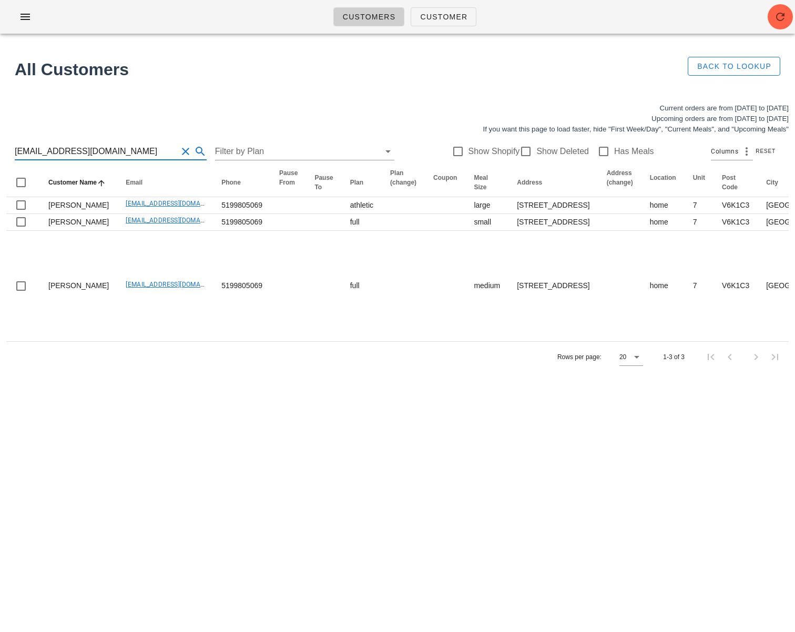
type input "smontaleone@hotmail.com"
drag, startPoint x: -12, startPoint y: 143, endPoint x: -28, endPoint y: 142, distance: 16.9
click at [0, 142] on html "Customers Customer Found 1 customer All Customers Back to Lookup Current orders…" at bounding box center [397, 316] width 795 height 632
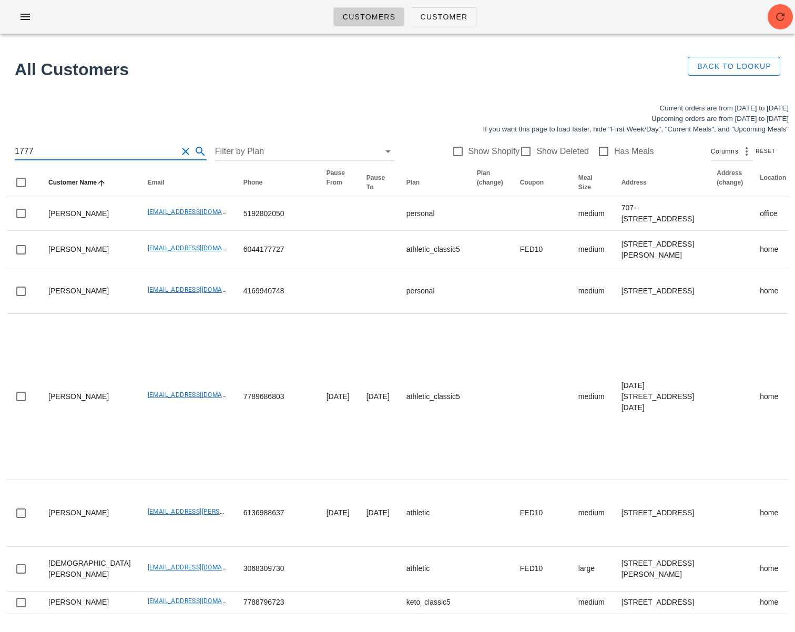
type input "1777"
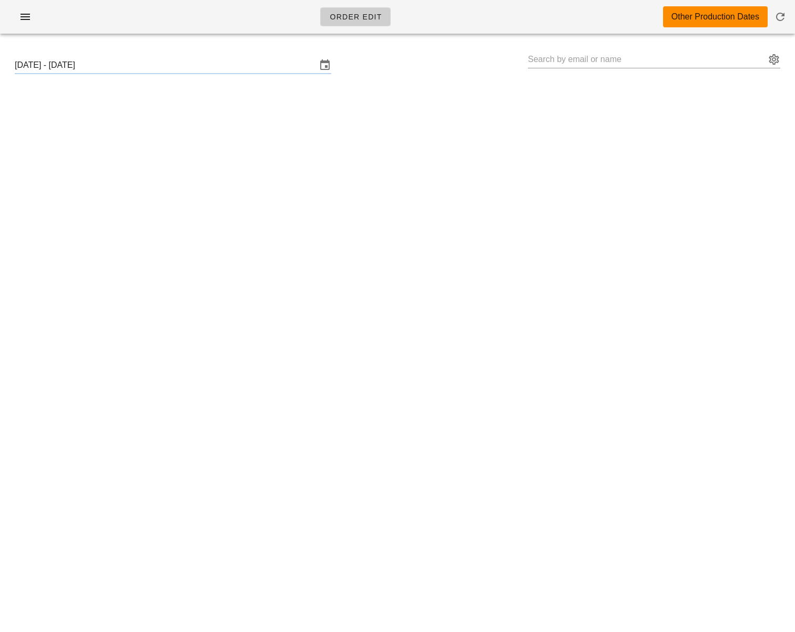
type input "[PERSON_NAME] ([EMAIL_ADDRESS][DOMAIN_NAME])"
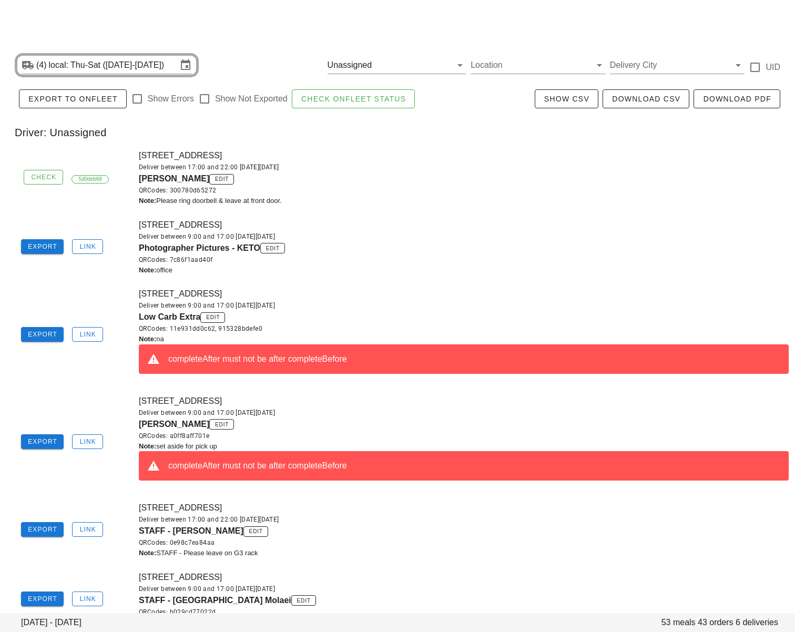
scroll to position [18, 0]
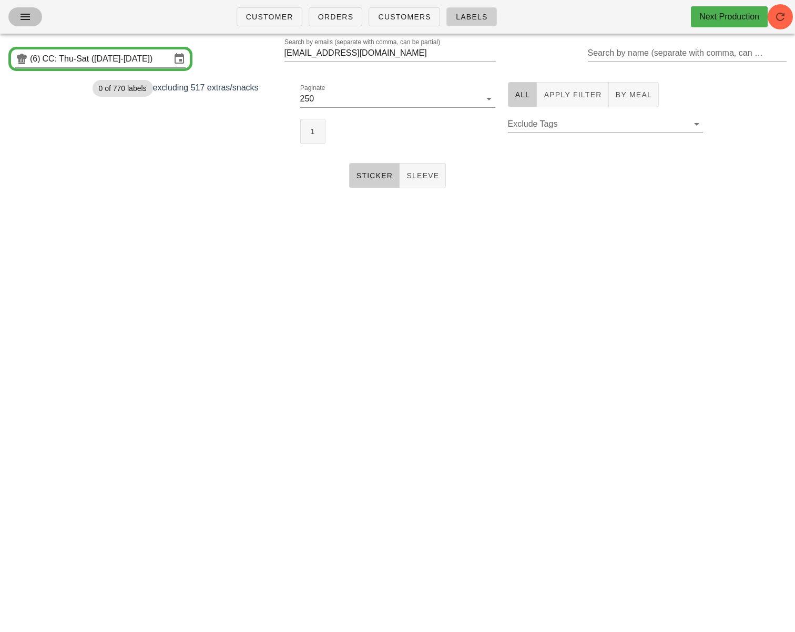
click at [33, 14] on span "button" at bounding box center [25, 17] width 17 height 13
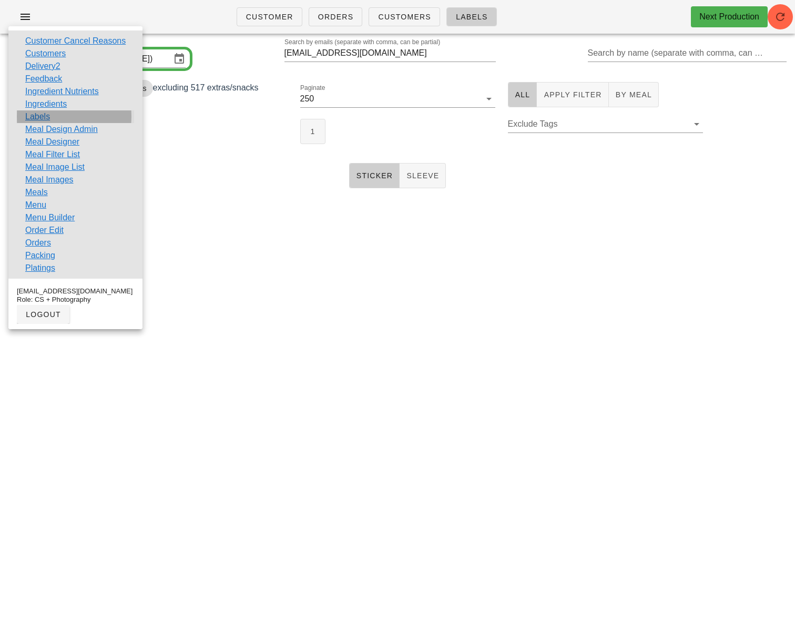
click at [29, 115] on link "Labels" at bounding box center [37, 116] width 25 height 13
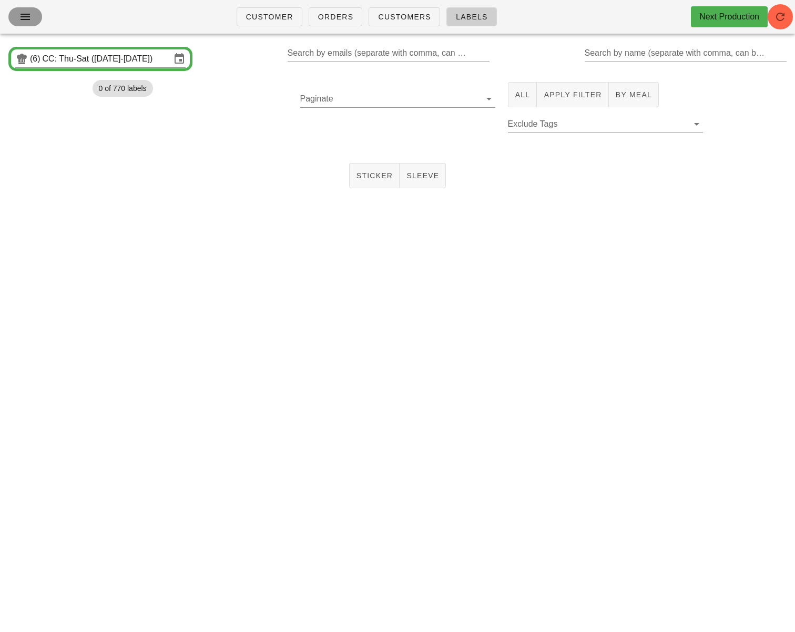
click at [17, 14] on span "button" at bounding box center [25, 17] width 17 height 13
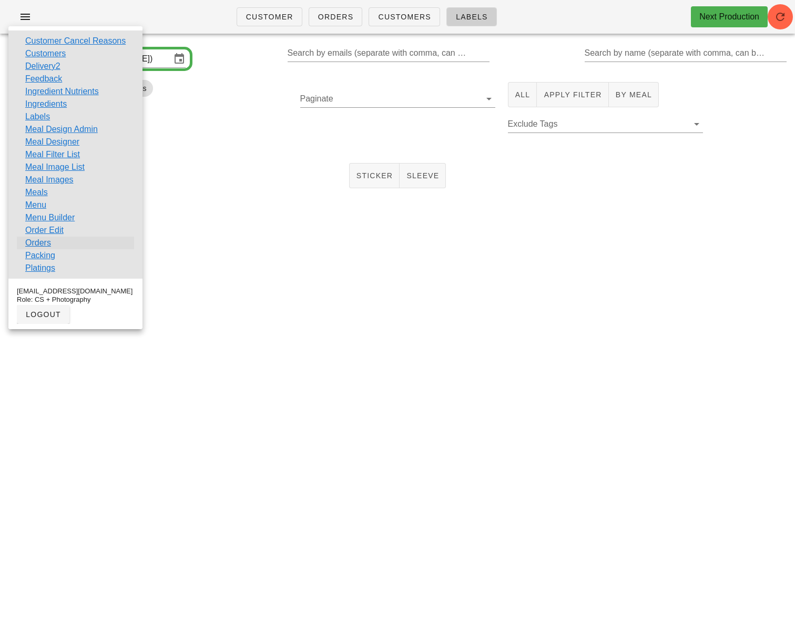
click at [48, 240] on link "Orders" at bounding box center [38, 243] width 26 height 13
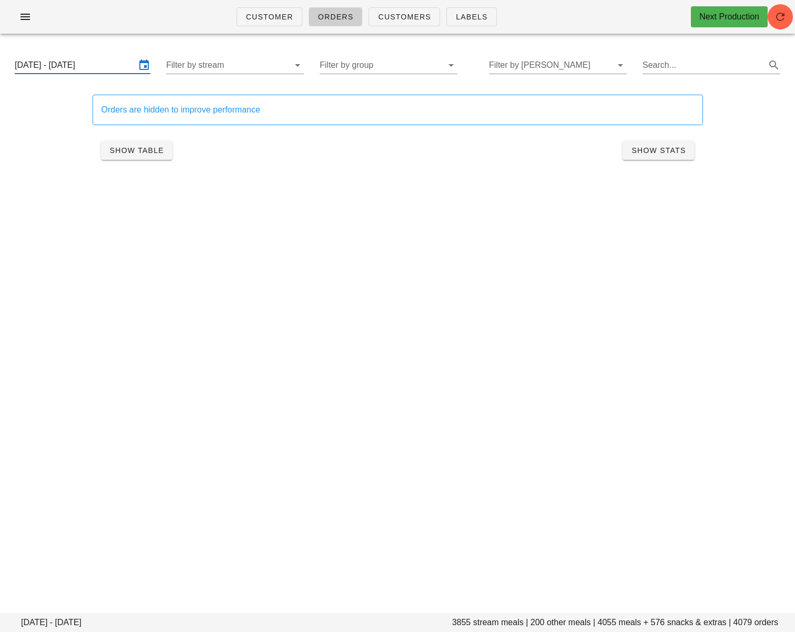
drag, startPoint x: 85, startPoint y: 67, endPoint x: 159, endPoint y: 108, distance: 84.6
click at [86, 66] on input "Thursday September 18 - Saturday September 20" at bounding box center [75, 65] width 121 height 17
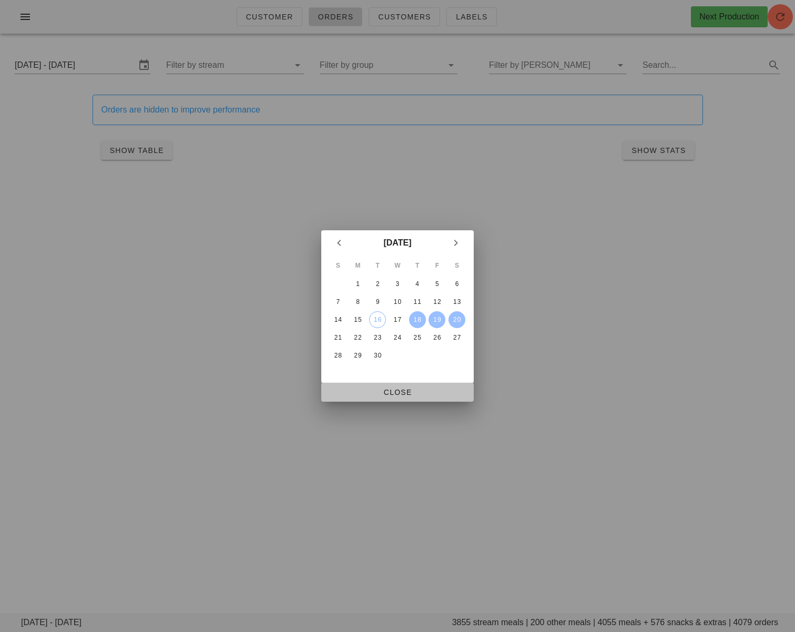
click at [401, 388] on span "Close" at bounding box center [398, 392] width 136 height 8
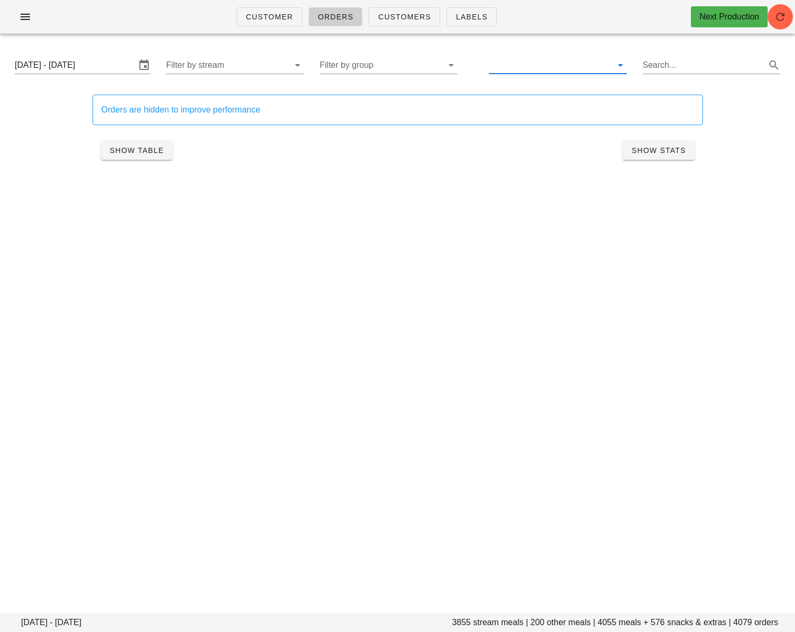
click at [509, 70] on input "text" at bounding box center [549, 65] width 121 height 17
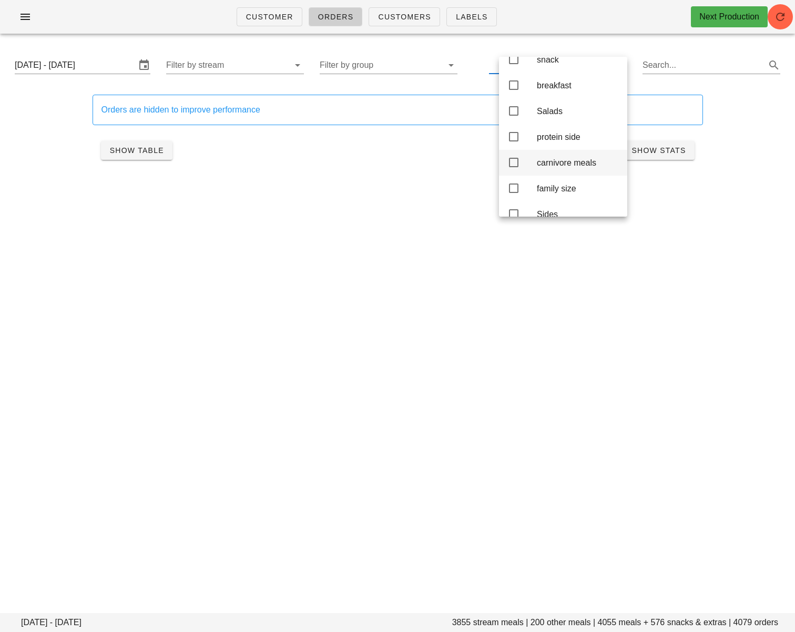
scroll to position [59, 0]
click at [516, 72] on icon at bounding box center [514, 65] width 13 height 13
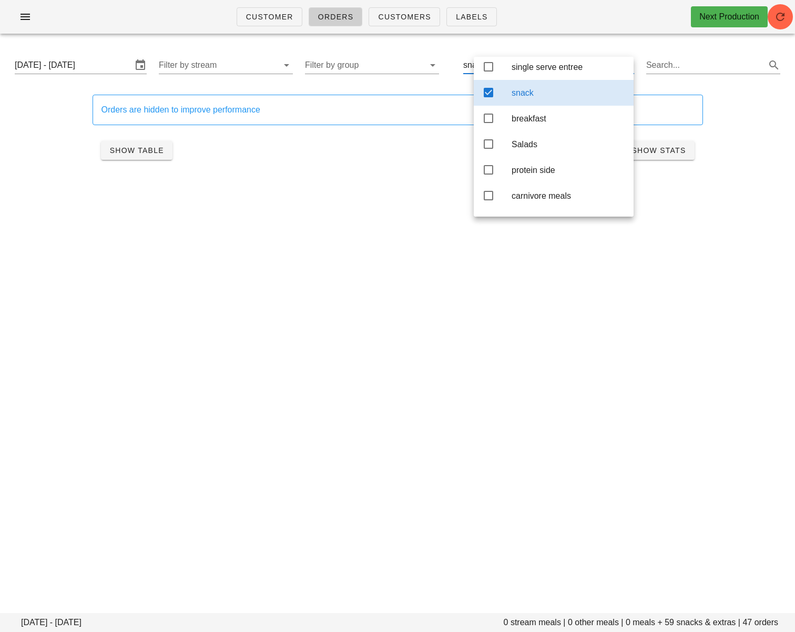
scroll to position [31, 0]
click at [41, 162] on div "Orders are hidden to improve performance Show Table Show Stats" at bounding box center [397, 131] width 783 height 98
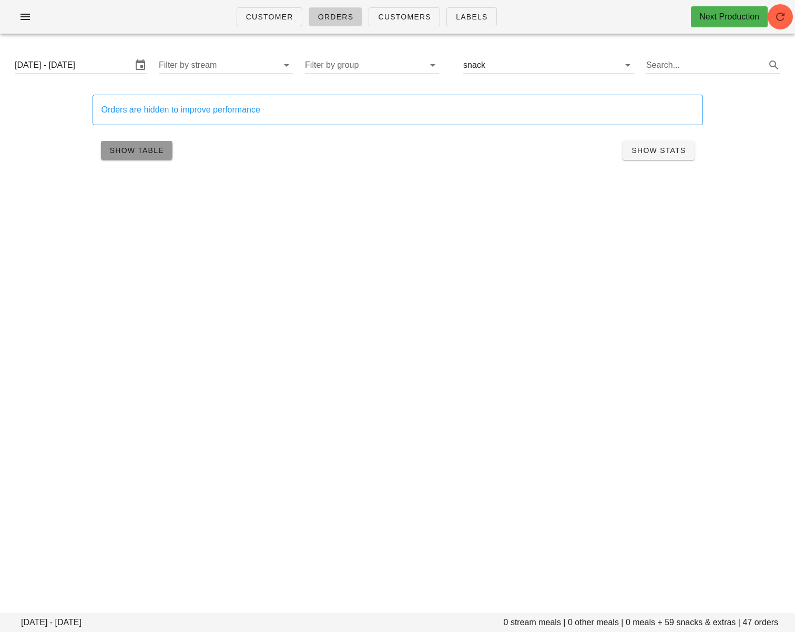
click at [129, 151] on span "Show Table" at bounding box center [136, 150] width 55 height 8
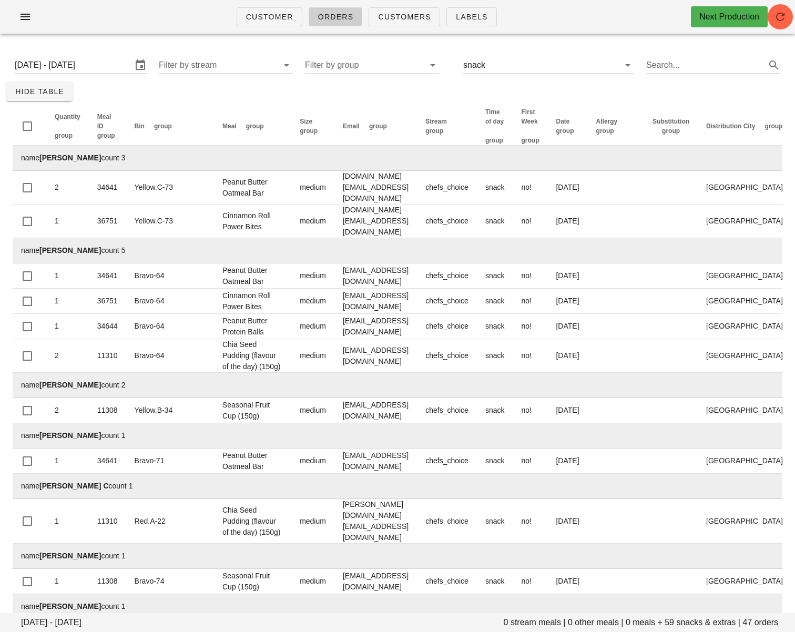
click at [508, 68] on input "text" at bounding box center [546, 65] width 117 height 17
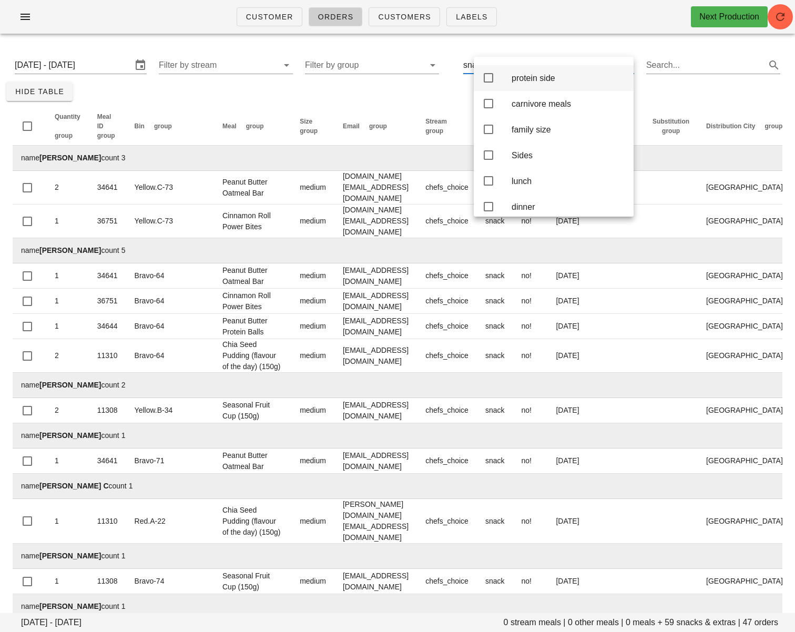
scroll to position [127, 0]
click at [494, 134] on icon at bounding box center [488, 127] width 13 height 13
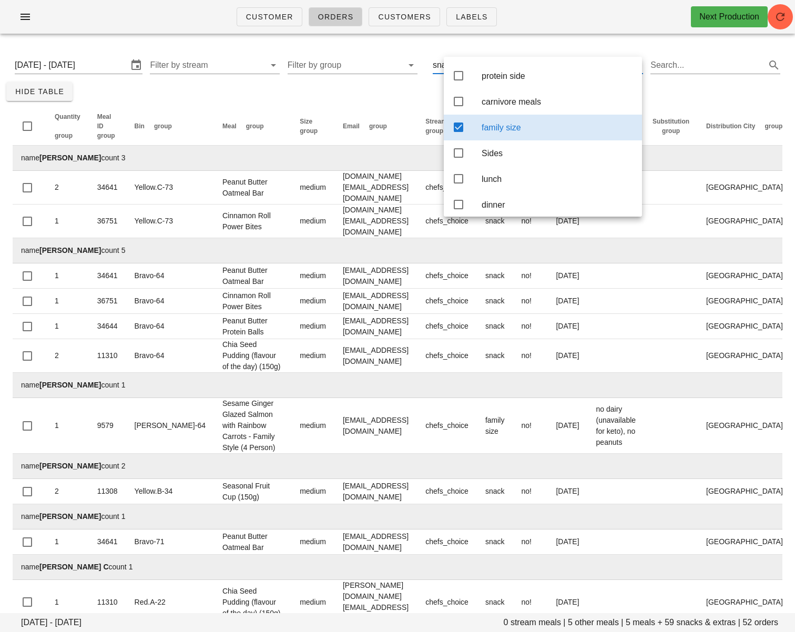
scroll to position [46, 0]
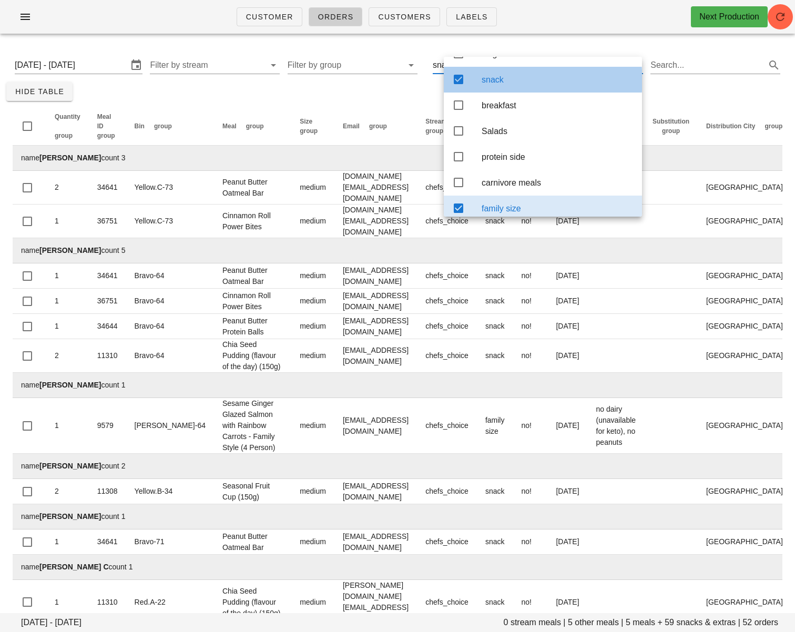
click at [457, 85] on icon at bounding box center [458, 79] width 13 height 13
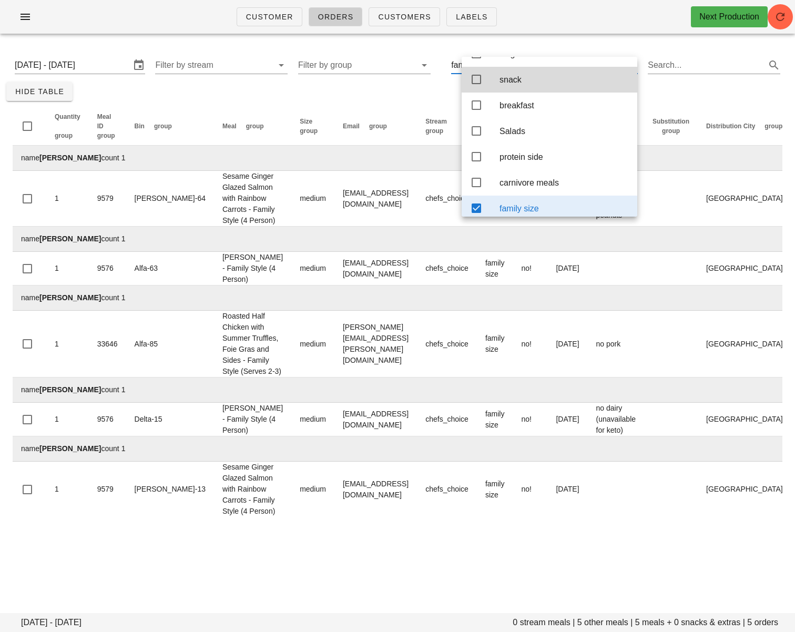
click at [428, 94] on div "Thursday September 18 - Saturday September 20 0 stream meals | 5 other meals | …" at bounding box center [397, 286] width 795 height 488
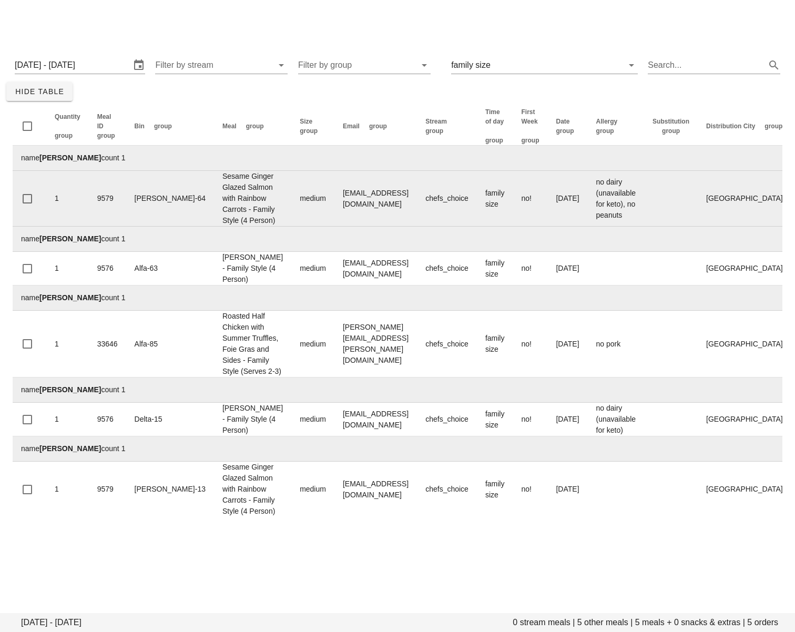
scroll to position [157, 0]
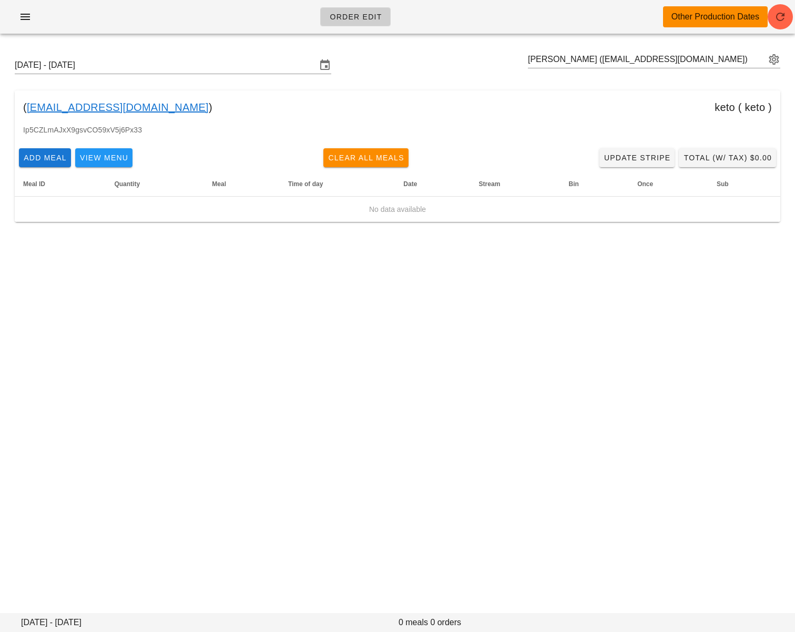
click at [606, 58] on input "[PERSON_NAME] ([EMAIL_ADDRESS][DOMAIN_NAME])" at bounding box center [647, 59] width 238 height 17
paste input "[EMAIL_ADDRESS][DOMAIN_NAME]"
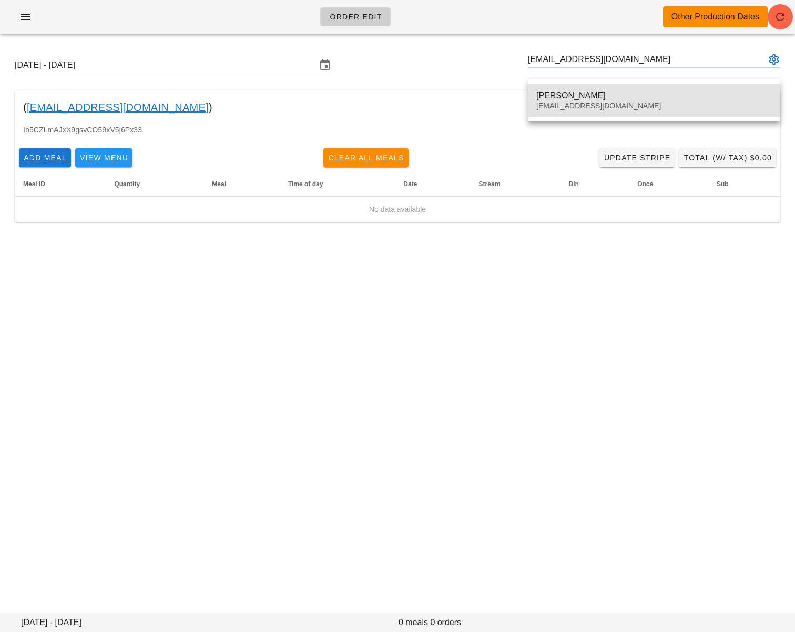
click at [590, 96] on div "[PERSON_NAME]" at bounding box center [655, 95] width 236 height 10
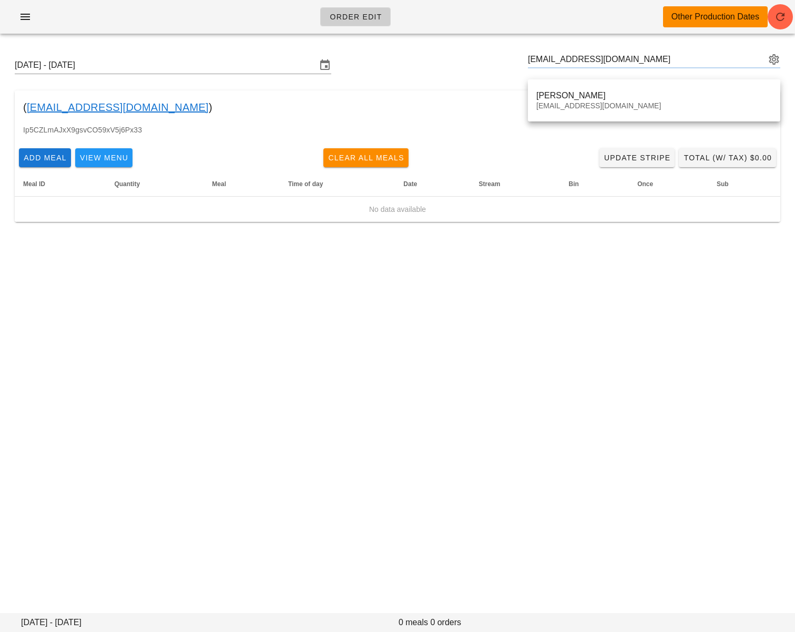
type input "[PERSON_NAME] ([EMAIL_ADDRESS][DOMAIN_NAME])"
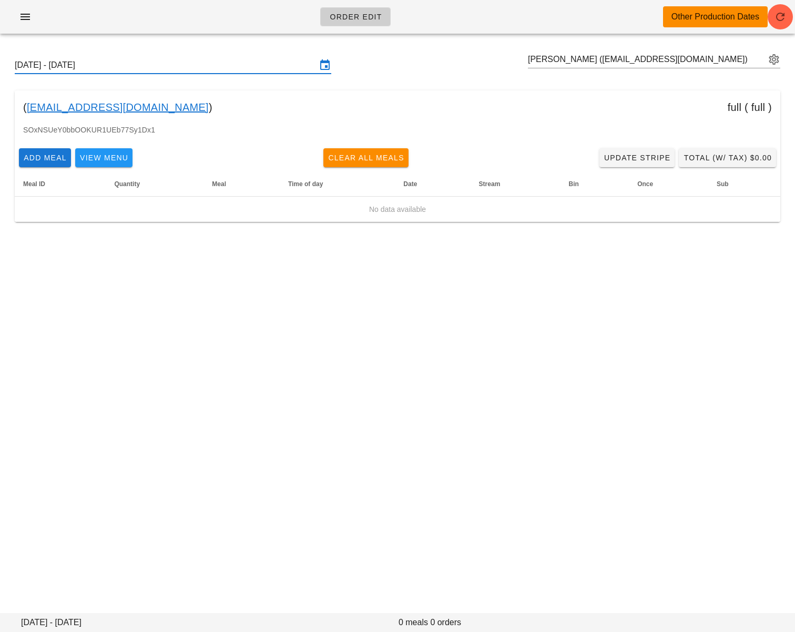
click at [203, 69] on input "[DATE] - [DATE]" at bounding box center [166, 65] width 302 height 17
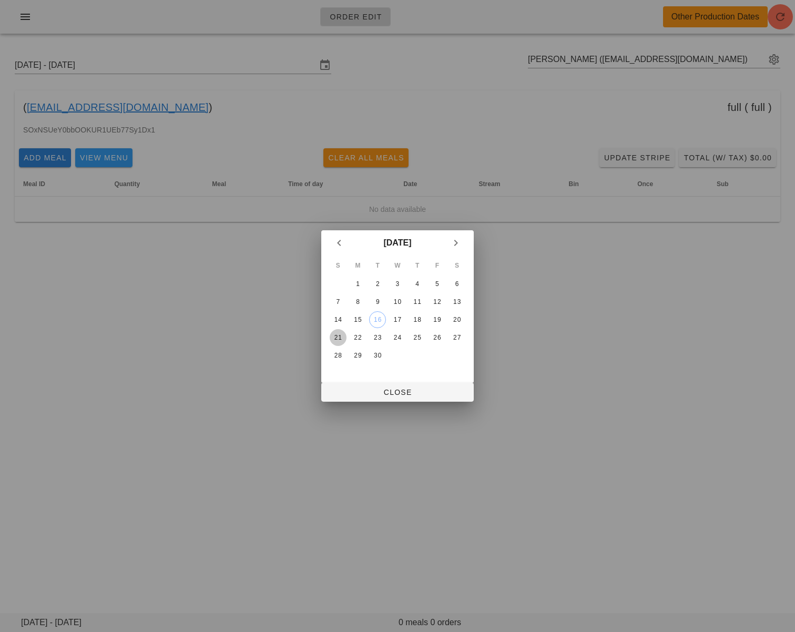
click at [338, 337] on div "21" at bounding box center [338, 337] width 17 height 7
click at [374, 388] on span "Close" at bounding box center [398, 392] width 136 height 8
